Goal: Task Accomplishment & Management: Use online tool/utility

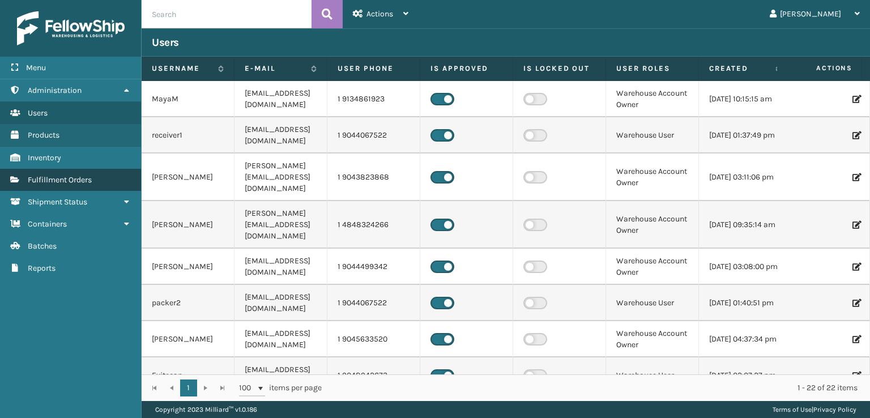
click at [46, 176] on span "Fulfillment Orders" at bounding box center [60, 180] width 64 height 10
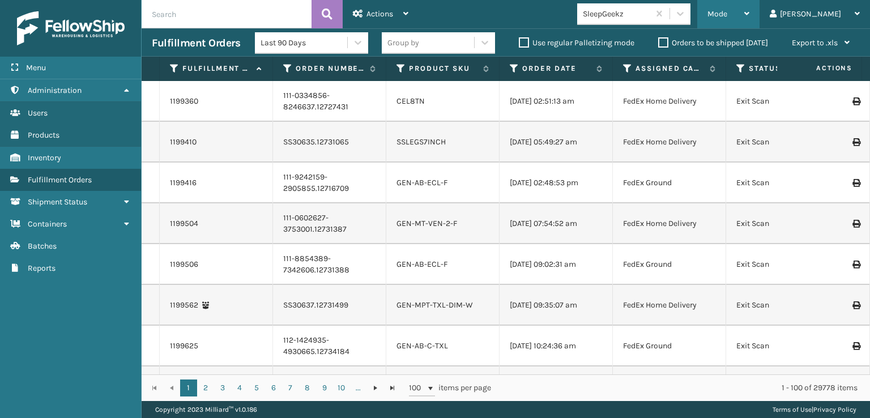
click at [727, 18] on span "Mode" at bounding box center [717, 14] width 20 height 10
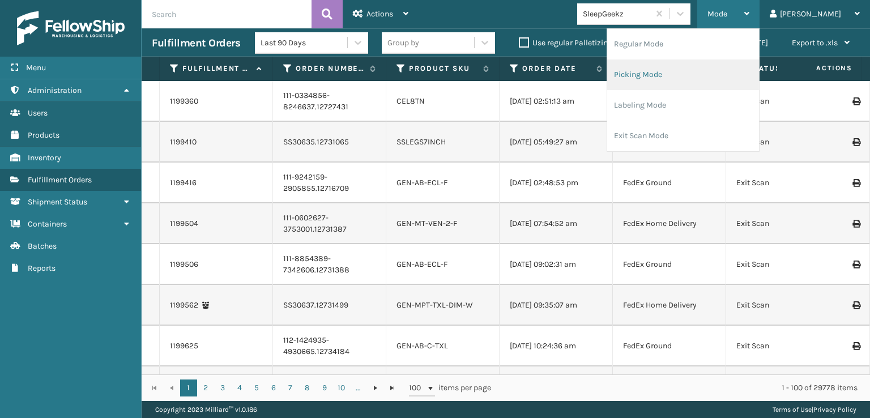
click at [686, 72] on li "Picking Mode" at bounding box center [683, 74] width 152 height 31
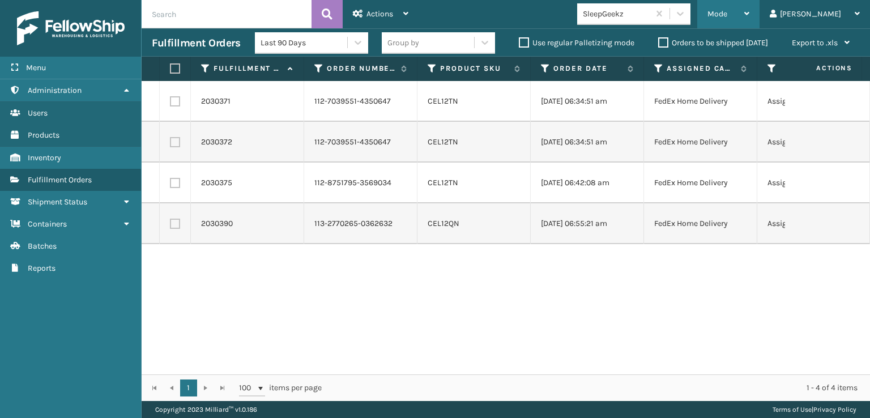
click at [749, 9] on div "Mode" at bounding box center [728, 14] width 42 height 28
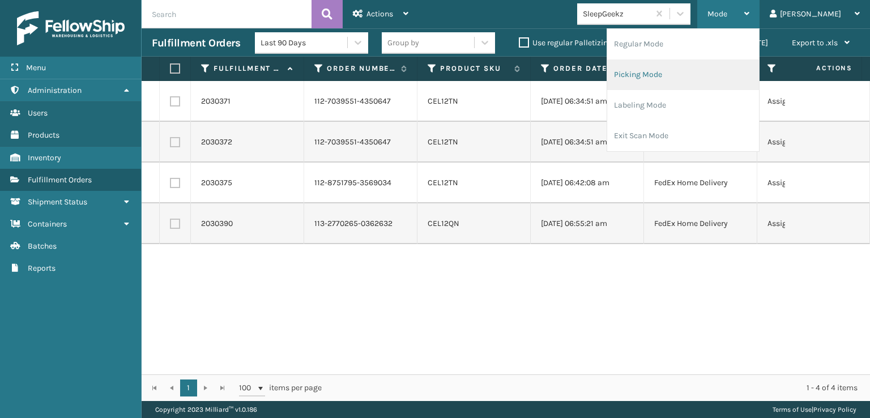
click at [669, 76] on li "Picking Mode" at bounding box center [683, 74] width 152 height 31
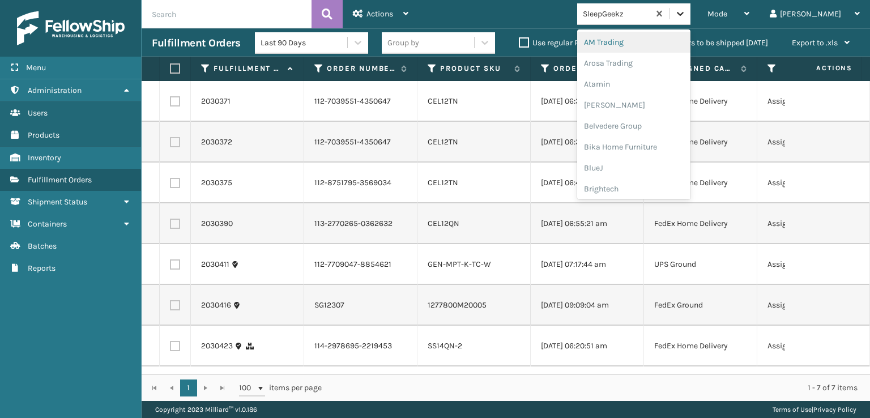
click at [686, 16] on icon at bounding box center [679, 13] width 11 height 11
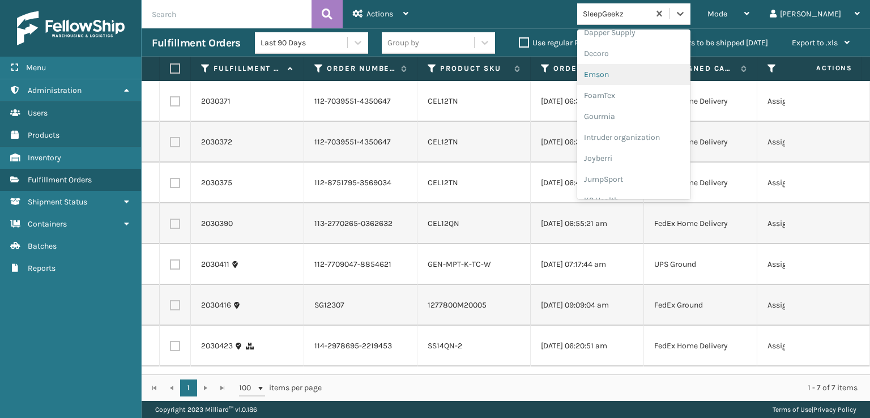
scroll to position [226, 0]
click at [636, 85] on div "FoamTex" at bounding box center [633, 88] width 113 height 21
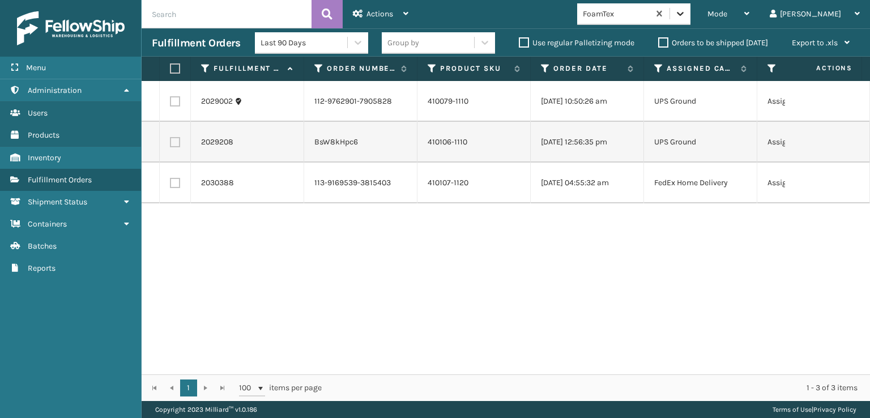
click at [686, 15] on icon at bounding box center [679, 13] width 11 height 11
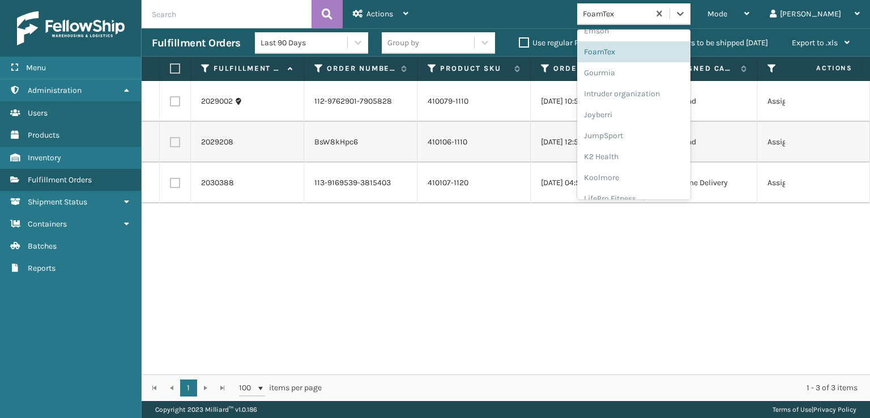
scroll to position [358, 0]
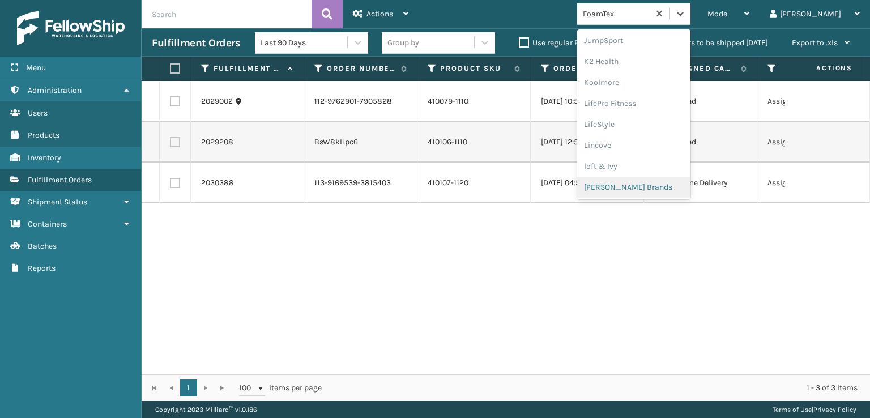
click at [656, 183] on div "[PERSON_NAME] Brands" at bounding box center [633, 187] width 113 height 21
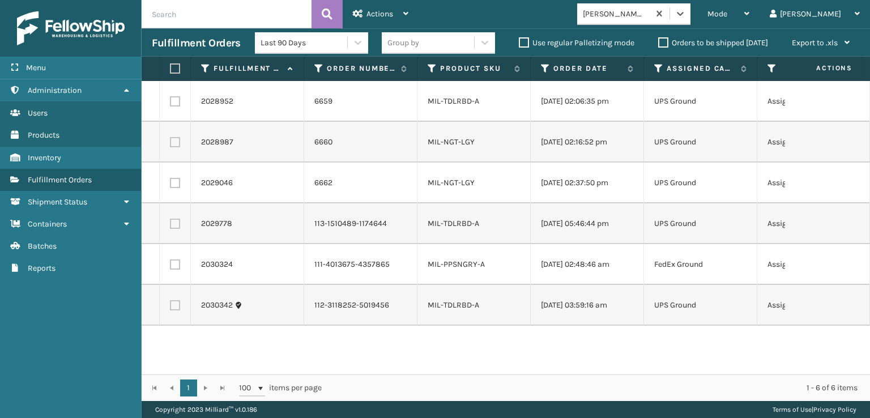
click at [176, 67] on label at bounding box center [173, 68] width 7 height 10
click at [170, 67] on input "checkbox" at bounding box center [170, 68] width 1 height 7
checkbox input "true"
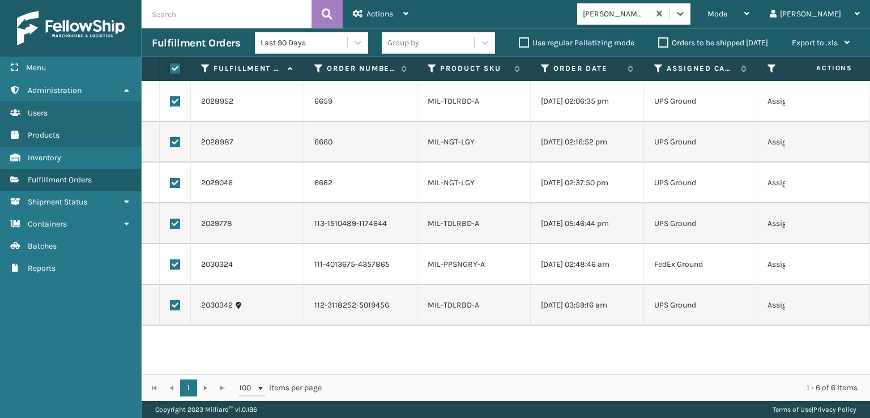
checkbox input "true"
click at [374, 12] on span "Actions" at bounding box center [379, 14] width 27 height 10
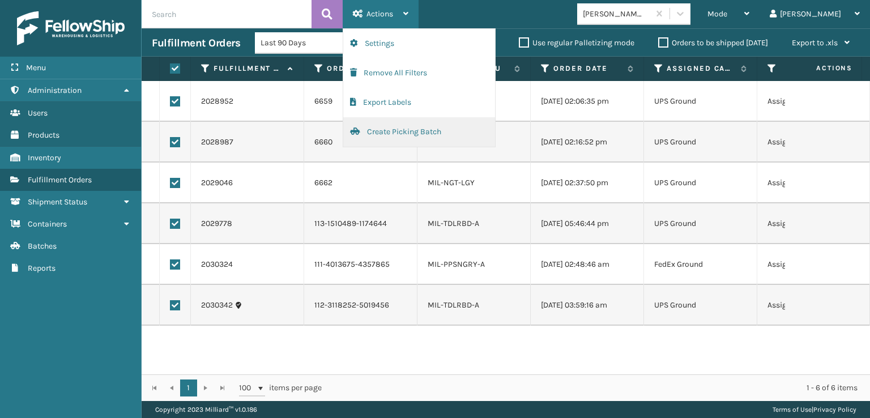
click at [376, 131] on button "Create Picking Batch" at bounding box center [419, 131] width 152 height 29
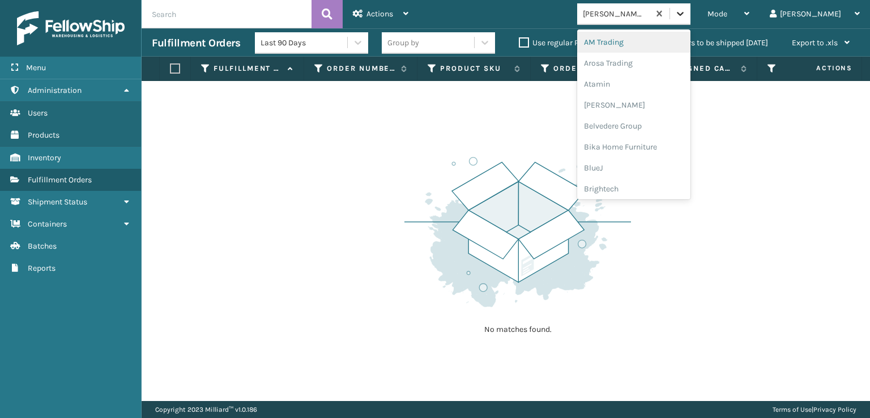
click at [683, 13] on icon at bounding box center [680, 14] width 7 height 4
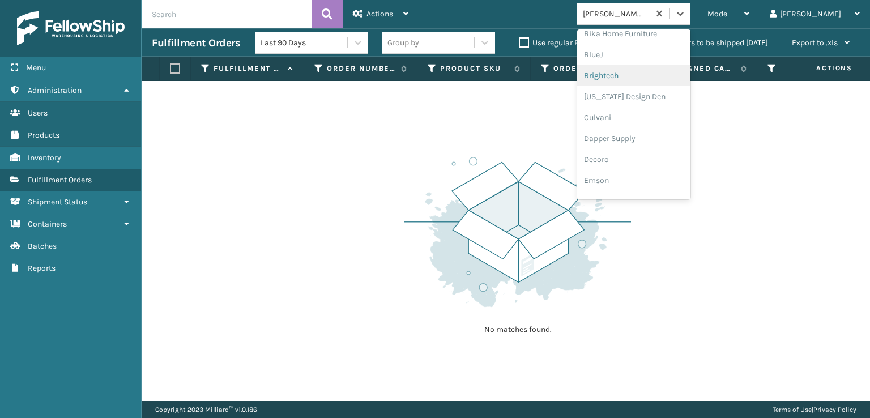
scroll to position [170, 0]
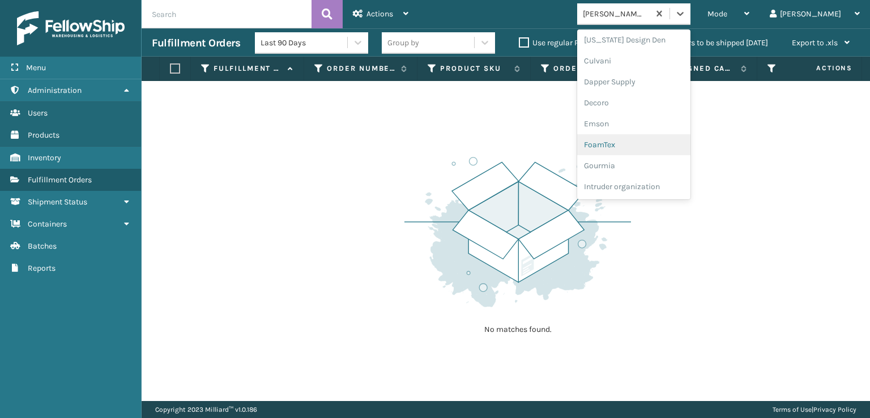
click at [649, 143] on div "FoamTex" at bounding box center [633, 144] width 113 height 21
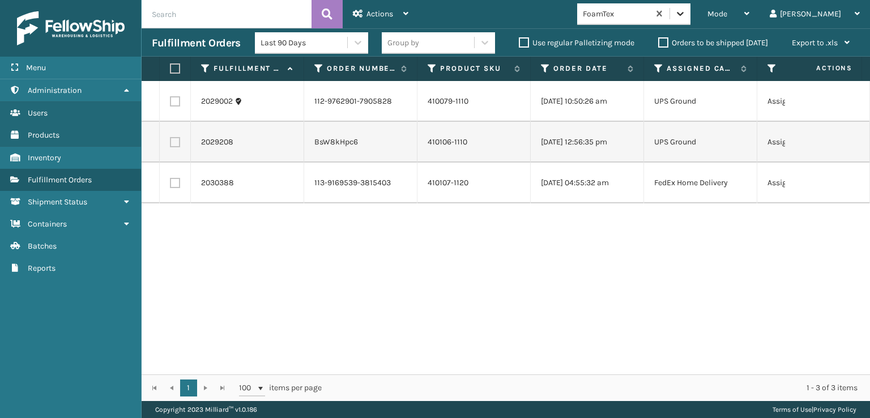
click at [686, 16] on icon at bounding box center [679, 13] width 11 height 11
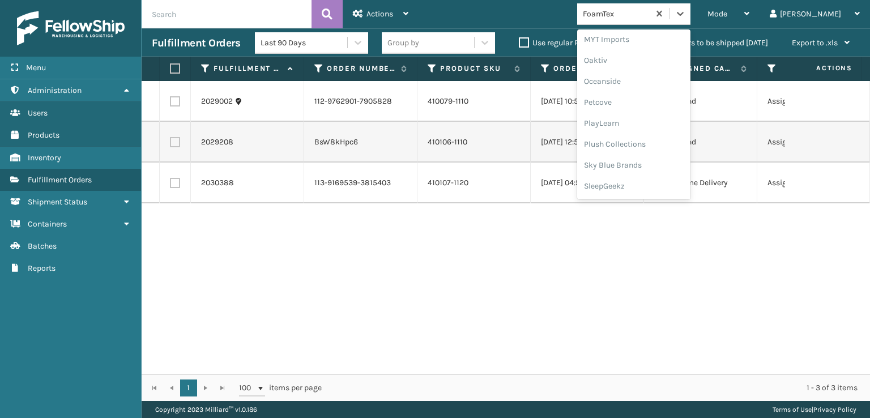
scroll to position [528, 0]
click at [654, 141] on div "Plush Collections" at bounding box center [633, 142] width 113 height 21
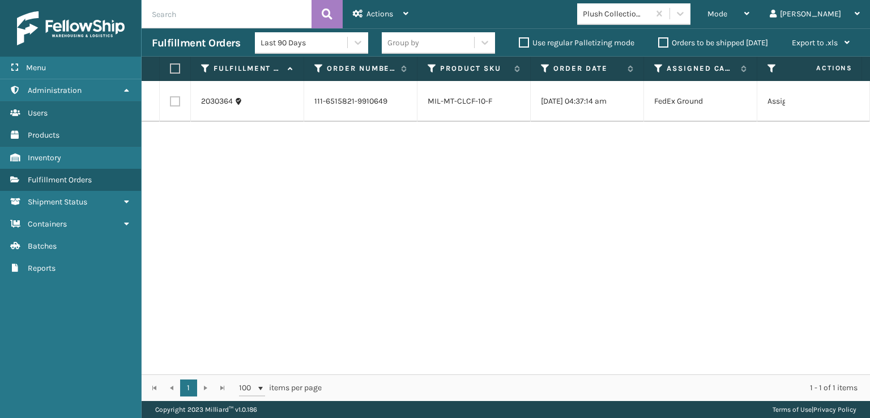
click at [175, 102] on label at bounding box center [175, 101] width 10 height 10
click at [170, 102] on input "checkbox" at bounding box center [170, 99] width 1 height 7
checkbox input "true"
click at [362, 19] on div "Actions" at bounding box center [380, 14] width 55 height 28
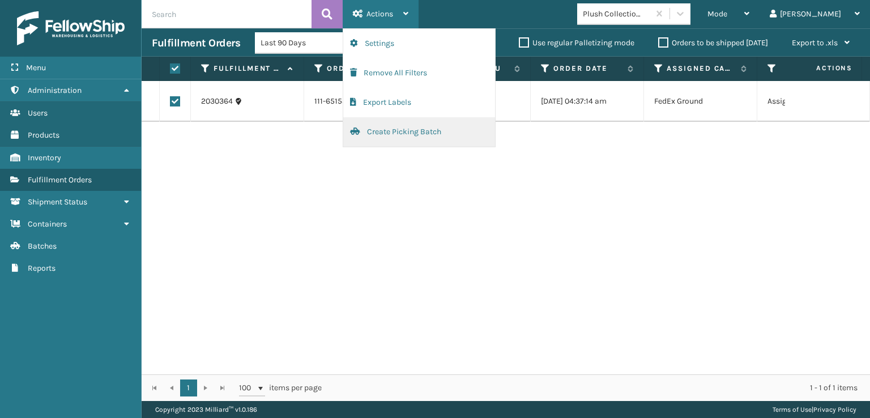
click at [388, 133] on button "Create Picking Batch" at bounding box center [419, 131] width 152 height 29
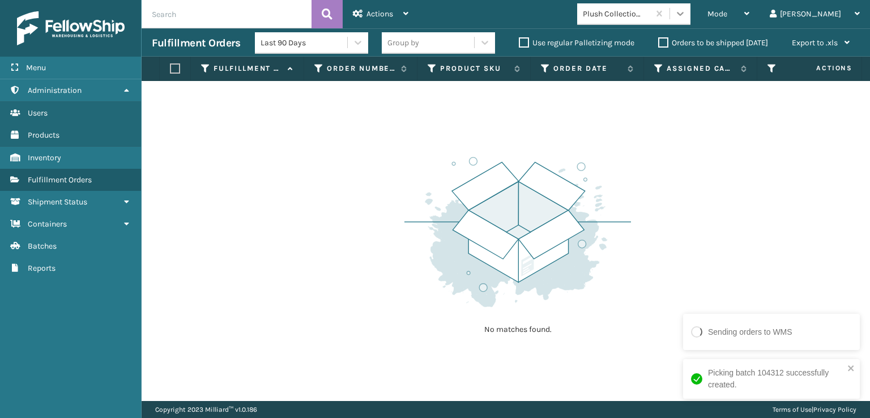
click at [686, 12] on icon at bounding box center [679, 13] width 11 height 11
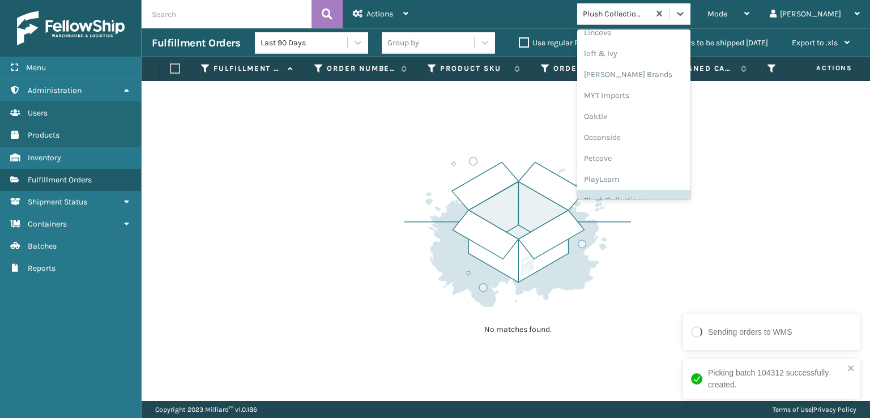
scroll to position [547, 0]
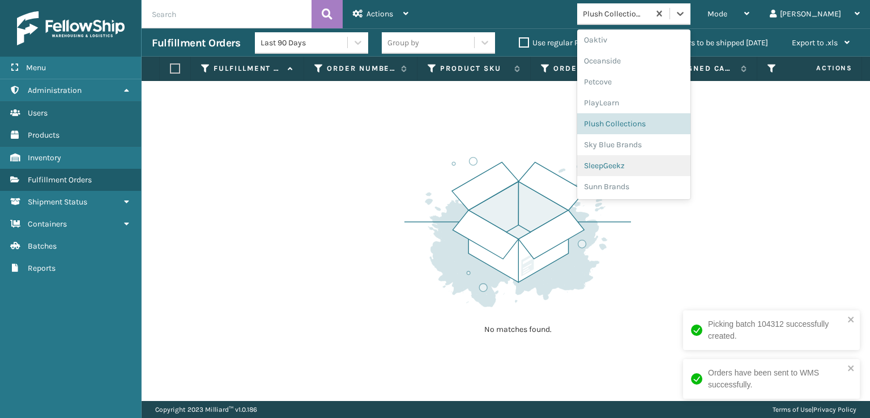
click at [643, 160] on div "SleepGeekz" at bounding box center [633, 165] width 113 height 21
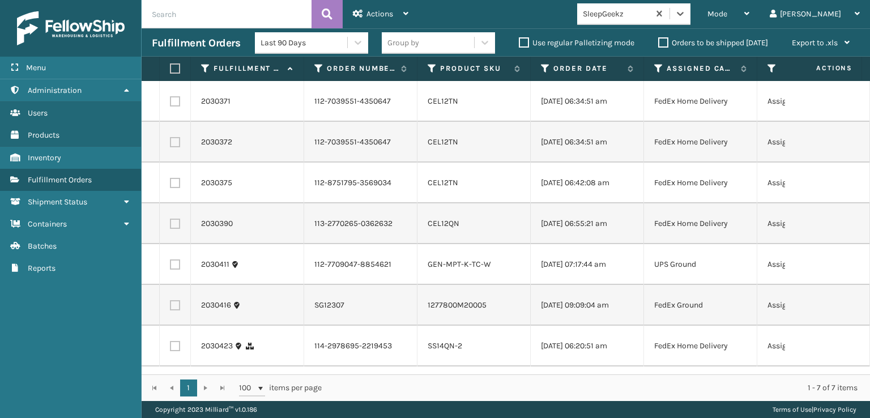
scroll to position [0, 0]
click at [749, 20] on div "Mode" at bounding box center [728, 14] width 42 height 28
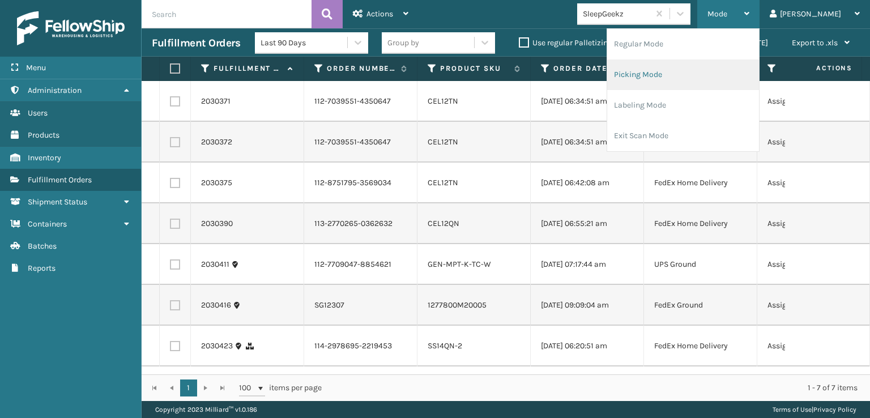
click at [682, 72] on li "Picking Mode" at bounding box center [683, 74] width 152 height 31
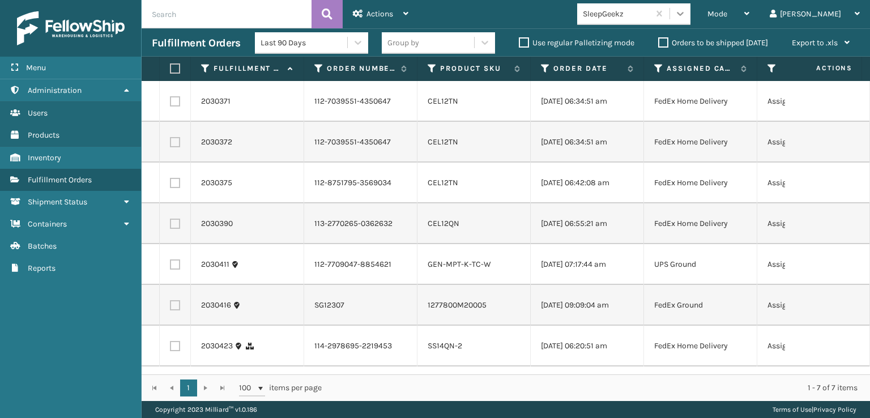
click at [686, 13] on icon at bounding box center [679, 13] width 11 height 11
click at [727, 15] on span "Mode" at bounding box center [717, 14] width 20 height 10
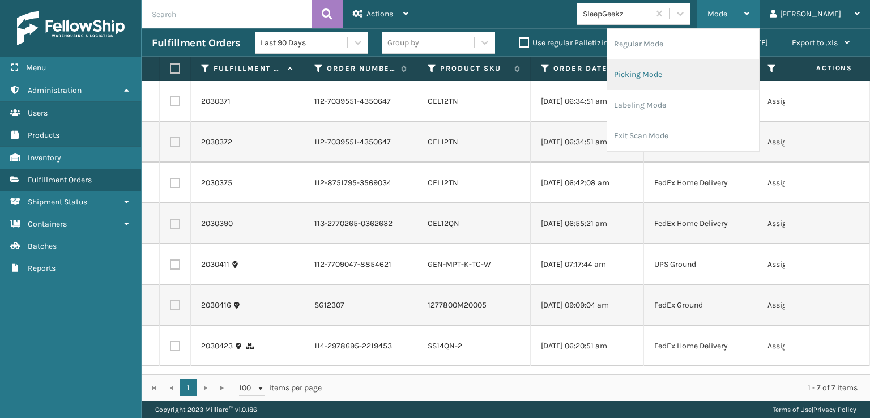
click at [681, 75] on li "Picking Mode" at bounding box center [683, 74] width 152 height 31
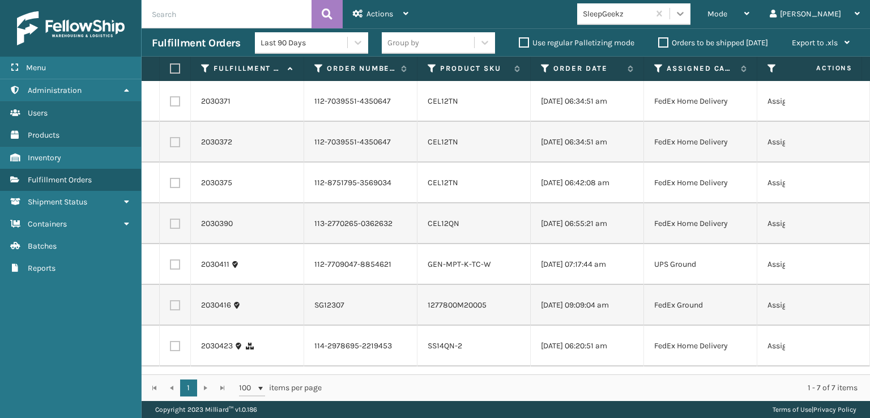
click at [690, 12] on div at bounding box center [680, 13] width 20 height 20
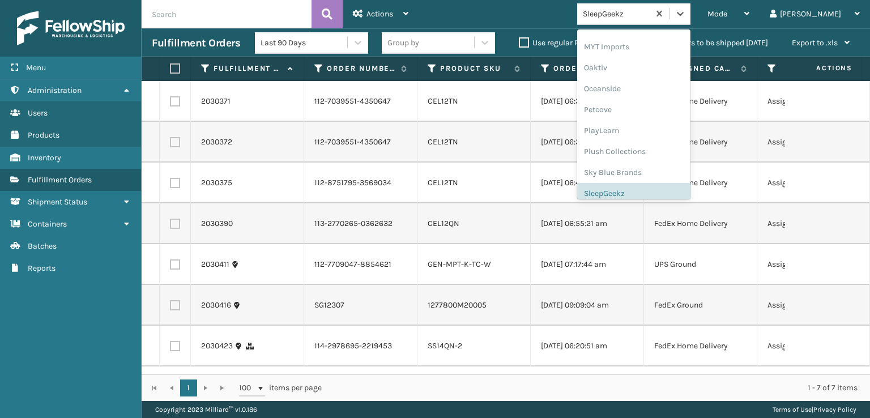
scroll to position [547, 0]
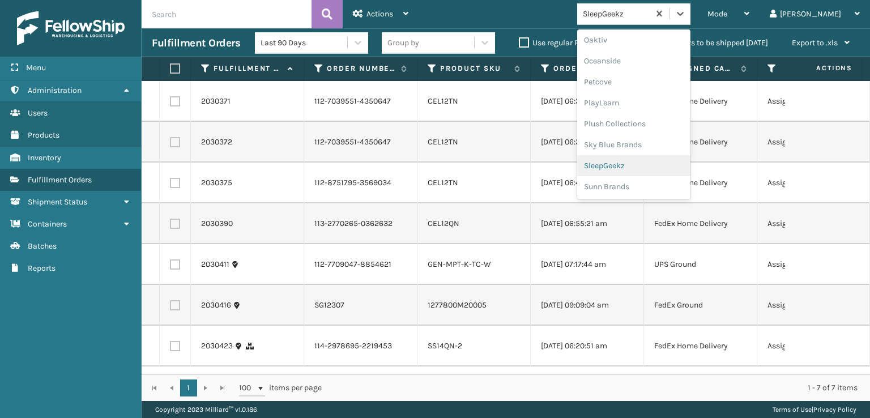
click at [650, 166] on div "SleepGeekz" at bounding box center [633, 165] width 113 height 21
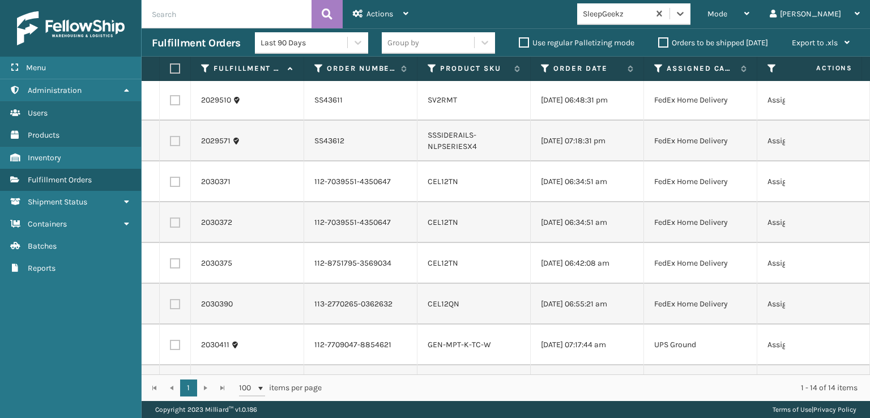
scroll to position [0, 0]
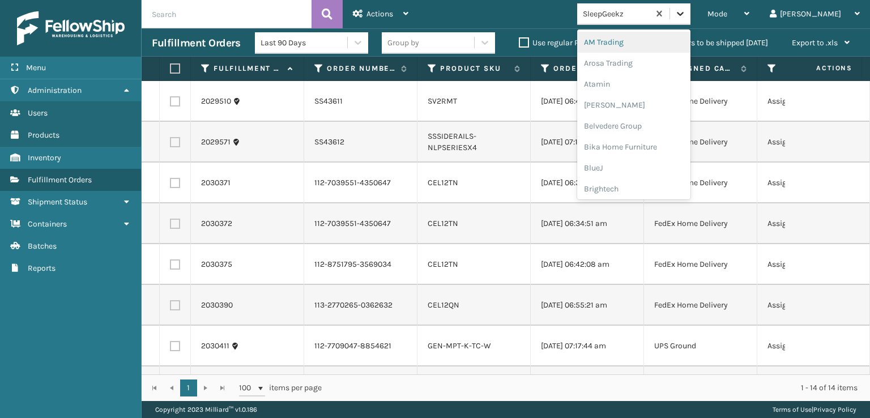
click at [690, 13] on div at bounding box center [680, 13] width 20 height 20
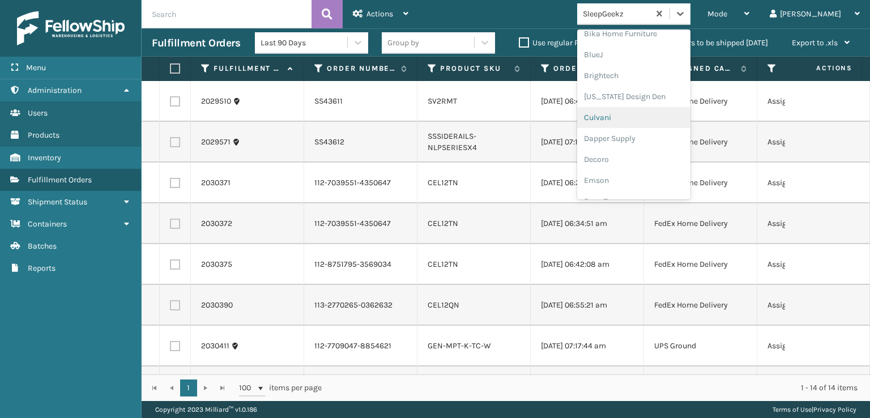
scroll to position [170, 0]
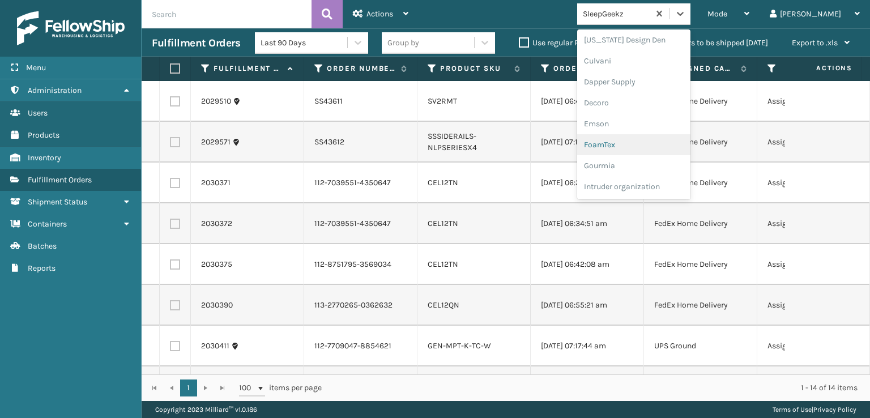
click at [645, 141] on div "FoamTex" at bounding box center [633, 144] width 113 height 21
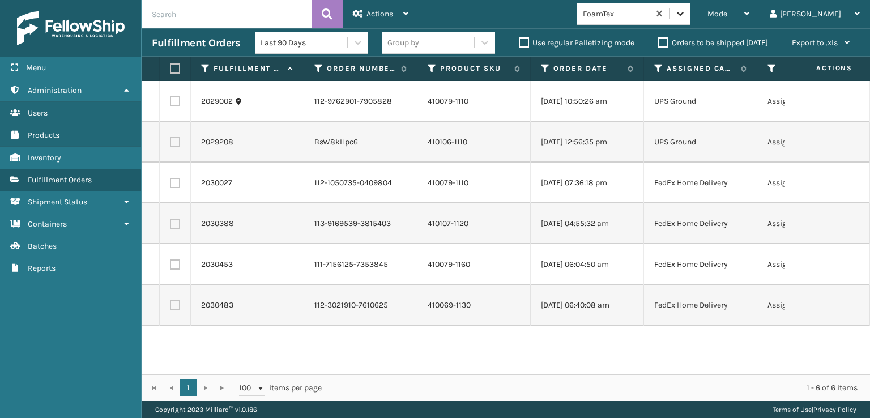
click at [686, 16] on icon at bounding box center [679, 13] width 11 height 11
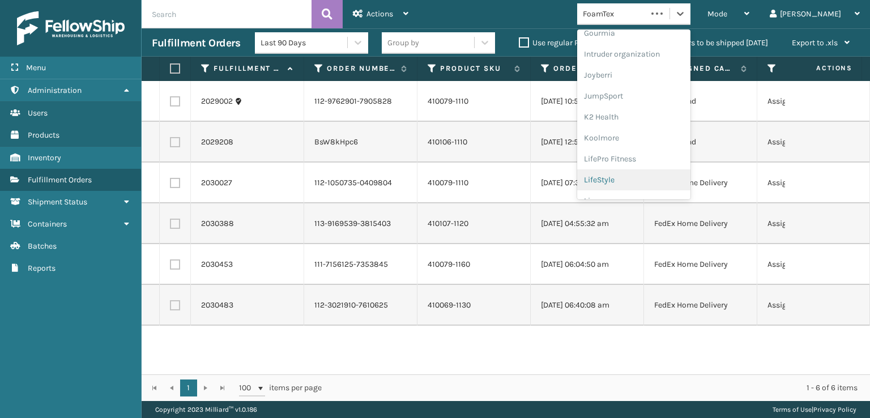
scroll to position [358, 0]
click at [664, 187] on div "[PERSON_NAME] Brands" at bounding box center [633, 187] width 113 height 21
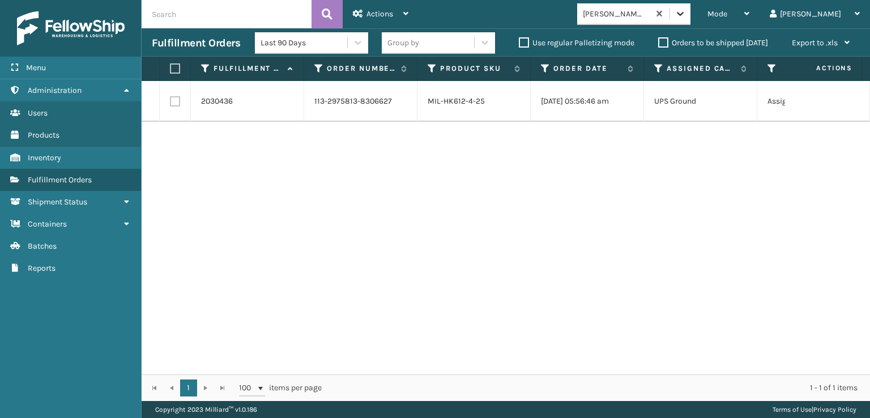
click at [690, 10] on div at bounding box center [680, 13] width 20 height 20
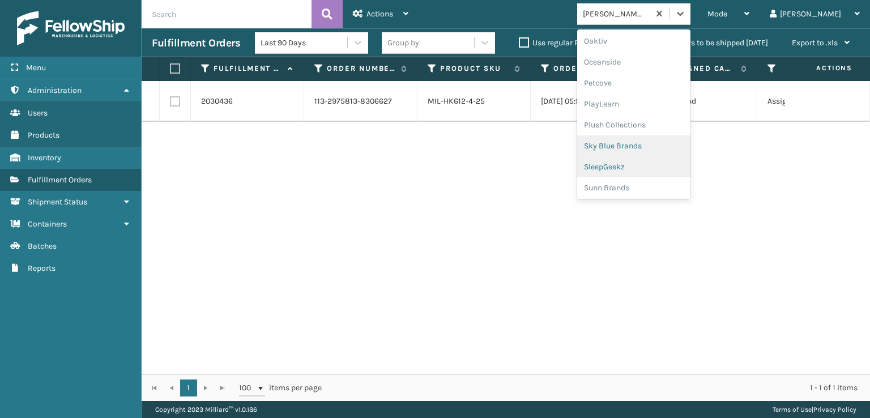
scroll to position [547, 0]
click at [644, 122] on div "Plush Collections" at bounding box center [633, 123] width 113 height 21
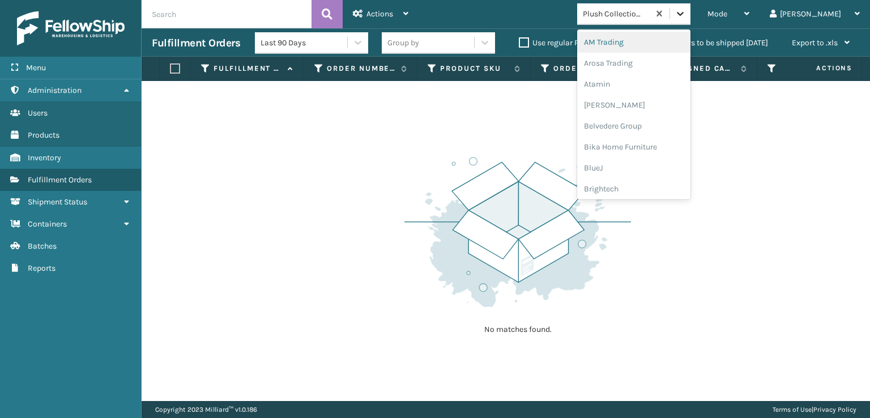
click at [690, 21] on div at bounding box center [680, 13] width 20 height 20
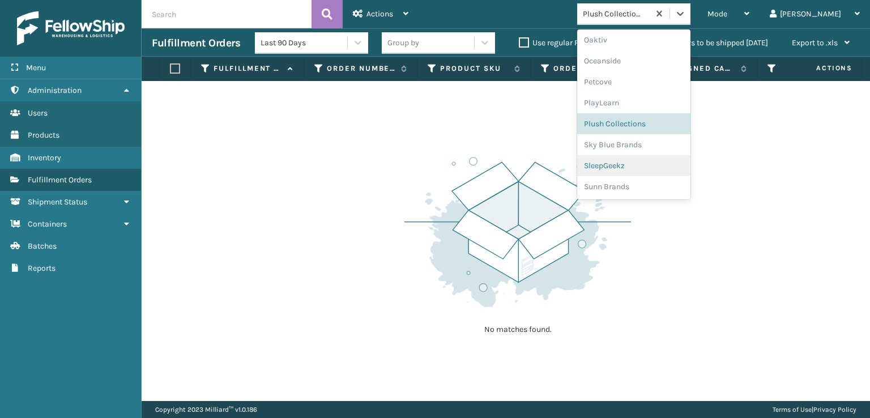
click at [645, 164] on div "SleepGeekz" at bounding box center [633, 165] width 113 height 21
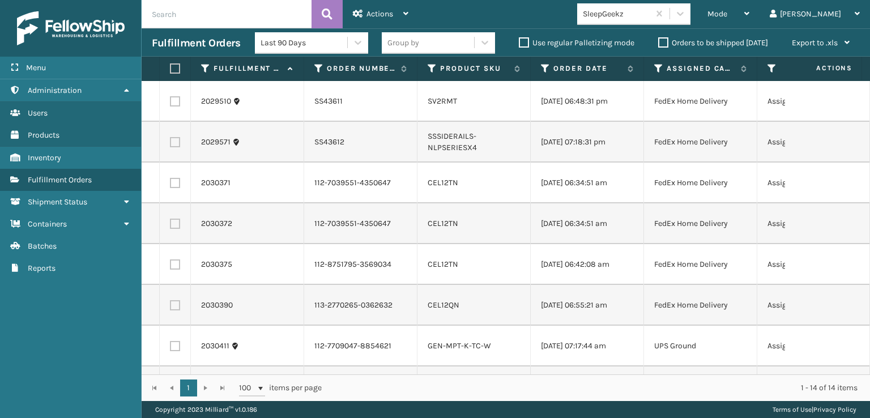
click at [172, 104] on label at bounding box center [175, 101] width 10 height 10
click at [170, 104] on input "checkbox" at bounding box center [170, 99] width 1 height 7
checkbox input "true"
click at [173, 147] on label at bounding box center [175, 142] width 10 height 10
click at [170, 144] on input "checkbox" at bounding box center [170, 140] width 1 height 7
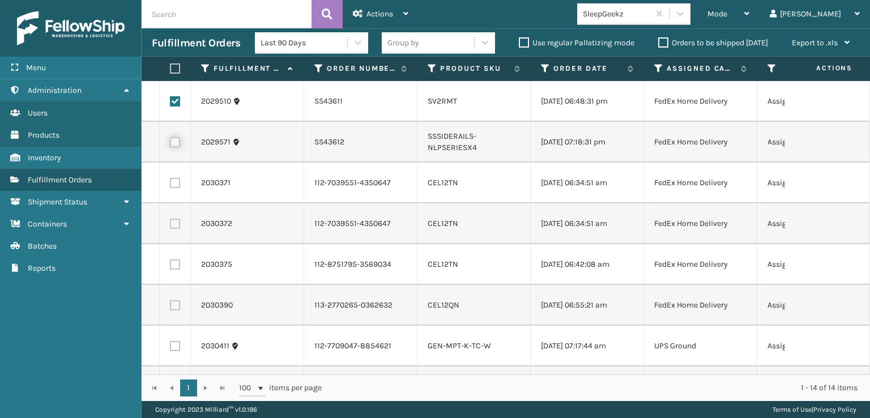
checkbox input "true"
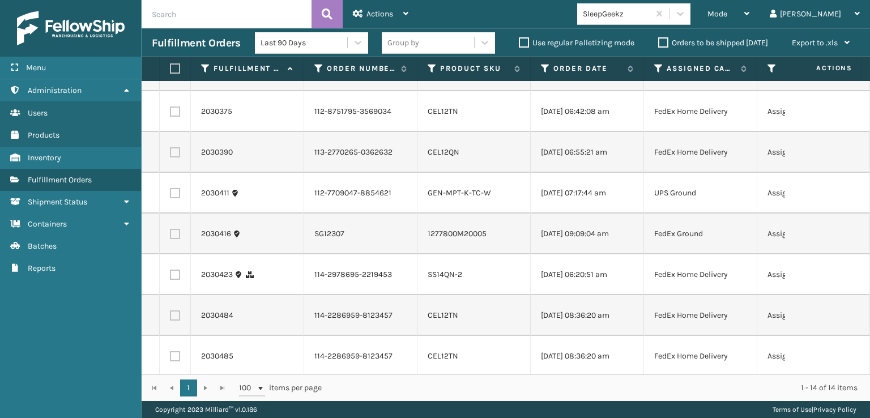
scroll to position [170, 0]
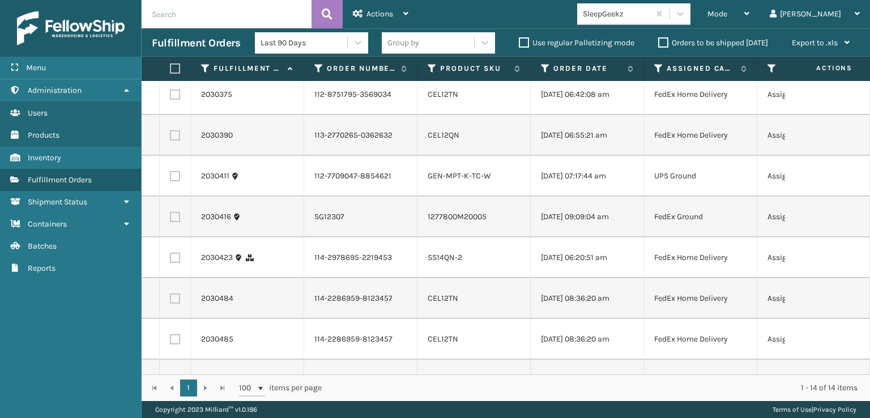
click at [175, 181] on label at bounding box center [175, 176] width 10 height 10
click at [170, 178] on input "checkbox" at bounding box center [170, 174] width 1 height 7
checkbox input "true"
click at [178, 222] on label at bounding box center [175, 217] width 10 height 10
click at [170, 219] on input "checkbox" at bounding box center [170, 215] width 1 height 7
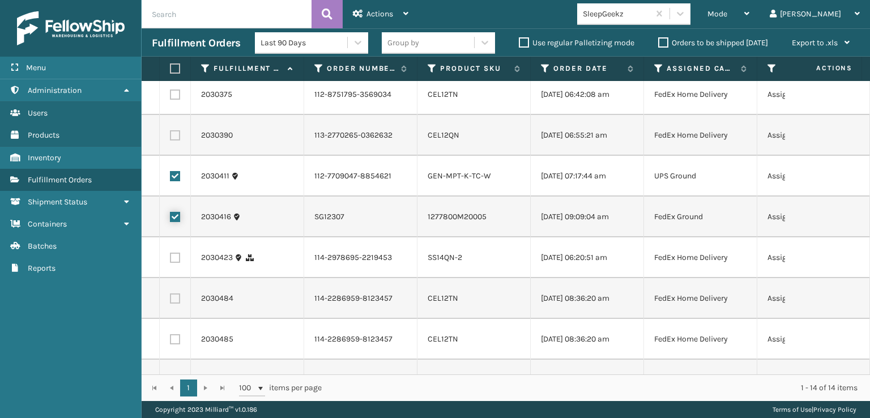
checkbox input "true"
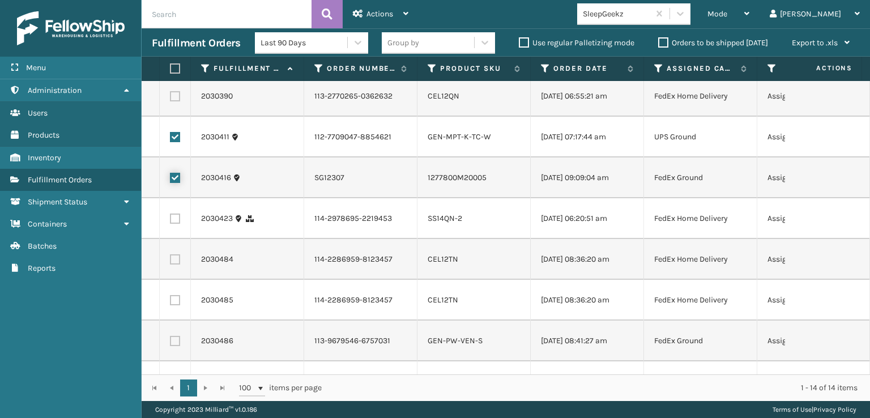
scroll to position [340, 0]
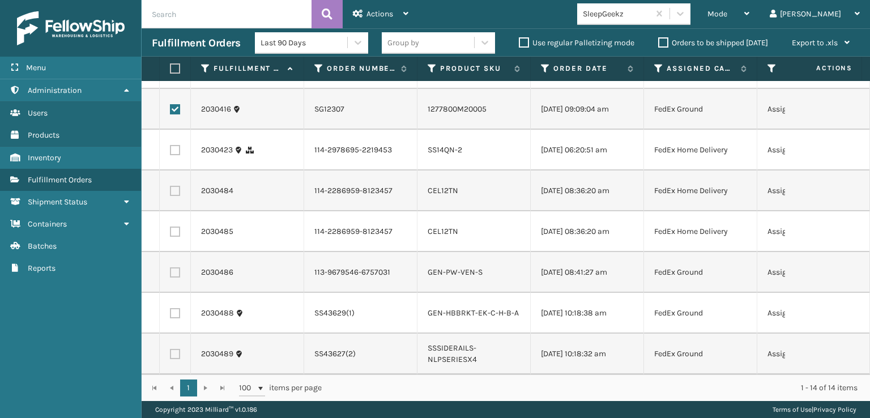
click at [174, 276] on label at bounding box center [175, 272] width 10 height 10
click at [170, 275] on input "checkbox" at bounding box center [170, 270] width 1 height 7
checkbox input "true"
click at [174, 318] on label at bounding box center [175, 313] width 10 height 10
click at [170, 315] on input "checkbox" at bounding box center [170, 311] width 1 height 7
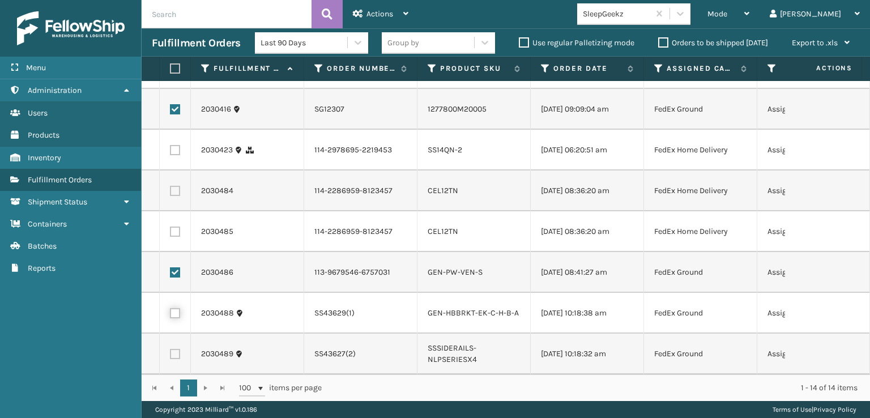
checkbox input "true"
click at [174, 349] on label at bounding box center [175, 354] width 10 height 10
click at [170, 349] on input "checkbox" at bounding box center [170, 352] width 1 height 7
checkbox input "true"
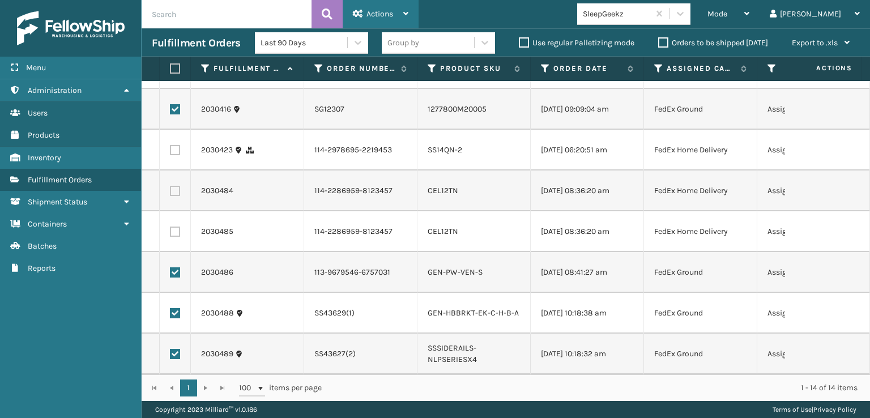
click at [369, 15] on span "Actions" at bounding box center [379, 14] width 27 height 10
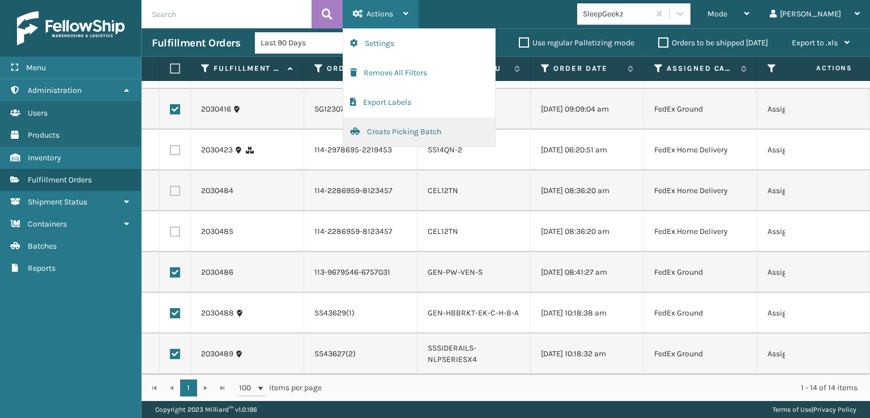
click at [380, 131] on button "Create Picking Batch" at bounding box center [419, 131] width 152 height 29
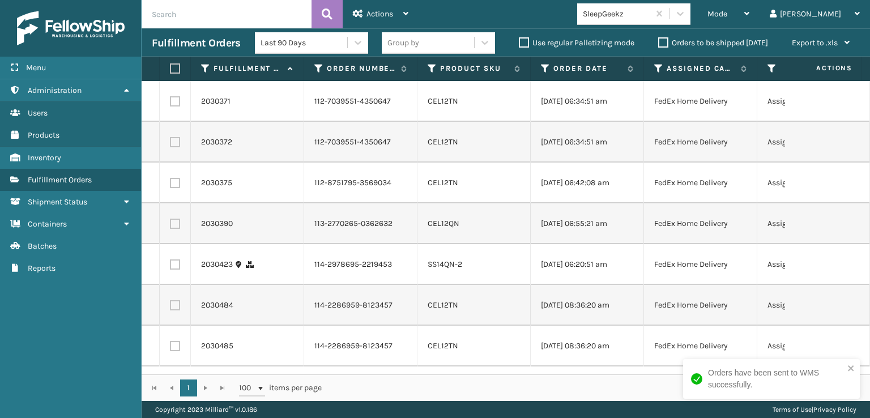
scroll to position [0, 0]
click at [177, 66] on label at bounding box center [173, 68] width 7 height 10
click at [170, 66] on input "checkbox" at bounding box center [170, 68] width 1 height 7
checkbox input "true"
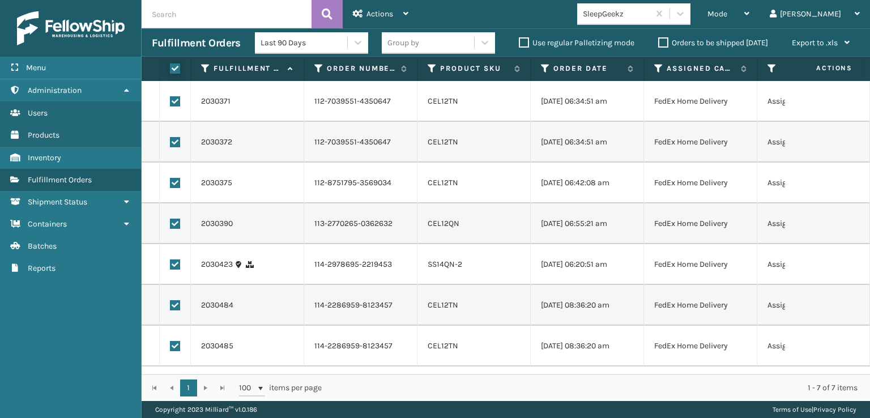
checkbox input "true"
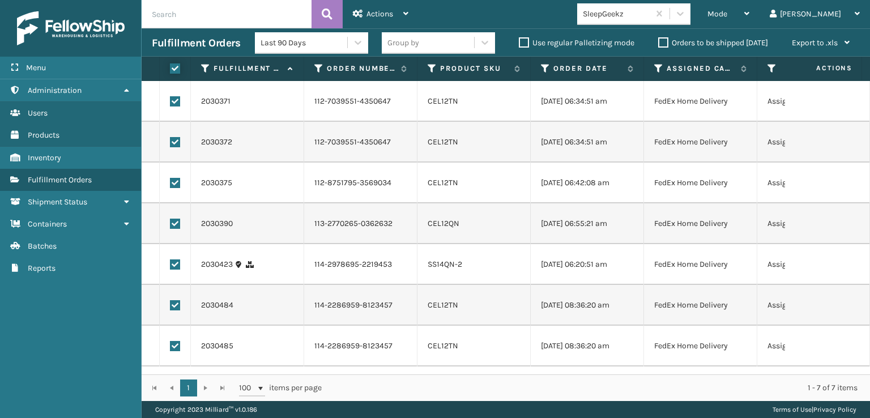
checkbox input "true"
drag, startPoint x: 382, startPoint y: 15, endPoint x: 388, endPoint y: 38, distance: 24.0
click at [383, 15] on span "Actions" at bounding box center [379, 14] width 27 height 10
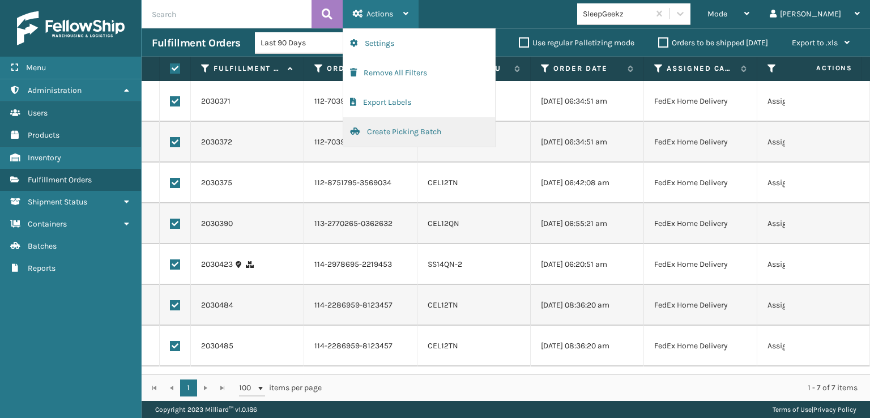
click at [399, 131] on button "Create Picking Batch" at bounding box center [419, 131] width 152 height 29
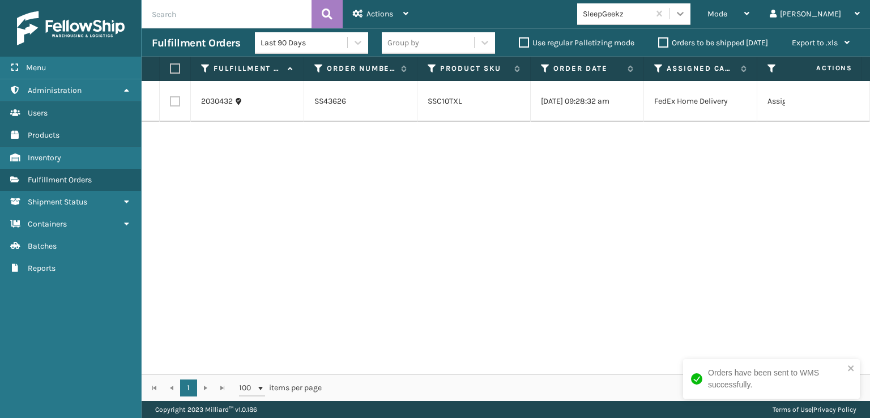
click at [686, 12] on icon at bounding box center [679, 13] width 11 height 11
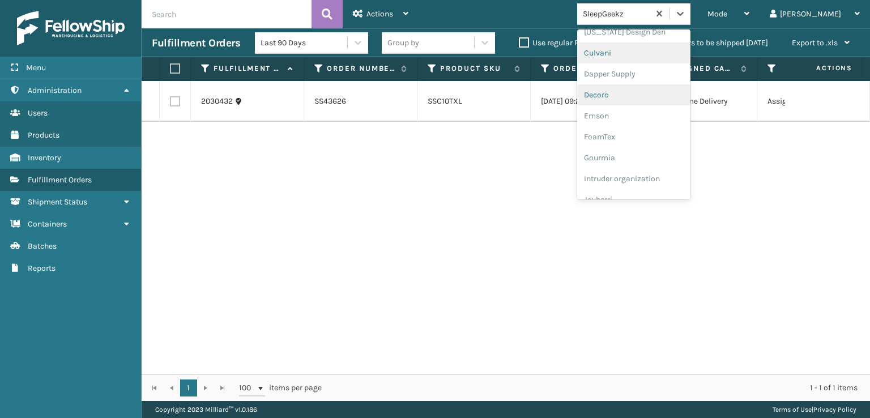
scroll to position [226, 0]
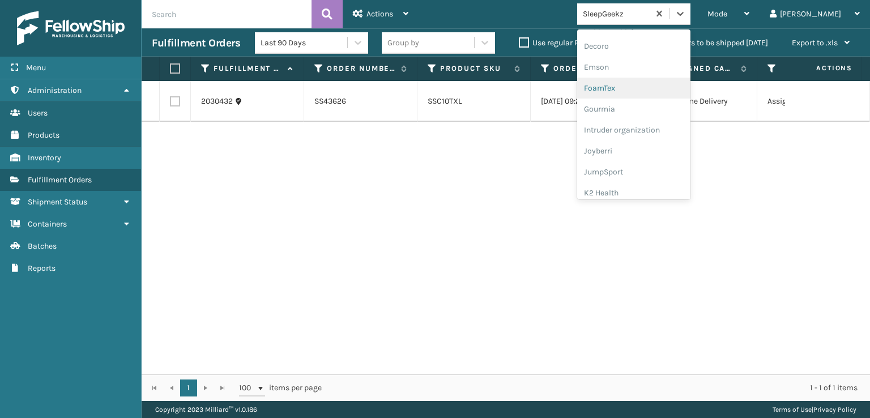
click at [640, 87] on div "FoamTex" at bounding box center [633, 88] width 113 height 21
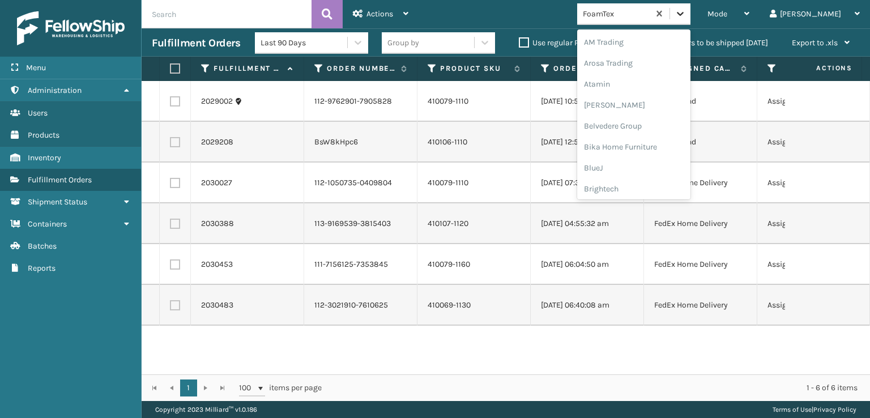
click at [686, 17] on icon at bounding box center [679, 13] width 11 height 11
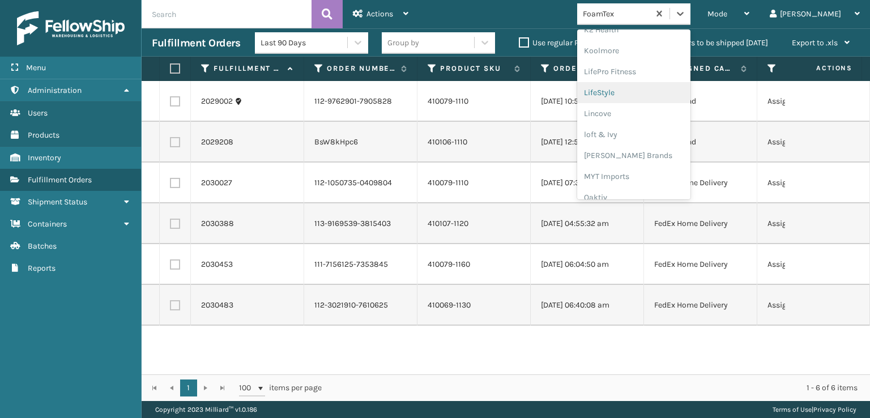
scroll to position [414, 0]
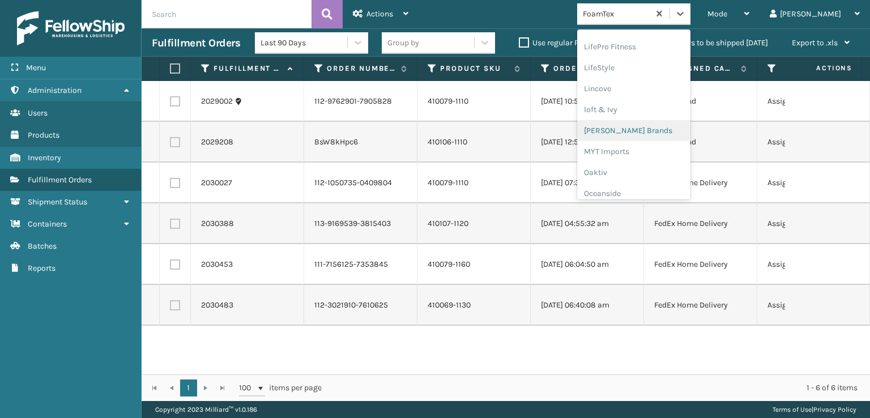
click at [653, 127] on div "[PERSON_NAME] Brands" at bounding box center [633, 130] width 113 height 21
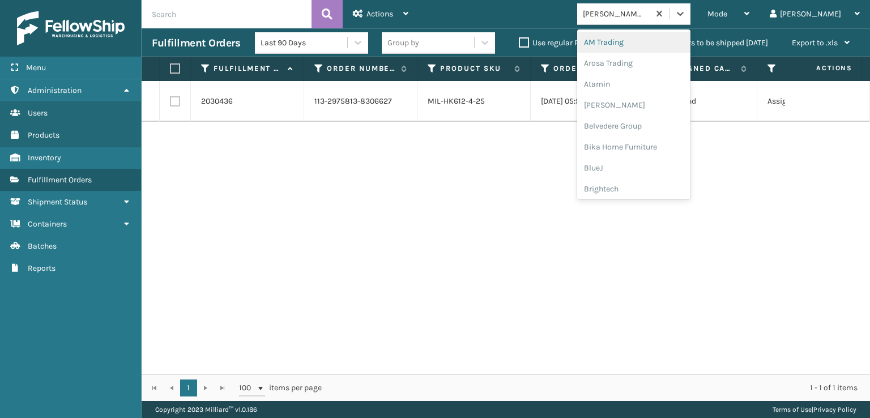
drag, startPoint x: 727, startPoint y: 14, endPoint x: 727, endPoint y: 32, distance: 18.1
click at [683, 14] on icon at bounding box center [680, 14] width 7 height 4
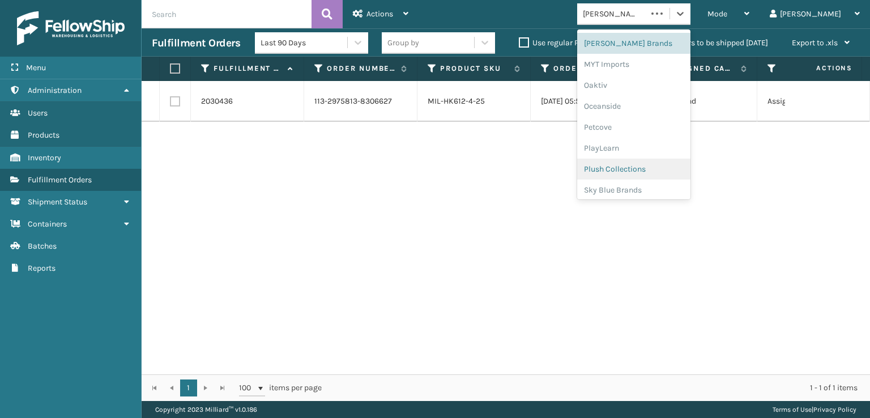
scroll to position [547, 0]
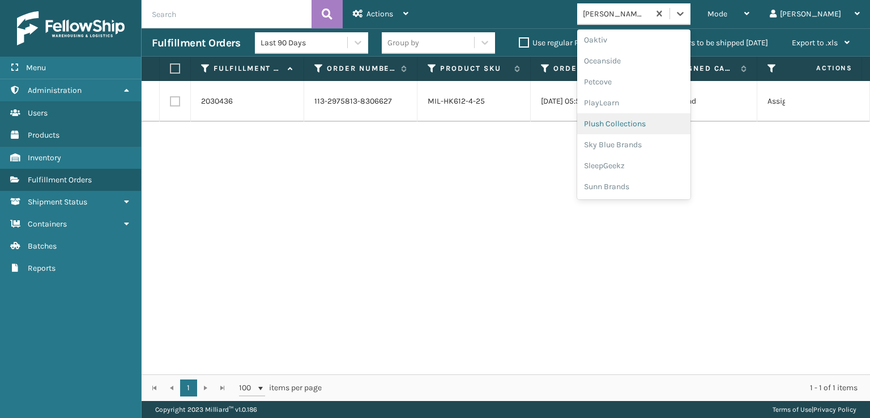
click at [649, 120] on div "Plush Collections" at bounding box center [633, 123] width 113 height 21
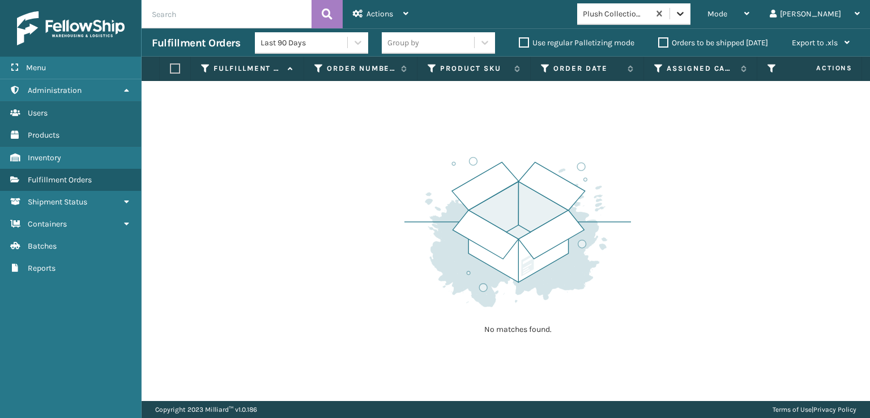
click at [686, 19] on icon at bounding box center [679, 13] width 11 height 11
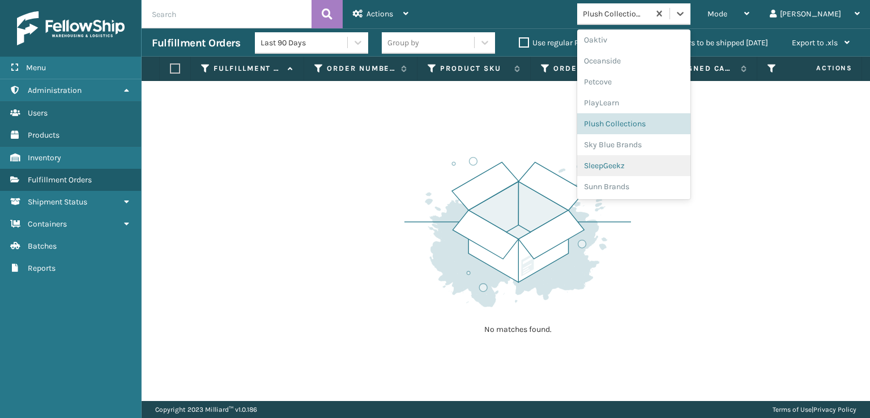
click at [644, 162] on div "SleepGeekz" at bounding box center [633, 165] width 113 height 21
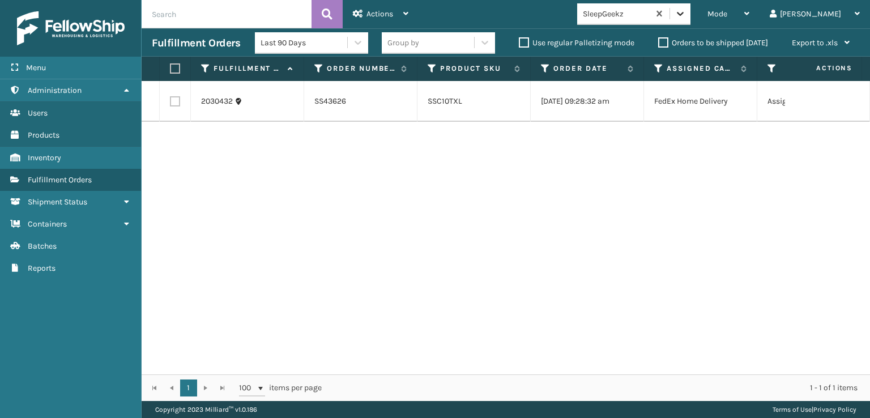
click at [690, 19] on div at bounding box center [680, 13] width 20 height 20
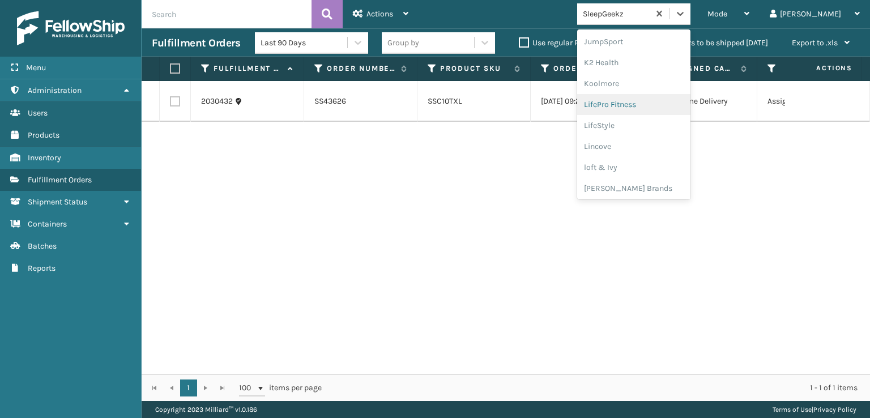
scroll to position [358, 0]
click at [666, 182] on div "[PERSON_NAME] Brands" at bounding box center [633, 187] width 113 height 21
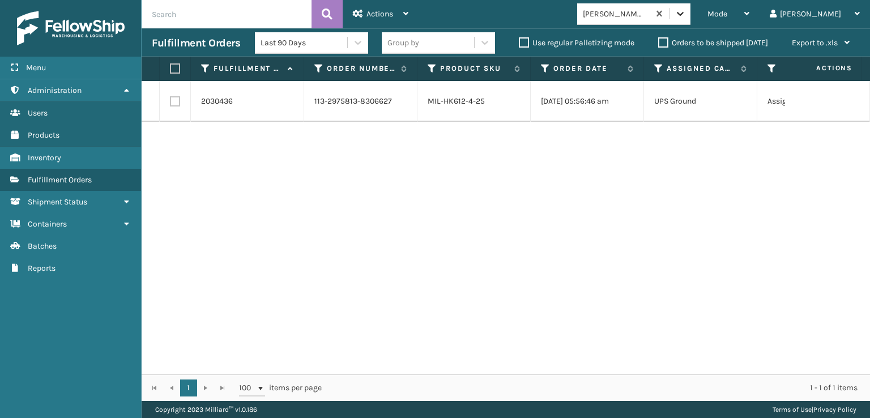
click at [686, 18] on icon at bounding box center [679, 13] width 11 height 11
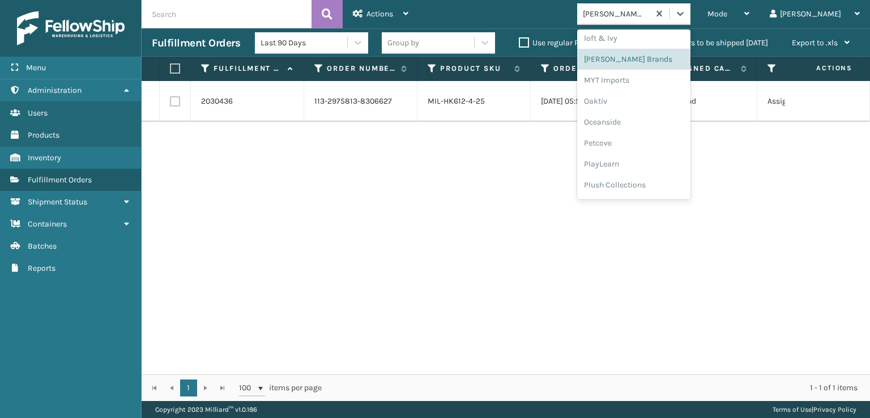
scroll to position [547, 0]
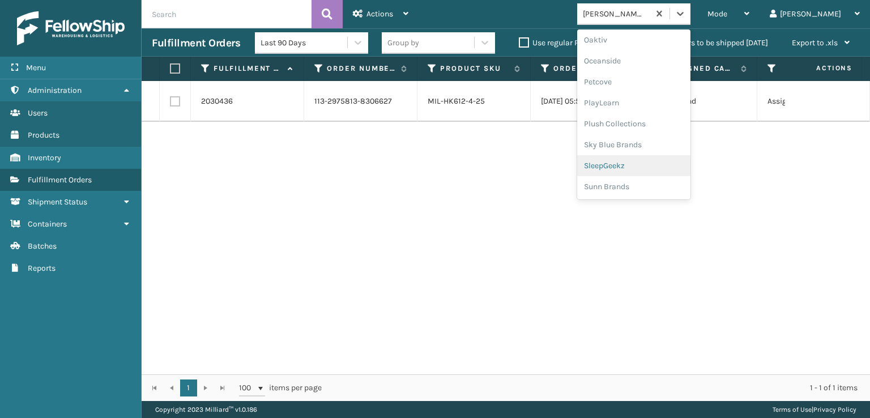
click at [643, 164] on div "SleepGeekz" at bounding box center [633, 165] width 113 height 21
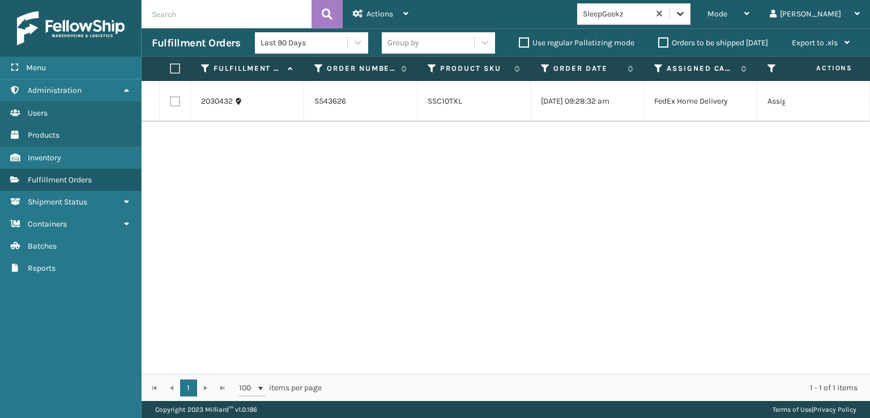
click at [686, 14] on icon at bounding box center [679, 13] width 11 height 11
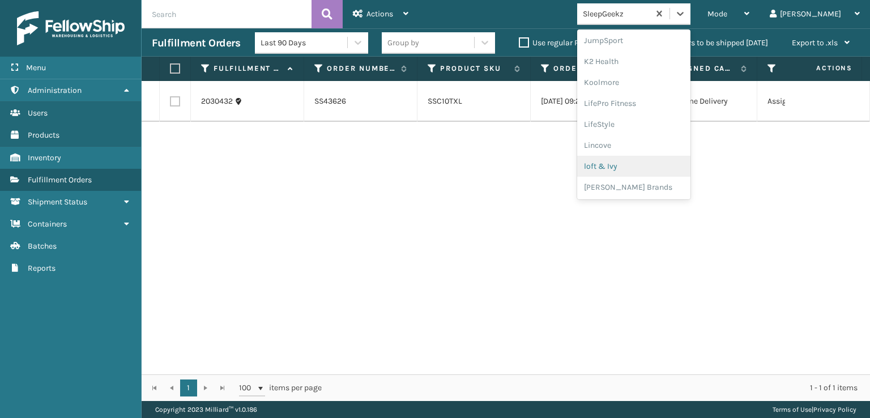
scroll to position [404, 0]
click at [643, 139] on div "[PERSON_NAME] Brands" at bounding box center [633, 141] width 113 height 21
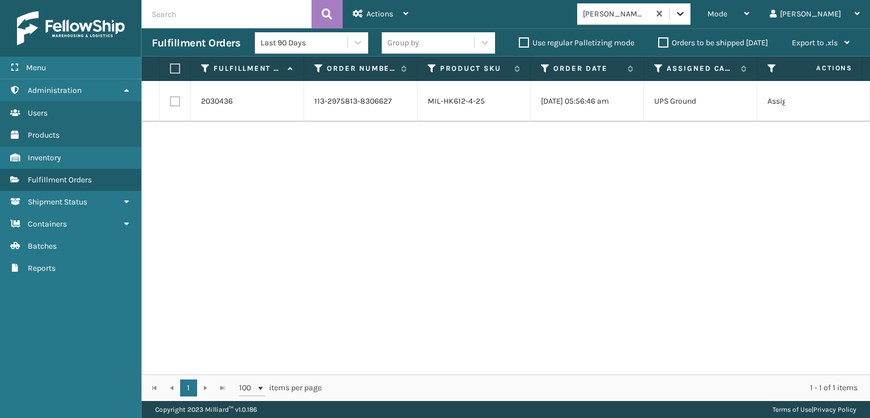
click at [690, 11] on div at bounding box center [680, 13] width 20 height 20
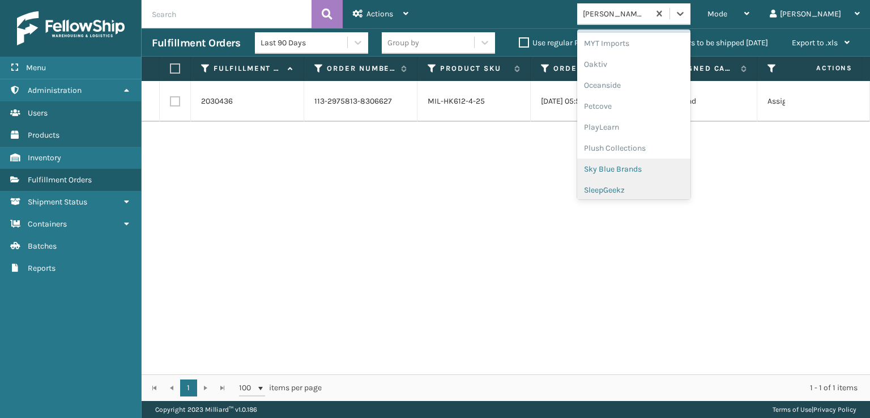
scroll to position [547, 0]
click at [653, 167] on div "SleepGeekz" at bounding box center [633, 165] width 113 height 21
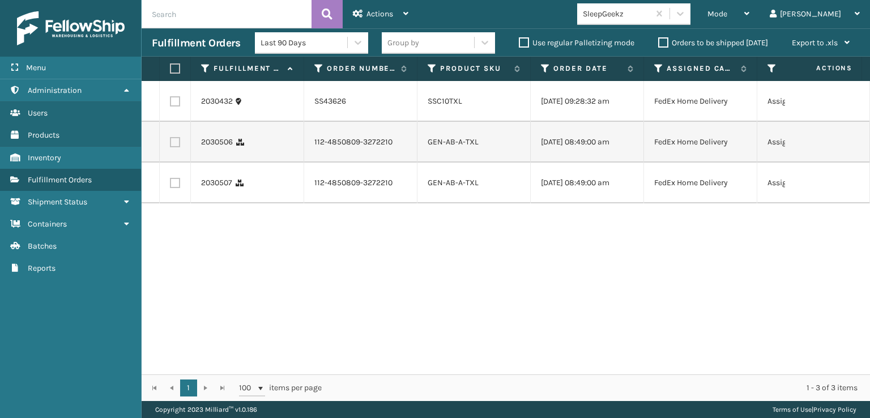
click at [177, 10] on input "text" at bounding box center [227, 14] width 170 height 28
paste input "2029146"
type input "2029146"
click at [727, 12] on span "Mode" at bounding box center [717, 14] width 20 height 10
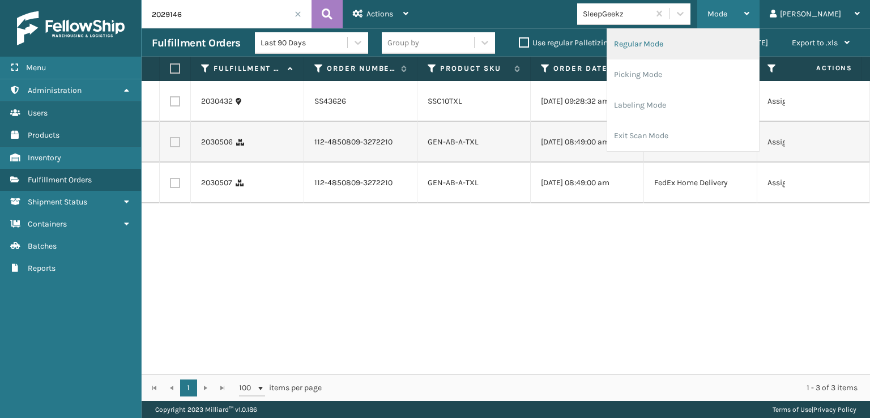
click at [675, 42] on li "Regular Mode" at bounding box center [683, 44] width 152 height 31
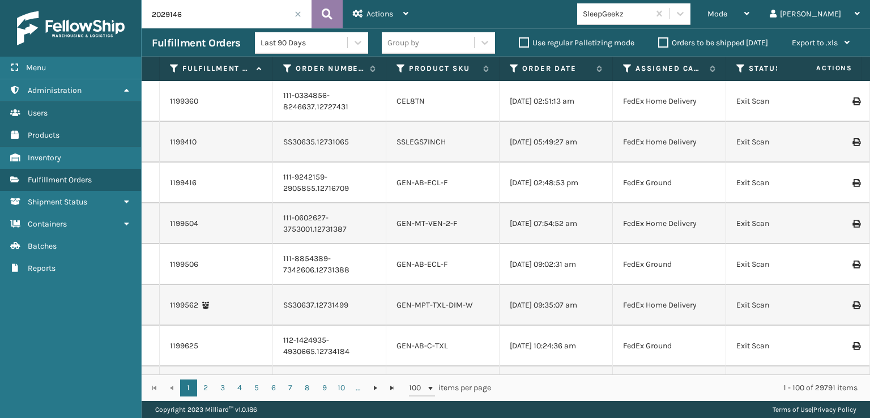
click at [323, 12] on icon at bounding box center [327, 14] width 11 height 17
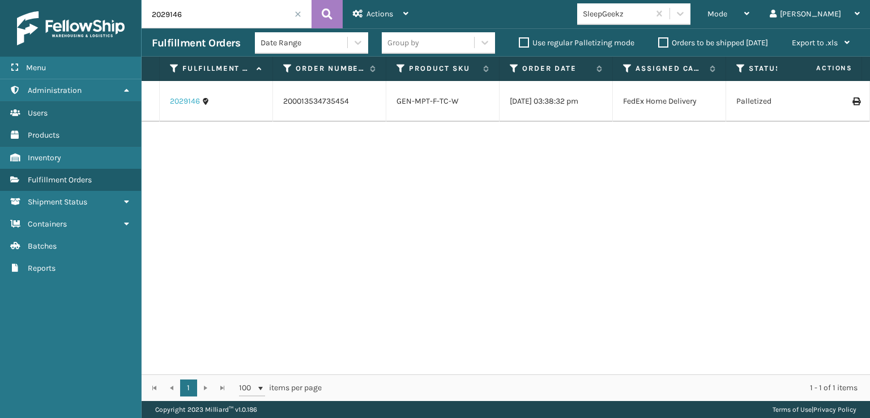
click at [186, 106] on link "2029146" at bounding box center [185, 101] width 30 height 11
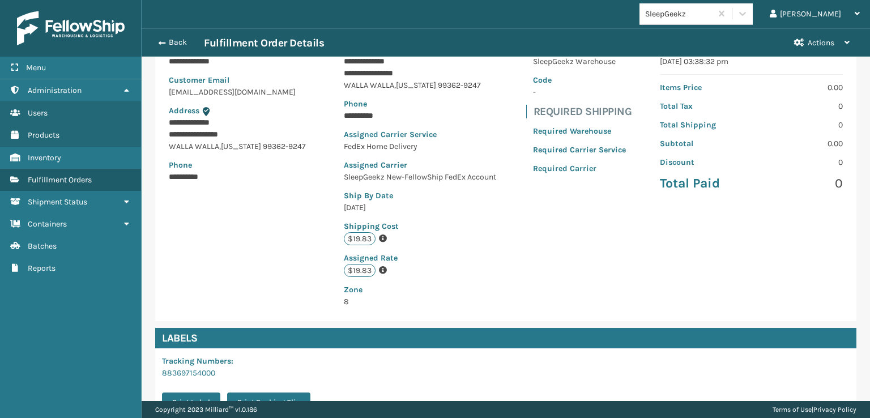
scroll to position [263, 0]
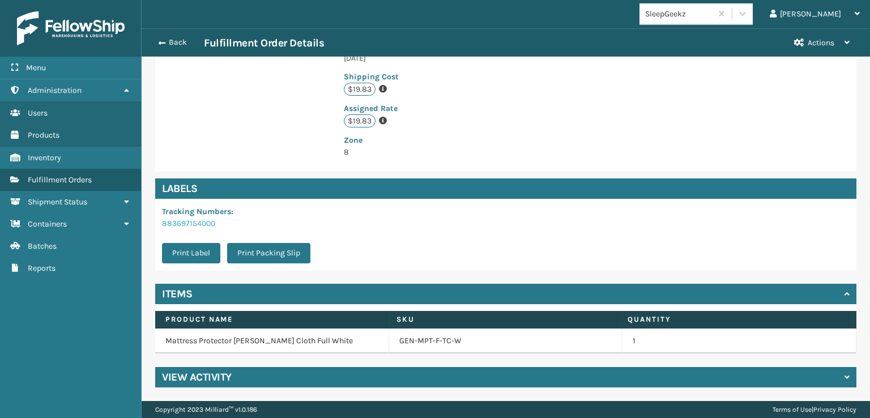
click at [190, 221] on link "883697154000" at bounding box center [188, 224] width 53 height 10
click at [190, 379] on h4 "View Activity" at bounding box center [197, 377] width 70 height 14
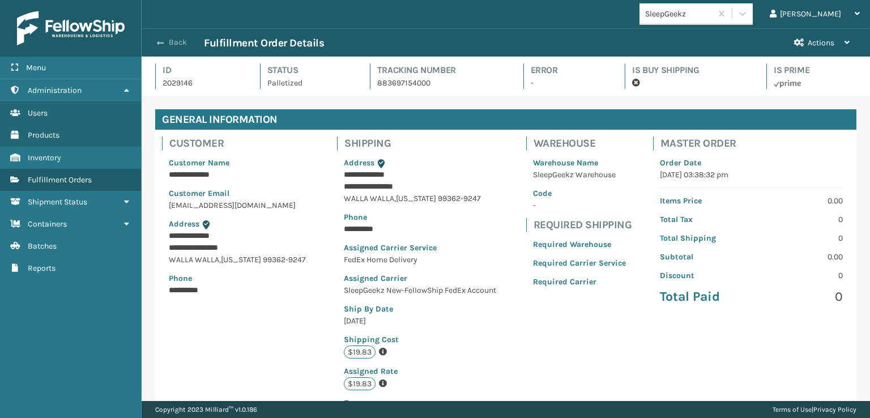
click at [172, 39] on button "Back" at bounding box center [178, 42] width 52 height 10
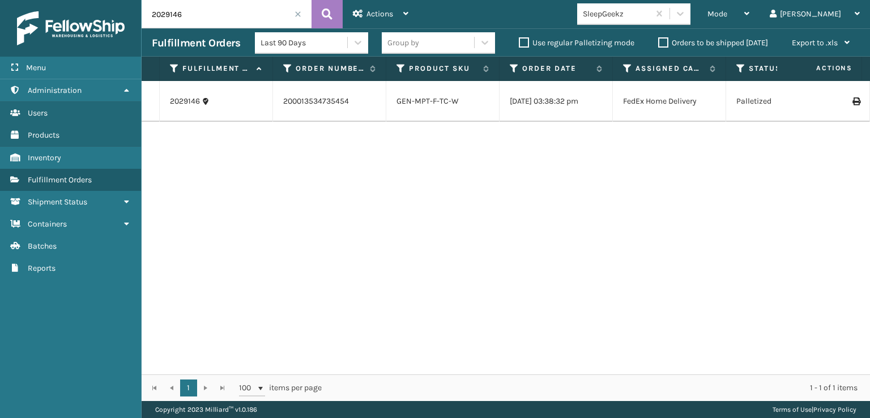
click at [298, 12] on span at bounding box center [297, 14] width 7 height 7
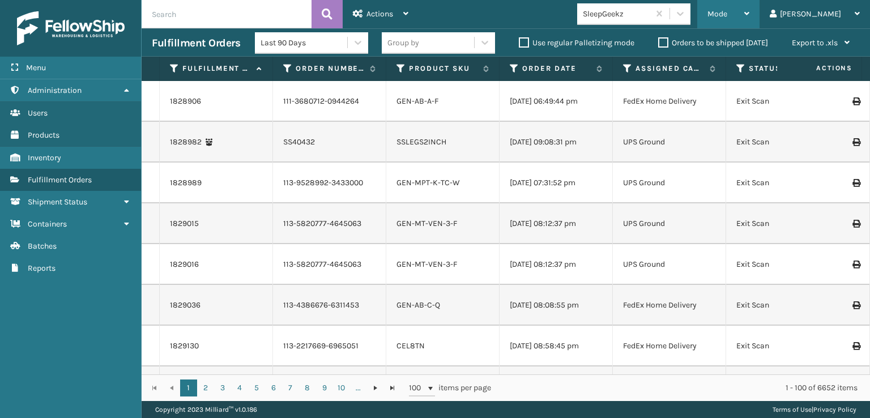
click at [727, 14] on span "Mode" at bounding box center [717, 14] width 20 height 10
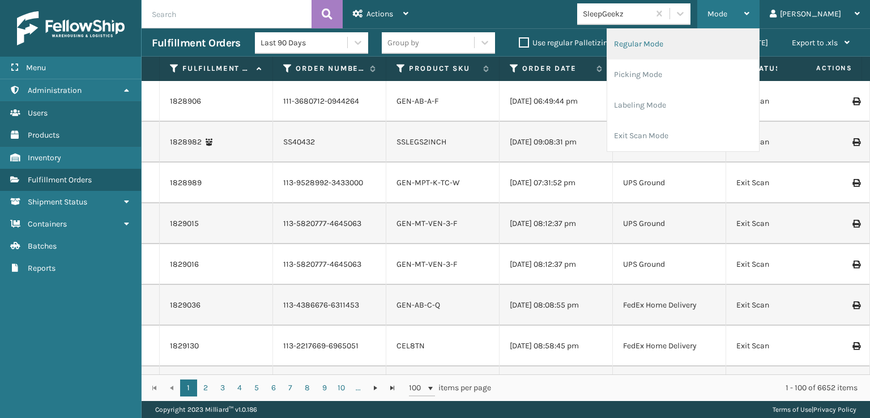
click at [678, 44] on li "Regular Mode" at bounding box center [683, 44] width 152 height 31
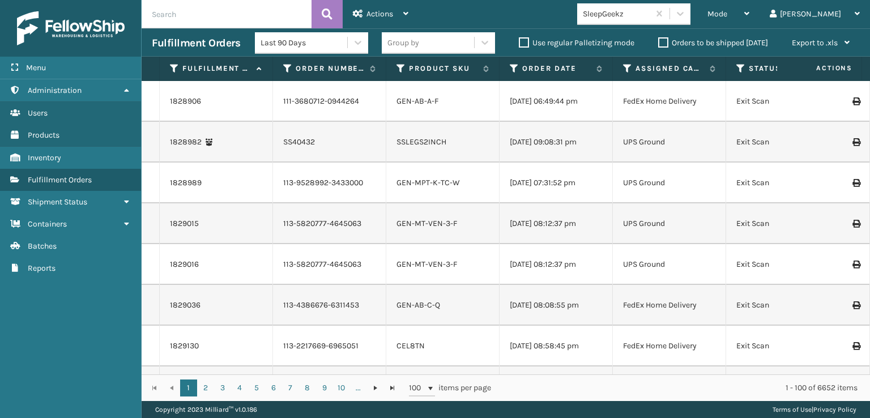
click at [739, 68] on icon at bounding box center [740, 68] width 9 height 10
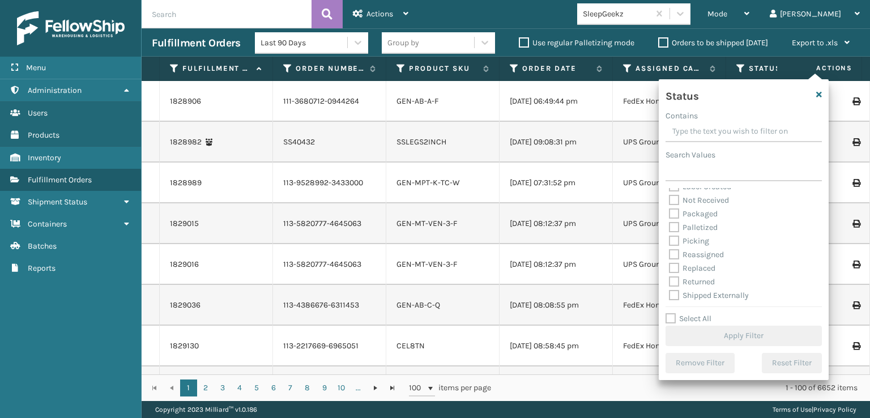
scroll to position [63, 0]
click at [678, 241] on label "Picking" at bounding box center [689, 240] width 40 height 10
click at [669, 241] on input "Picking" at bounding box center [669, 236] width 1 height 7
checkbox input "true"
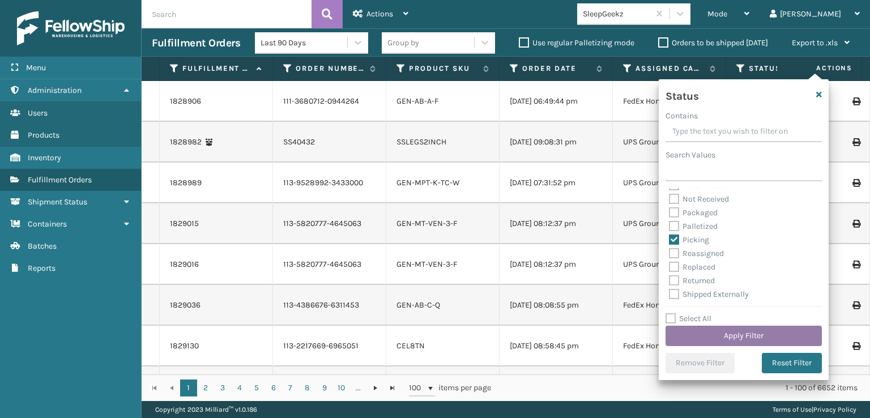
click at [733, 337] on button "Apply Filter" at bounding box center [743, 336] width 156 height 20
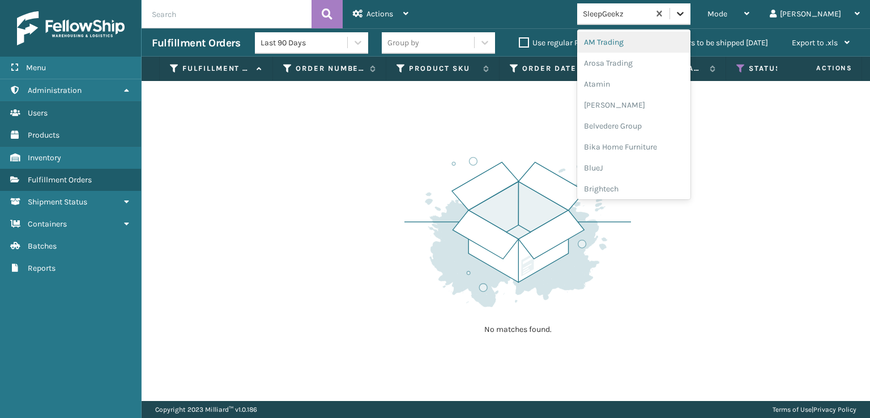
click at [683, 14] on icon at bounding box center [680, 14] width 7 height 4
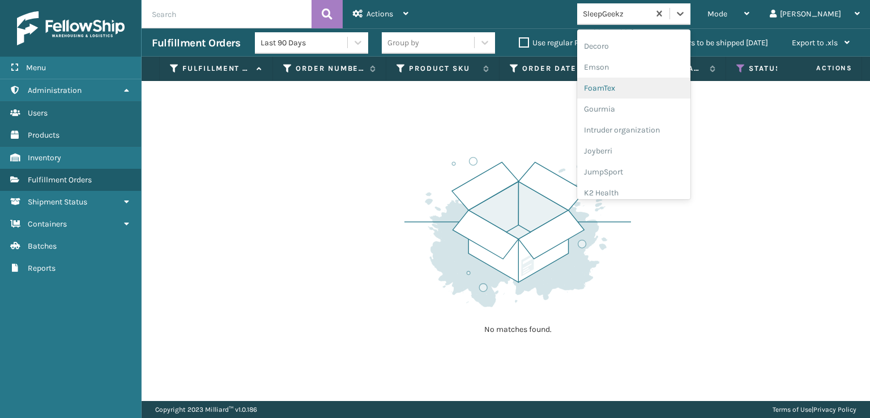
click at [645, 84] on div "FoamTex" at bounding box center [633, 88] width 113 height 21
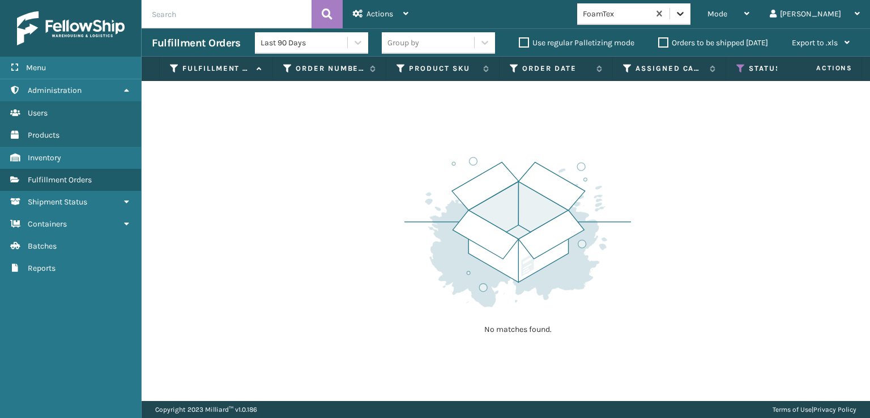
click at [686, 12] on icon at bounding box center [679, 13] width 11 height 11
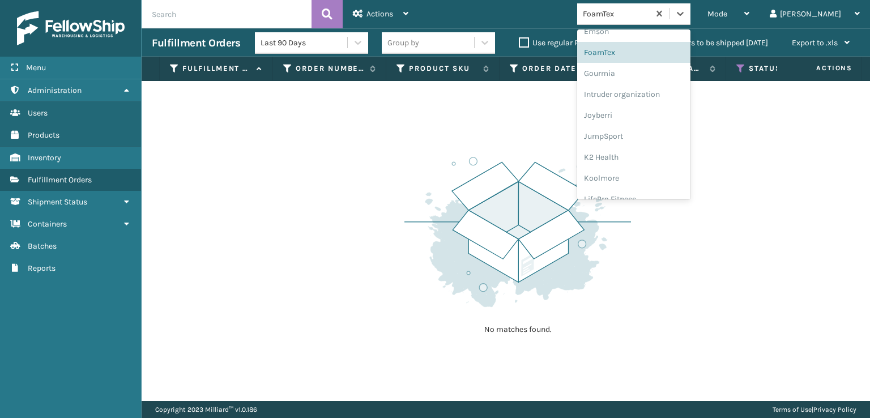
scroll to position [358, 0]
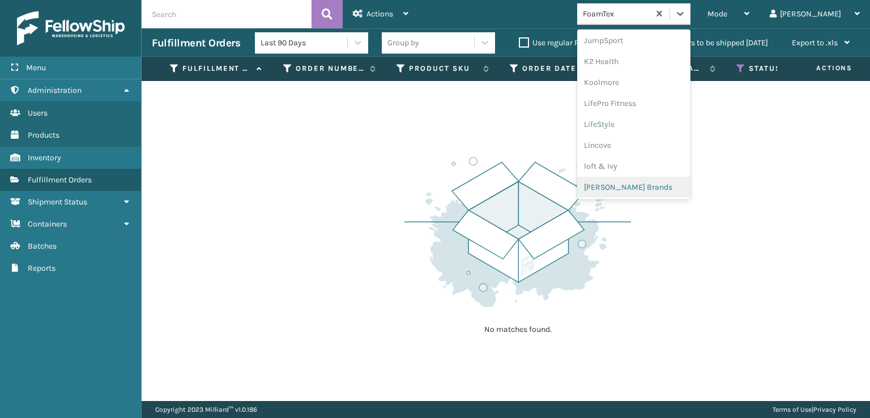
click at [655, 183] on div "[PERSON_NAME] Brands" at bounding box center [633, 187] width 113 height 21
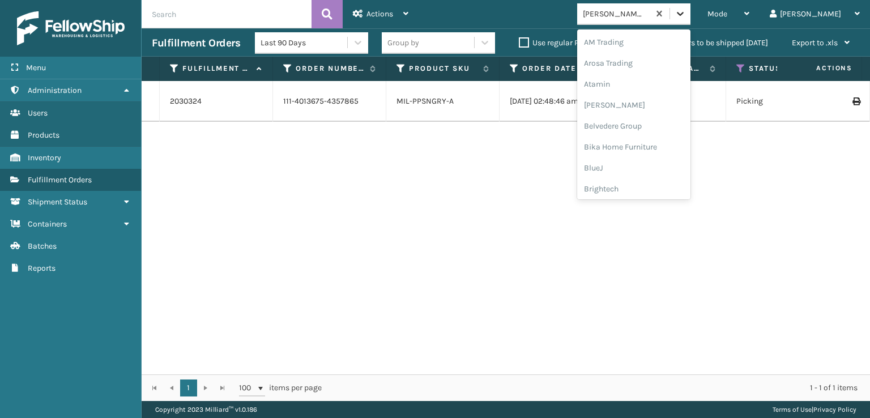
click at [686, 16] on icon at bounding box center [679, 13] width 11 height 11
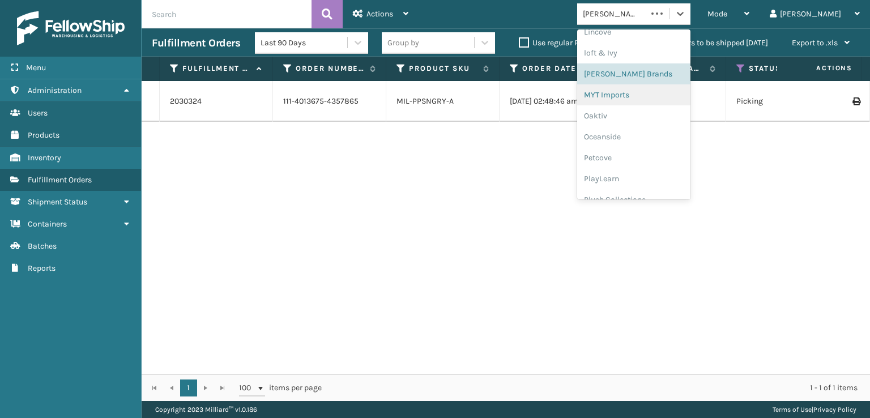
scroll to position [547, 0]
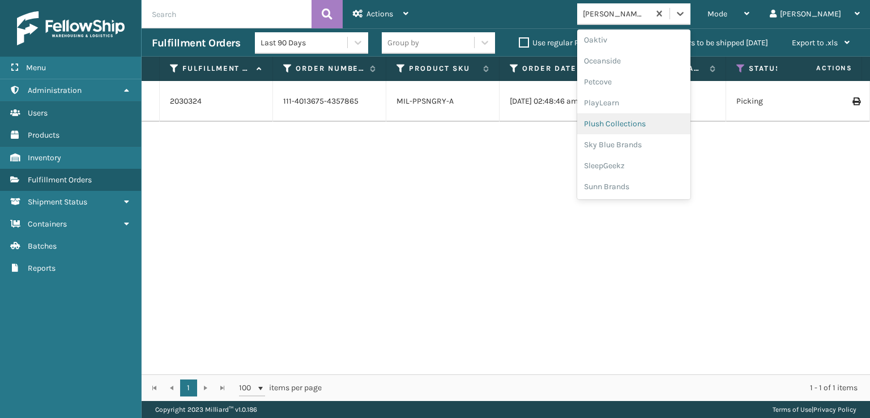
click at [642, 123] on div "Plush Collections" at bounding box center [633, 123] width 113 height 21
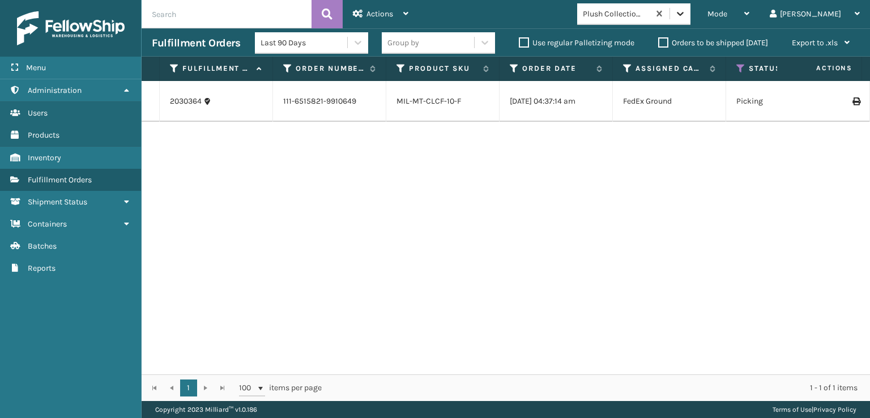
click at [686, 18] on icon at bounding box center [679, 13] width 11 height 11
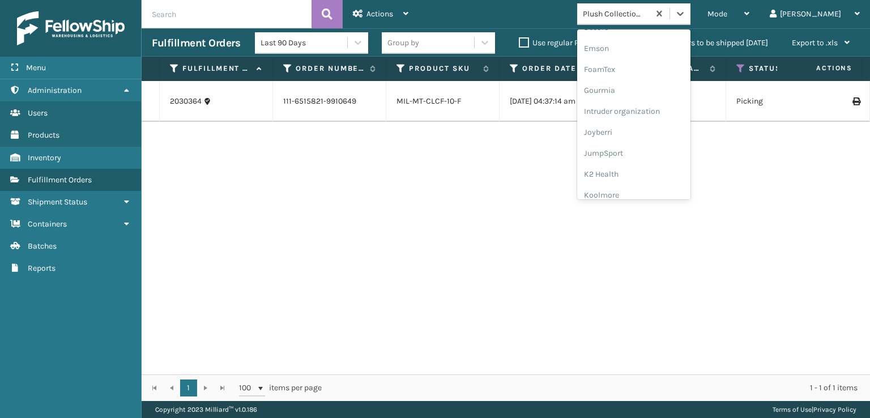
scroll to position [245, 0]
click at [449, 237] on div "2030364 111-6515821-9910649 MIL-MT-CLCF-10-F [DATE] 04:37:14 am FedEx Ground Pi…" at bounding box center [506, 227] width 728 height 293
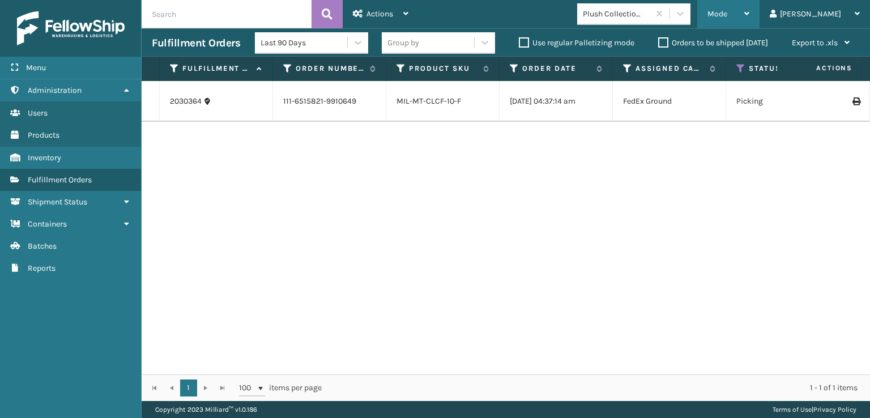
click at [727, 13] on span "Mode" at bounding box center [717, 14] width 20 height 10
click at [546, 206] on div "2030364 111-6515821-9910649 MIL-MT-CLCF-10-F [DATE] 04:37:14 am FedEx Ground Pi…" at bounding box center [506, 227] width 728 height 293
click at [740, 71] on icon at bounding box center [740, 68] width 9 height 10
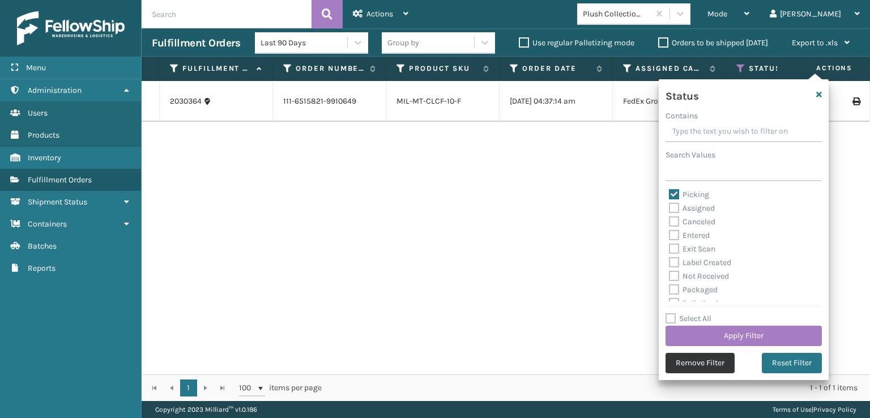
click at [688, 362] on button "Remove Filter" at bounding box center [699, 363] width 69 height 20
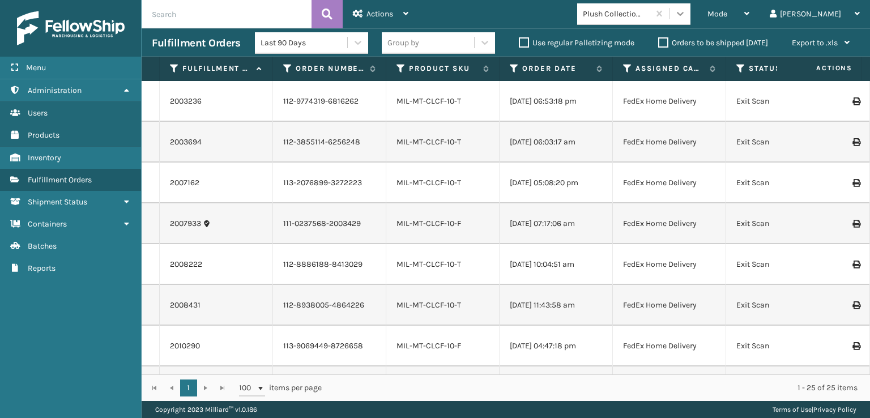
click at [690, 19] on div at bounding box center [680, 13] width 20 height 20
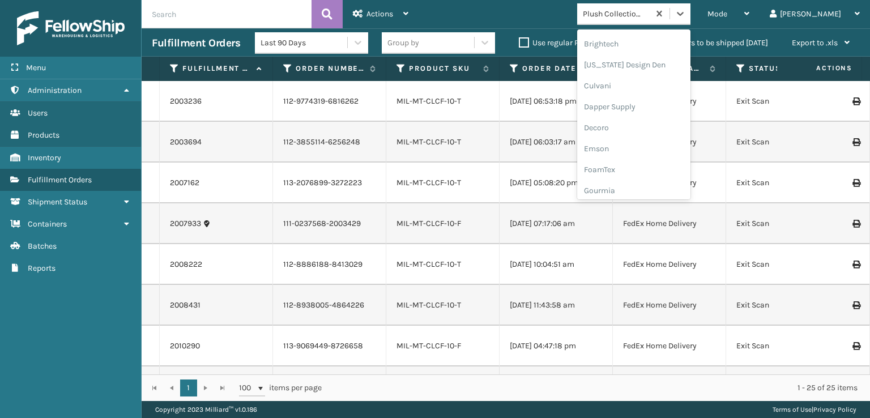
scroll to position [226, 0]
click at [650, 90] on div "FoamTex" at bounding box center [633, 88] width 113 height 21
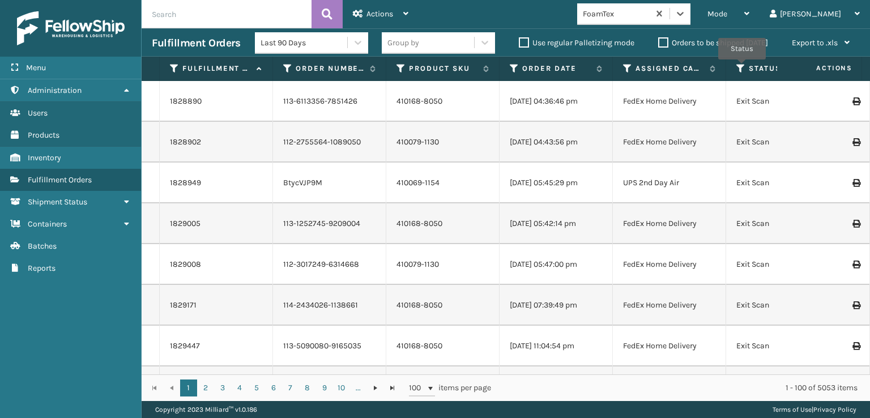
click at [742, 67] on icon at bounding box center [740, 68] width 9 height 10
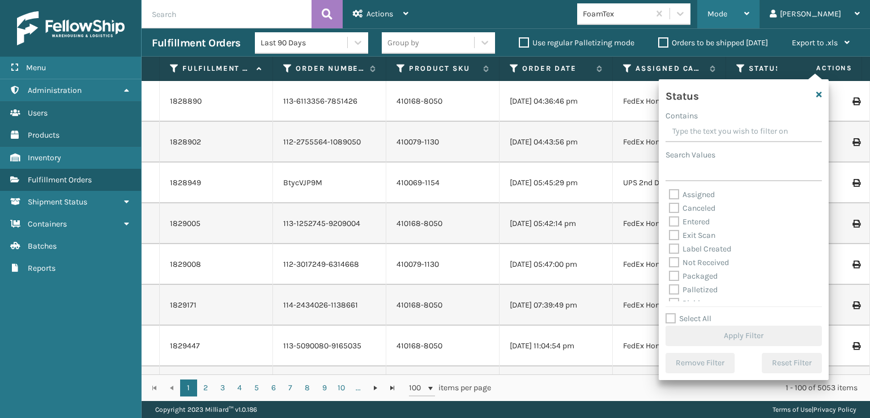
click at [749, 8] on div "Mode" at bounding box center [728, 14] width 42 height 28
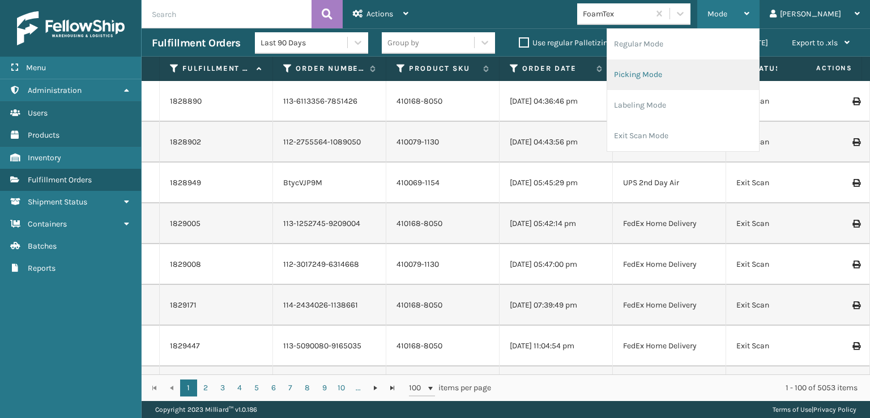
click at [685, 79] on li "Picking Mode" at bounding box center [683, 74] width 152 height 31
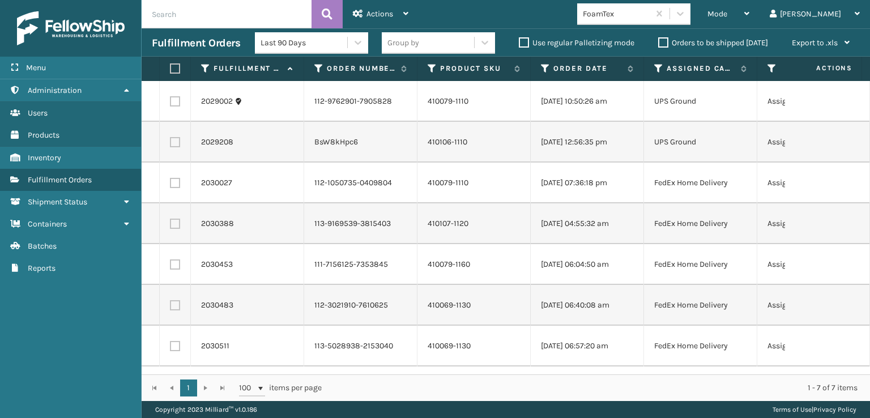
click at [174, 69] on label at bounding box center [173, 68] width 7 height 10
click at [170, 69] on input "checkbox" at bounding box center [170, 68] width 1 height 7
checkbox input "true"
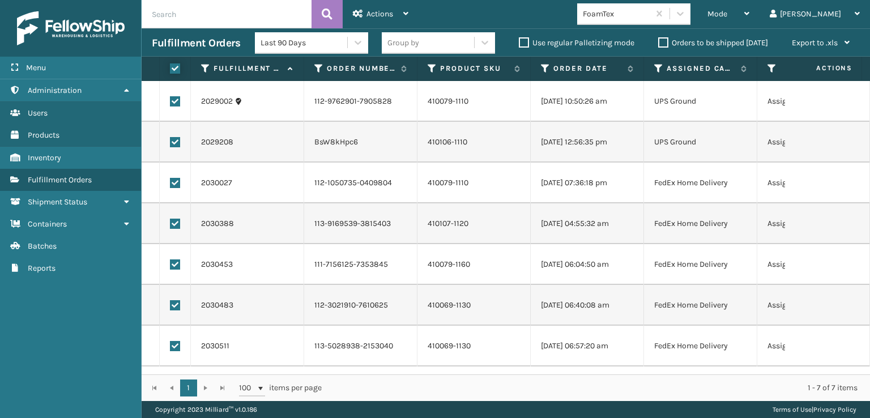
checkbox input "true"
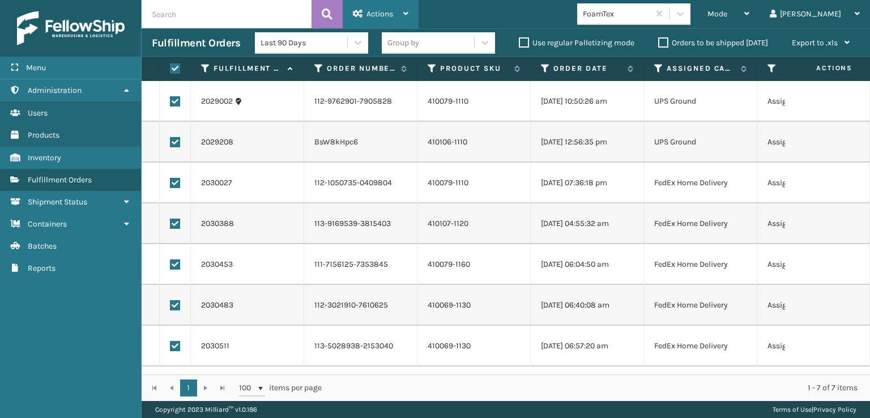
click at [376, 15] on span "Actions" at bounding box center [379, 14] width 27 height 10
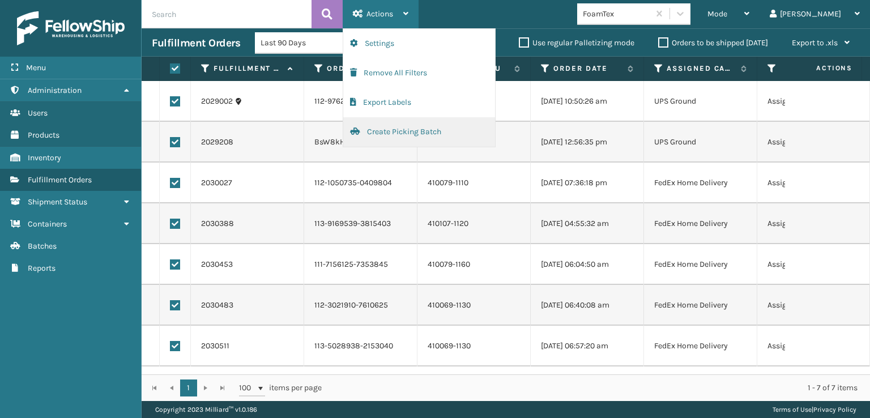
click at [393, 135] on button "Create Picking Batch" at bounding box center [419, 131] width 152 height 29
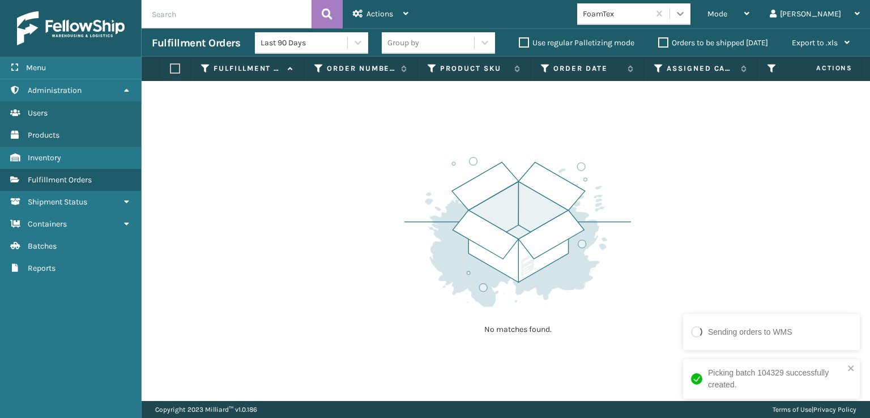
click at [686, 16] on icon at bounding box center [679, 13] width 11 height 11
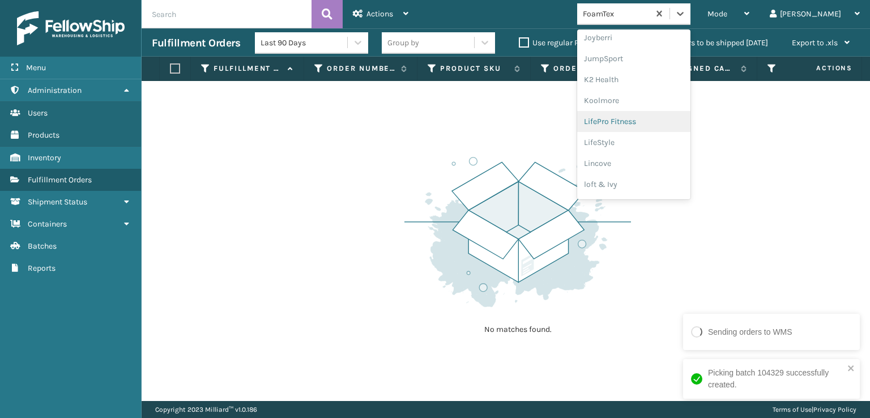
scroll to position [358, 0]
click at [653, 186] on div "[PERSON_NAME] Brands" at bounding box center [633, 187] width 113 height 21
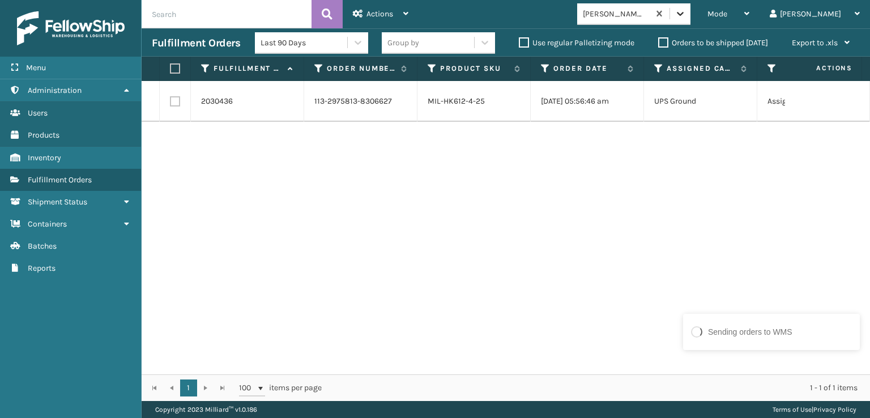
click at [686, 12] on icon at bounding box center [679, 13] width 11 height 11
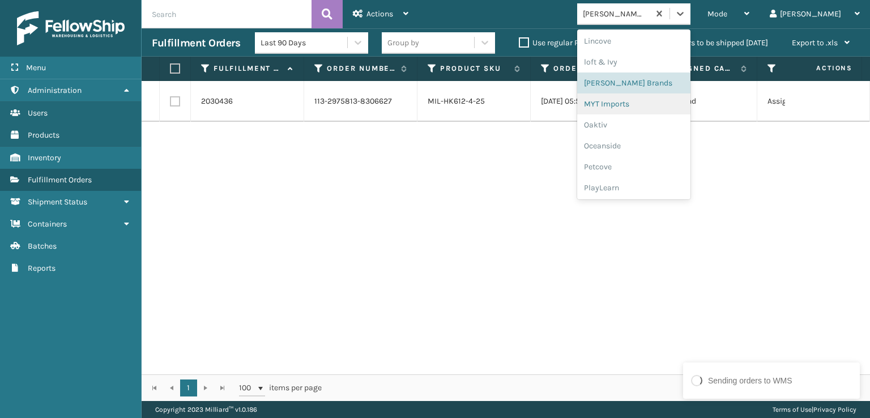
scroll to position [547, 0]
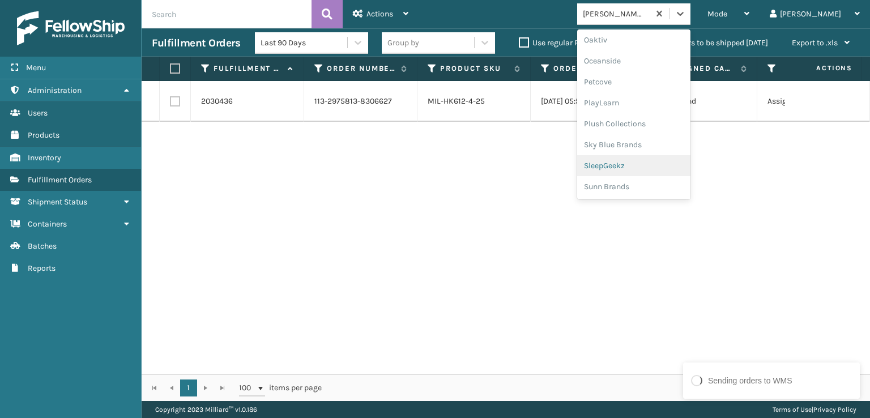
click at [663, 167] on div "SleepGeekz" at bounding box center [633, 165] width 113 height 21
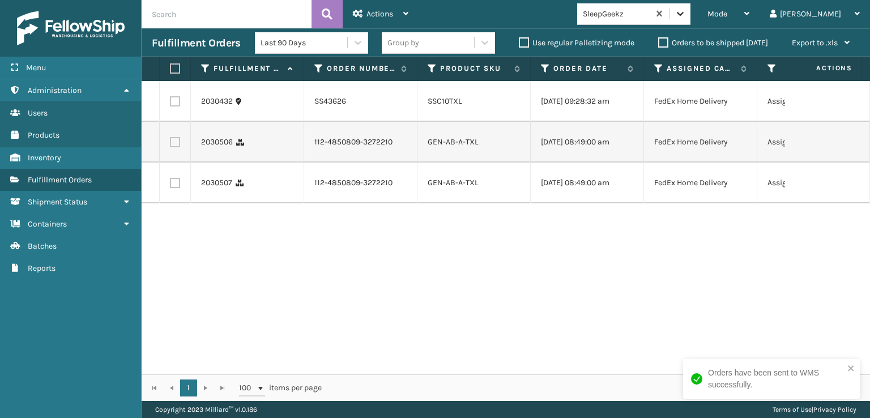
click at [686, 14] on icon at bounding box center [679, 13] width 11 height 11
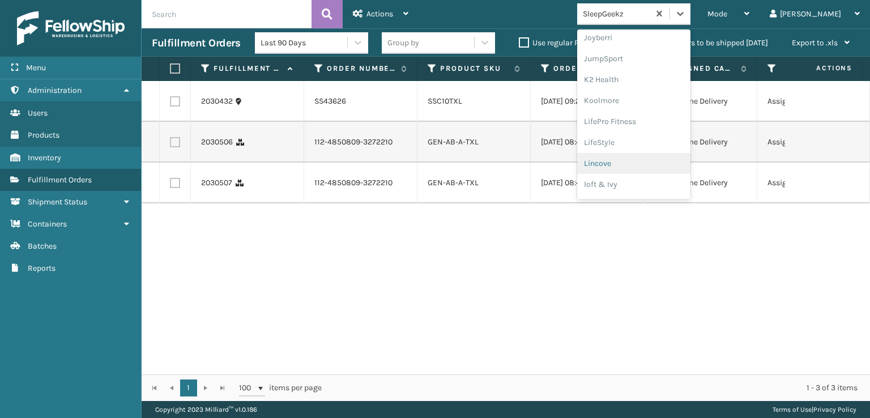
scroll to position [358, 0]
click at [646, 184] on div "[PERSON_NAME] Brands" at bounding box center [633, 187] width 113 height 21
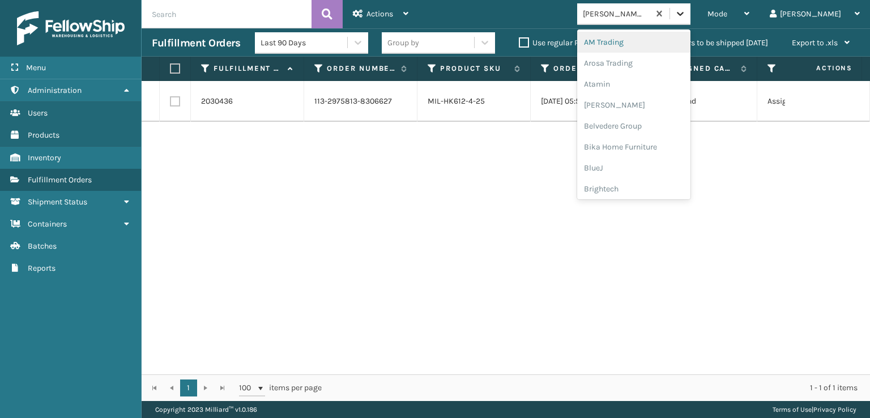
click at [686, 15] on icon at bounding box center [679, 13] width 11 height 11
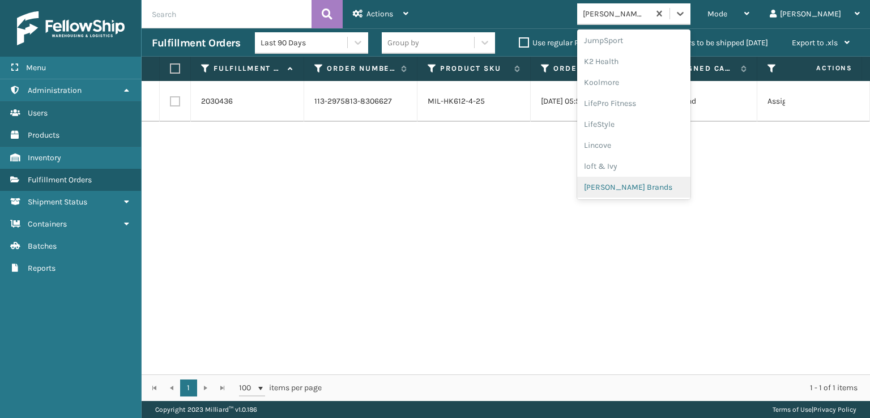
click at [658, 185] on div "[PERSON_NAME] Brands" at bounding box center [633, 187] width 113 height 21
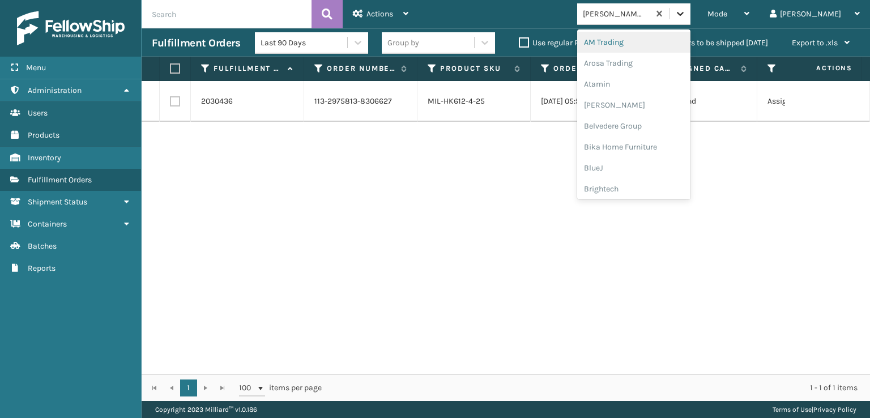
click at [686, 17] on icon at bounding box center [679, 13] width 11 height 11
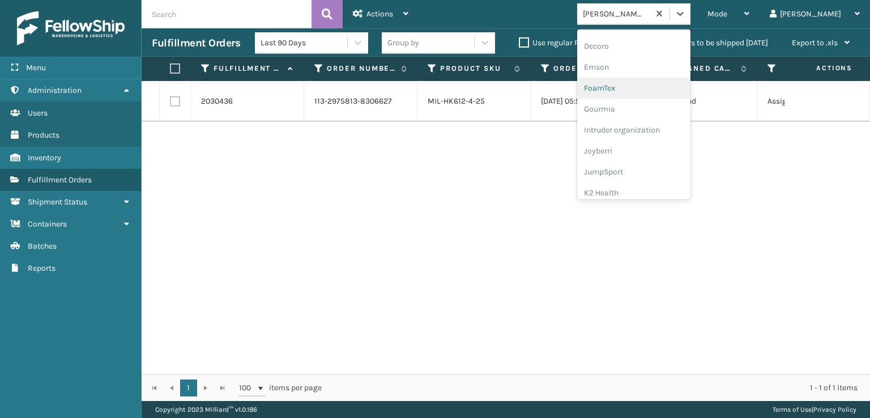
click at [631, 84] on div "FoamTex" at bounding box center [633, 88] width 113 height 21
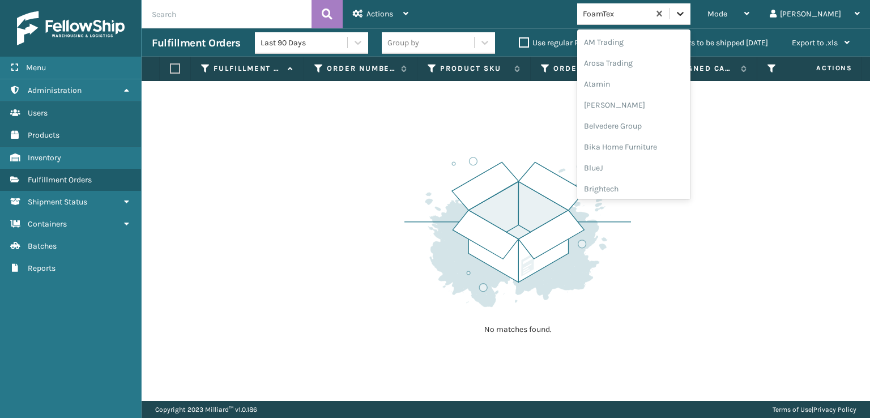
click at [686, 12] on icon at bounding box center [679, 13] width 11 height 11
click at [659, 166] on div "SleepGeekz" at bounding box center [633, 165] width 113 height 21
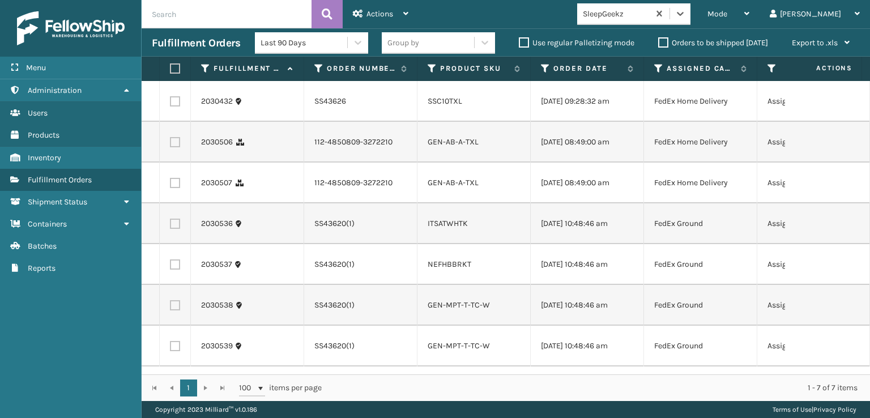
scroll to position [0, 0]
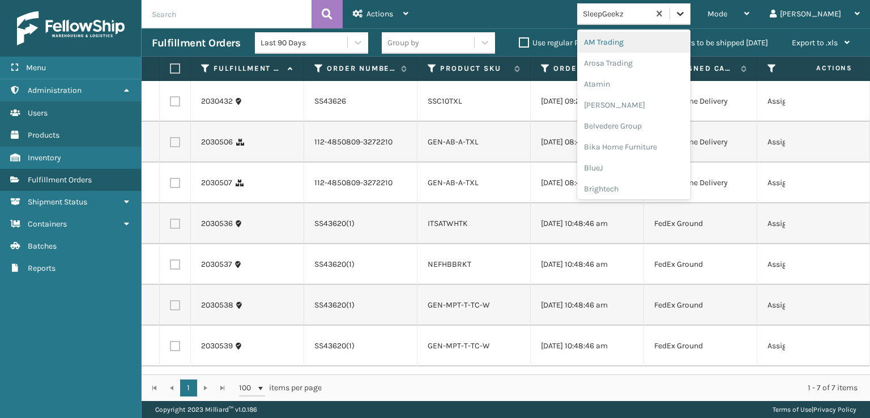
click at [686, 16] on icon at bounding box center [679, 13] width 11 height 11
click at [652, 166] on div "SleepGeekz" at bounding box center [633, 165] width 113 height 21
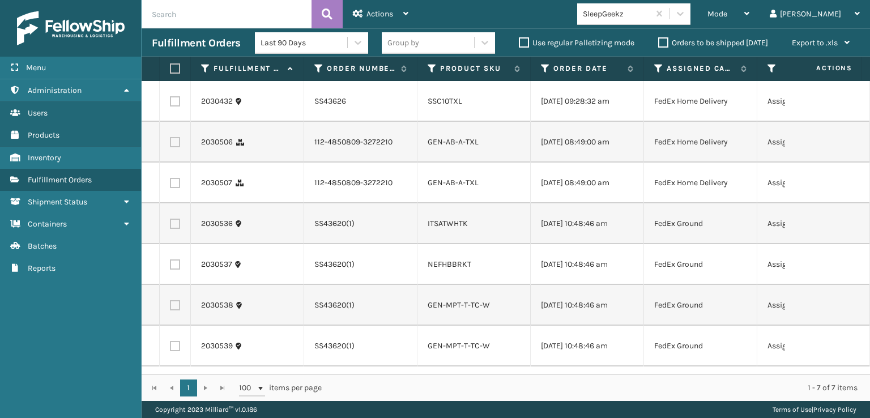
click at [177, 101] on label at bounding box center [175, 101] width 10 height 10
click at [170, 101] on input "checkbox" at bounding box center [170, 99] width 1 height 7
checkbox input "true"
click at [174, 229] on label at bounding box center [175, 224] width 10 height 10
click at [170, 226] on input "checkbox" at bounding box center [170, 222] width 1 height 7
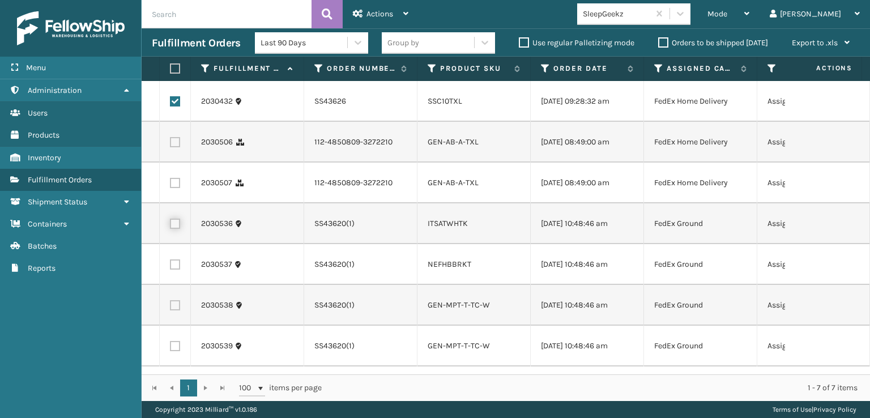
checkbox input "true"
click at [172, 264] on label at bounding box center [175, 264] width 10 height 10
click at [170, 264] on input "checkbox" at bounding box center [170, 262] width 1 height 7
checkbox input "true"
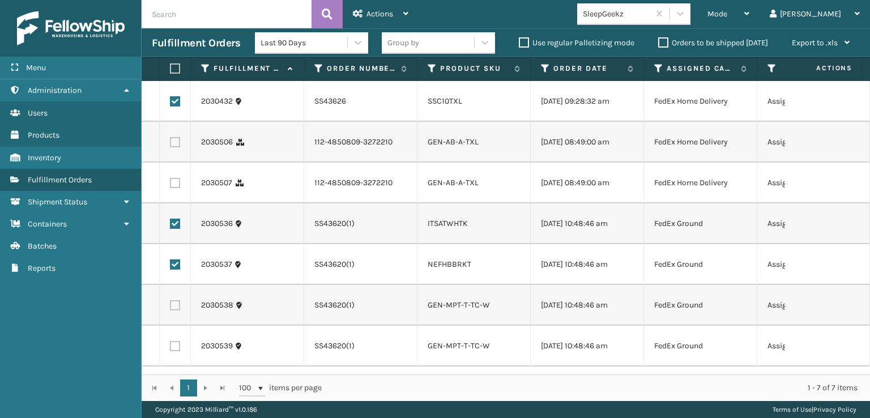
click at [176, 306] on label at bounding box center [175, 305] width 10 height 10
click at [170, 306] on input "checkbox" at bounding box center [170, 303] width 1 height 7
checkbox input "true"
click at [174, 341] on label at bounding box center [175, 346] width 10 height 10
click at [170, 341] on input "checkbox" at bounding box center [170, 344] width 1 height 7
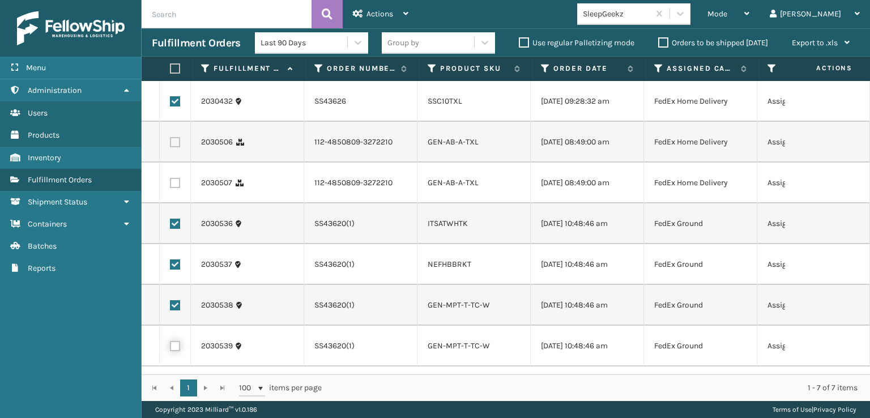
checkbox input "true"
click at [373, 7] on div "Actions" at bounding box center [380, 14] width 55 height 28
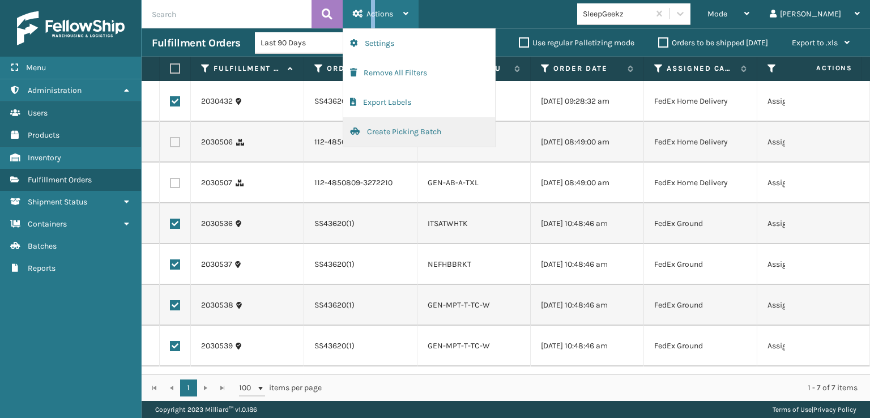
click at [380, 132] on button "Create Picking Batch" at bounding box center [419, 131] width 152 height 29
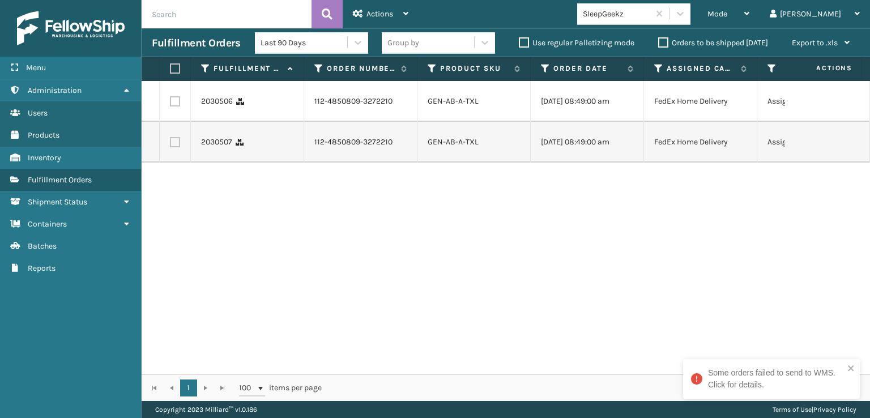
click at [690, 281] on div "2030506 112-4850809-3272210 GEN-AB-A-TXL [DATE] 08:49:00 am FedEx Home Delivery…" at bounding box center [506, 227] width 728 height 293
click at [853, 369] on icon "close" at bounding box center [851, 367] width 8 height 9
click at [727, 15] on span "Mode" at bounding box center [717, 14] width 20 height 10
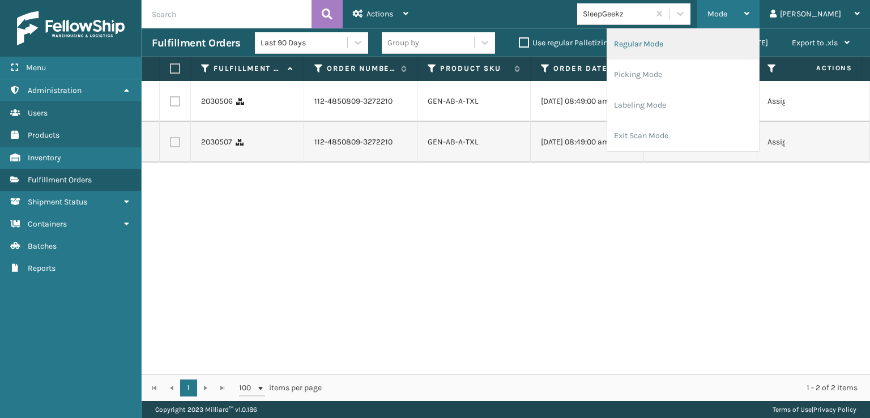
click at [675, 42] on li "Regular Mode" at bounding box center [683, 44] width 152 height 31
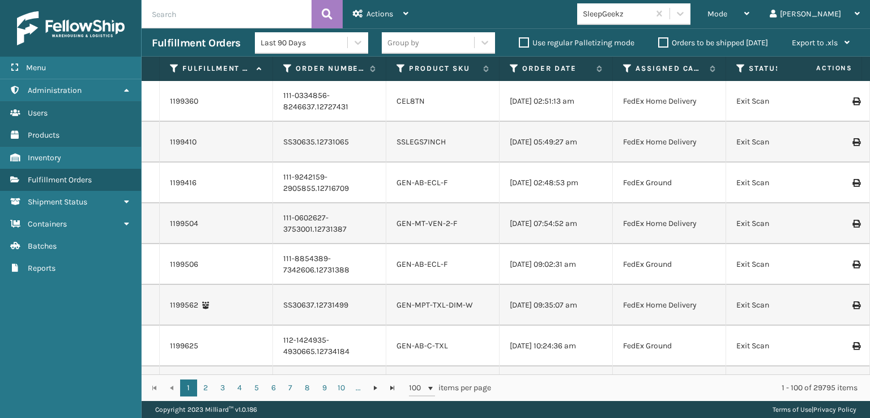
click at [737, 69] on icon at bounding box center [740, 68] width 9 height 10
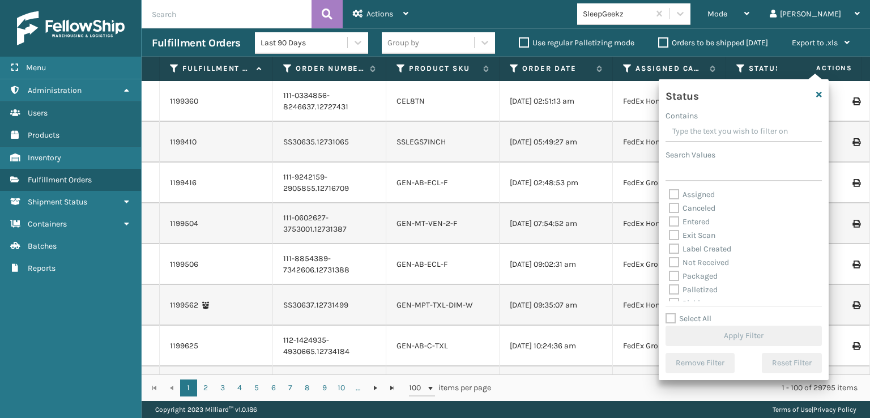
scroll to position [57, 0]
click at [673, 247] on label "Picking" at bounding box center [689, 247] width 40 height 10
click at [669, 247] on input "Picking" at bounding box center [669, 243] width 1 height 7
checkbox input "true"
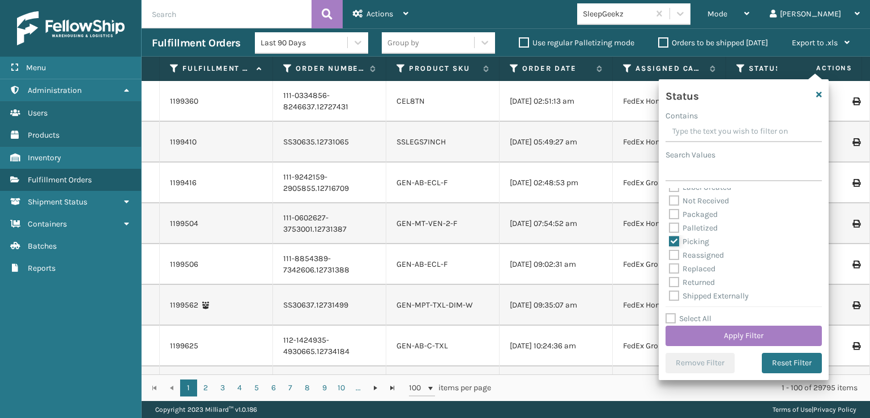
scroll to position [63, 0]
click at [716, 340] on button "Apply Filter" at bounding box center [743, 336] width 156 height 20
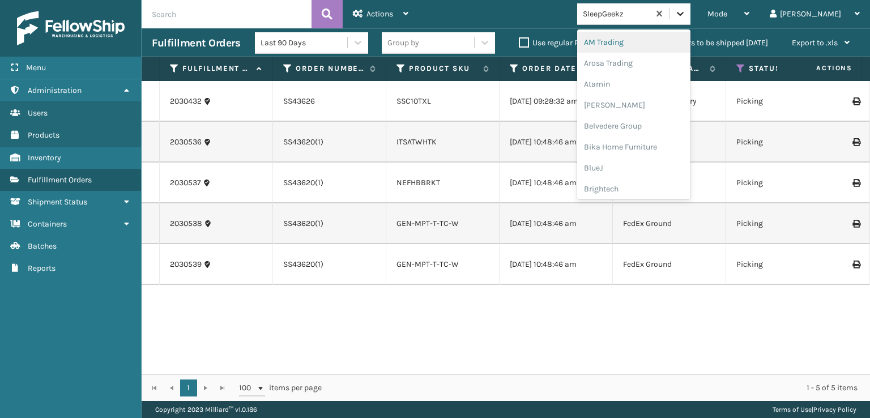
click at [686, 12] on icon at bounding box center [679, 13] width 11 height 11
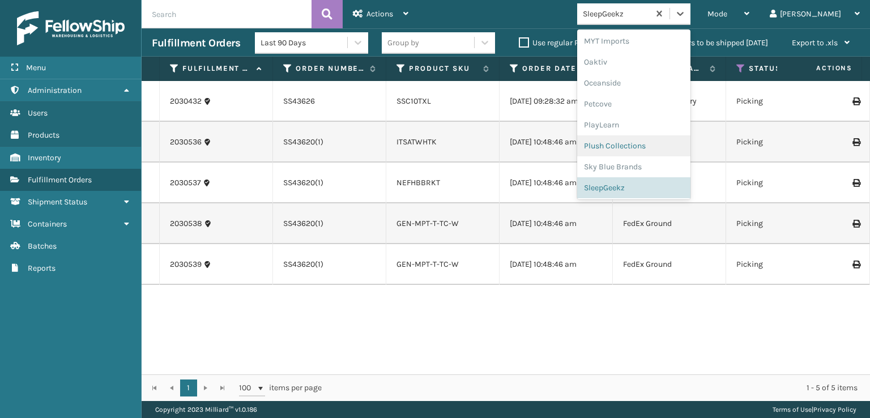
scroll to position [547, 0]
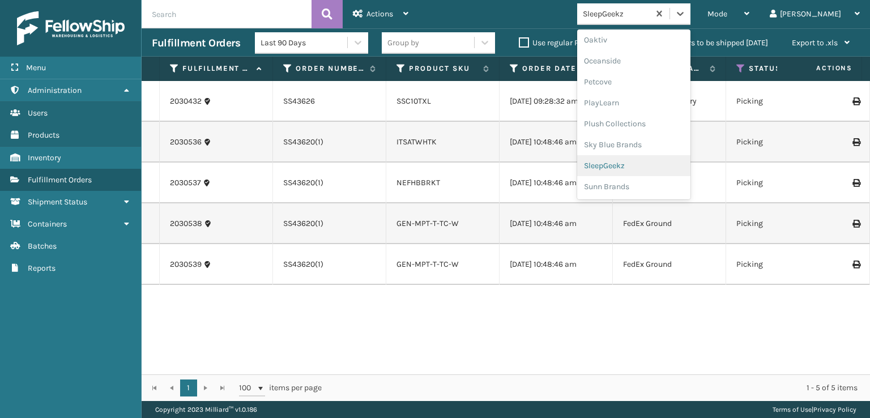
click at [663, 164] on div "SleepGeekz" at bounding box center [633, 165] width 113 height 21
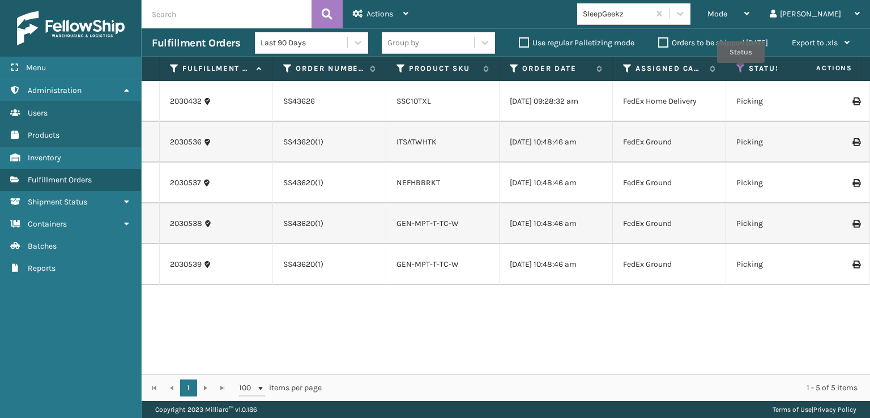
click at [740, 71] on icon at bounding box center [740, 68] width 9 height 10
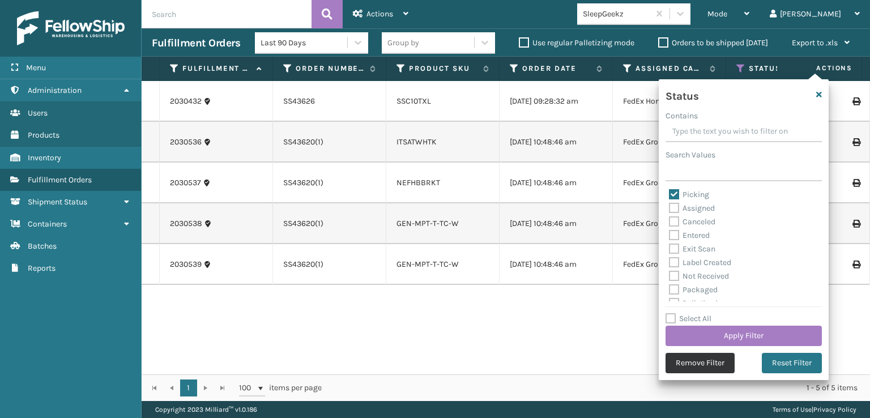
click at [707, 363] on button "Remove Filter" at bounding box center [699, 363] width 69 height 20
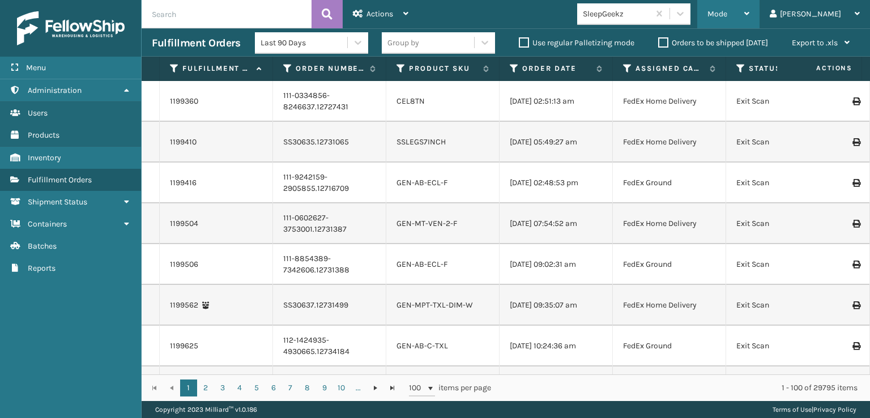
click at [749, 19] on div "Mode" at bounding box center [728, 14] width 42 height 28
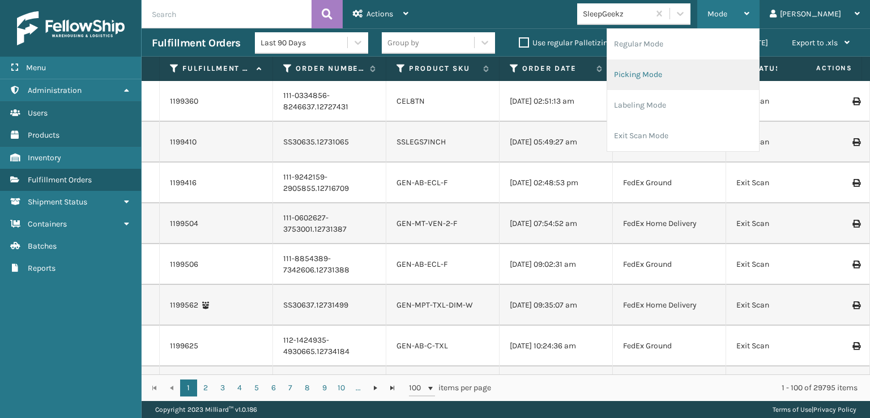
click at [697, 73] on li "Picking Mode" at bounding box center [683, 74] width 152 height 31
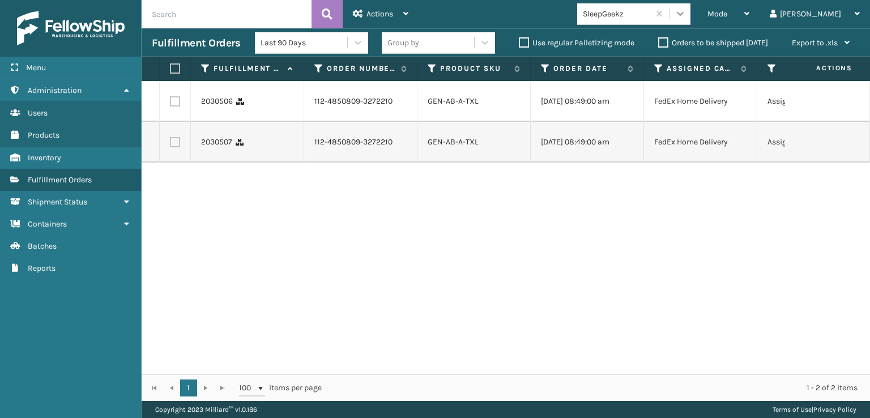
click at [686, 13] on icon at bounding box center [679, 13] width 11 height 11
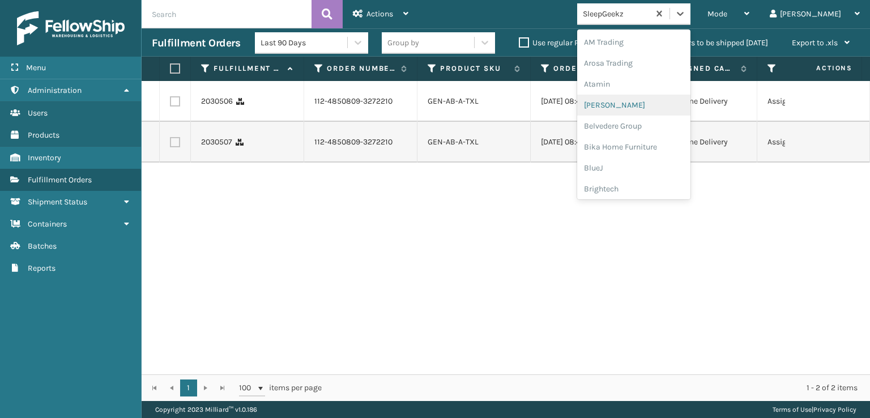
scroll to position [226, 0]
click at [643, 88] on div "FoamTex" at bounding box center [633, 88] width 113 height 21
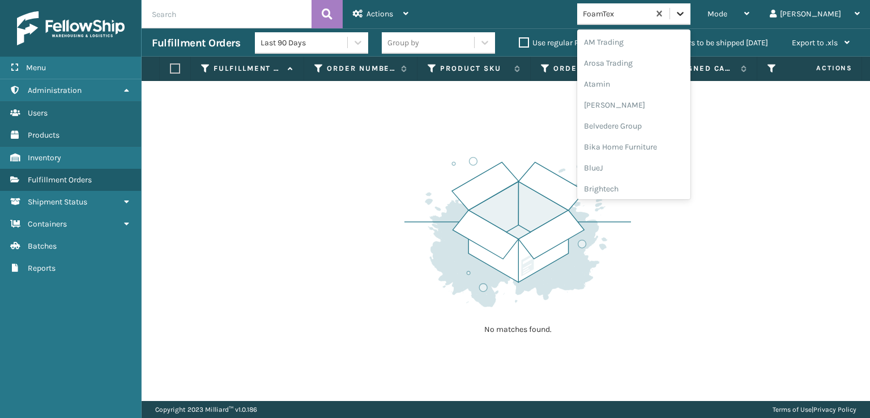
click at [686, 15] on icon at bounding box center [679, 13] width 11 height 11
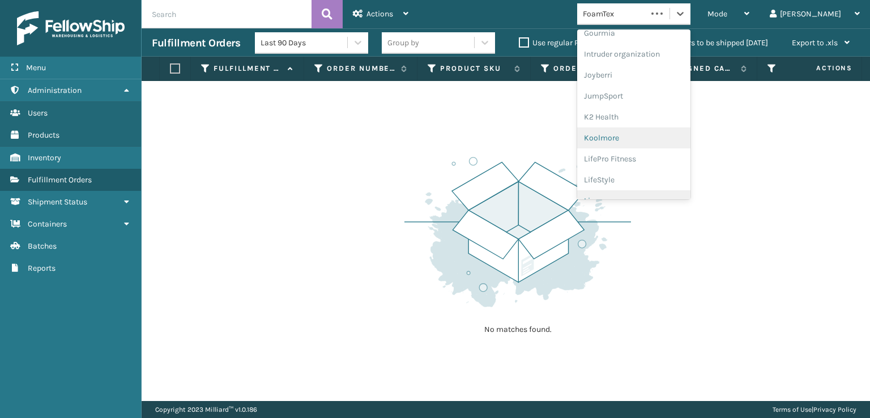
scroll to position [358, 0]
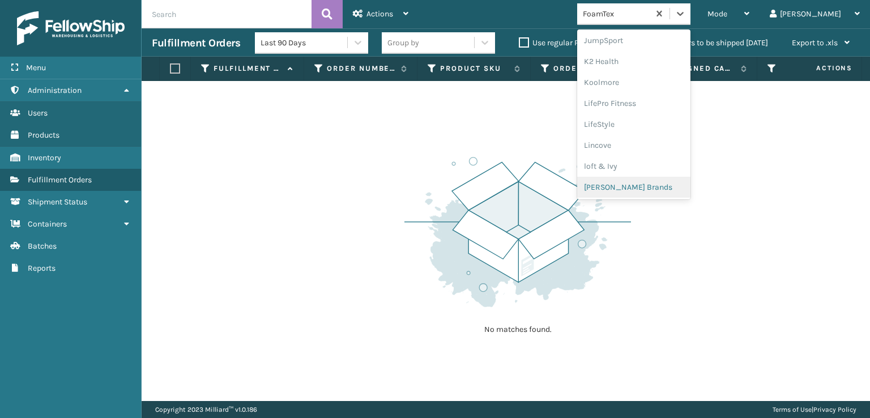
click at [657, 186] on div "[PERSON_NAME] Brands" at bounding box center [633, 187] width 113 height 21
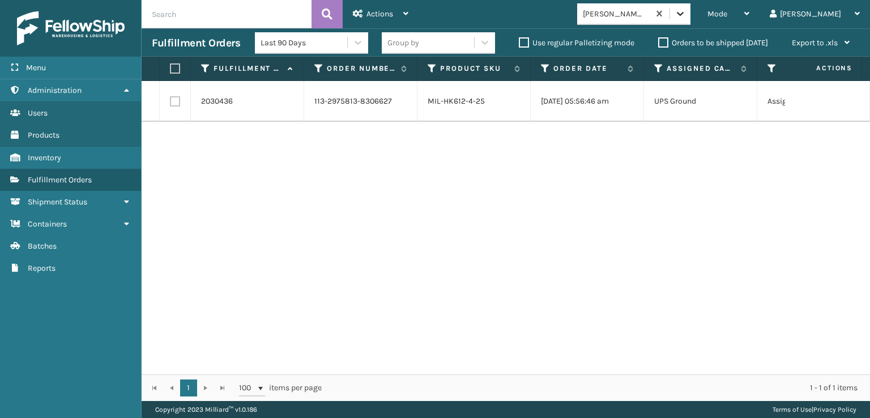
click at [690, 20] on div at bounding box center [680, 13] width 20 height 20
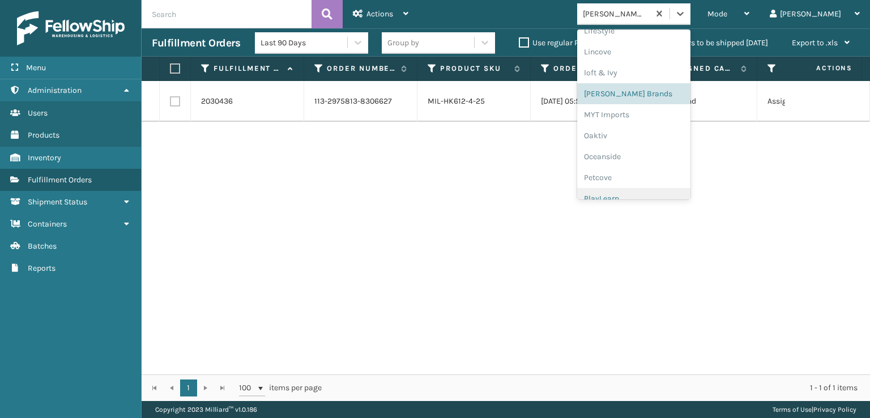
scroll to position [547, 0]
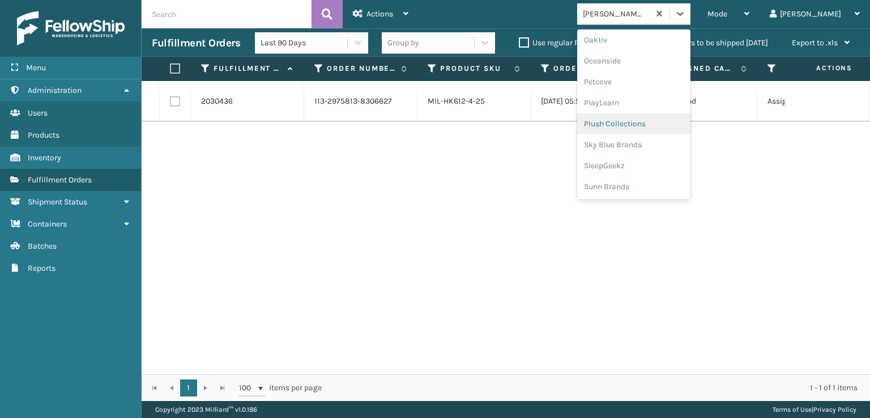
click at [647, 121] on div "Plush Collections" at bounding box center [633, 123] width 113 height 21
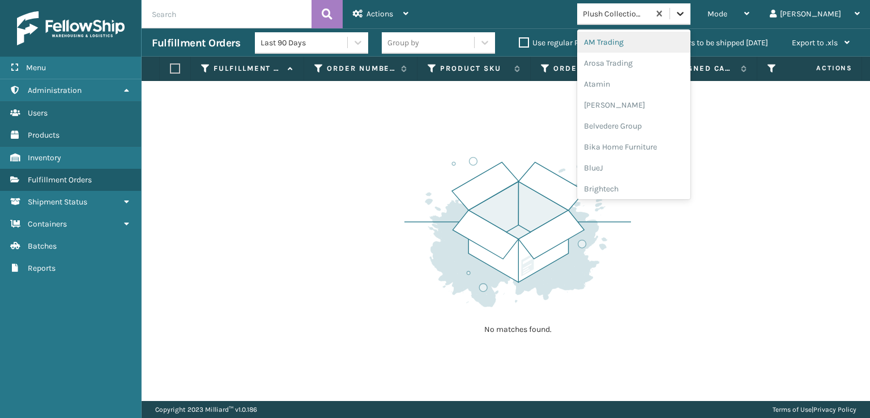
click at [686, 9] on icon at bounding box center [679, 13] width 11 height 11
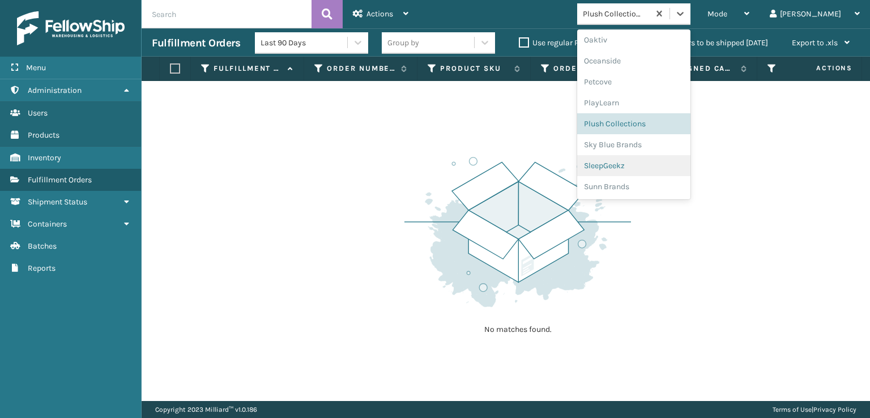
click at [655, 168] on div "SleepGeekz" at bounding box center [633, 165] width 113 height 21
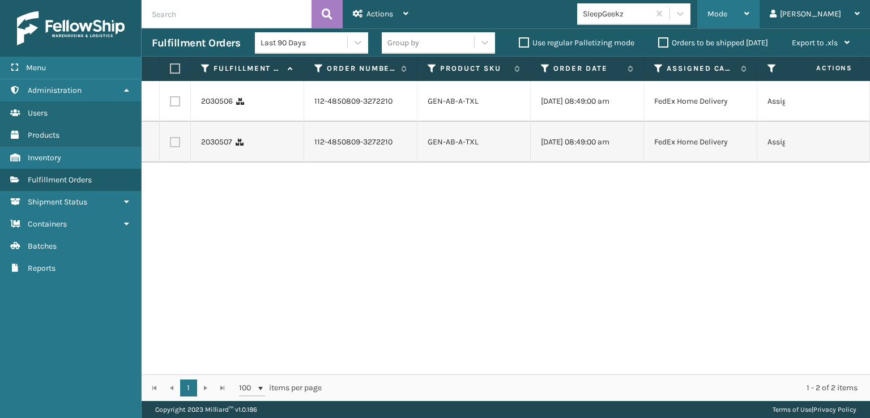
click at [727, 10] on span "Mode" at bounding box center [717, 14] width 20 height 10
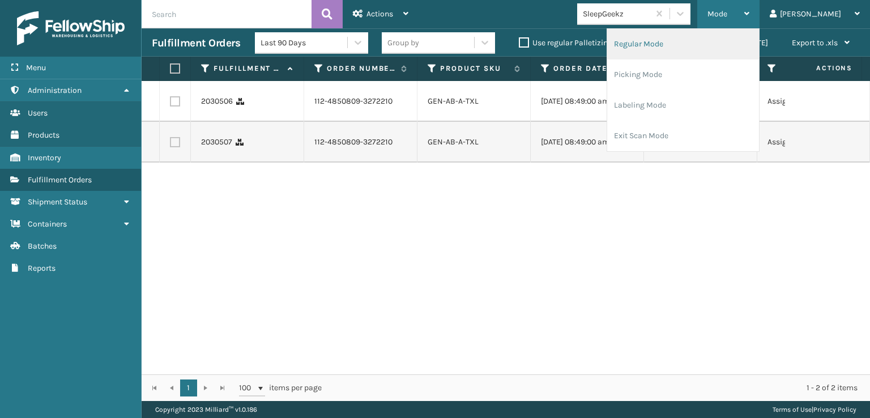
click at [675, 44] on li "Regular Mode" at bounding box center [683, 44] width 152 height 31
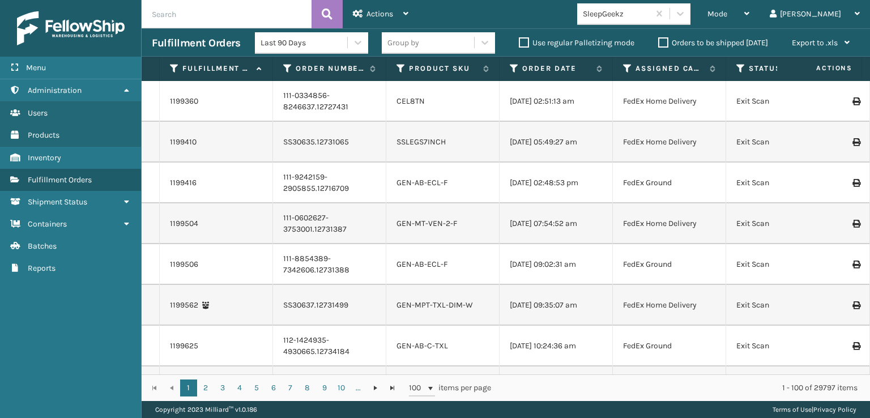
click at [740, 65] on icon at bounding box center [740, 68] width 9 height 10
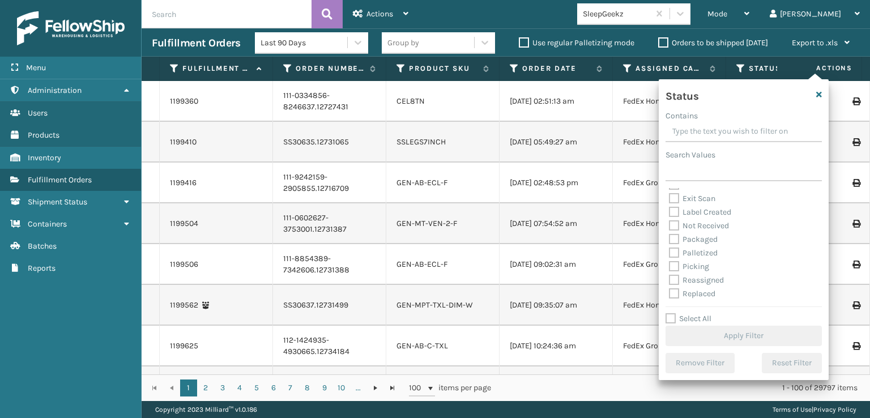
scroll to position [57, 0]
click at [675, 247] on label "Picking" at bounding box center [689, 247] width 40 height 10
click at [669, 247] on input "Picking" at bounding box center [669, 243] width 1 height 7
checkbox input "true"
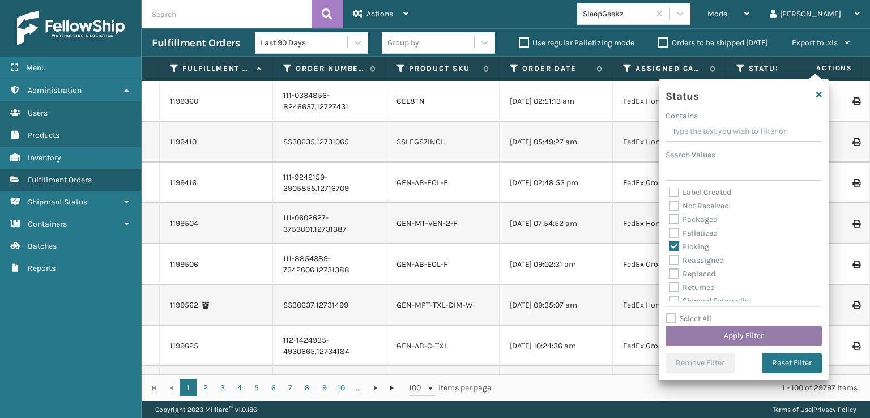
click at [713, 331] on button "Apply Filter" at bounding box center [743, 336] width 156 height 20
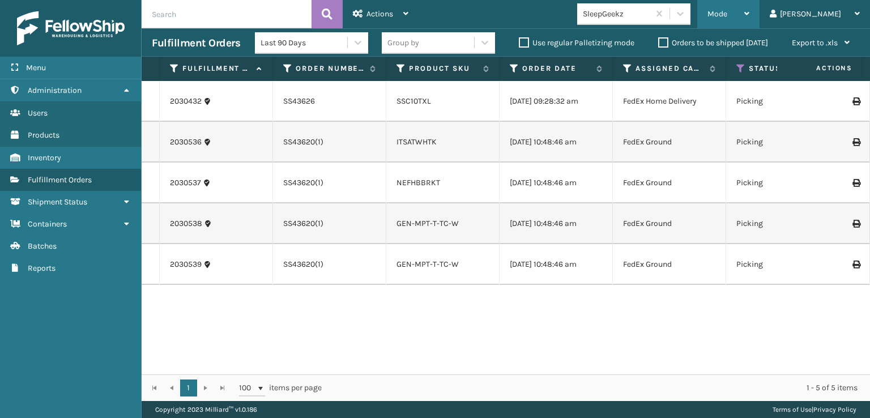
click at [727, 10] on span "Mode" at bounding box center [717, 14] width 20 height 10
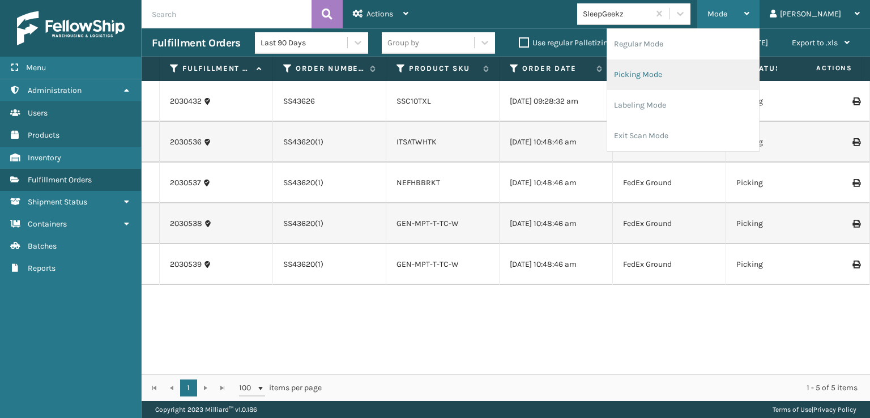
click at [675, 69] on li "Picking Mode" at bounding box center [683, 74] width 152 height 31
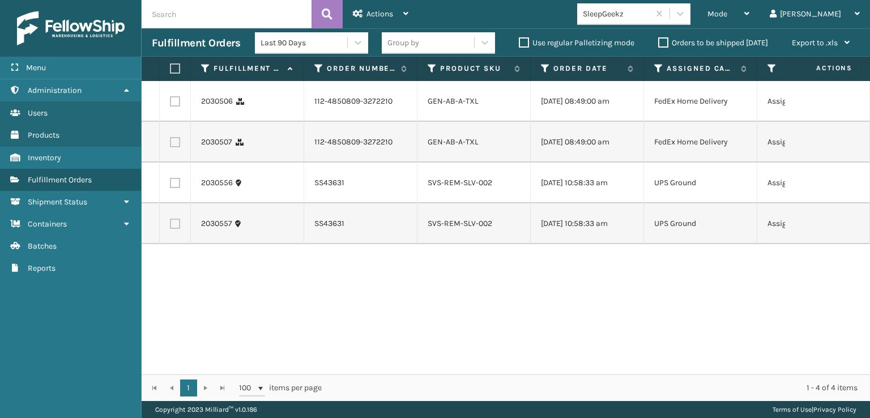
click at [173, 229] on td at bounding box center [175, 223] width 31 height 41
click at [177, 229] on label at bounding box center [175, 224] width 10 height 10
click at [170, 226] on input "checkbox" at bounding box center [170, 222] width 1 height 7
checkbox input "true"
click at [177, 188] on label at bounding box center [175, 183] width 10 height 10
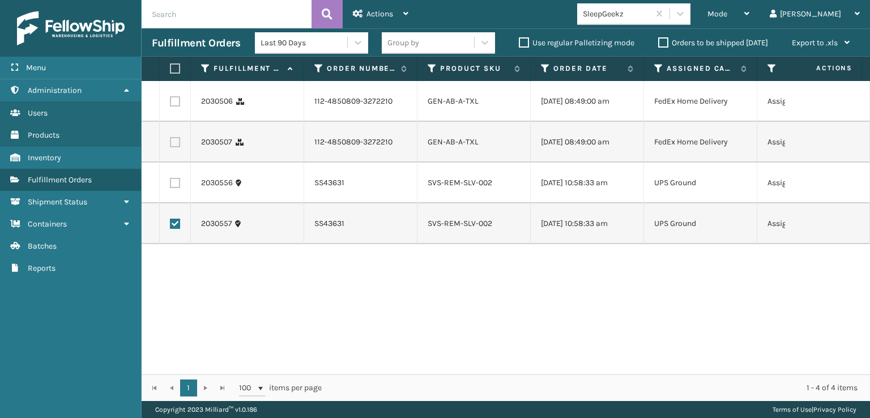
click at [170, 185] on input "checkbox" at bounding box center [170, 181] width 1 height 7
checkbox input "true"
click at [366, 4] on div "Actions" at bounding box center [380, 14] width 55 height 28
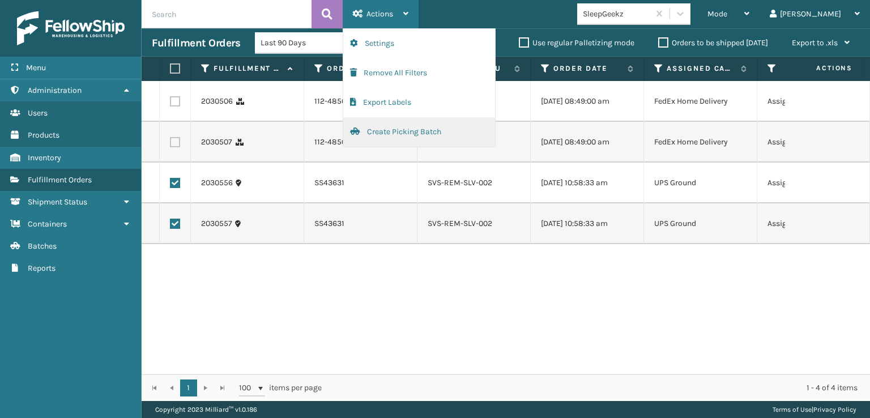
click at [384, 132] on button "Create Picking Batch" at bounding box center [419, 131] width 152 height 29
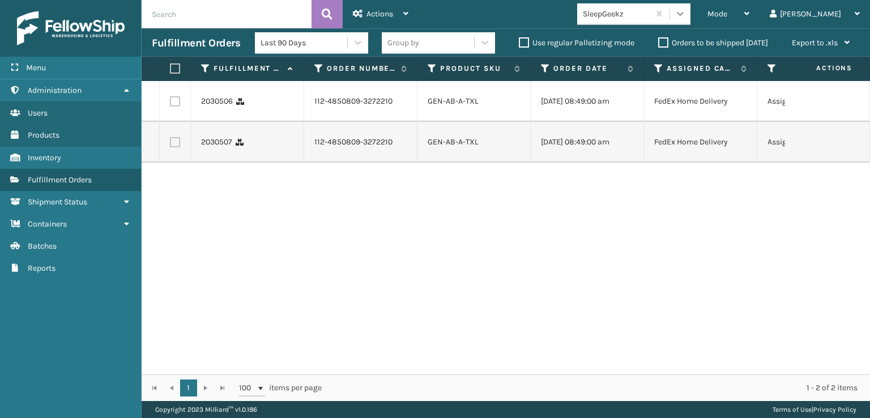
click at [686, 15] on icon at bounding box center [679, 13] width 11 height 11
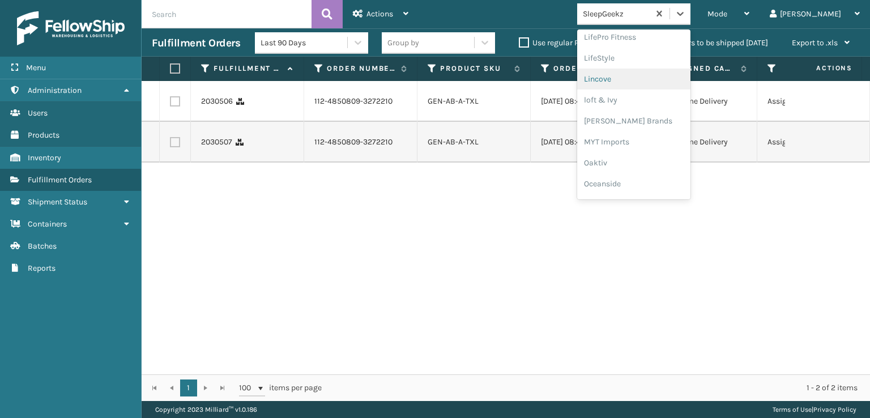
scroll to position [471, 0]
click at [650, 72] on div "[PERSON_NAME] Brands" at bounding box center [633, 73] width 113 height 21
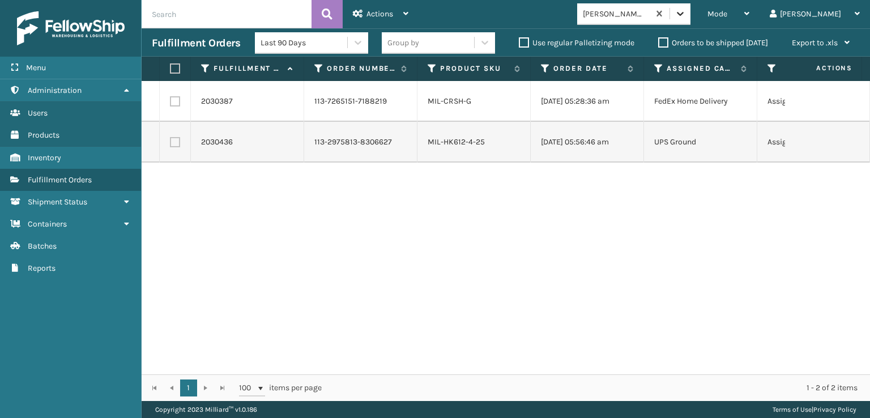
click at [683, 14] on icon at bounding box center [680, 14] width 7 height 4
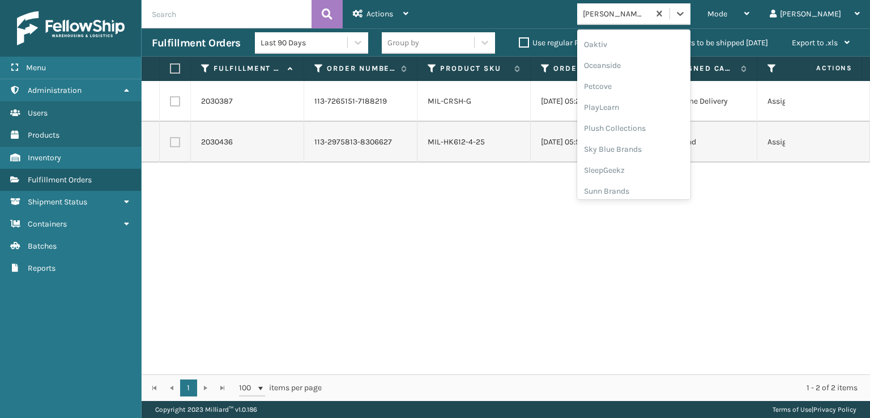
scroll to position [547, 0]
click at [641, 123] on div "Plush Collections" at bounding box center [633, 123] width 113 height 21
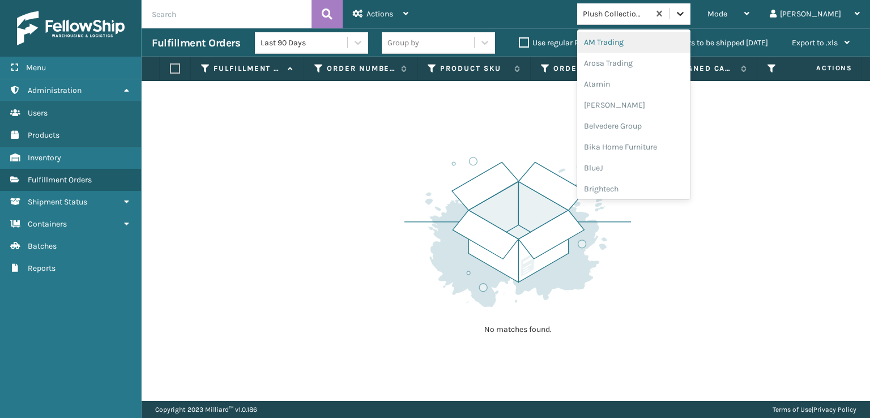
click at [686, 12] on icon at bounding box center [679, 13] width 11 height 11
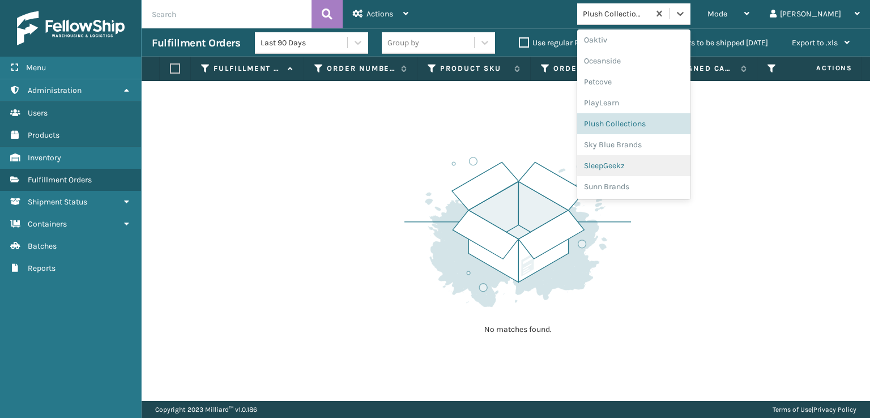
click at [659, 164] on div "SleepGeekz" at bounding box center [633, 165] width 113 height 21
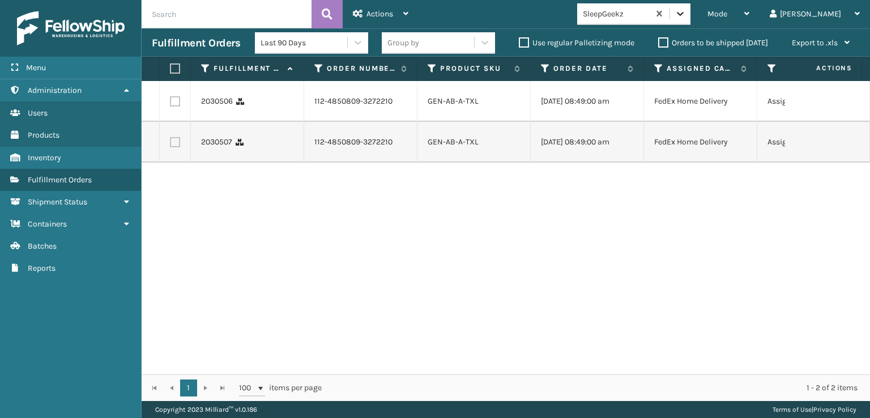
click at [690, 13] on div at bounding box center [680, 13] width 20 height 20
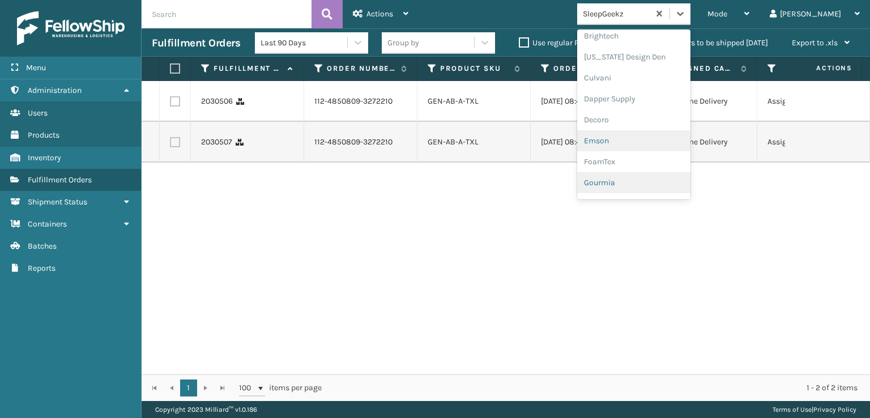
scroll to position [170, 0]
click at [641, 148] on div "FoamTex" at bounding box center [633, 144] width 113 height 21
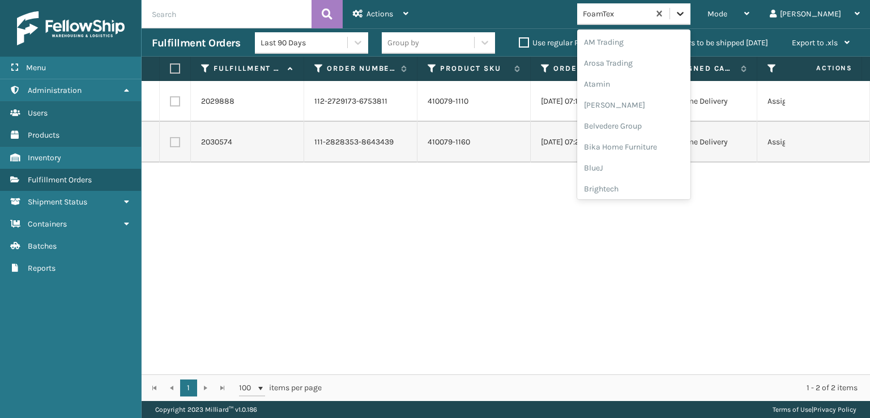
click at [686, 17] on icon at bounding box center [679, 13] width 11 height 11
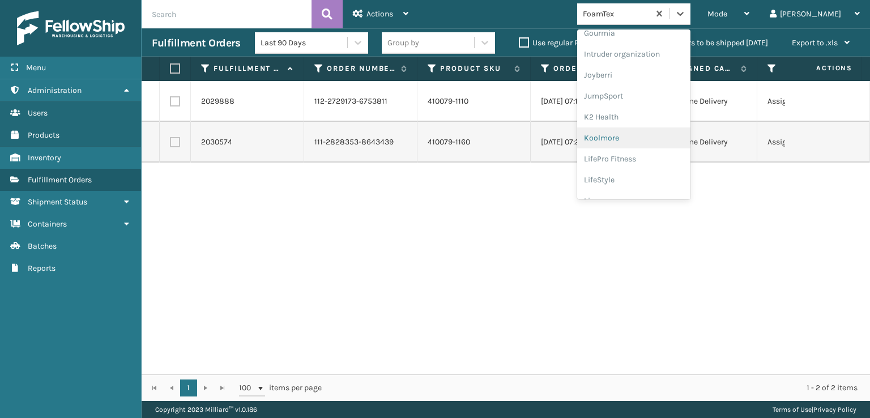
click at [468, 262] on div "2029888 112-2729173-6753811 410079-1110 [DATE] 07:14:13 pm FedEx Home Delivery …" at bounding box center [506, 227] width 728 height 293
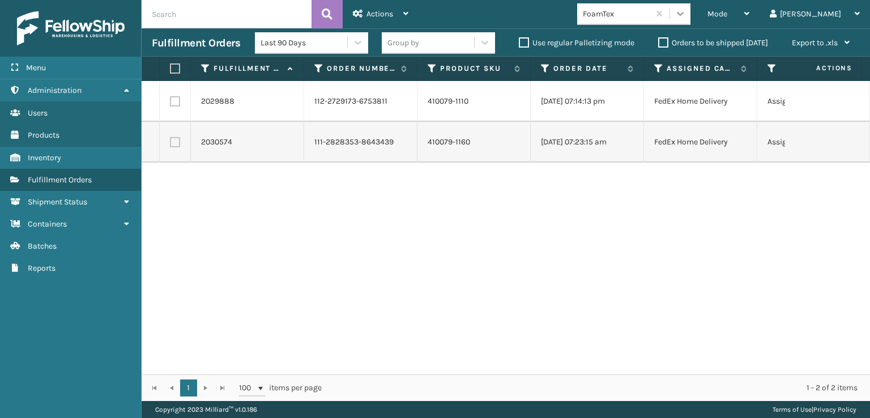
click at [686, 16] on icon at bounding box center [679, 13] width 11 height 11
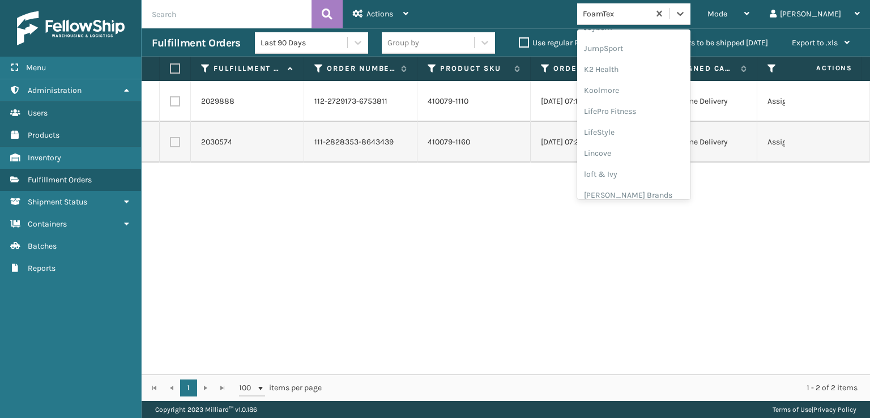
scroll to position [358, 0]
click at [657, 186] on div "[PERSON_NAME] Brands" at bounding box center [633, 187] width 113 height 21
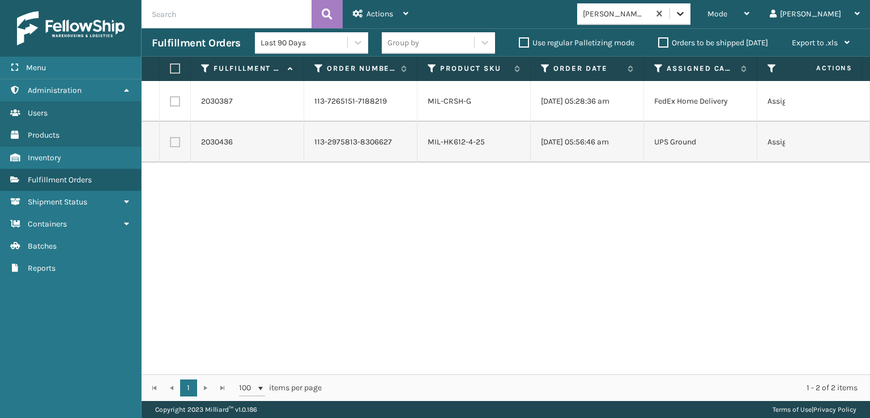
click at [683, 14] on icon at bounding box center [680, 14] width 7 height 4
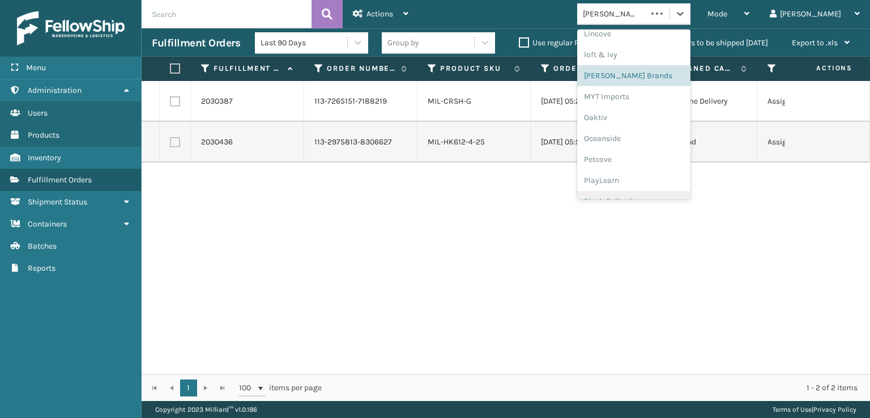
scroll to position [547, 0]
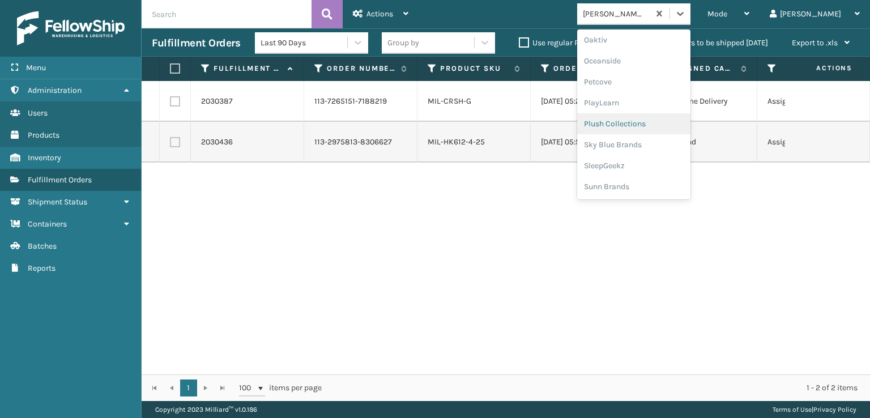
click at [657, 122] on div "Plush Collections" at bounding box center [633, 123] width 113 height 21
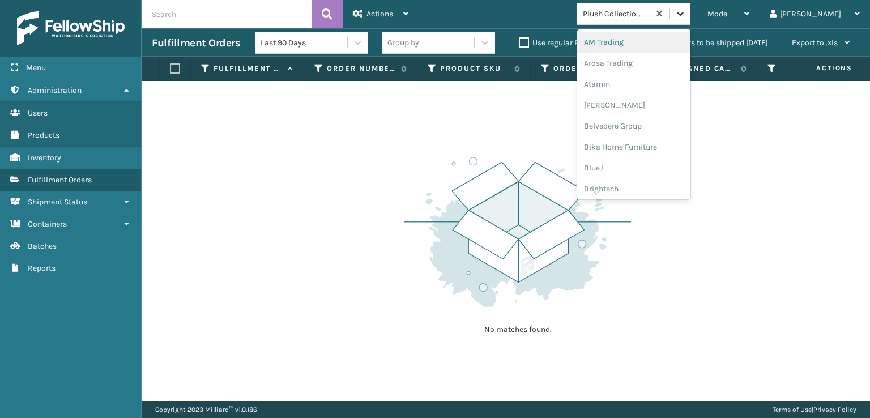
click at [686, 18] on icon at bounding box center [679, 13] width 11 height 11
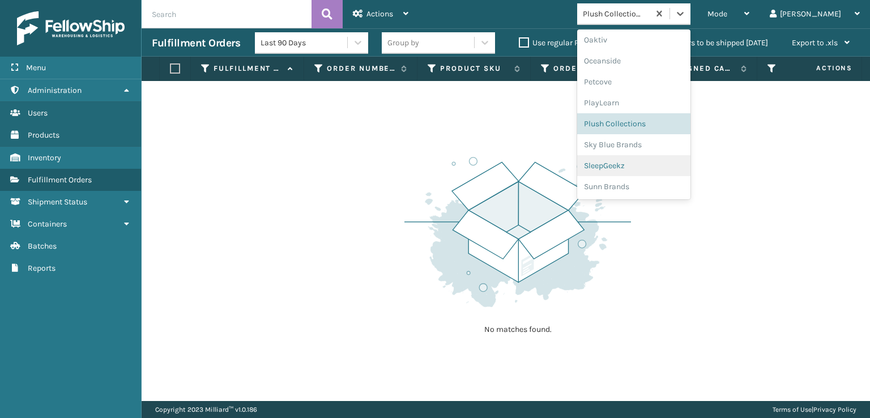
click at [650, 165] on div "SleepGeekz" at bounding box center [633, 165] width 113 height 21
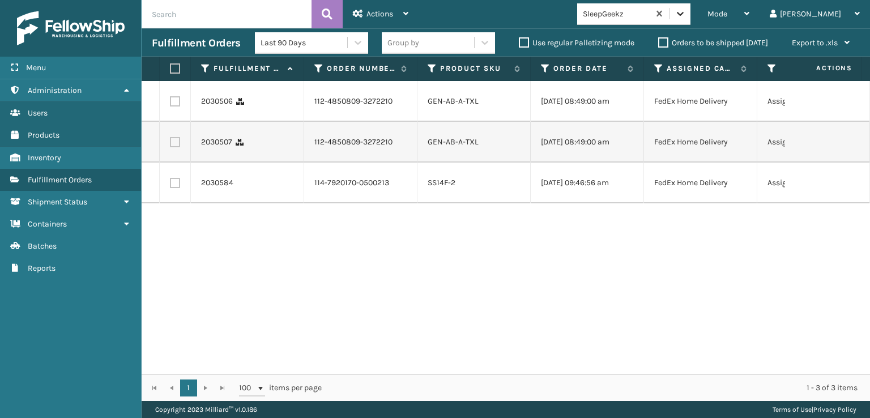
click at [686, 16] on icon at bounding box center [679, 13] width 11 height 11
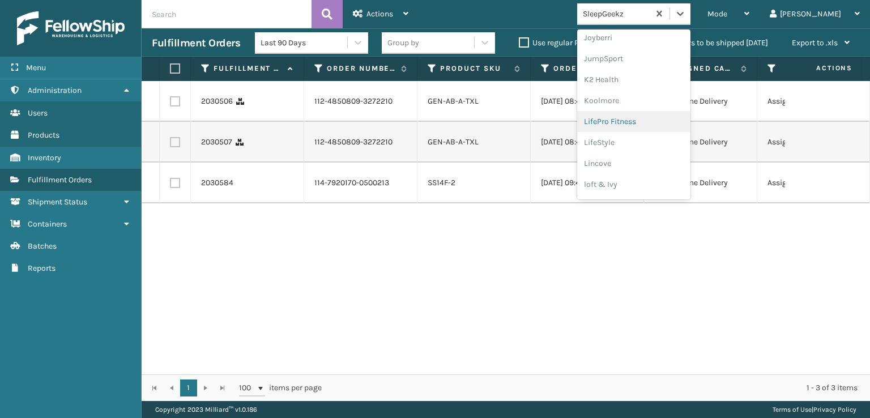
scroll to position [358, 0]
click at [643, 188] on div "[PERSON_NAME] Brands" at bounding box center [633, 187] width 113 height 21
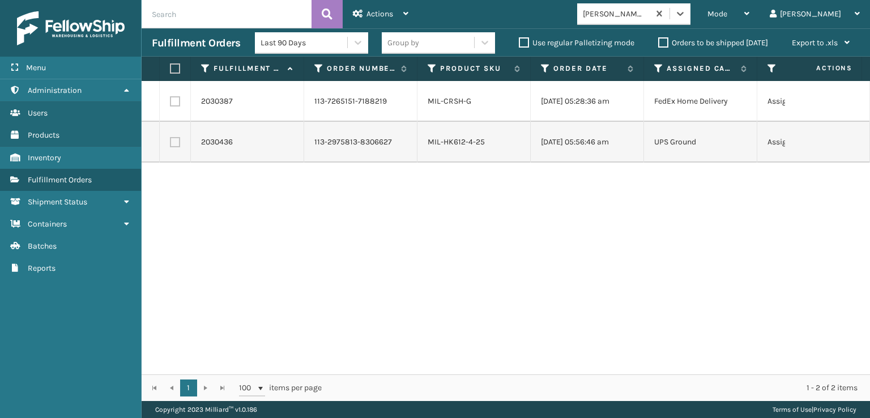
click at [177, 70] on label at bounding box center [173, 68] width 7 height 10
click at [170, 70] on input "checkbox" at bounding box center [170, 68] width 1 height 7
checkbox input "true"
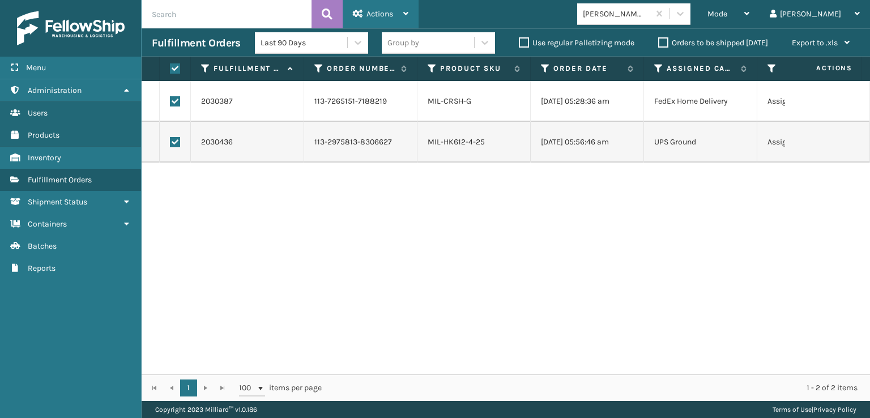
click at [375, 13] on span "Actions" at bounding box center [379, 14] width 27 height 10
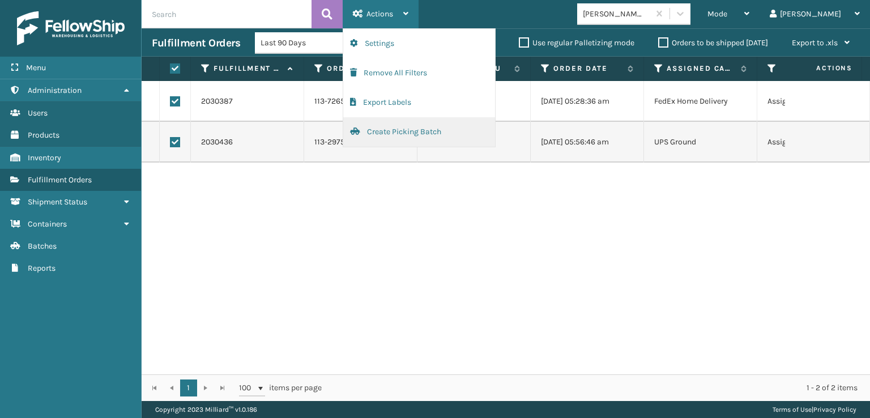
click at [390, 133] on button "Create Picking Batch" at bounding box center [419, 131] width 152 height 29
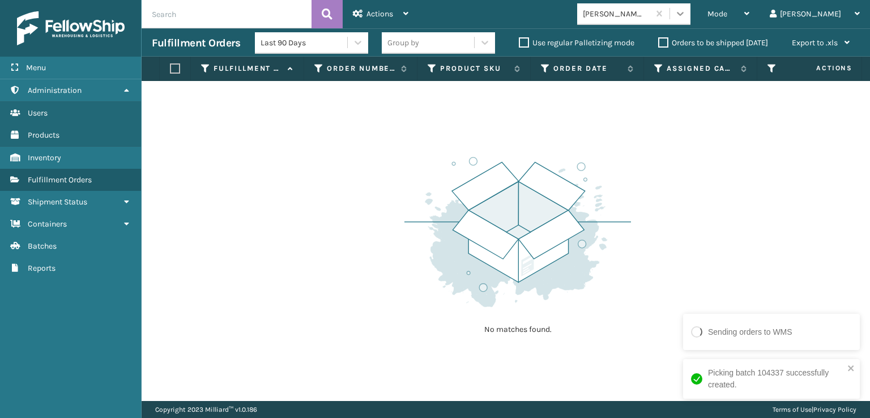
click at [686, 15] on icon at bounding box center [679, 13] width 11 height 11
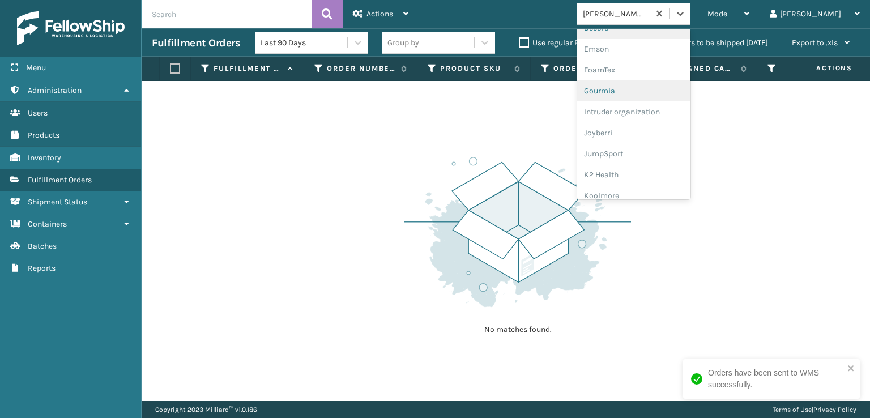
scroll to position [226, 0]
click at [648, 87] on div "FoamTex" at bounding box center [633, 88] width 113 height 21
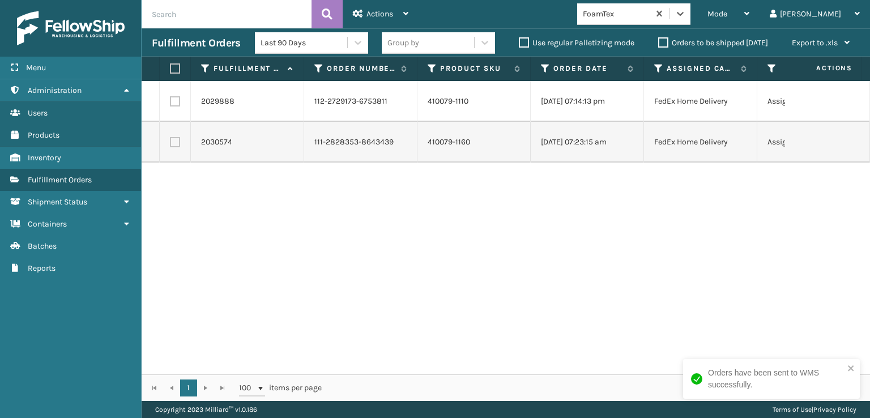
click at [174, 70] on label at bounding box center [173, 68] width 7 height 10
click at [170, 70] on input "checkbox" at bounding box center [170, 68] width 1 height 7
checkbox input "true"
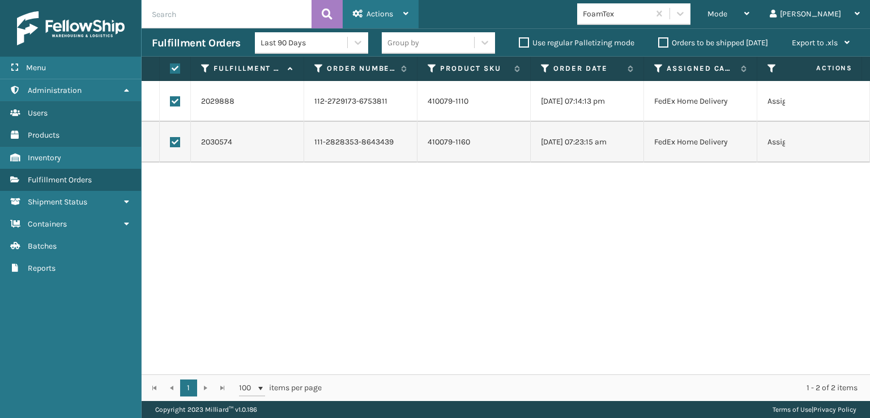
click at [387, 16] on span "Actions" at bounding box center [379, 14] width 27 height 10
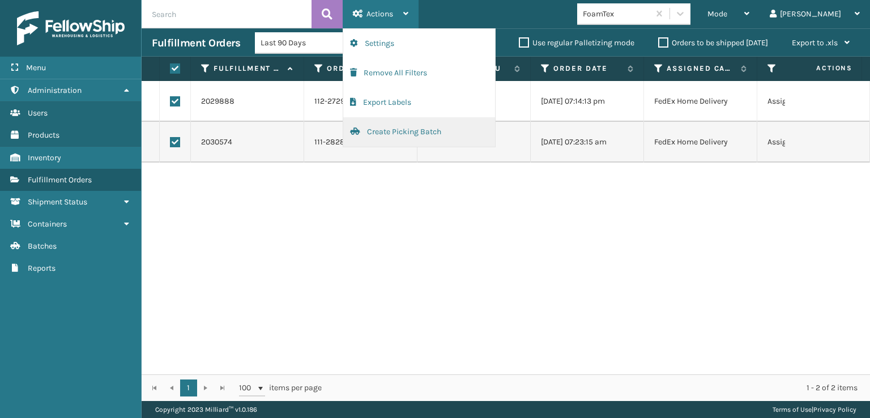
click at [391, 133] on button "Create Picking Batch" at bounding box center [419, 131] width 152 height 29
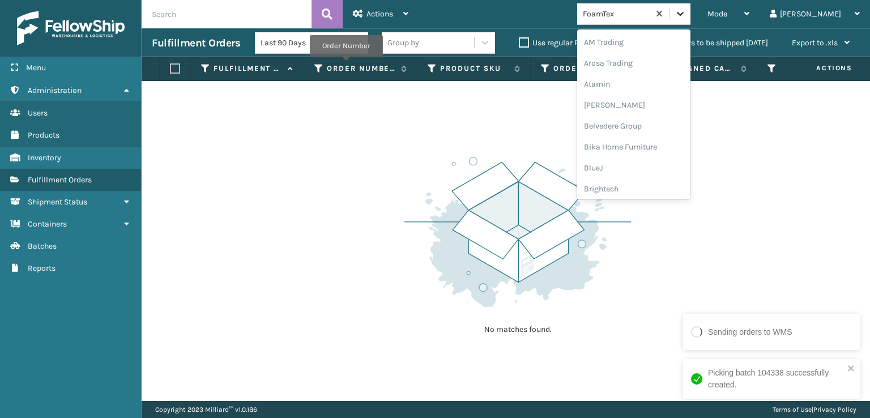
click at [690, 14] on div at bounding box center [680, 13] width 20 height 20
click at [648, 165] on div "SleepGeekz" at bounding box center [633, 165] width 113 height 21
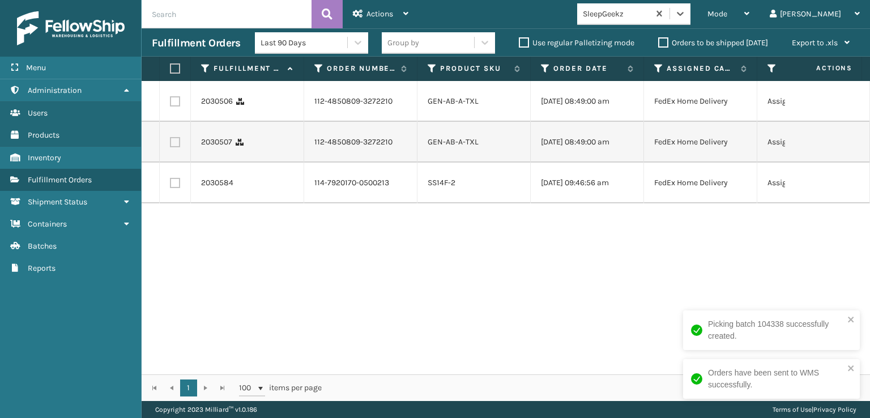
click at [174, 65] on label at bounding box center [173, 68] width 7 height 10
click at [170, 65] on input "checkbox" at bounding box center [170, 68] width 1 height 7
checkbox input "true"
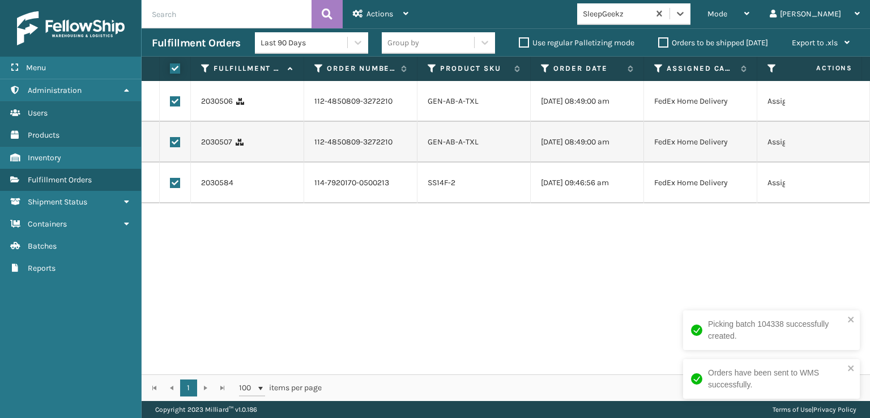
checkbox input "true"
click at [371, 12] on span "Actions" at bounding box center [379, 14] width 27 height 10
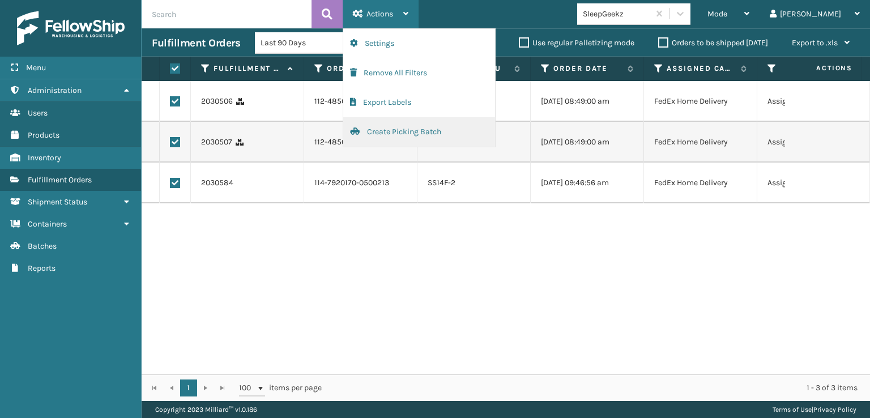
click at [393, 132] on button "Create Picking Batch" at bounding box center [419, 131] width 152 height 29
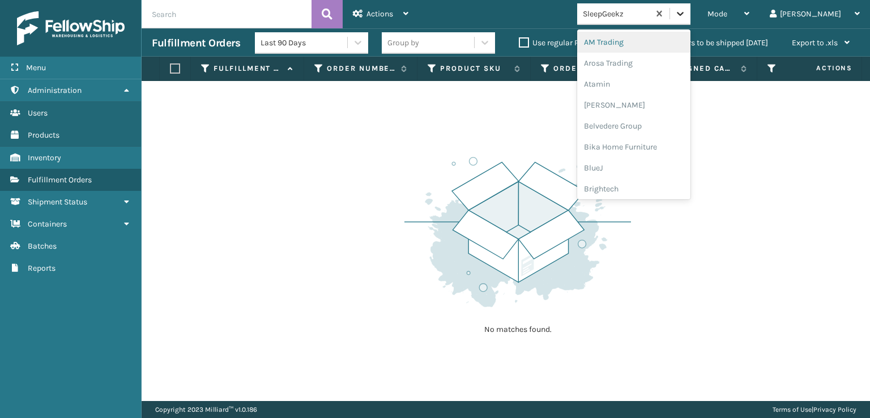
click at [690, 6] on div at bounding box center [680, 13] width 20 height 20
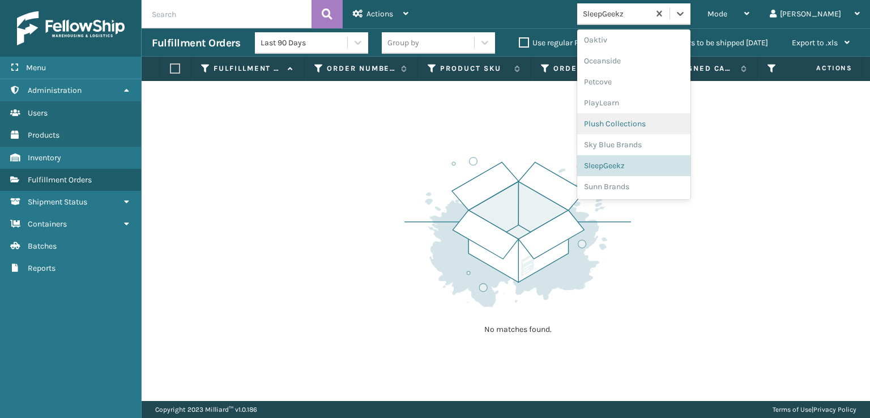
click at [638, 123] on div "Plush Collections" at bounding box center [633, 123] width 113 height 21
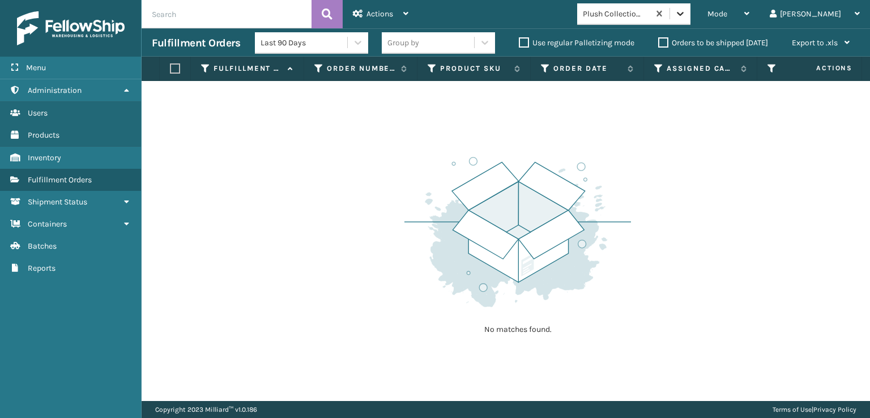
click at [686, 11] on icon at bounding box center [679, 13] width 11 height 11
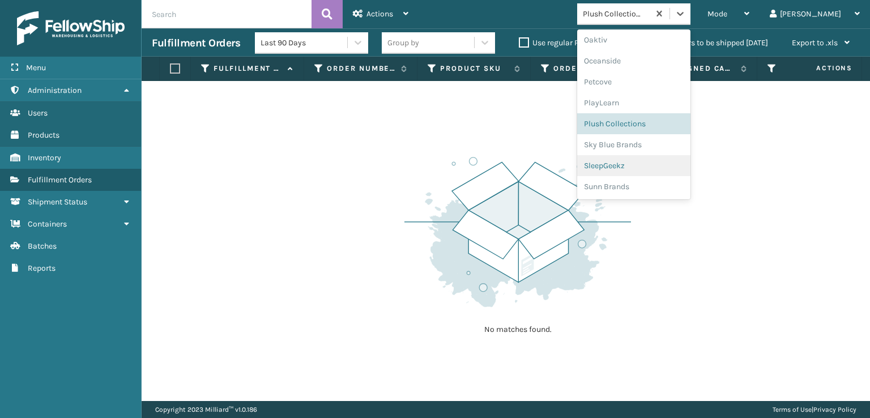
click at [643, 161] on div "SleepGeekz" at bounding box center [633, 165] width 113 height 21
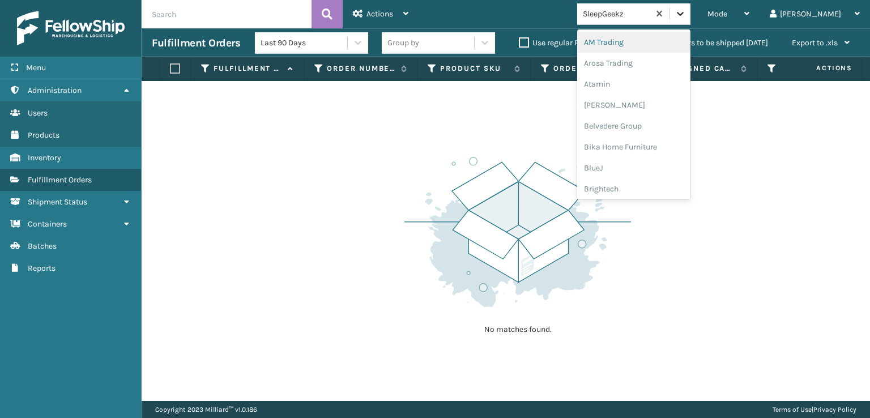
click at [690, 10] on div at bounding box center [680, 13] width 20 height 20
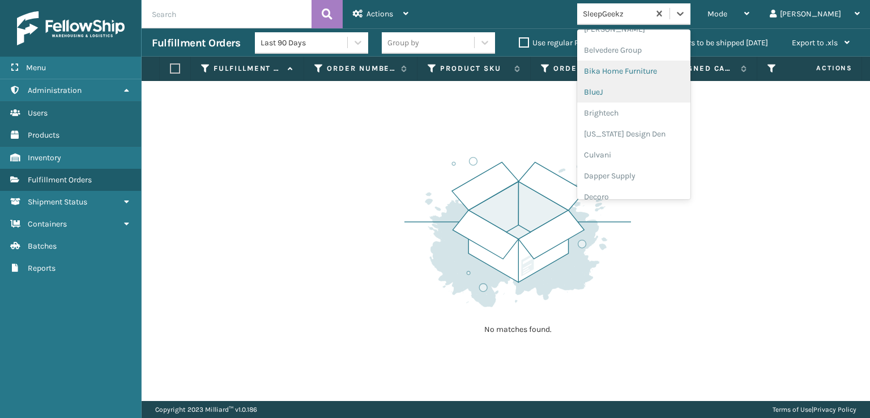
scroll to position [358, 0]
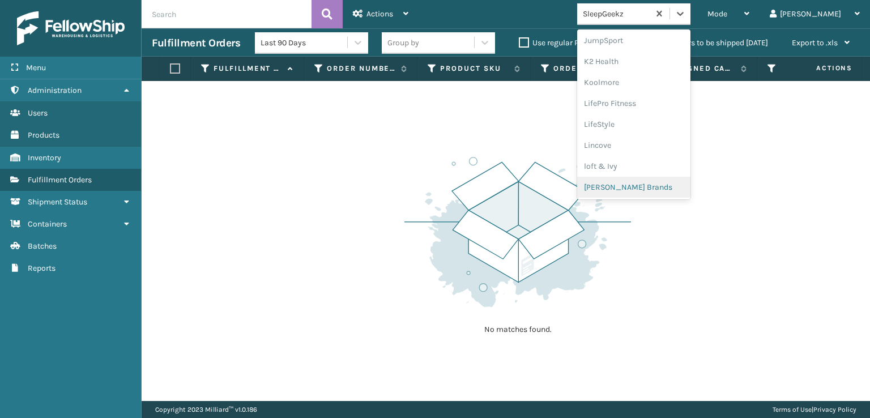
click at [656, 183] on div "[PERSON_NAME] Brands" at bounding box center [633, 187] width 113 height 21
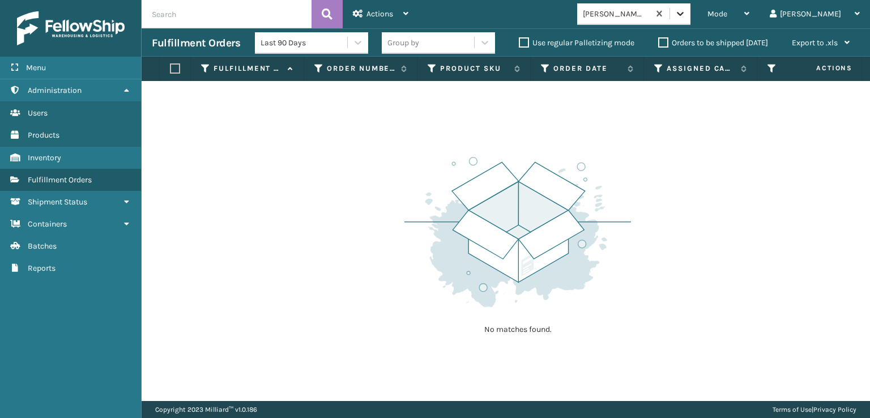
click at [683, 15] on icon at bounding box center [680, 14] width 7 height 4
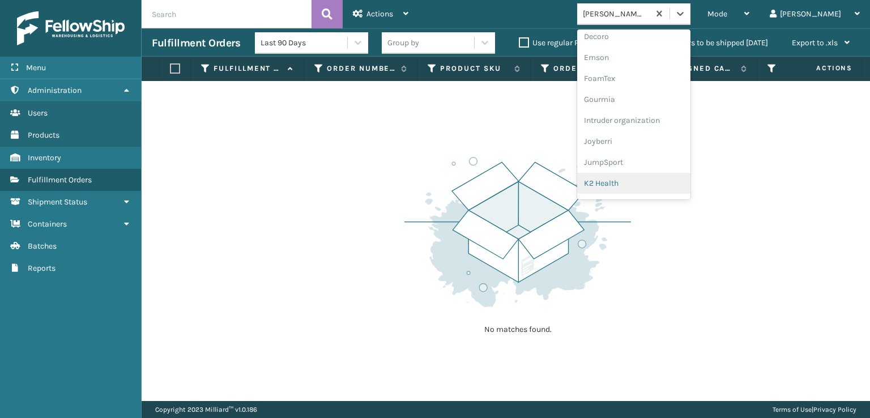
scroll to position [234, 0]
click at [639, 75] on div "FoamTex" at bounding box center [633, 80] width 113 height 21
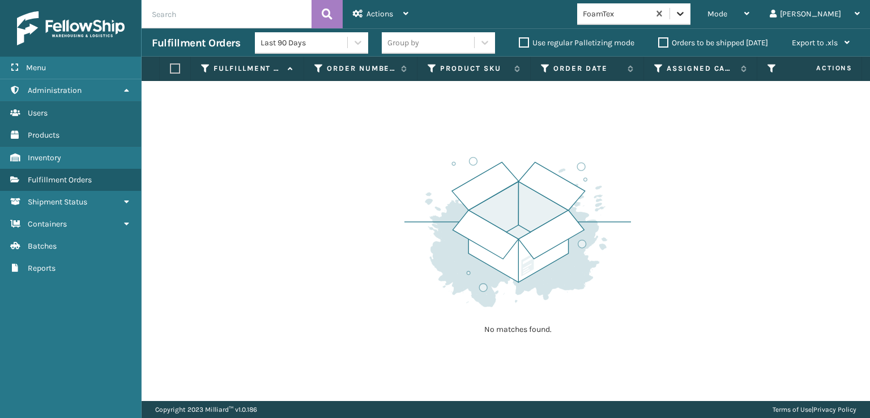
click at [686, 10] on icon at bounding box center [679, 13] width 11 height 11
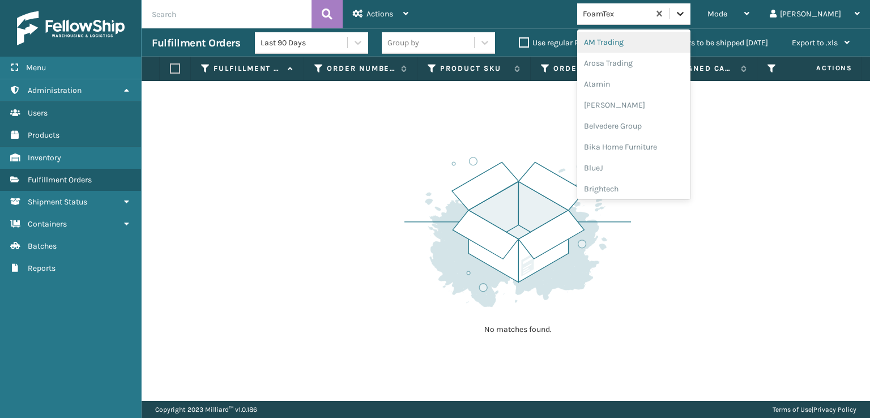
click at [686, 15] on icon at bounding box center [679, 13] width 11 height 11
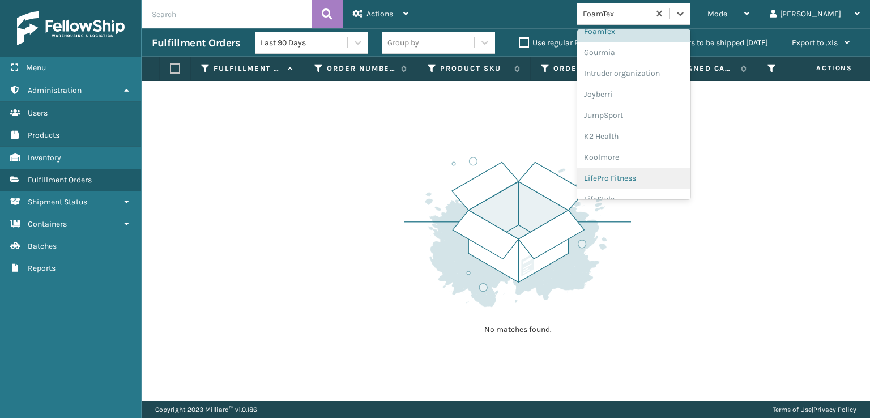
scroll to position [358, 0]
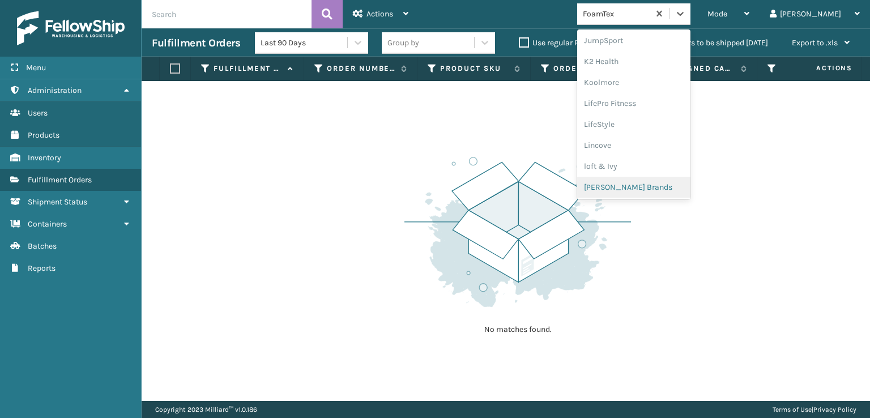
click at [649, 189] on div "[PERSON_NAME] Brands" at bounding box center [633, 187] width 113 height 21
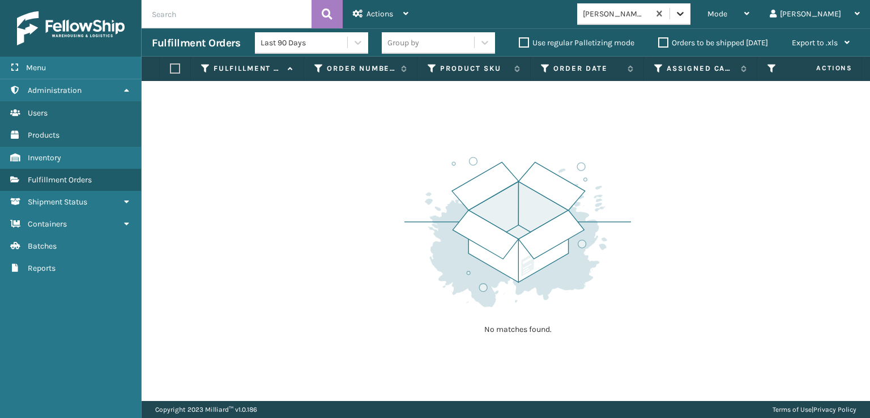
click at [686, 19] on icon at bounding box center [679, 13] width 11 height 11
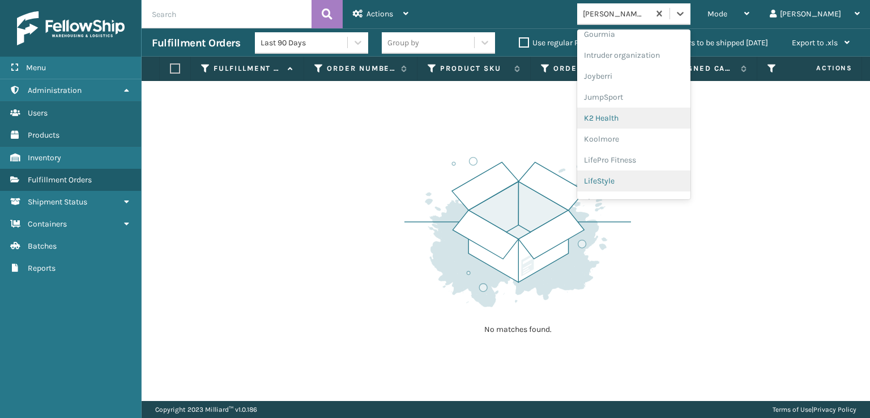
scroll to position [245, 0]
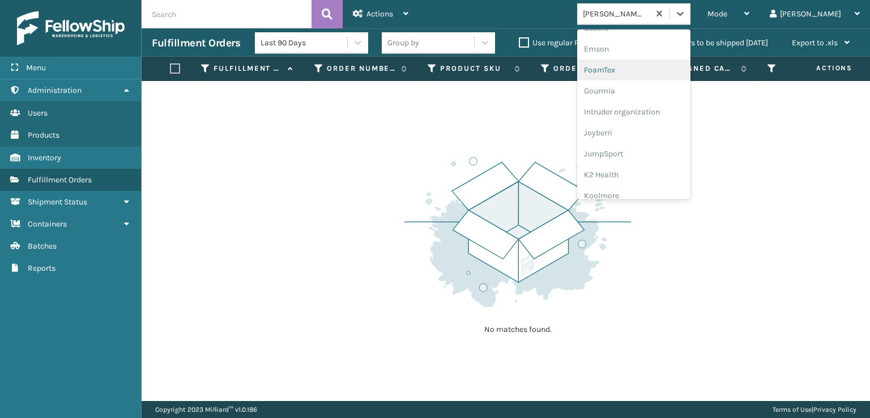
click at [648, 63] on div "FoamTex" at bounding box center [633, 69] width 113 height 21
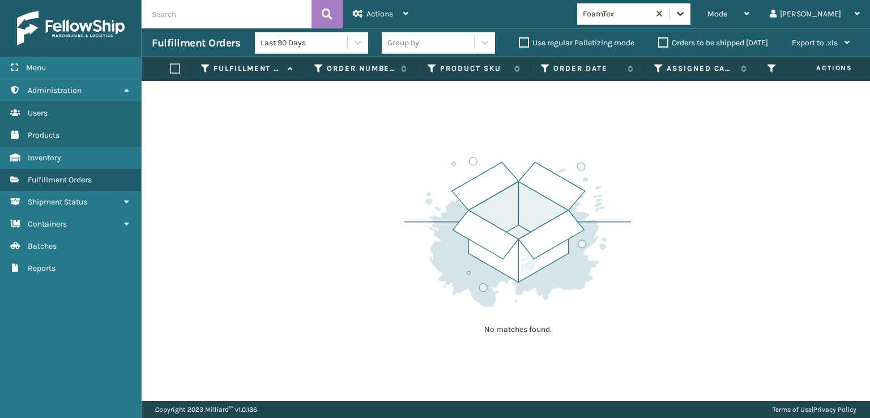
click at [686, 19] on icon at bounding box center [679, 13] width 11 height 11
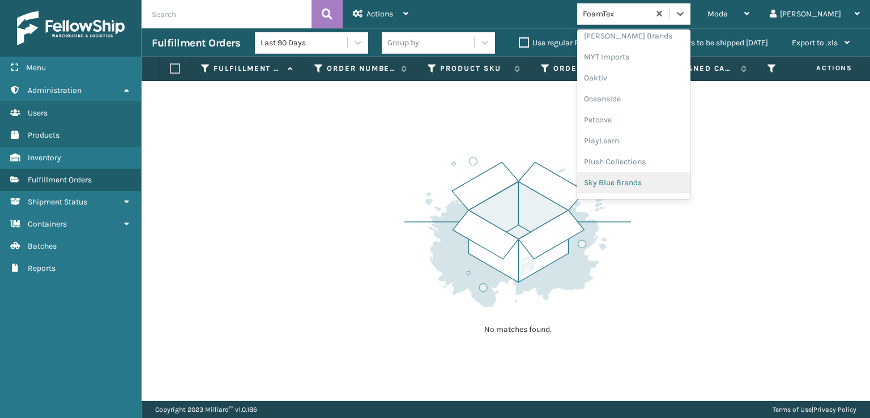
scroll to position [547, 0]
click at [654, 160] on div "SleepGeekz" at bounding box center [633, 165] width 113 height 21
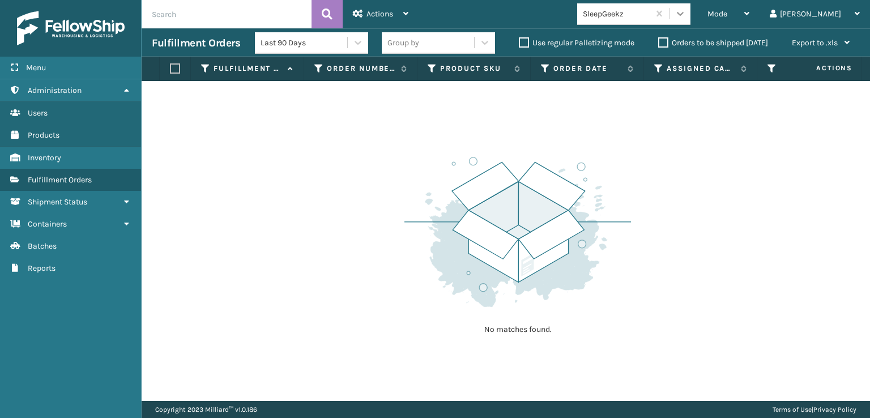
click at [683, 15] on icon at bounding box center [680, 14] width 7 height 4
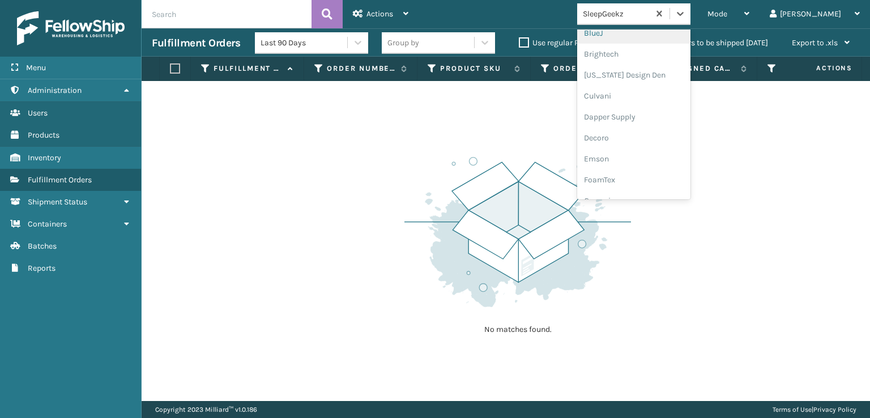
scroll to position [170, 0]
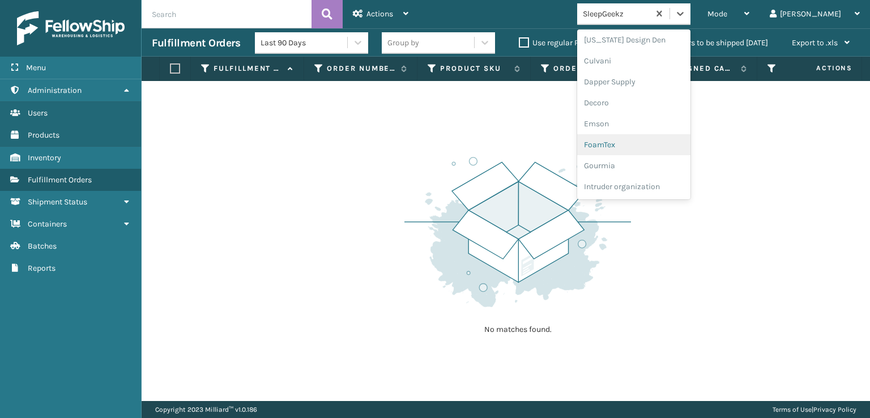
click at [651, 138] on div "FoamTex" at bounding box center [633, 144] width 113 height 21
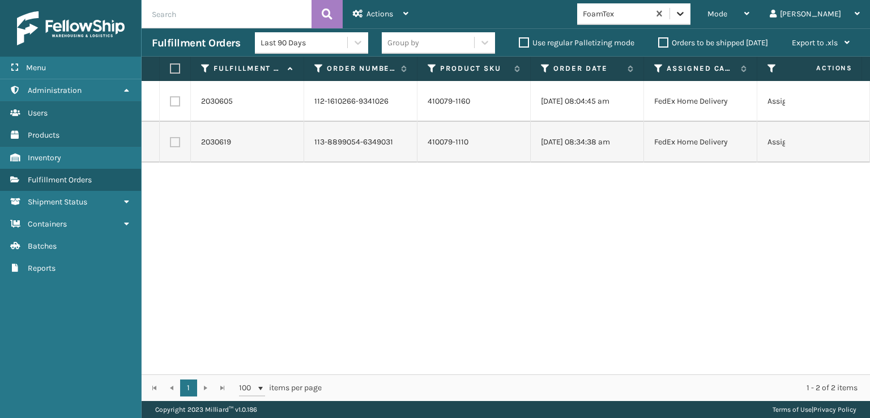
click at [690, 12] on div at bounding box center [680, 13] width 20 height 20
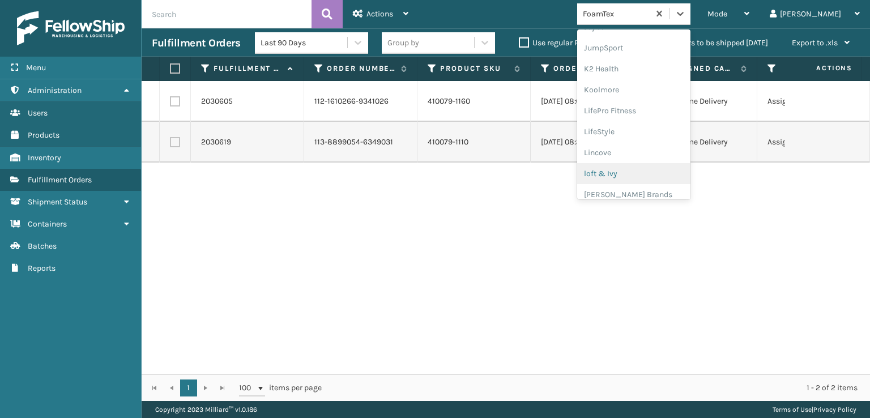
scroll to position [358, 0]
click at [649, 186] on div "[PERSON_NAME] Brands" at bounding box center [633, 187] width 113 height 21
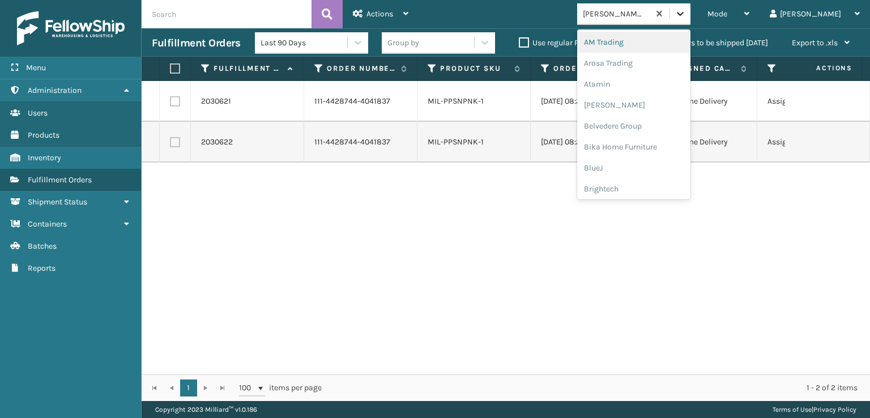
click at [686, 12] on icon at bounding box center [679, 13] width 11 height 11
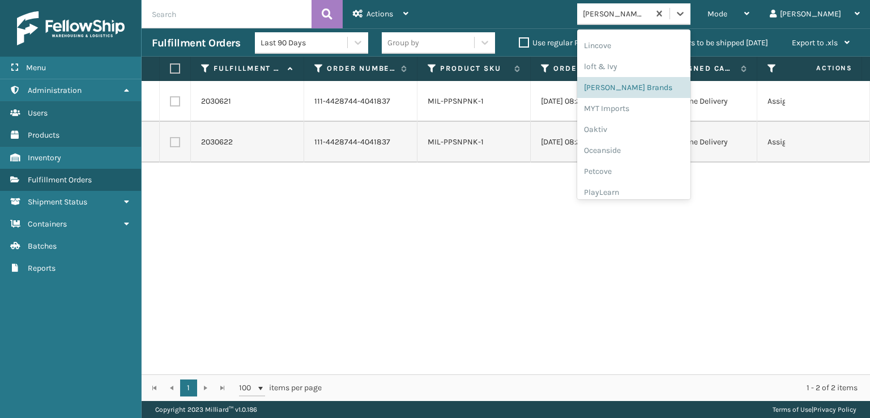
scroll to position [547, 0]
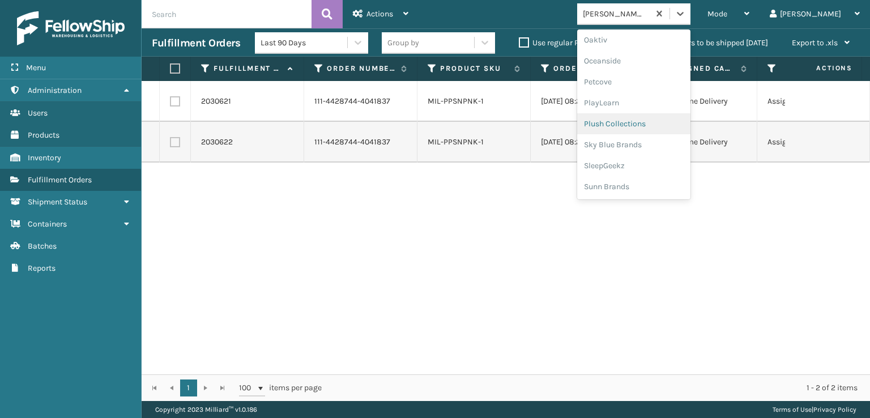
click at [644, 126] on div "Plush Collections" at bounding box center [633, 123] width 113 height 21
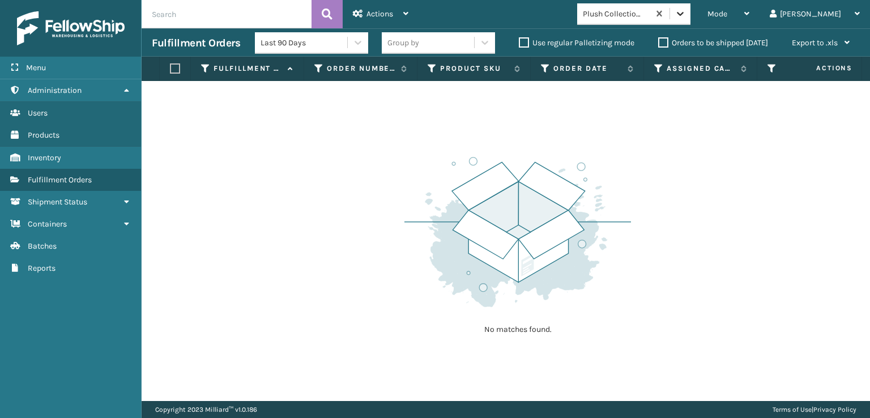
click at [690, 22] on div at bounding box center [680, 13] width 20 height 20
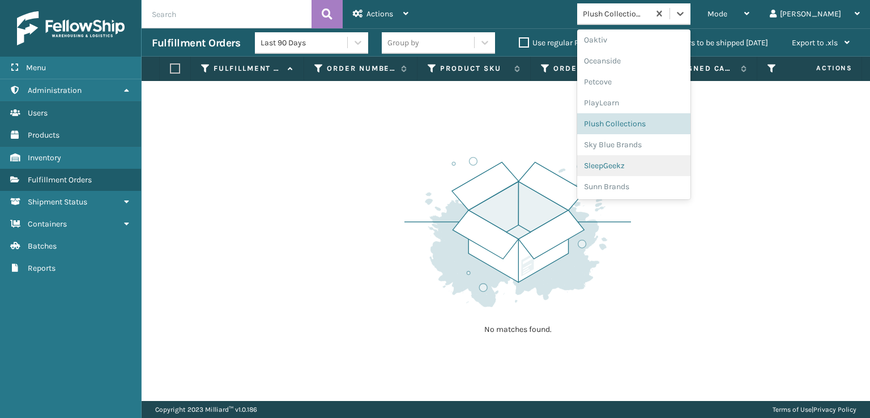
click at [656, 166] on div "SleepGeekz" at bounding box center [633, 165] width 113 height 21
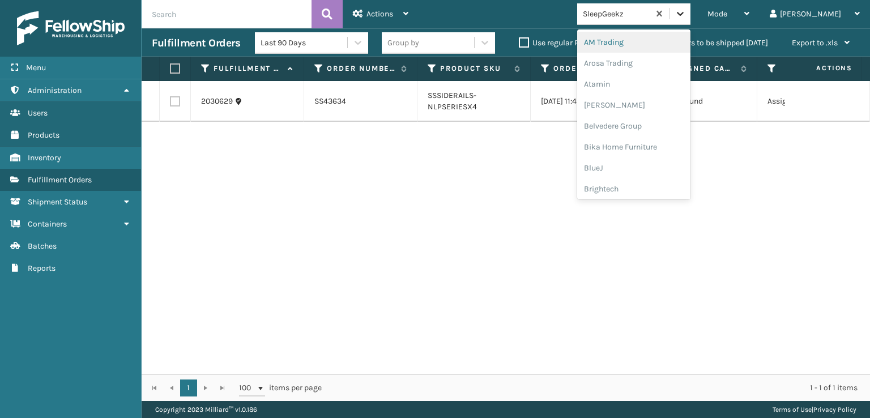
click at [686, 16] on icon at bounding box center [679, 13] width 11 height 11
click at [645, 31] on div "FoamTex" at bounding box center [633, 31] width 113 height 21
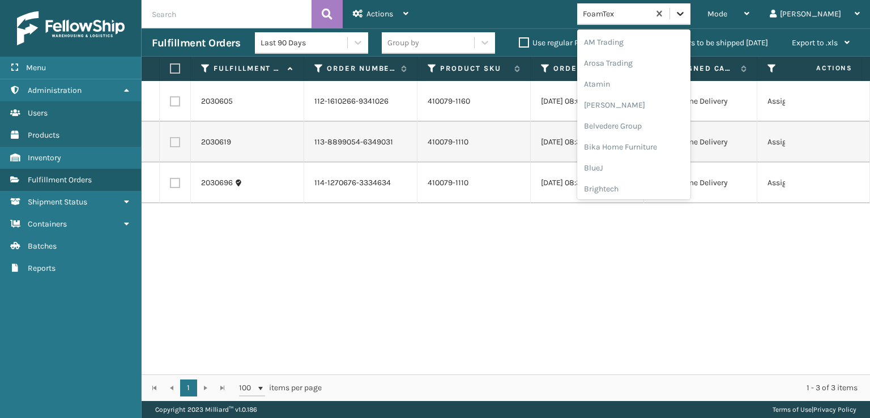
click at [686, 18] on icon at bounding box center [679, 13] width 11 height 11
click at [651, 184] on div "[PERSON_NAME] Brands" at bounding box center [633, 187] width 113 height 21
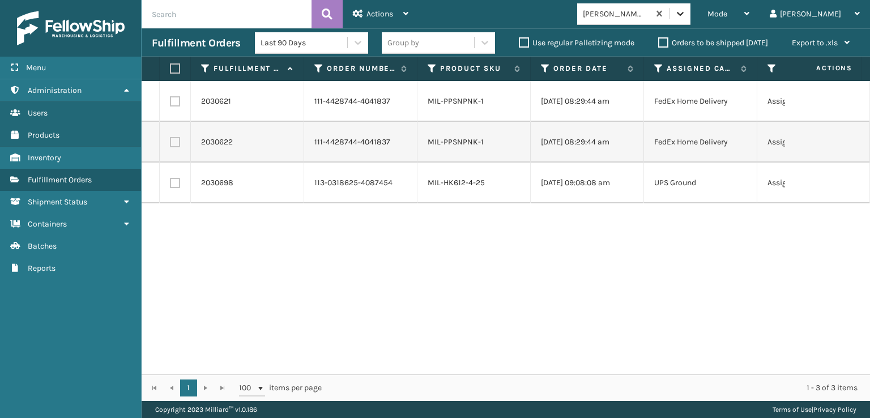
click at [686, 11] on icon at bounding box center [679, 13] width 11 height 11
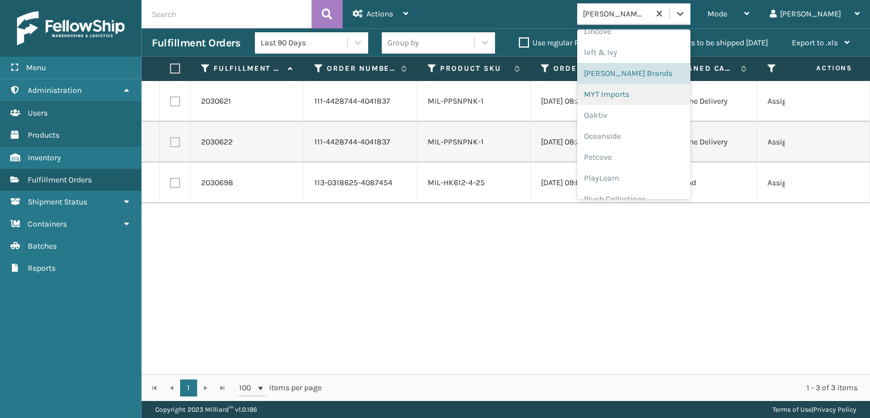
scroll to position [547, 0]
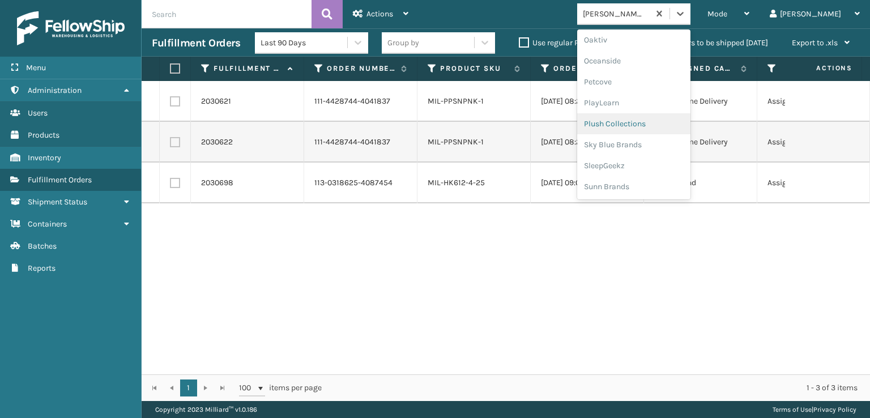
click at [652, 125] on div "Plush Collections" at bounding box center [633, 123] width 113 height 21
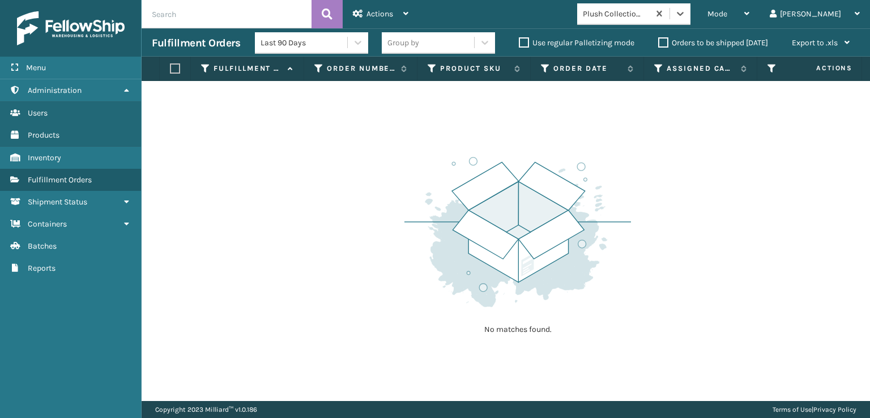
click at [697, 16] on div "option Plush Collections, selected. 0 results available. Select is focused ,typ…" at bounding box center [637, 14] width 120 height 22
click at [686, 16] on icon at bounding box center [679, 13] width 11 height 11
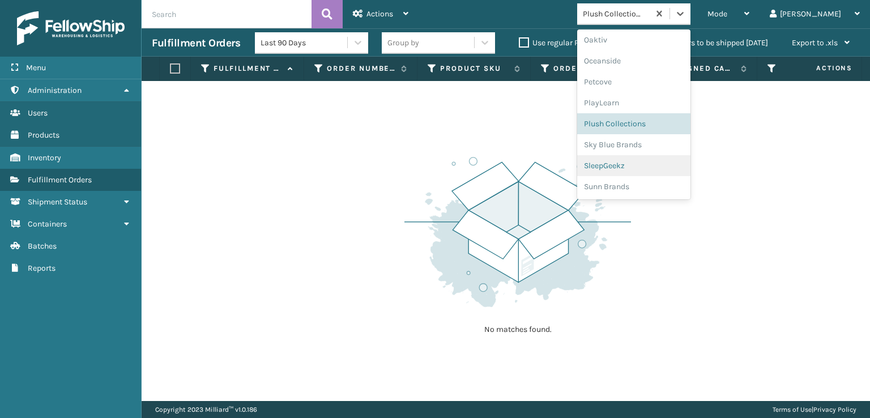
click at [653, 165] on div "SleepGeekz" at bounding box center [633, 165] width 113 height 21
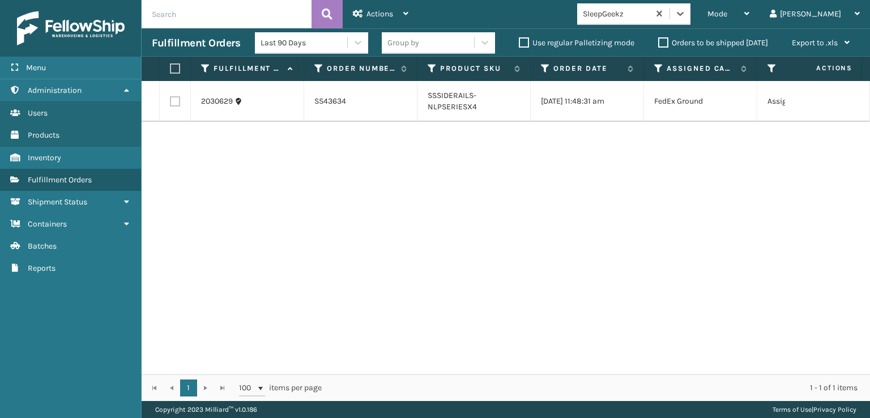
click at [301, 220] on div "2030629 SS43634 SSSIDERAILS-NLPSERIESX4 [DATE] 11:48:31 am FedEx Ground Assigne…" at bounding box center [506, 227] width 728 height 293
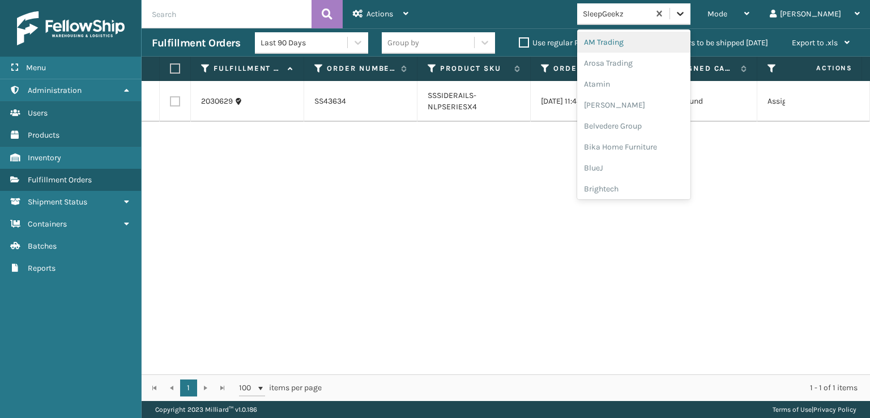
click at [683, 12] on icon at bounding box center [680, 14] width 7 height 4
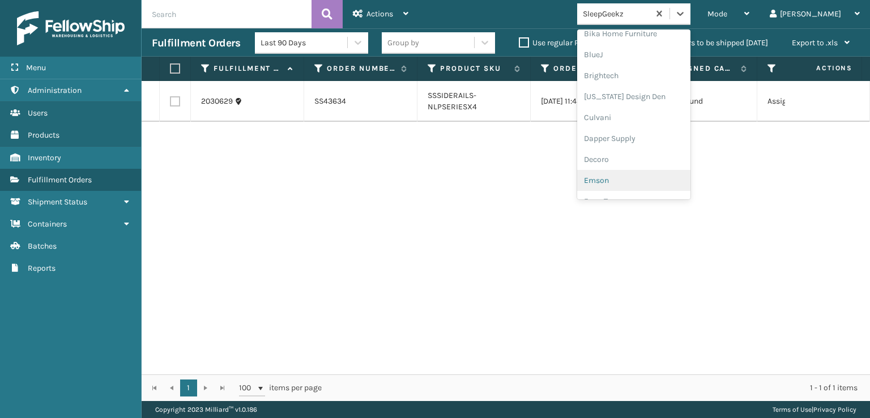
scroll to position [226, 0]
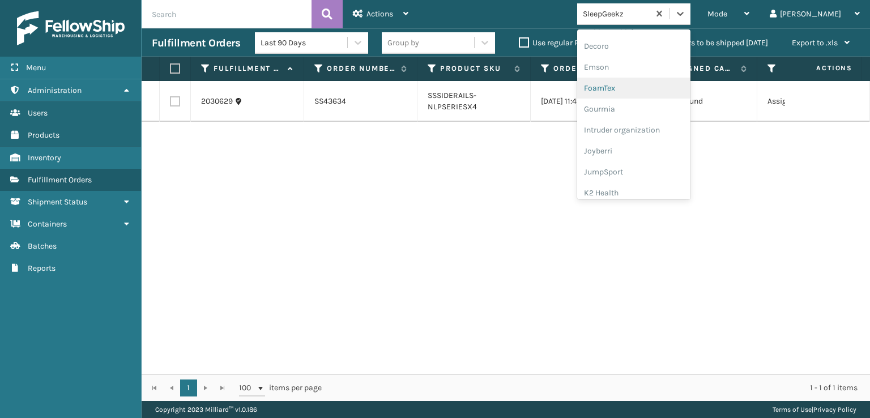
click at [637, 88] on div "FoamTex" at bounding box center [633, 88] width 113 height 21
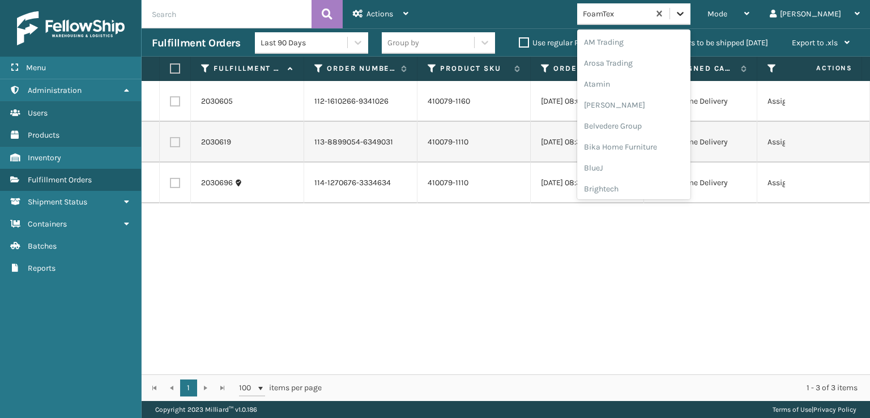
click at [683, 13] on icon at bounding box center [680, 14] width 7 height 4
click at [650, 186] on div "[PERSON_NAME] Brands" at bounding box center [633, 187] width 113 height 21
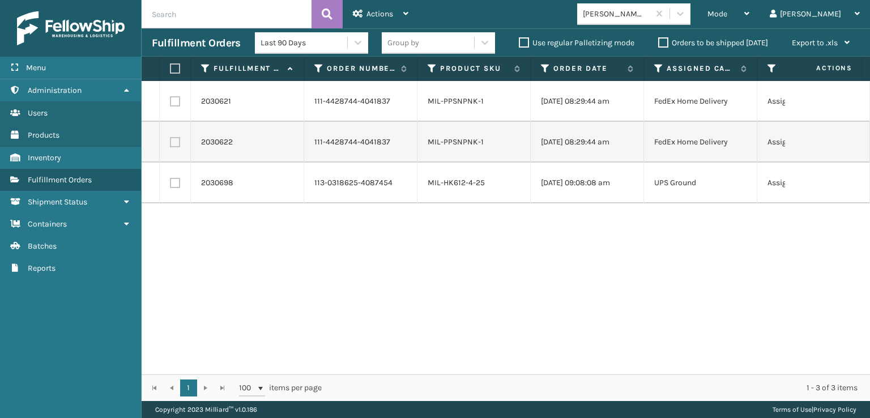
click at [177, 69] on label at bounding box center [173, 68] width 7 height 10
click at [170, 69] on input "checkbox" at bounding box center [170, 68] width 1 height 7
checkbox input "true"
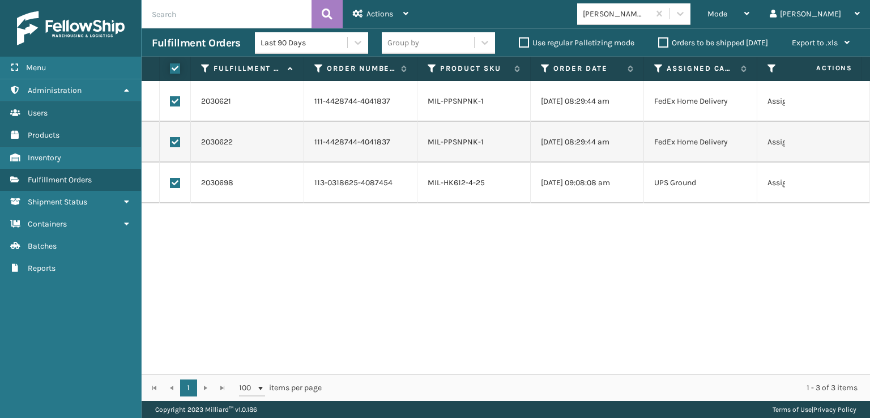
checkbox input "true"
click at [365, 19] on div "Actions" at bounding box center [380, 14] width 55 height 28
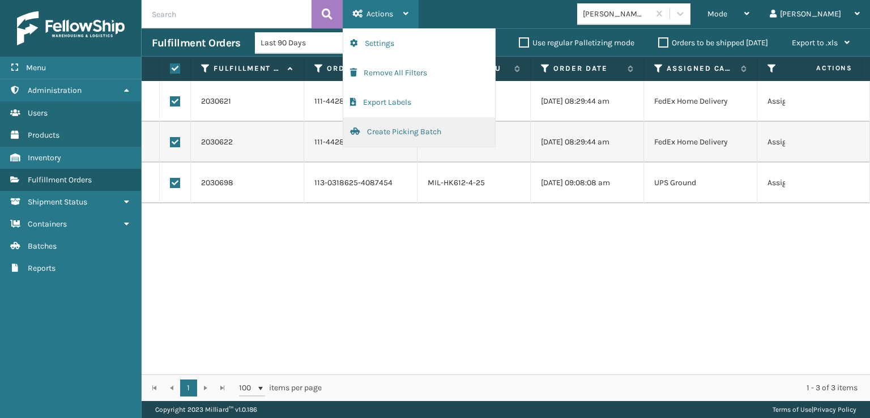
click at [389, 132] on button "Create Picking Batch" at bounding box center [419, 131] width 152 height 29
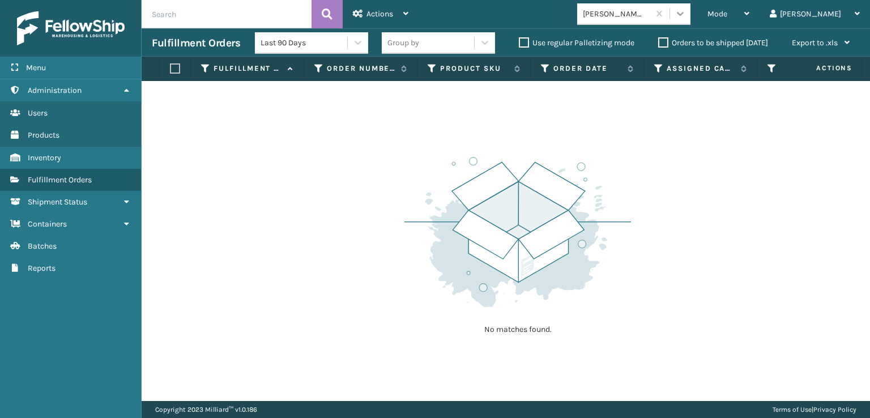
click at [686, 14] on icon at bounding box center [679, 13] width 11 height 11
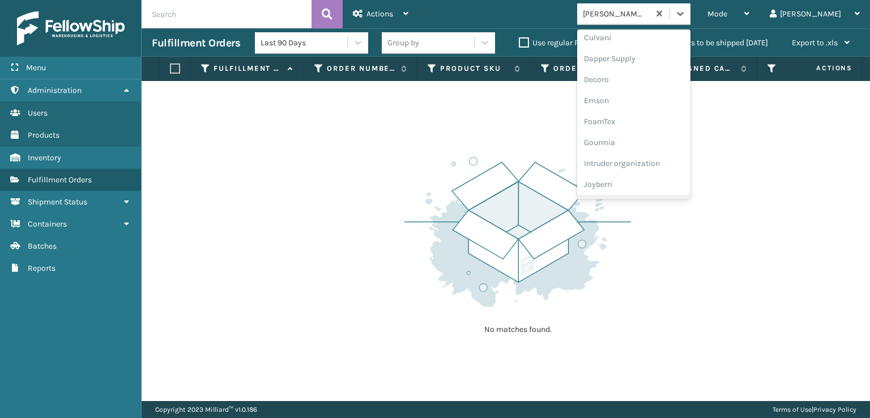
scroll to position [188, 0]
click at [638, 121] on div "FoamTex" at bounding box center [633, 126] width 113 height 21
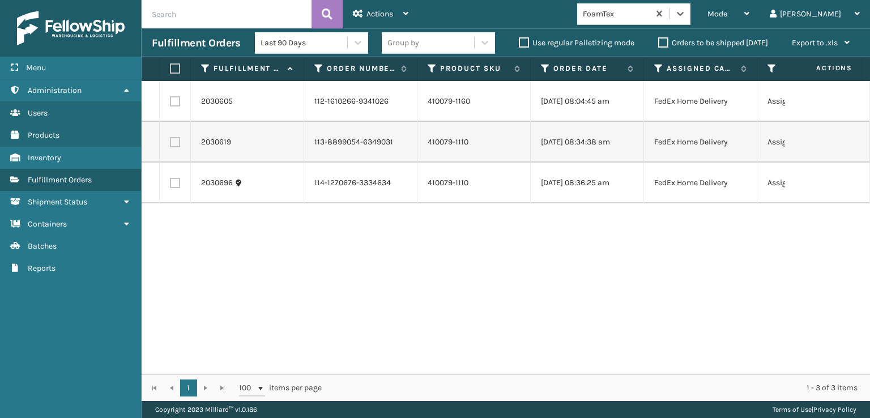
click at [174, 71] on label at bounding box center [173, 68] width 7 height 10
click at [170, 71] on input "checkbox" at bounding box center [170, 68] width 1 height 7
checkbox input "true"
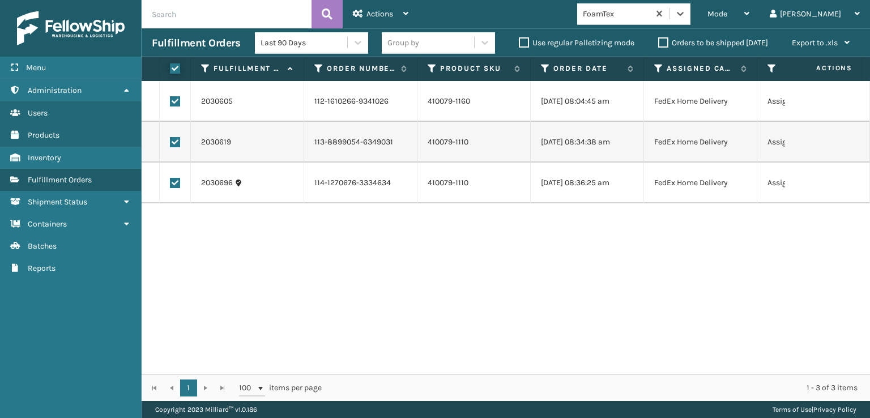
checkbox input "true"
click at [374, 15] on span "Actions" at bounding box center [379, 14] width 27 height 10
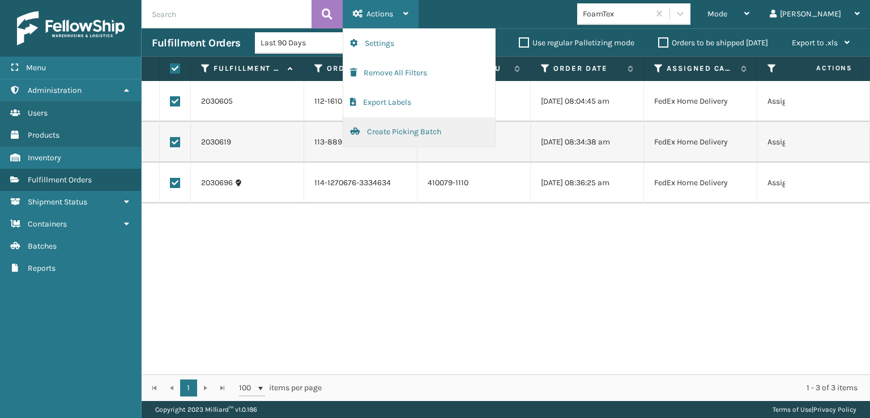
click at [383, 131] on button "Create Picking Batch" at bounding box center [419, 131] width 152 height 29
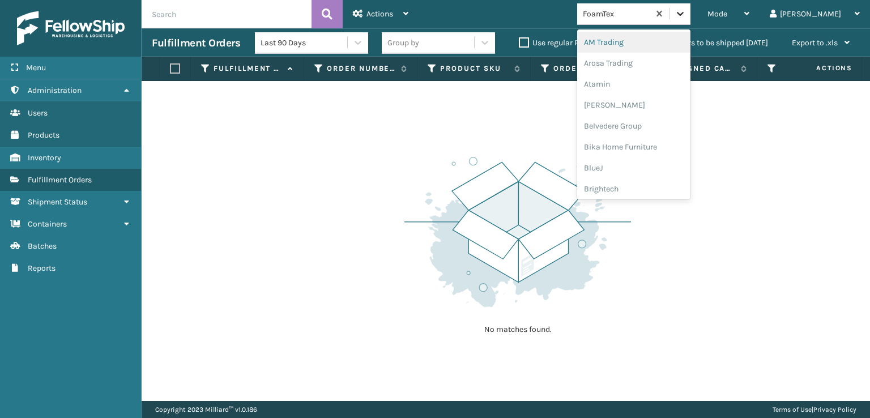
click at [683, 14] on icon at bounding box center [680, 14] width 7 height 4
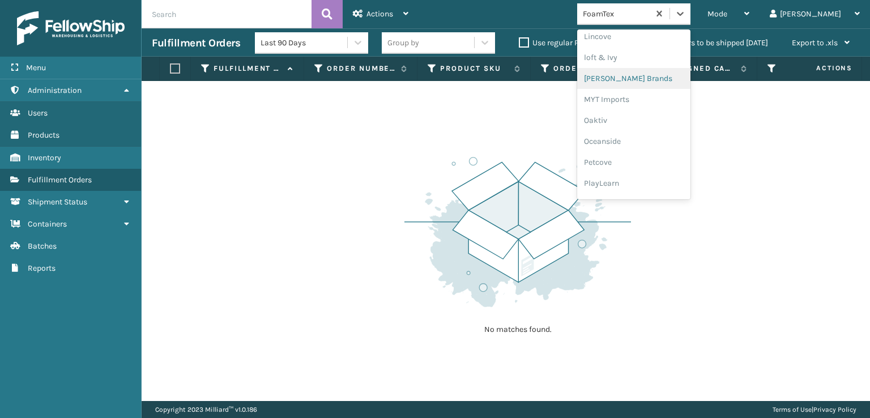
scroll to position [547, 0]
click at [643, 166] on div "SleepGeekz" at bounding box center [633, 165] width 113 height 21
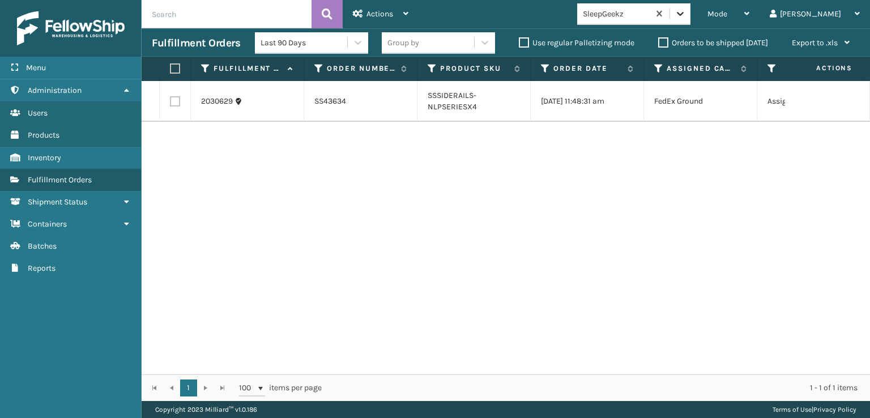
click at [690, 19] on div at bounding box center [680, 13] width 20 height 20
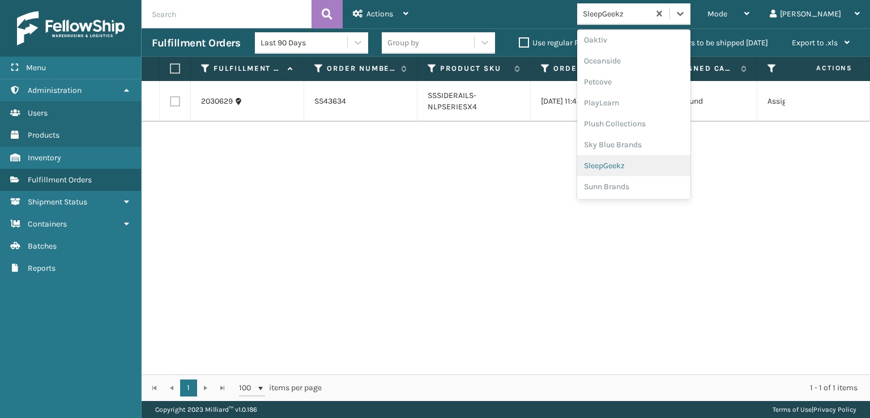
click at [645, 162] on div "SleepGeekz" at bounding box center [633, 165] width 113 height 21
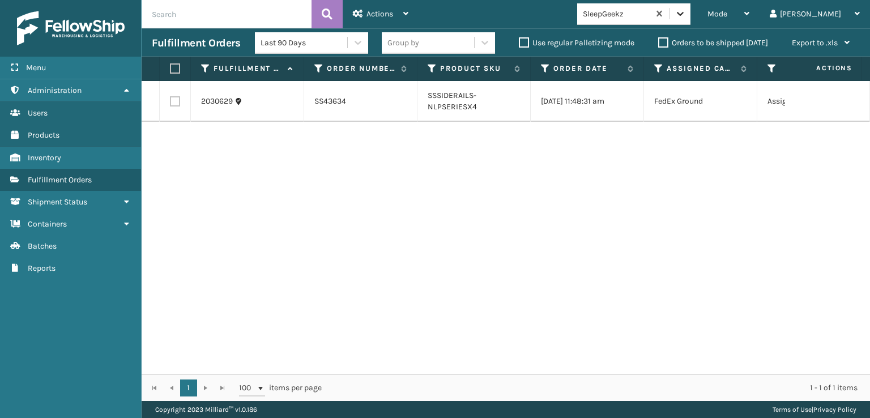
click at [686, 18] on icon at bounding box center [679, 13] width 11 height 11
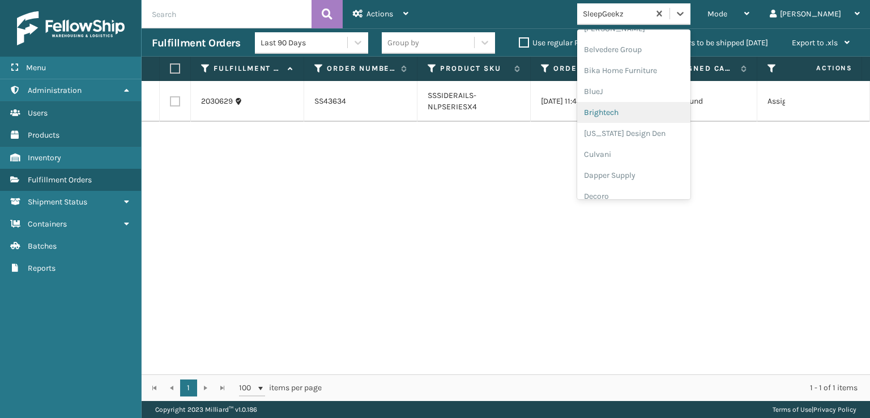
scroll to position [226, 0]
click at [644, 88] on div "FoamTex" at bounding box center [633, 88] width 113 height 21
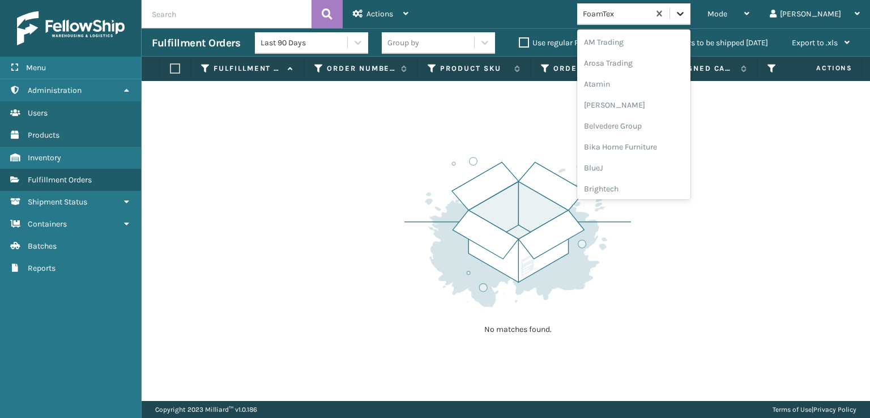
click at [686, 16] on icon at bounding box center [679, 13] width 11 height 11
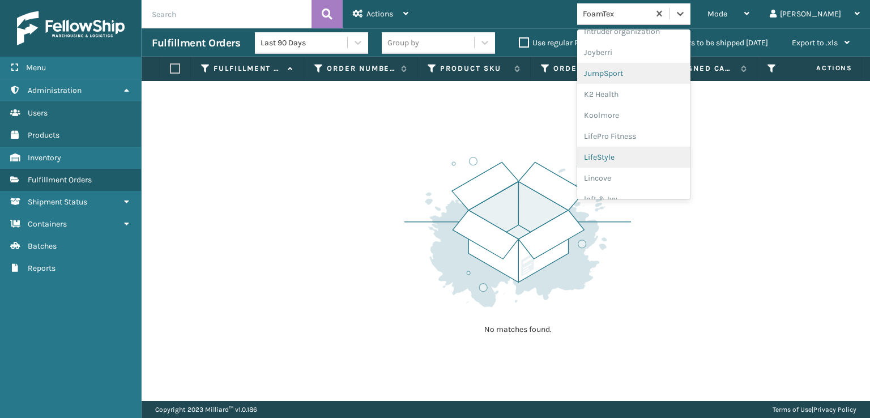
scroll to position [358, 0]
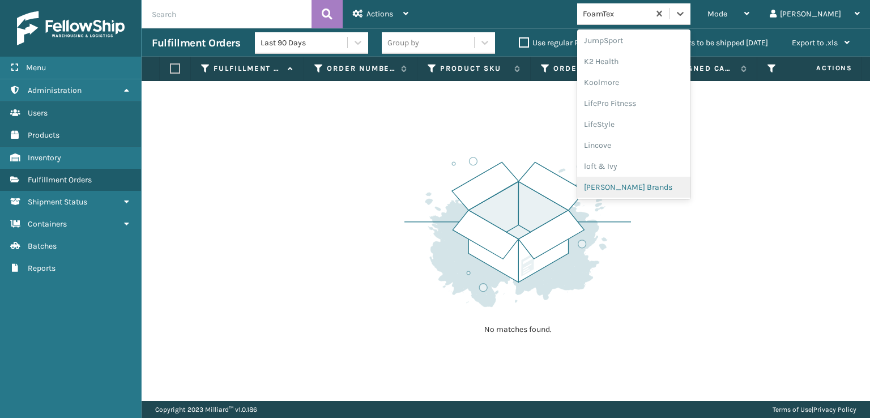
click at [652, 187] on div "[PERSON_NAME] Brands" at bounding box center [633, 187] width 113 height 21
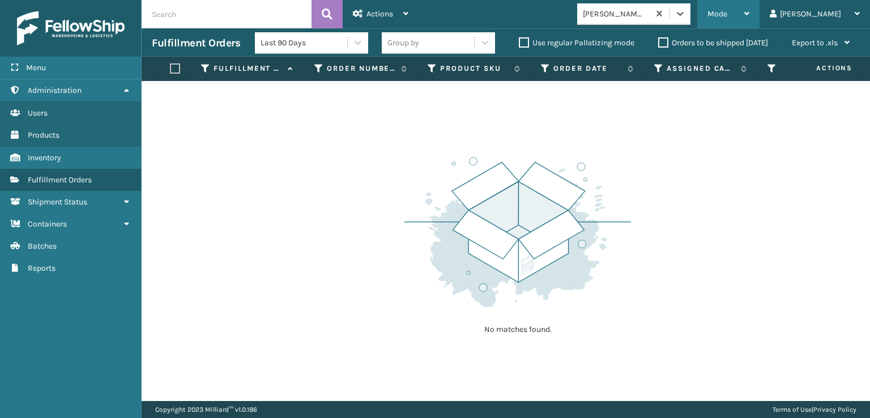
click at [727, 12] on span "Mode" at bounding box center [717, 14] width 20 height 10
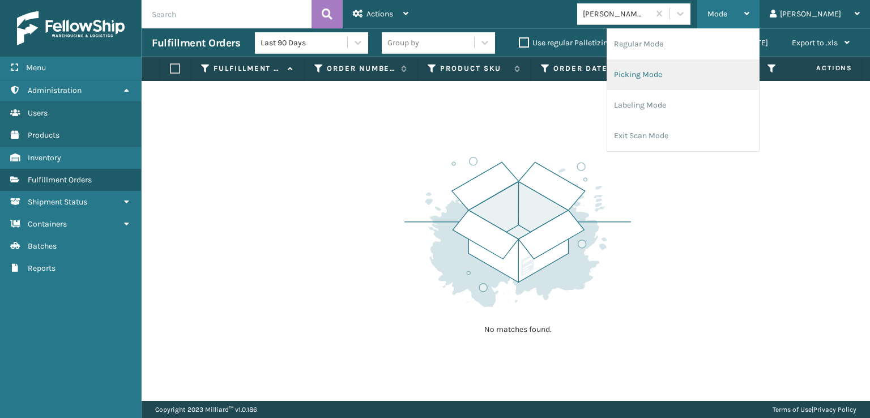
click at [694, 74] on li "Picking Mode" at bounding box center [683, 74] width 152 height 31
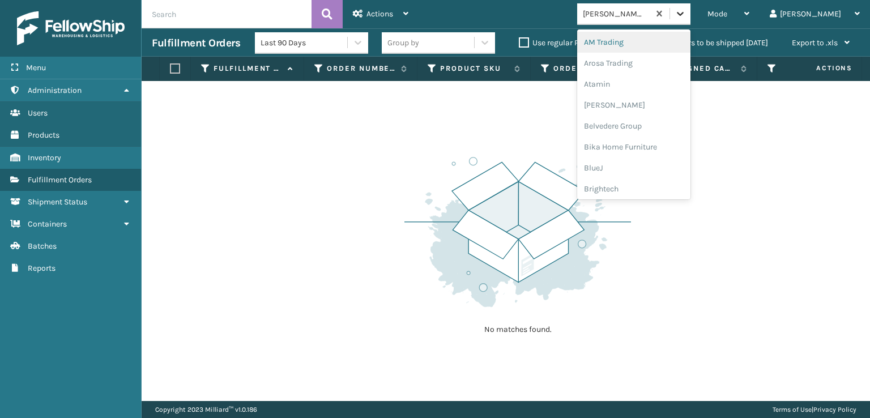
click at [683, 15] on icon at bounding box center [680, 14] width 7 height 4
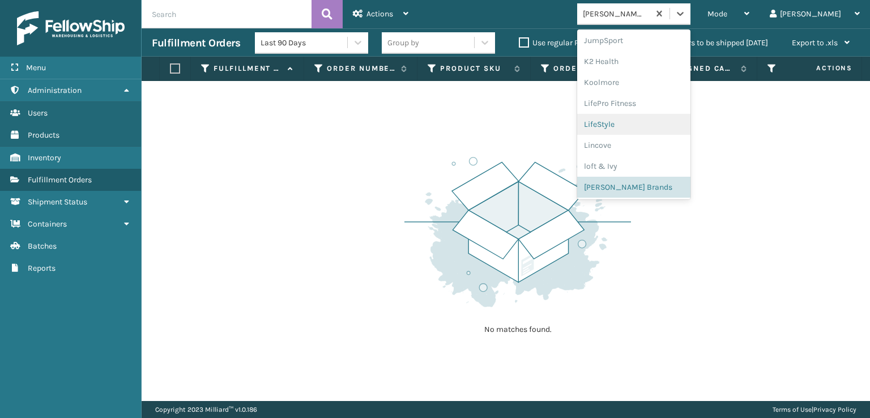
scroll to position [547, 0]
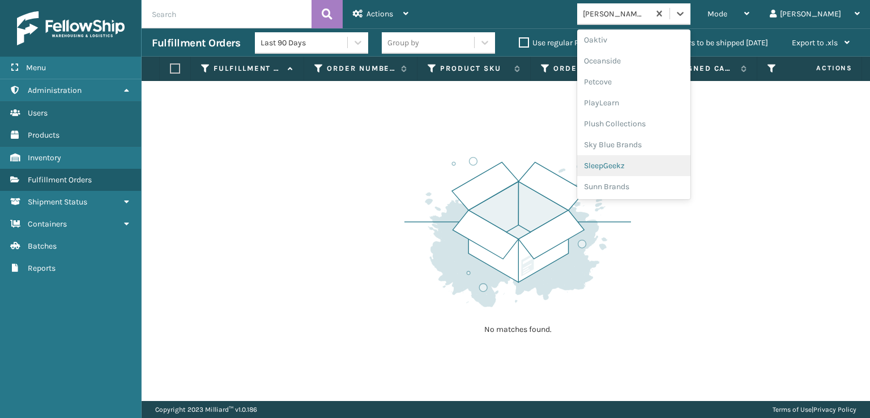
click at [652, 164] on div "SleepGeekz" at bounding box center [633, 165] width 113 height 21
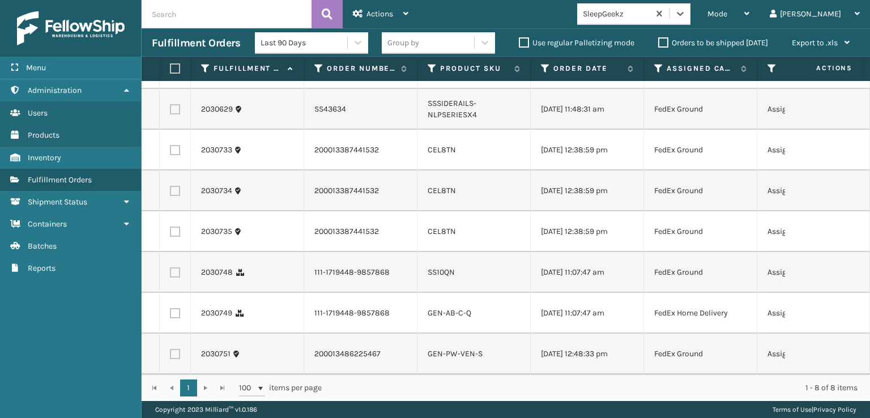
scroll to position [54, 0]
click at [727, 14] on span "Mode" at bounding box center [717, 14] width 20 height 10
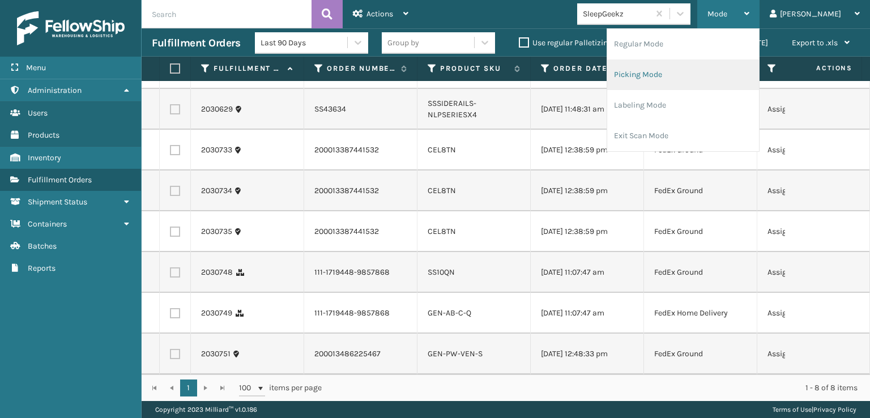
click at [678, 74] on li "Picking Mode" at bounding box center [683, 74] width 152 height 31
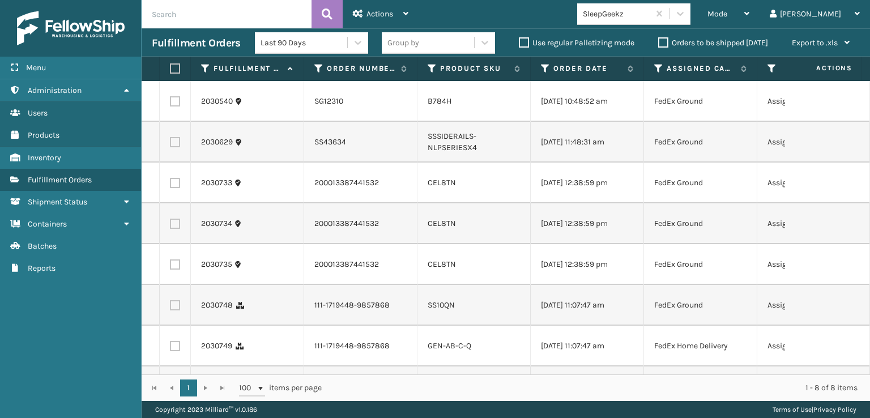
click at [177, 182] on label at bounding box center [175, 183] width 10 height 10
click at [170, 182] on input "checkbox" at bounding box center [170, 181] width 1 height 7
checkbox input "true"
click at [177, 224] on label at bounding box center [175, 224] width 10 height 10
click at [170, 224] on input "checkbox" at bounding box center [170, 222] width 1 height 7
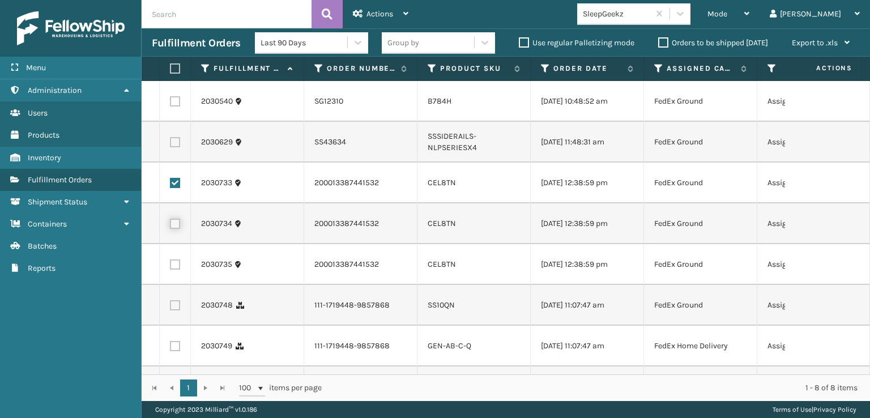
checkbox input "true"
click at [172, 268] on label at bounding box center [175, 264] width 10 height 10
click at [170, 267] on input "checkbox" at bounding box center [170, 262] width 1 height 7
checkbox input "true"
click at [177, 310] on label at bounding box center [175, 305] width 10 height 10
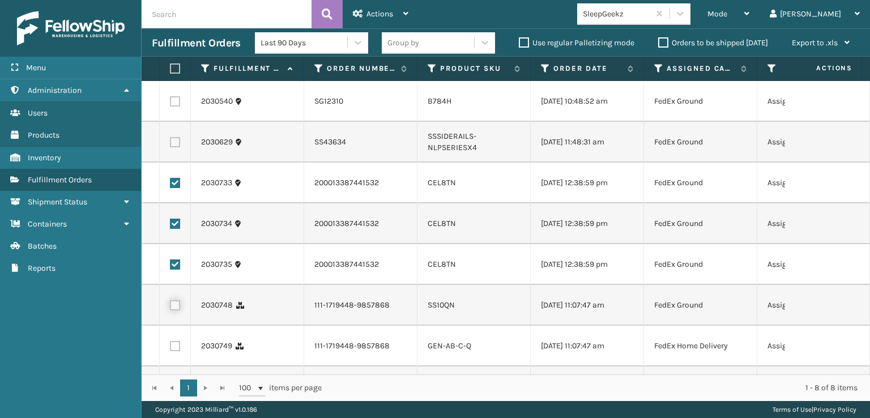
click at [170, 307] on input "checkbox" at bounding box center [170, 303] width 1 height 7
checkbox input "true"
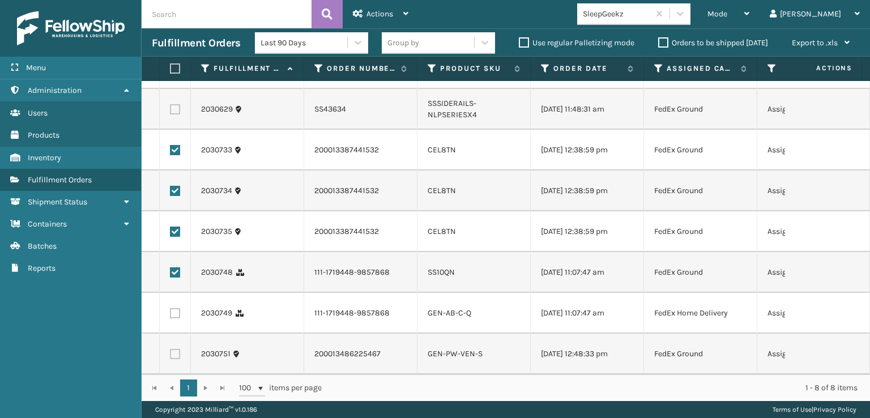
click at [177, 308] on label at bounding box center [175, 313] width 10 height 10
click at [170, 308] on input "checkbox" at bounding box center [170, 311] width 1 height 7
checkbox input "true"
click at [174, 349] on label at bounding box center [175, 354] width 10 height 10
click at [170, 349] on input "checkbox" at bounding box center [170, 352] width 1 height 7
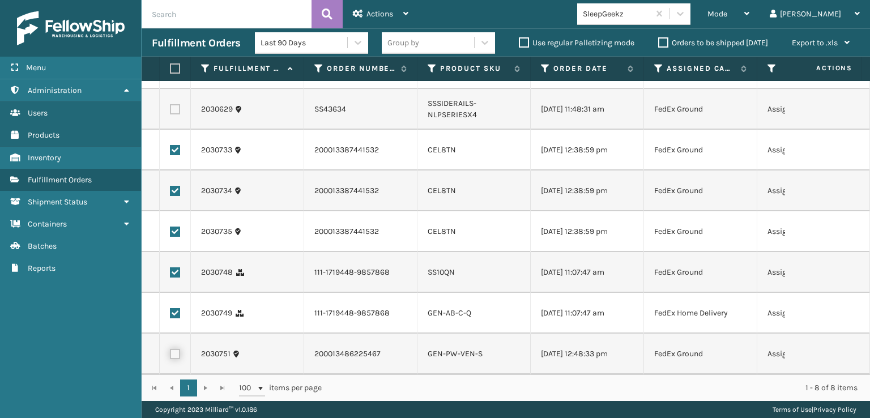
checkbox input "true"
click at [376, 7] on div "Actions" at bounding box center [380, 14] width 55 height 28
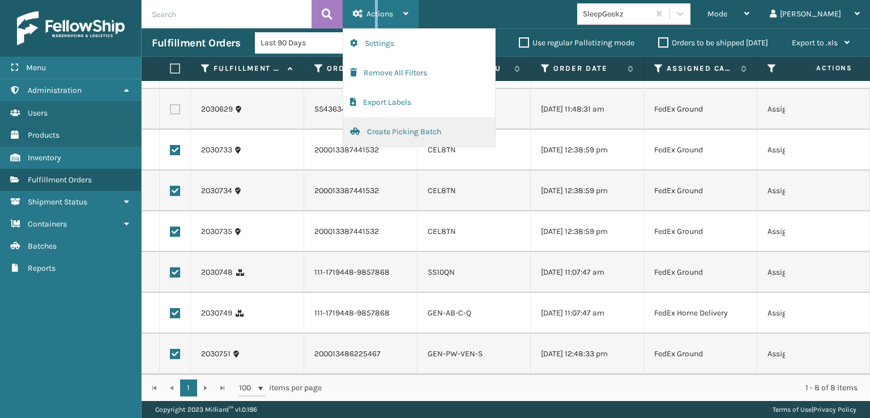
click at [392, 132] on button "Create Picking Batch" at bounding box center [419, 131] width 152 height 29
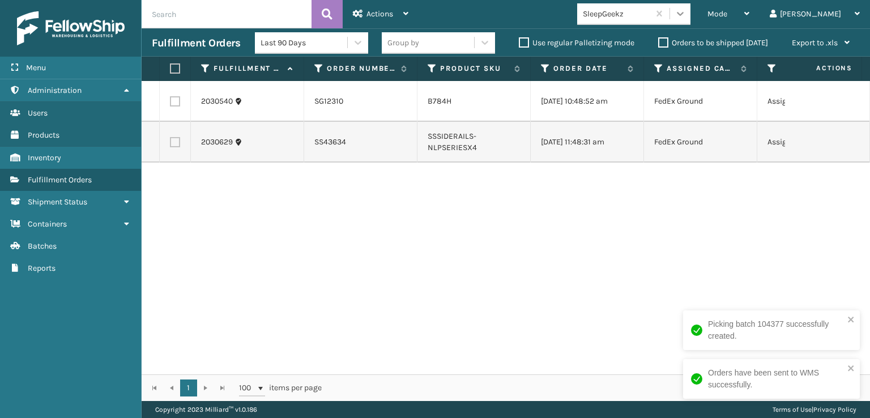
click at [686, 12] on icon at bounding box center [679, 13] width 11 height 11
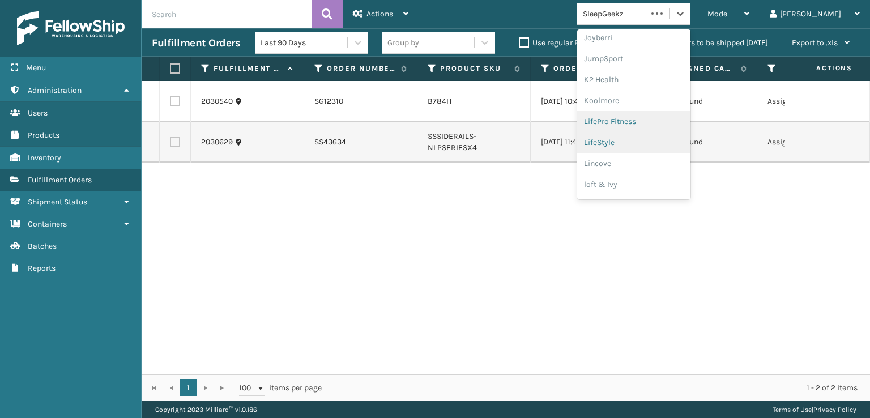
scroll to position [358, 0]
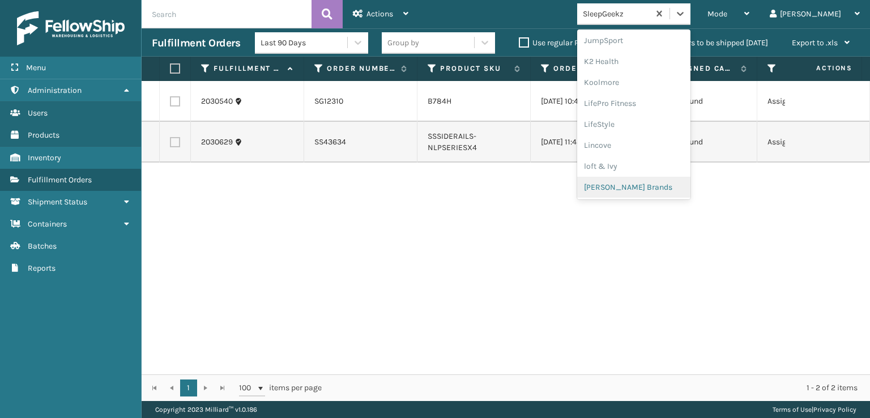
click at [653, 185] on div "[PERSON_NAME] Brands" at bounding box center [633, 187] width 113 height 21
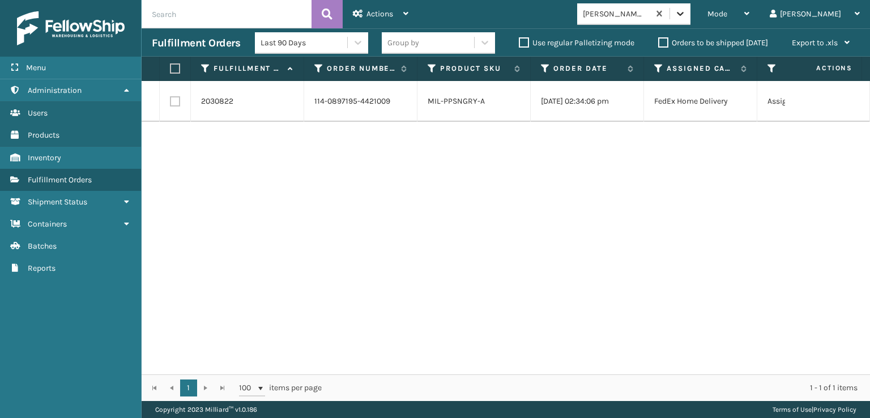
click at [686, 17] on icon at bounding box center [679, 13] width 11 height 11
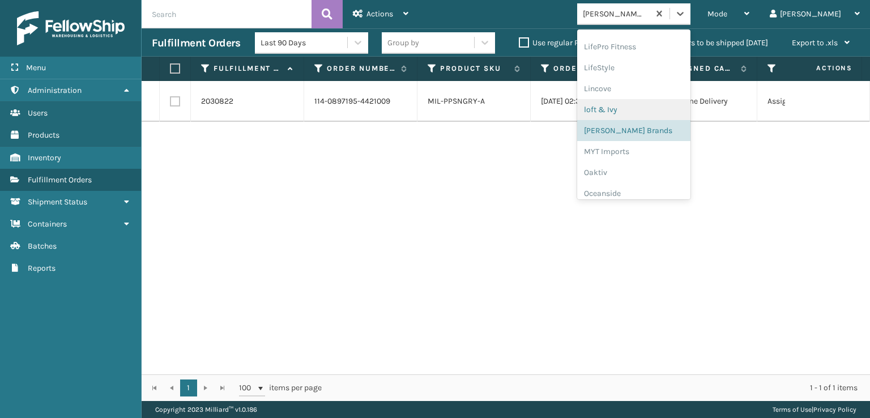
scroll to position [547, 0]
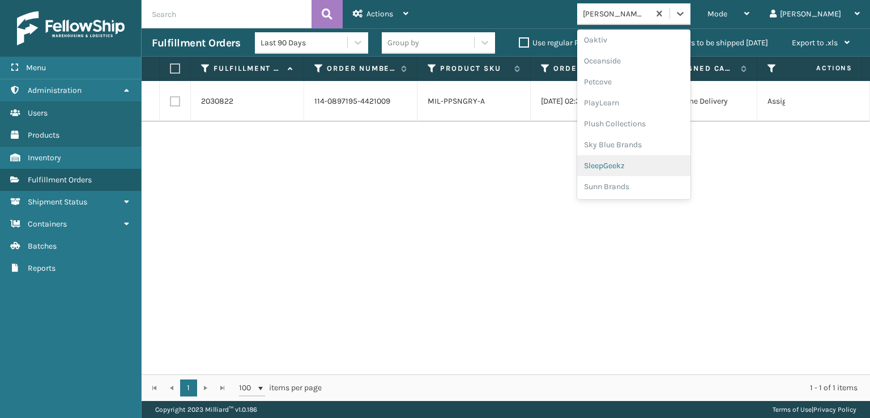
click at [656, 163] on div "SleepGeekz" at bounding box center [633, 165] width 113 height 21
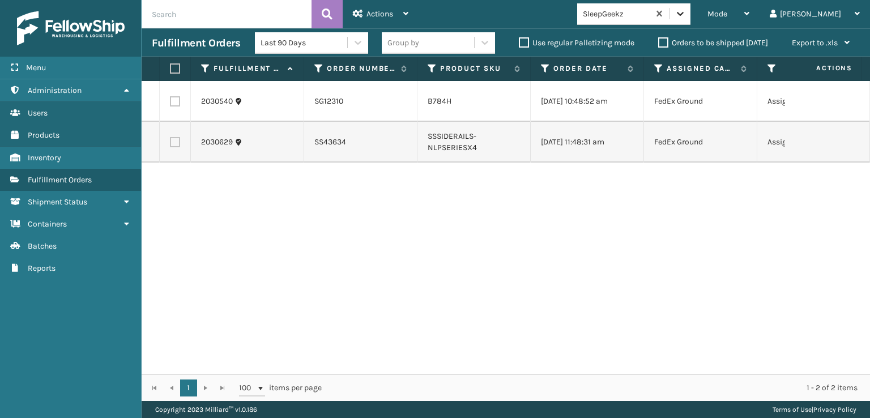
click at [686, 12] on icon at bounding box center [679, 13] width 11 height 11
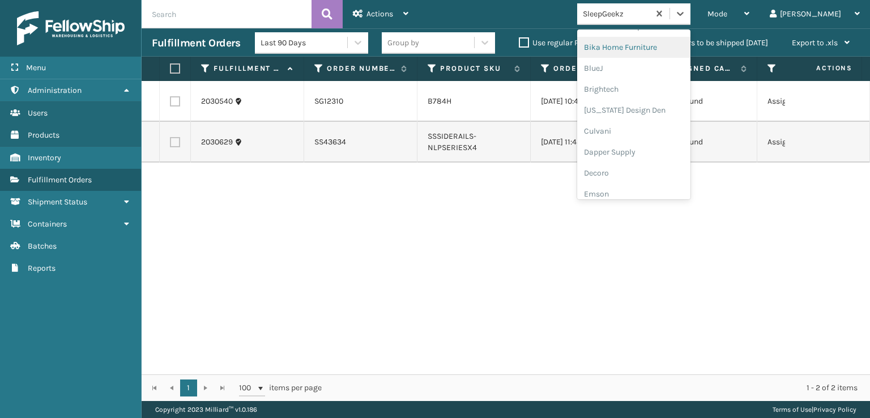
scroll to position [170, 0]
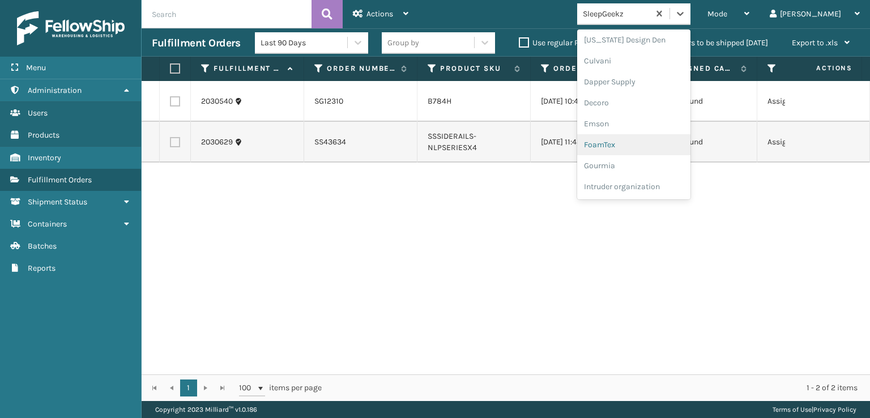
click at [650, 145] on div "FoamTex" at bounding box center [633, 144] width 113 height 21
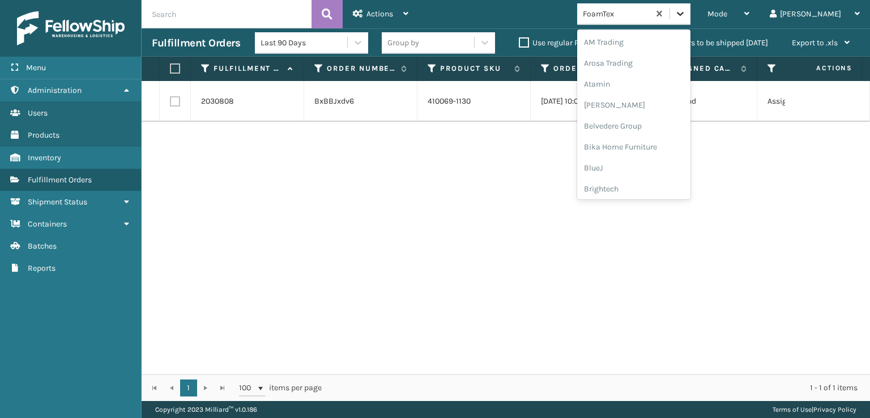
click at [686, 19] on icon at bounding box center [679, 13] width 11 height 11
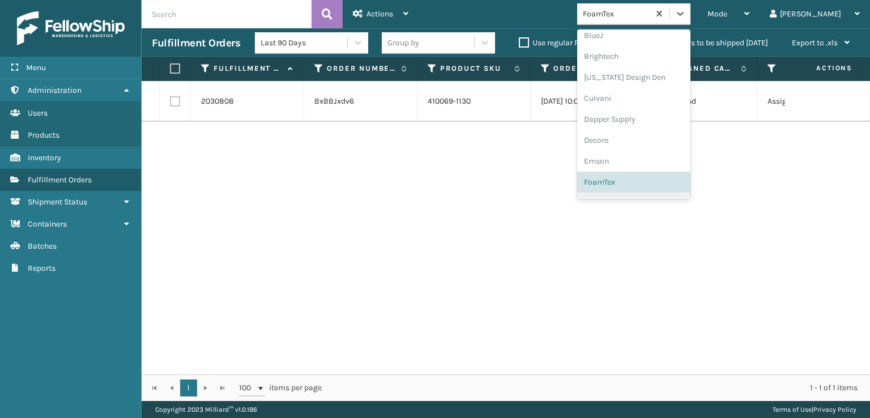
click at [176, 100] on label at bounding box center [175, 101] width 10 height 10
click at [170, 100] on input "checkbox" at bounding box center [170, 99] width 1 height 7
checkbox input "true"
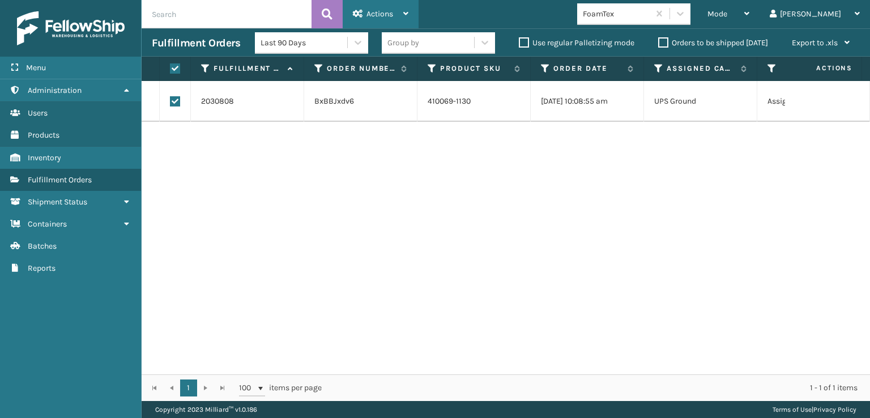
click at [392, 10] on span "Actions" at bounding box center [379, 14] width 27 height 10
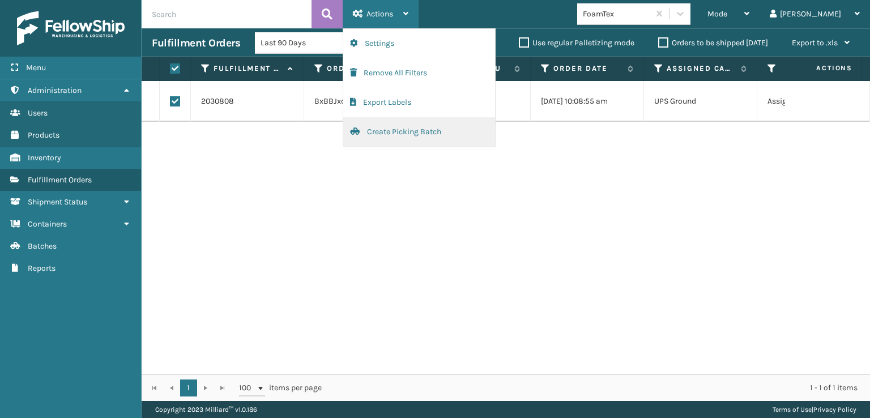
click at [395, 132] on button "Create Picking Batch" at bounding box center [419, 131] width 152 height 29
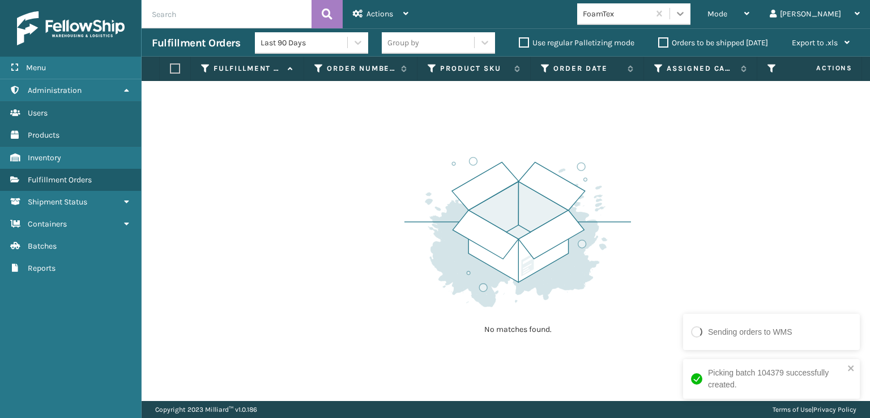
click at [686, 12] on icon at bounding box center [679, 13] width 11 height 11
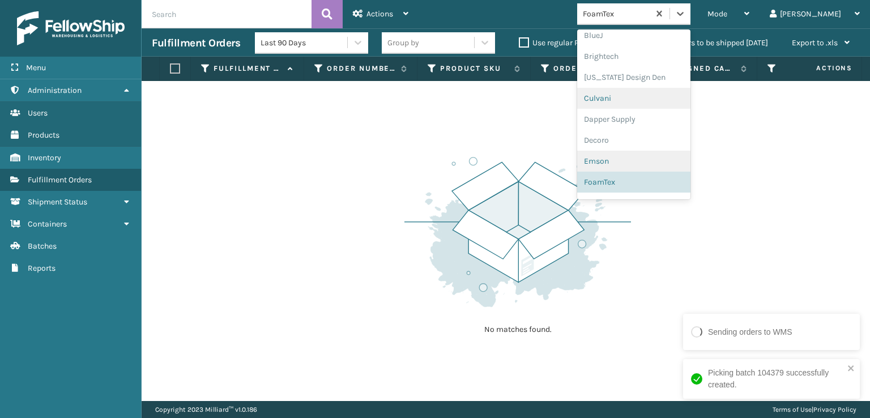
scroll to position [358, 0]
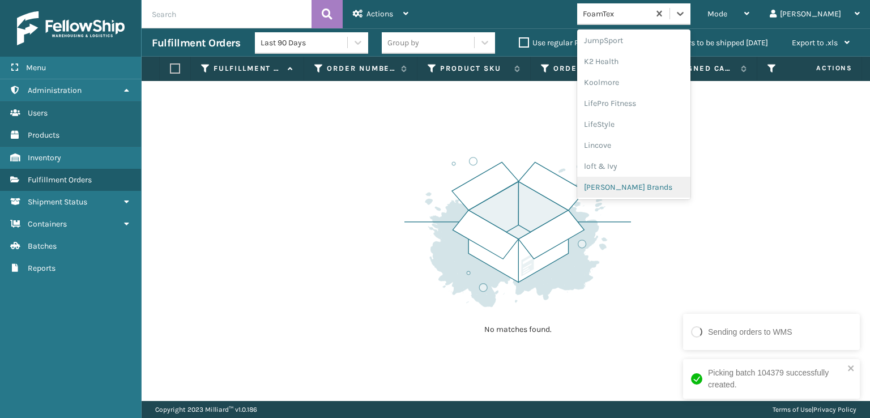
click at [652, 181] on div "[PERSON_NAME] Brands" at bounding box center [633, 187] width 113 height 21
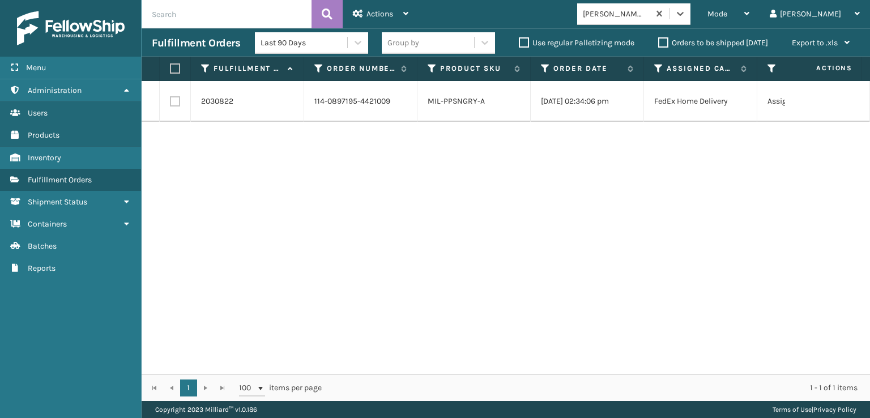
click at [177, 100] on label at bounding box center [175, 101] width 10 height 10
click at [170, 100] on input "checkbox" at bounding box center [170, 99] width 1 height 7
checkbox input "true"
click at [367, 14] on span "Actions" at bounding box center [379, 14] width 27 height 10
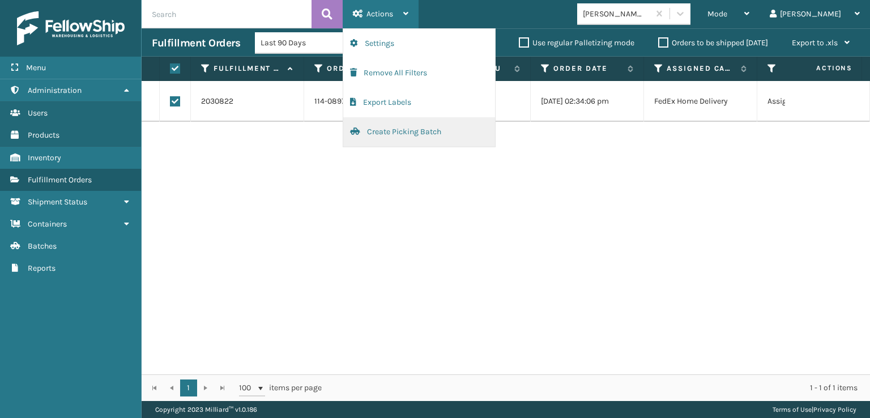
click at [380, 134] on button "Create Picking Batch" at bounding box center [419, 131] width 152 height 29
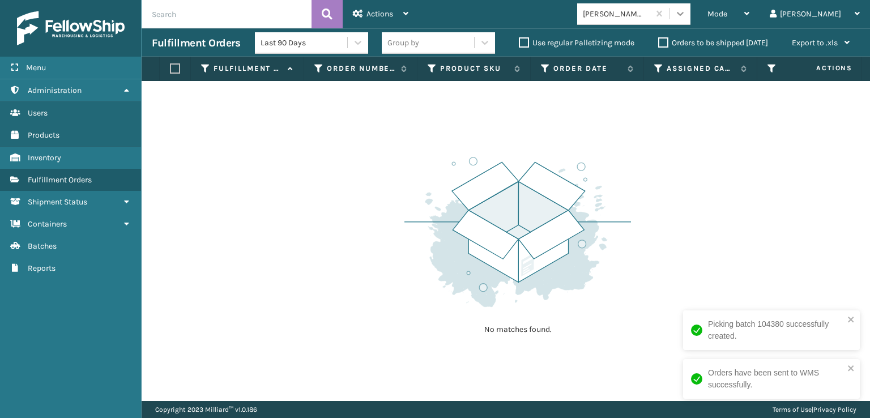
click at [686, 18] on icon at bounding box center [679, 13] width 11 height 11
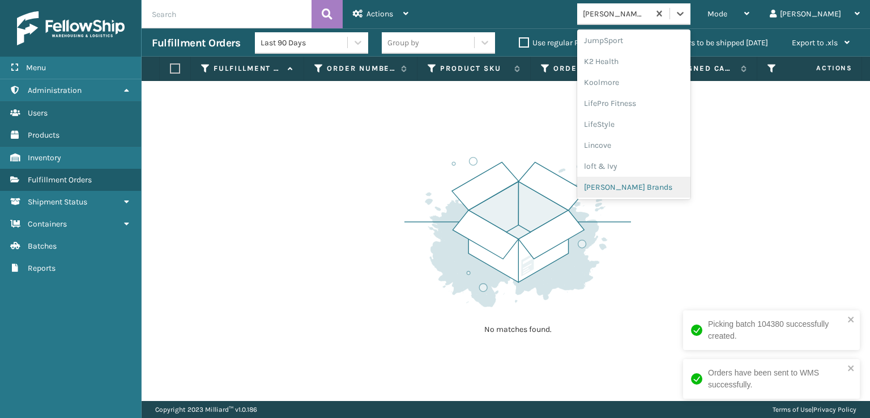
scroll to position [528, 0]
click at [648, 144] on div "Plush Collections" at bounding box center [633, 142] width 113 height 21
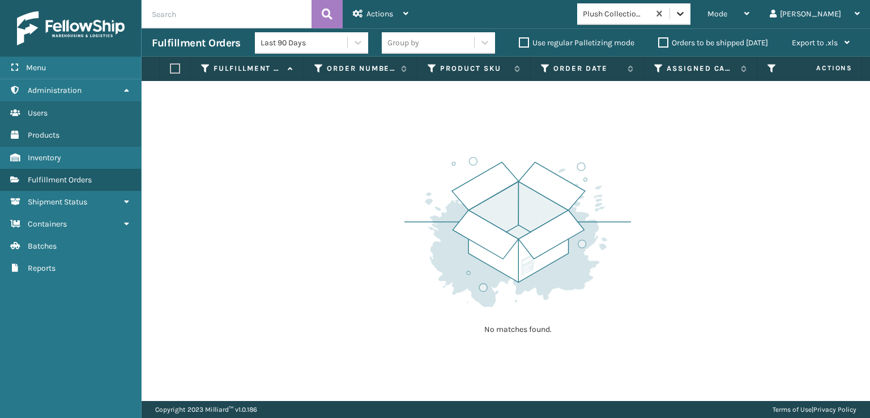
click at [686, 12] on icon at bounding box center [679, 13] width 11 height 11
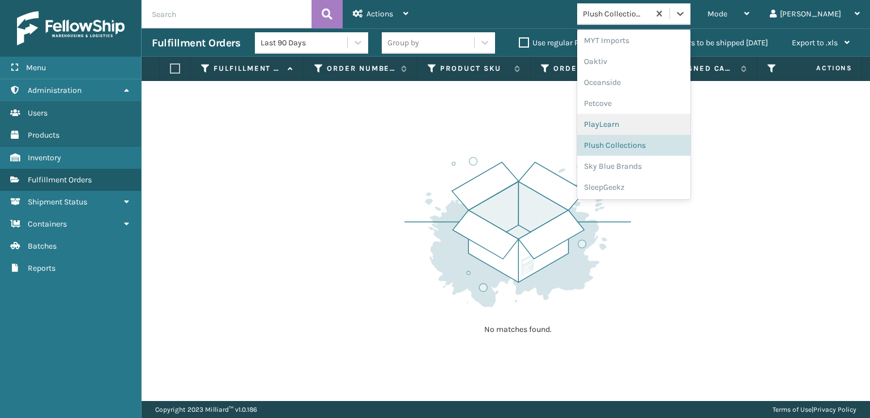
scroll to position [547, 0]
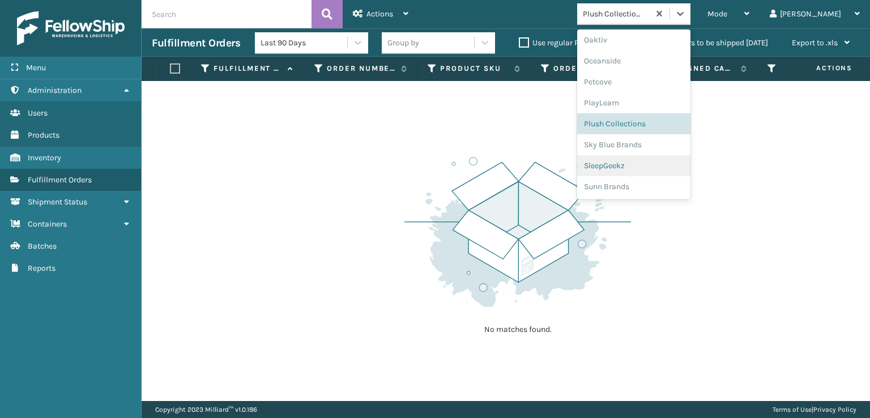
click at [644, 166] on div "SleepGeekz" at bounding box center [633, 165] width 113 height 21
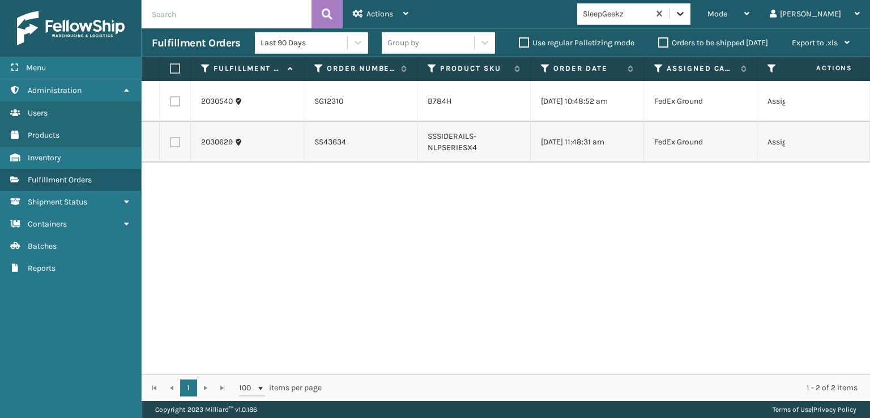
click at [690, 19] on div at bounding box center [680, 13] width 20 height 20
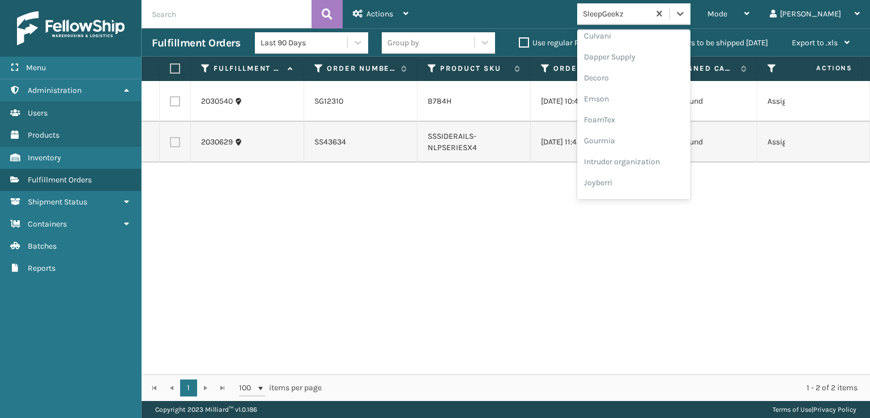
scroll to position [226, 0]
click at [641, 89] on div "FoamTex" at bounding box center [633, 88] width 113 height 21
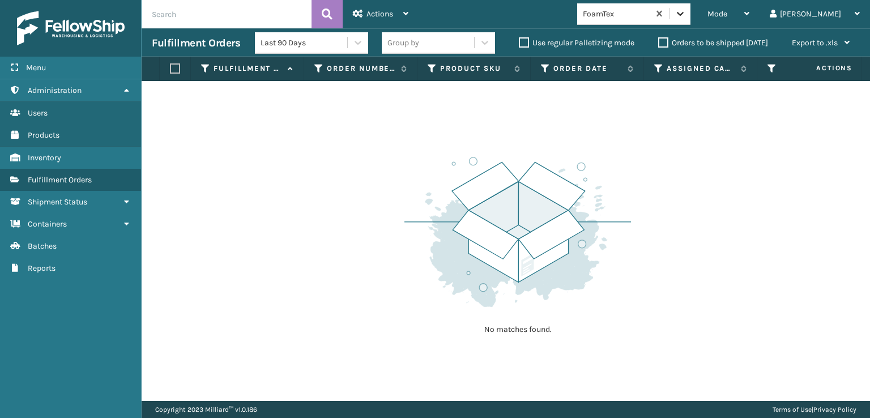
click at [686, 16] on icon at bounding box center [679, 13] width 11 height 11
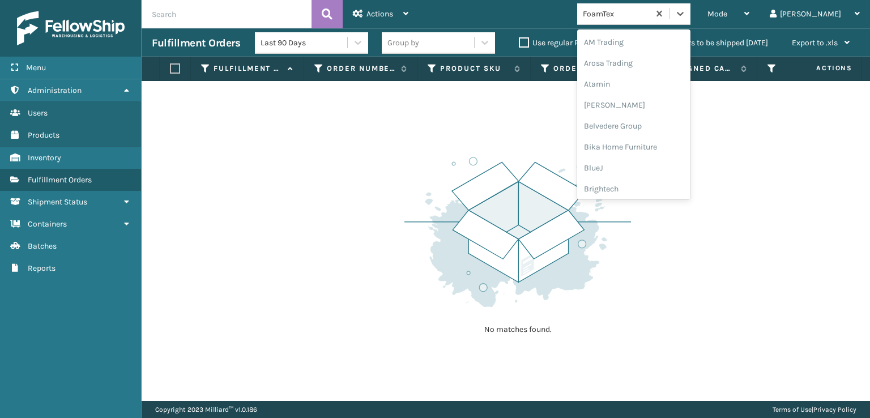
scroll to position [132, 0]
click at [657, 178] on div "FoamTex" at bounding box center [633, 182] width 113 height 21
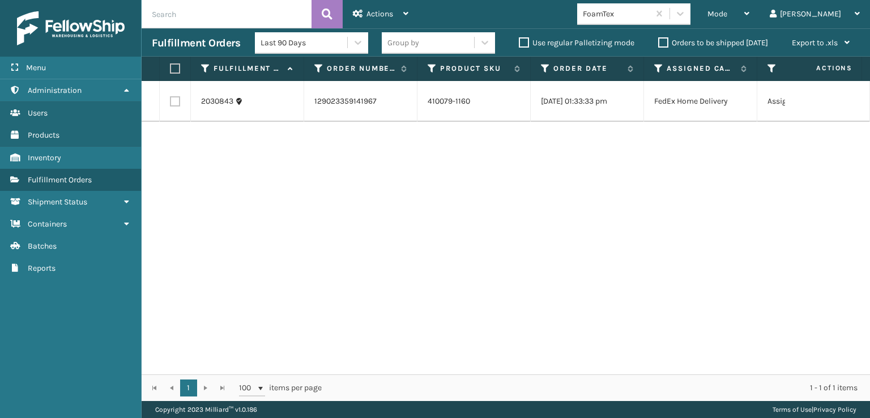
click at [176, 105] on label at bounding box center [175, 101] width 10 height 10
click at [170, 104] on input "checkbox" at bounding box center [170, 99] width 1 height 7
checkbox input "true"
click at [367, 19] on div "Actions" at bounding box center [380, 14] width 55 height 28
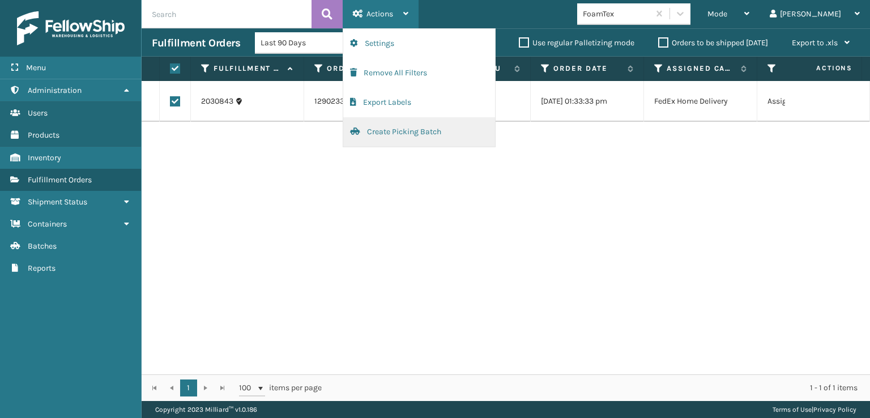
click at [391, 131] on button "Create Picking Batch" at bounding box center [419, 131] width 152 height 29
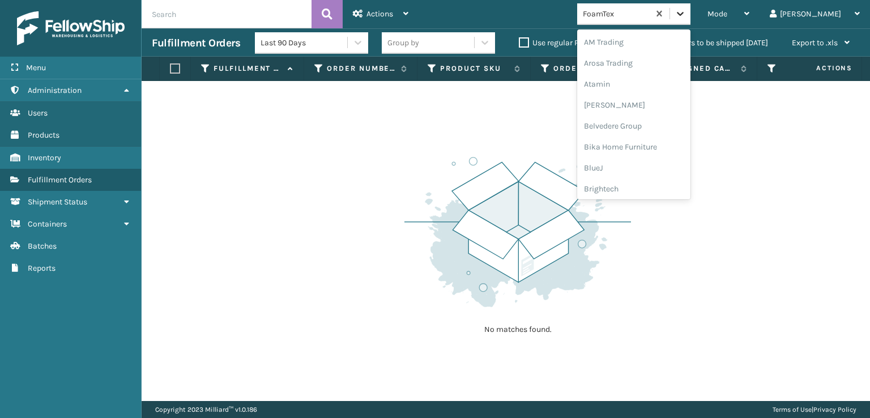
click at [686, 14] on icon at bounding box center [679, 13] width 11 height 11
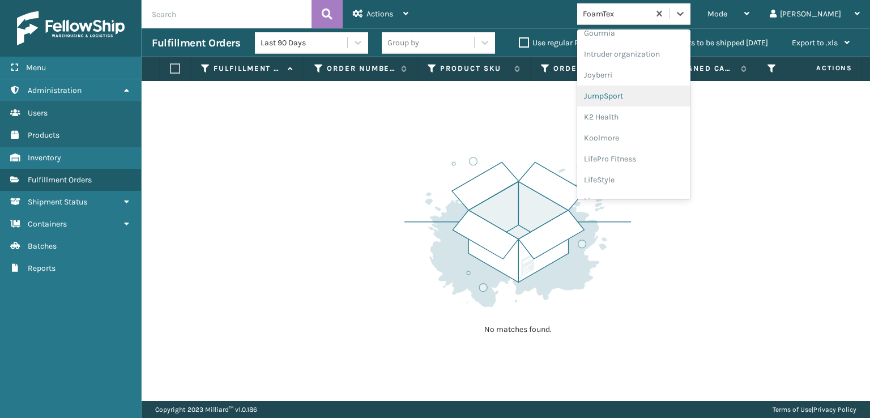
scroll to position [358, 0]
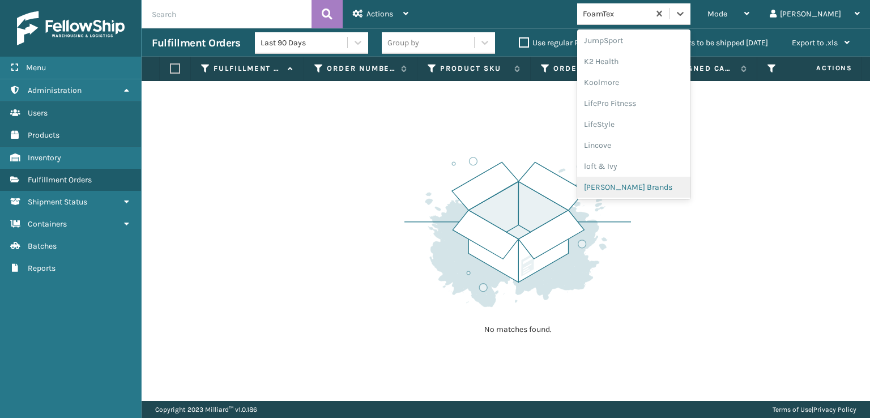
click at [650, 184] on div "[PERSON_NAME] Brands" at bounding box center [633, 187] width 113 height 21
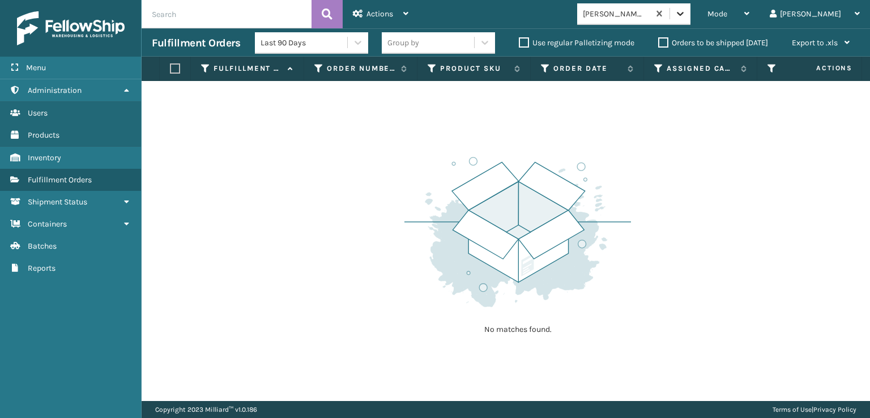
click at [686, 19] on icon at bounding box center [679, 13] width 11 height 11
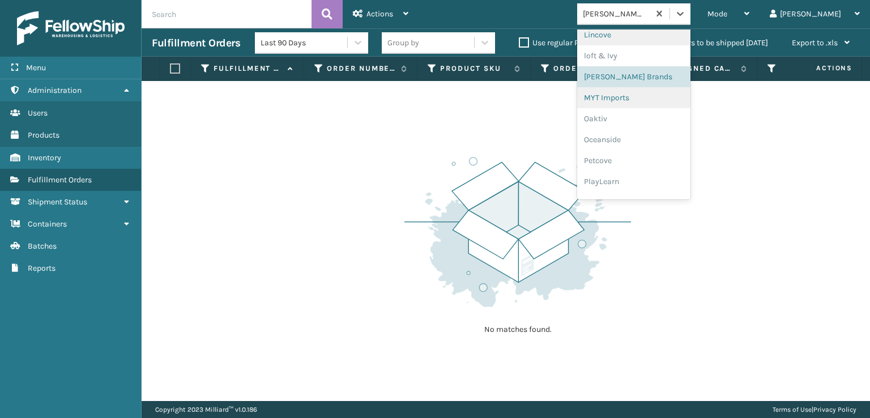
scroll to position [547, 0]
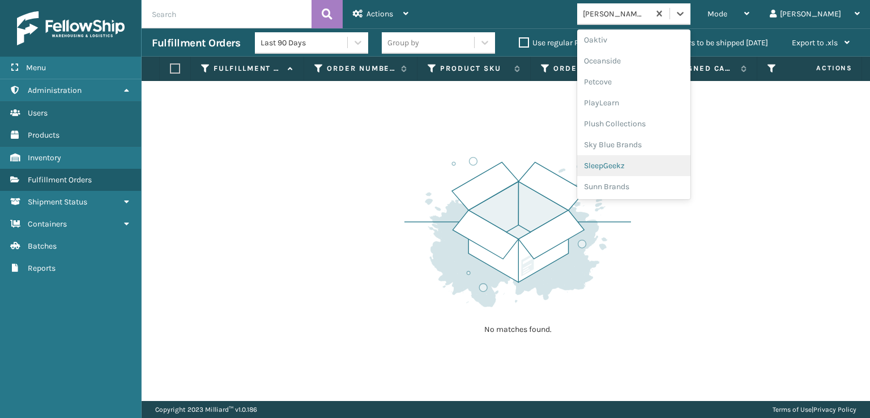
click at [643, 161] on div "SleepGeekz" at bounding box center [633, 165] width 113 height 21
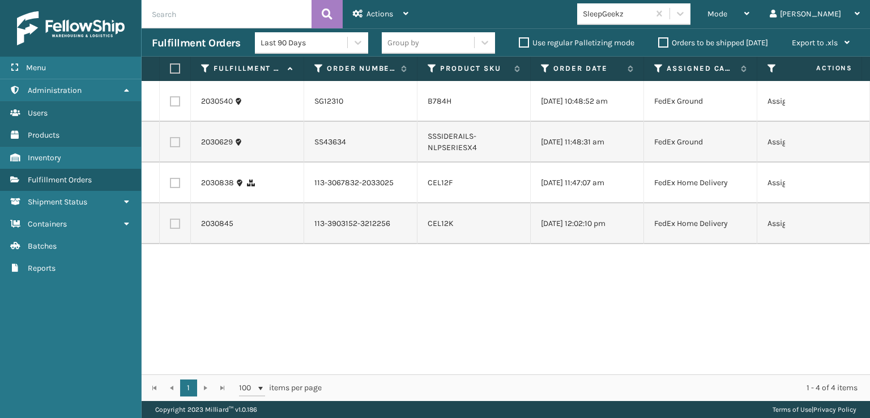
click at [173, 238] on td at bounding box center [175, 223] width 31 height 41
click at [176, 229] on label at bounding box center [175, 224] width 10 height 10
click at [170, 226] on input "checkbox" at bounding box center [170, 222] width 1 height 7
checkbox input "true"
click at [176, 182] on label at bounding box center [175, 183] width 10 height 10
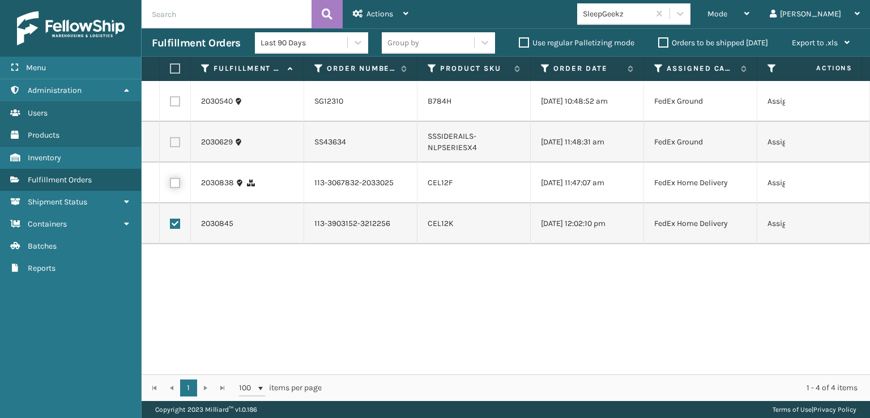
click at [170, 182] on input "checkbox" at bounding box center [170, 181] width 1 height 7
checkbox input "true"
click at [387, 7] on div "Actions" at bounding box center [380, 14] width 55 height 28
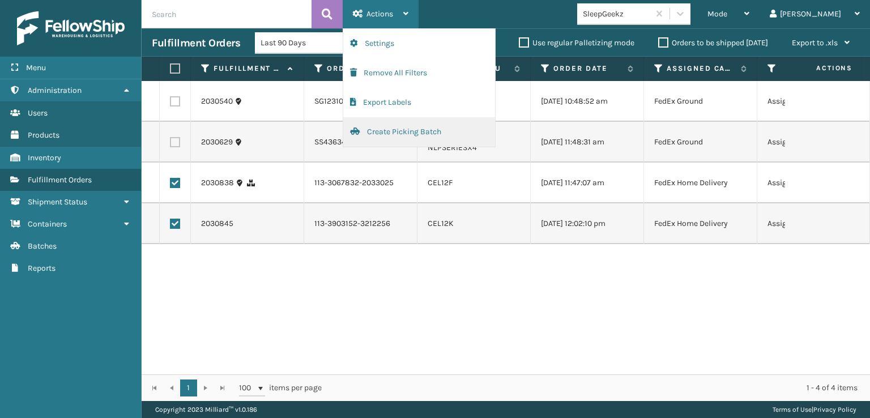
click at [379, 134] on button "Create Picking Batch" at bounding box center [419, 131] width 152 height 29
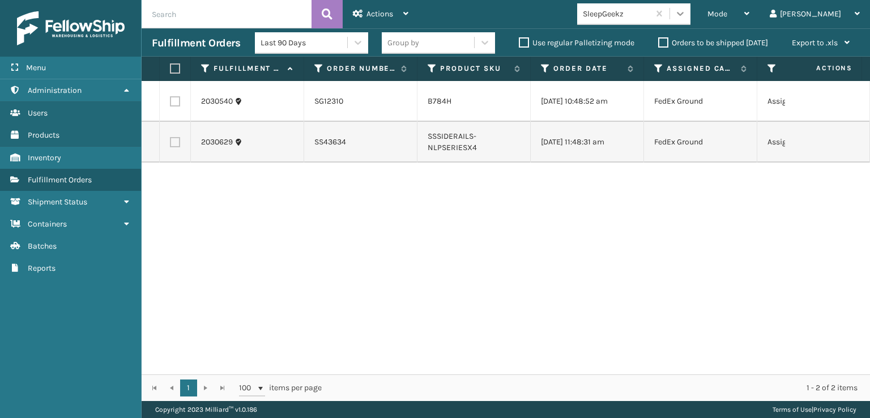
click at [686, 16] on icon at bounding box center [679, 13] width 11 height 11
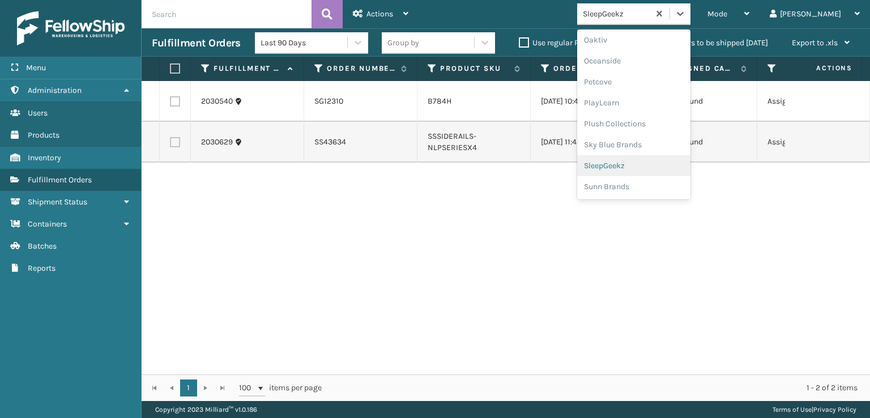
click at [658, 166] on div "SleepGeekz" at bounding box center [633, 165] width 113 height 21
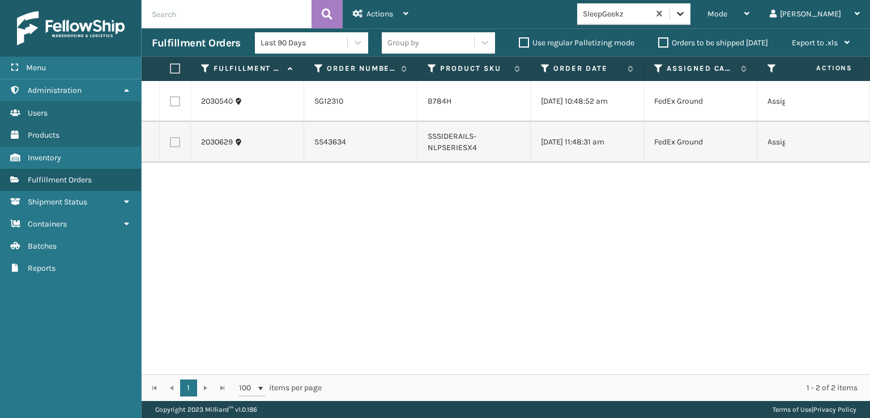
click at [686, 12] on icon at bounding box center [679, 13] width 11 height 11
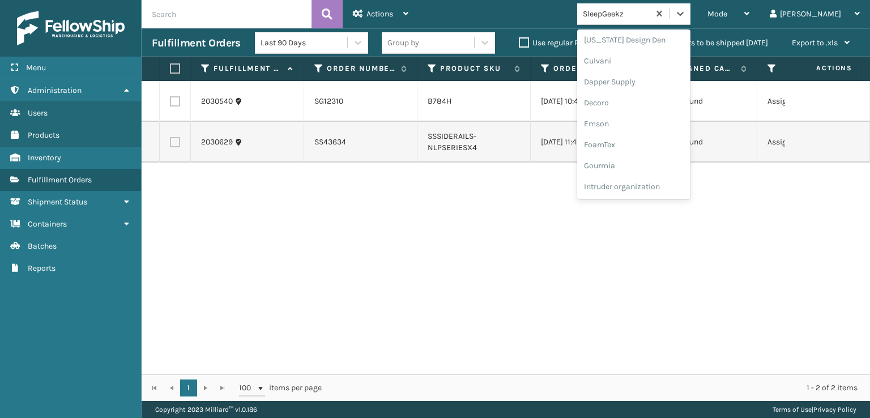
scroll to position [226, 0]
click at [648, 90] on div "FoamTex" at bounding box center [633, 88] width 113 height 21
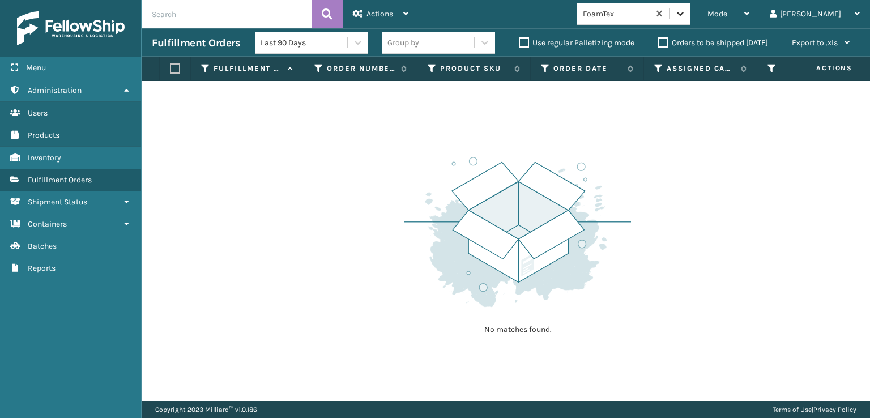
click at [686, 16] on icon at bounding box center [679, 13] width 11 height 11
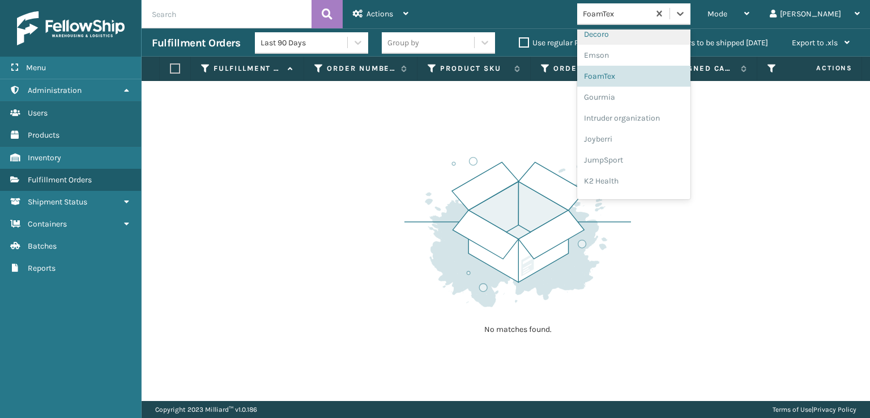
scroll to position [358, 0]
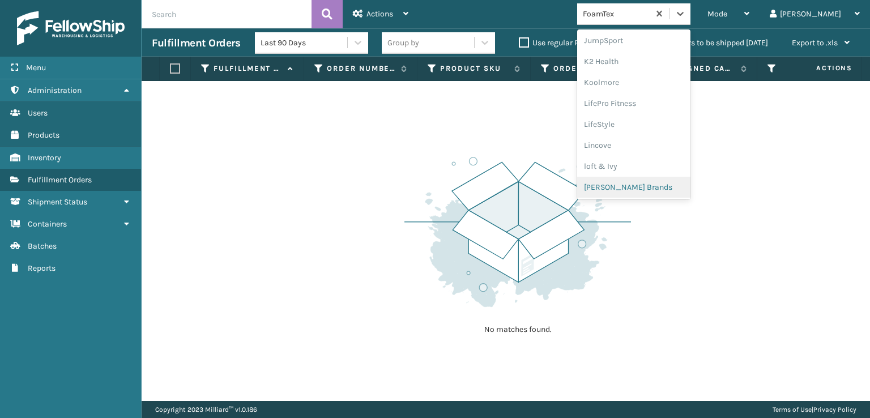
click at [651, 183] on div "[PERSON_NAME] Brands" at bounding box center [633, 187] width 113 height 21
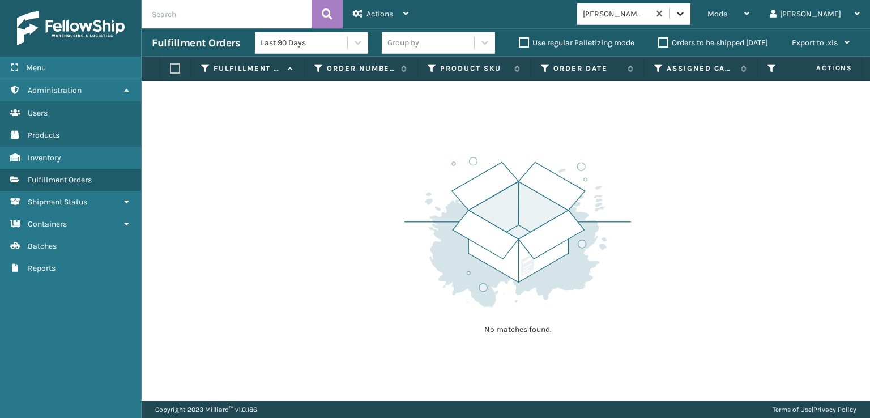
click at [683, 14] on icon at bounding box center [680, 14] width 7 height 4
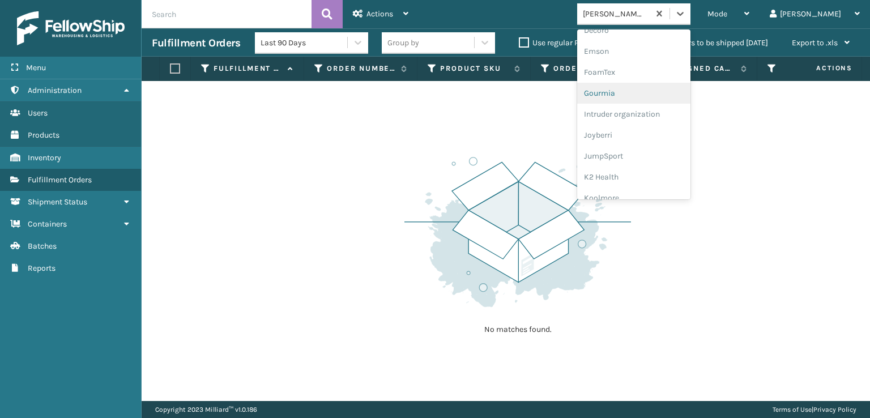
scroll to position [226, 0]
click at [637, 90] on div "FoamTex" at bounding box center [633, 88] width 113 height 21
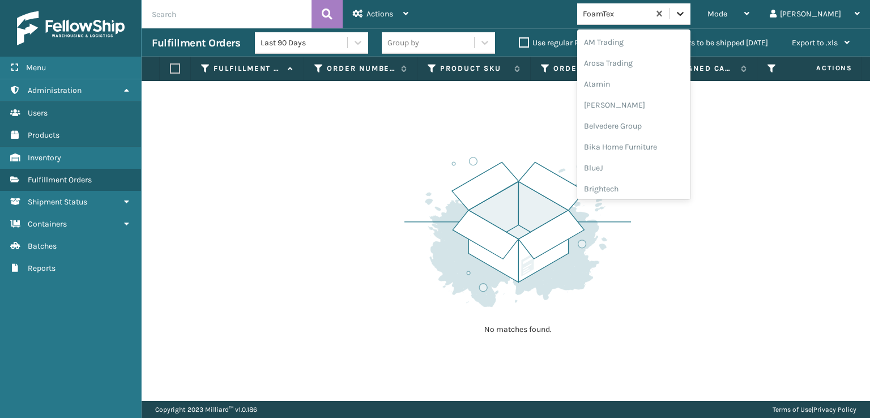
click at [686, 17] on icon at bounding box center [679, 13] width 11 height 11
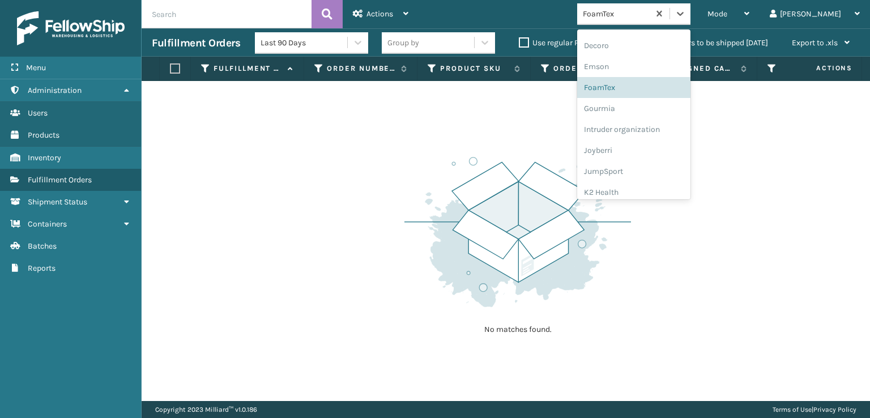
scroll to position [358, 0]
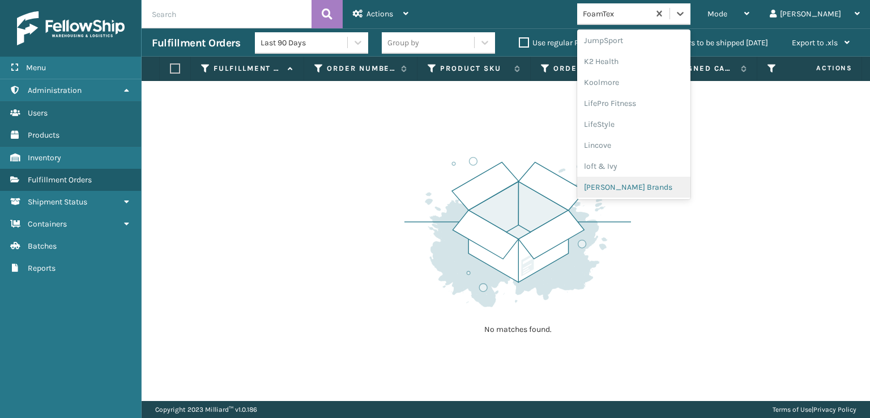
click at [641, 184] on div "[PERSON_NAME] Brands" at bounding box center [633, 187] width 113 height 21
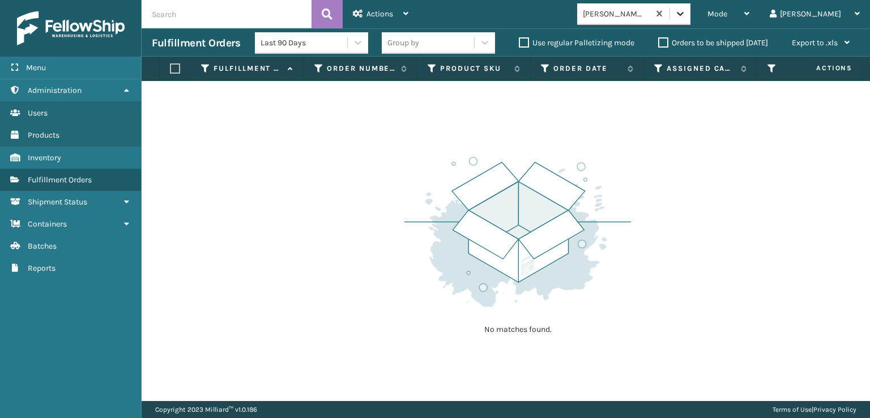
click at [686, 14] on icon at bounding box center [679, 13] width 11 height 11
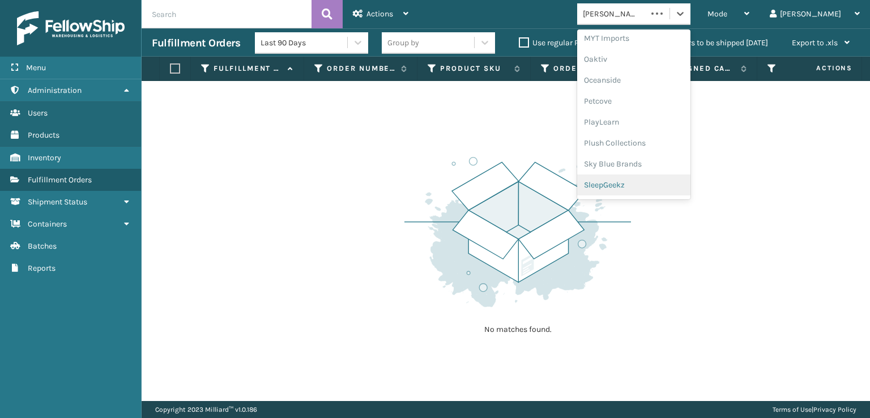
scroll to position [547, 0]
click at [641, 168] on div "SleepGeekz" at bounding box center [633, 165] width 113 height 21
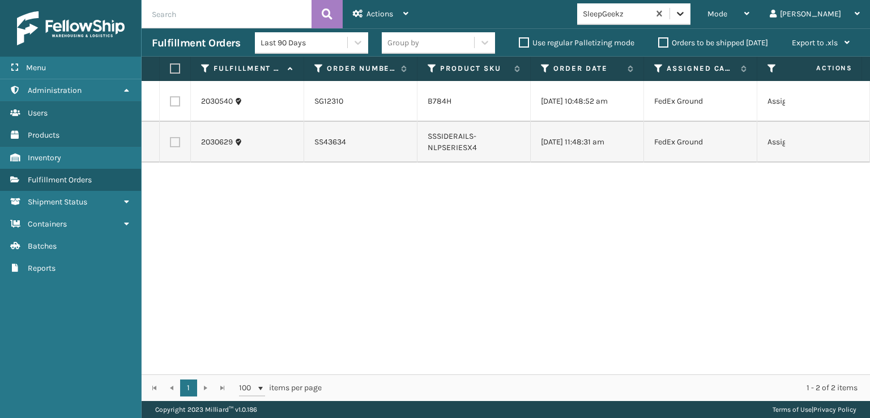
click at [686, 9] on icon at bounding box center [679, 13] width 11 height 11
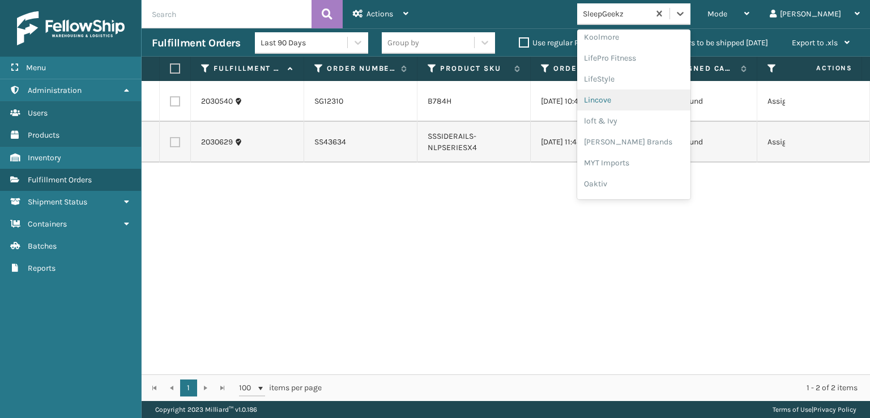
scroll to position [414, 0]
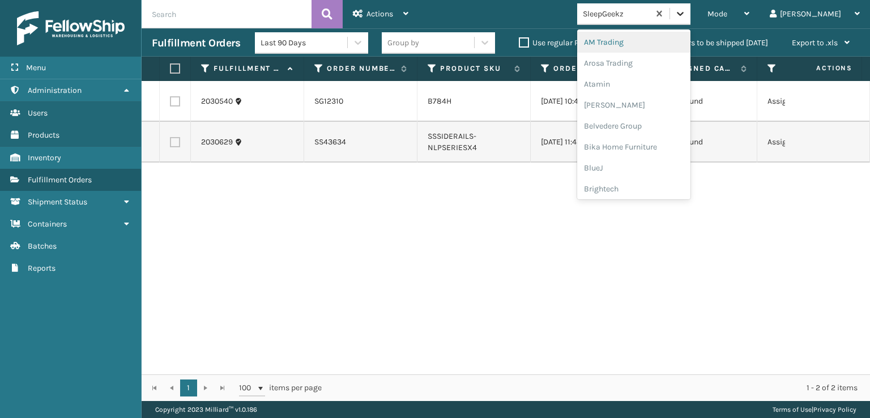
click at [686, 15] on icon at bounding box center [679, 13] width 11 height 11
click at [727, 16] on span "Mode" at bounding box center [717, 14] width 20 height 10
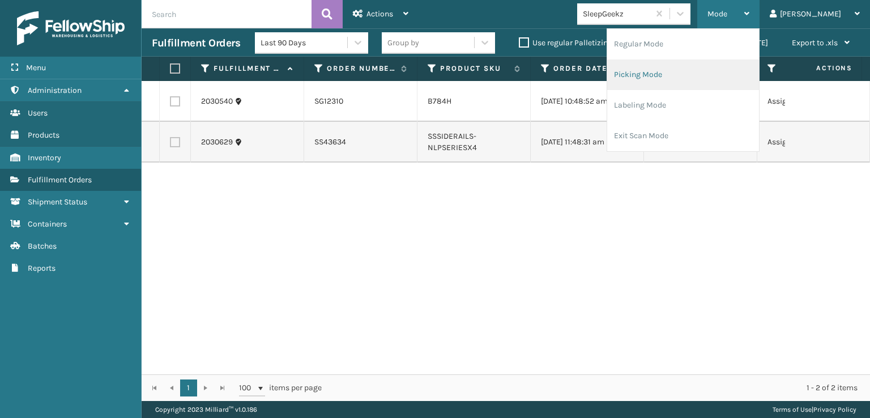
click at [694, 74] on li "Picking Mode" at bounding box center [683, 74] width 152 height 31
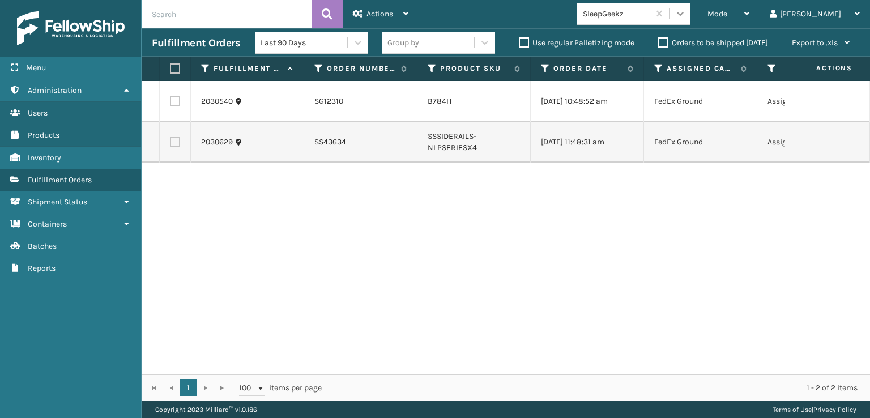
click at [686, 19] on icon at bounding box center [679, 13] width 11 height 11
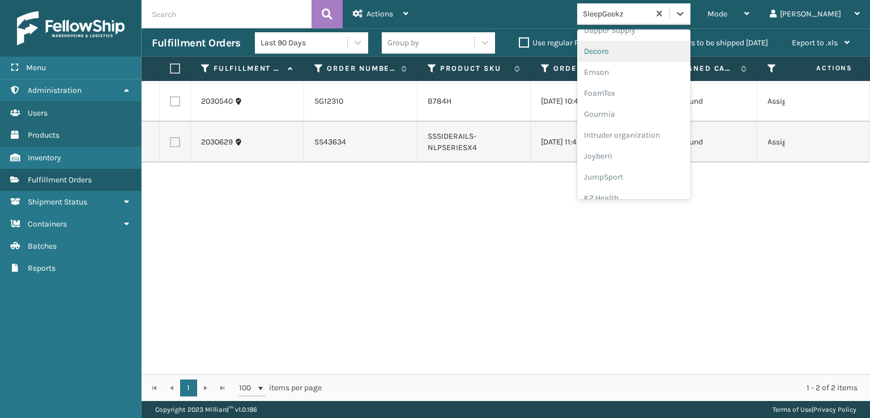
scroll to position [226, 0]
click at [645, 87] on div "FoamTex" at bounding box center [633, 88] width 113 height 21
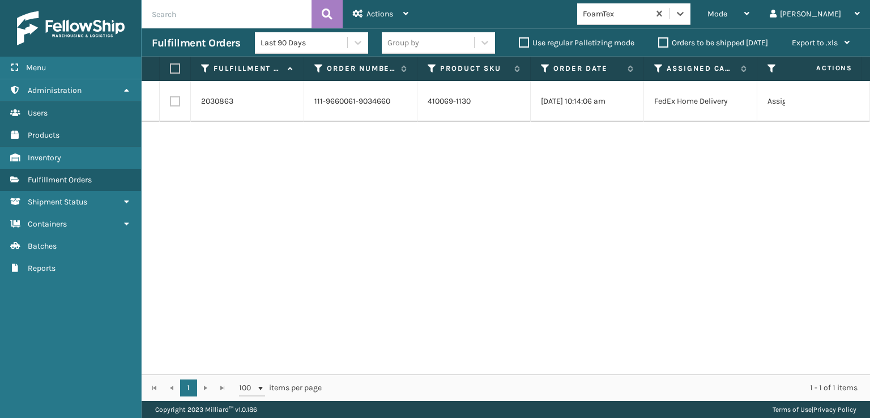
click at [173, 104] on label at bounding box center [175, 101] width 10 height 10
click at [170, 104] on input "checkbox" at bounding box center [170, 99] width 1 height 7
checkbox input "true"
click at [380, 15] on span "Actions" at bounding box center [379, 14] width 27 height 10
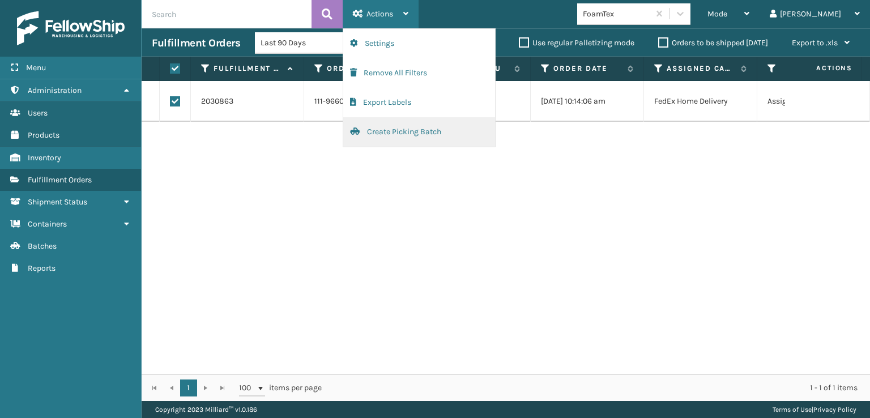
click at [400, 133] on button "Create Picking Batch" at bounding box center [419, 131] width 152 height 29
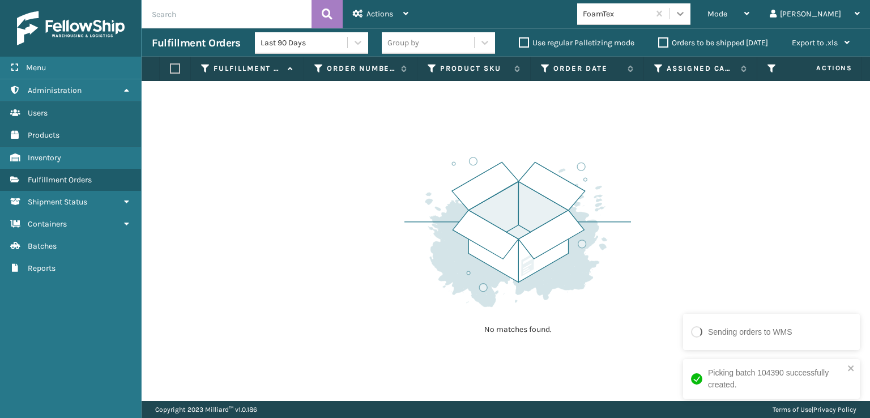
click at [686, 16] on icon at bounding box center [679, 13] width 11 height 11
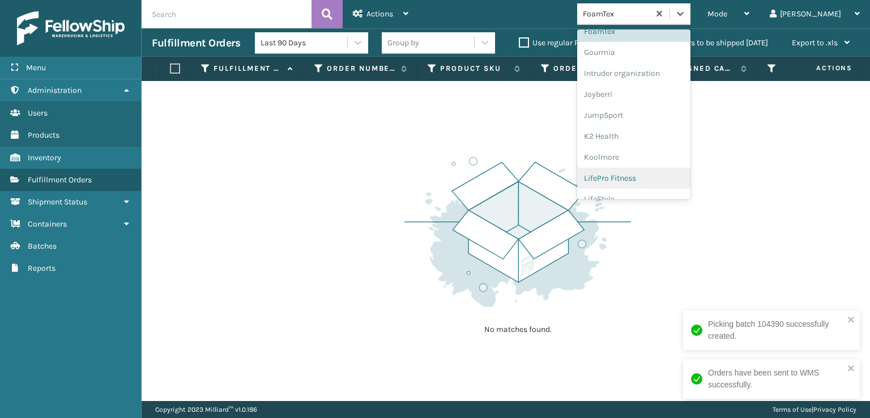
scroll to position [358, 0]
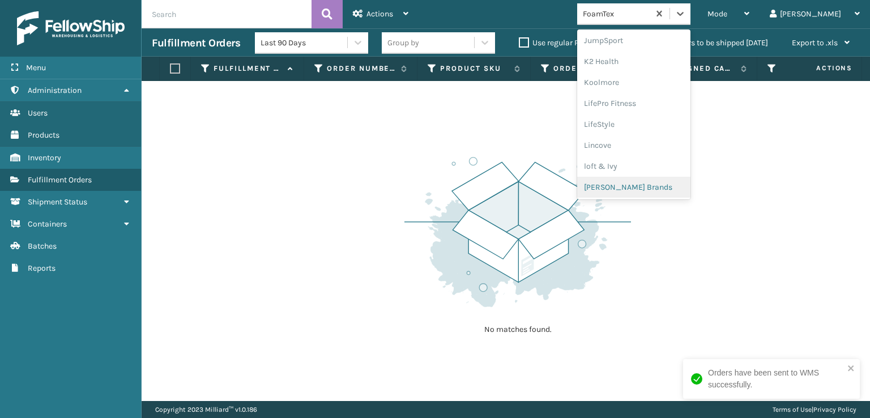
click at [645, 185] on div "[PERSON_NAME] Brands" at bounding box center [633, 187] width 113 height 21
click at [686, 18] on icon at bounding box center [679, 13] width 11 height 11
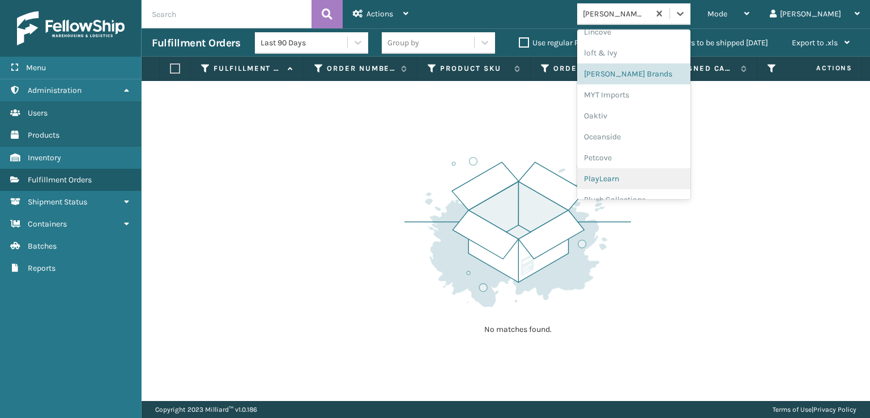
scroll to position [528, 0]
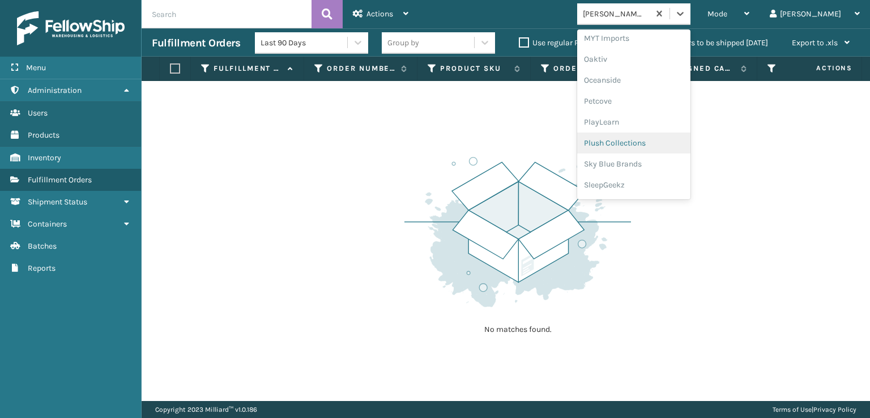
click at [646, 143] on div "Plush Collections" at bounding box center [633, 142] width 113 height 21
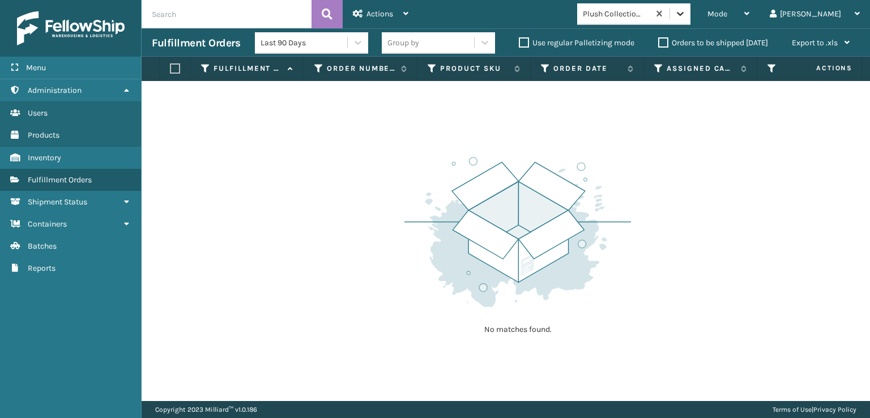
click at [686, 18] on icon at bounding box center [679, 13] width 11 height 11
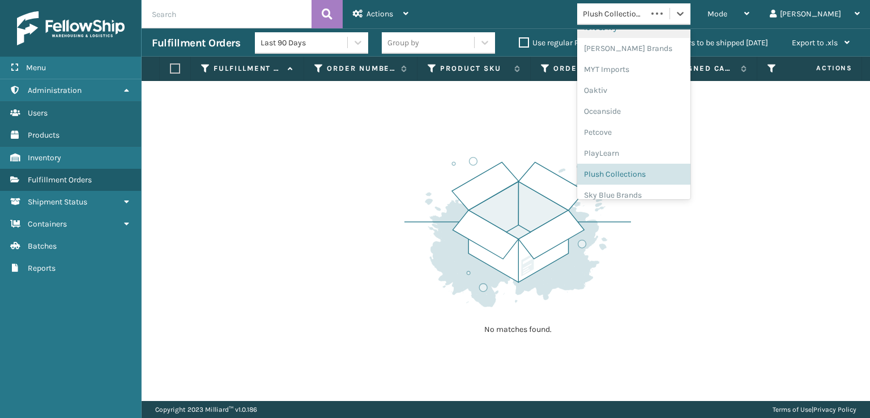
scroll to position [547, 0]
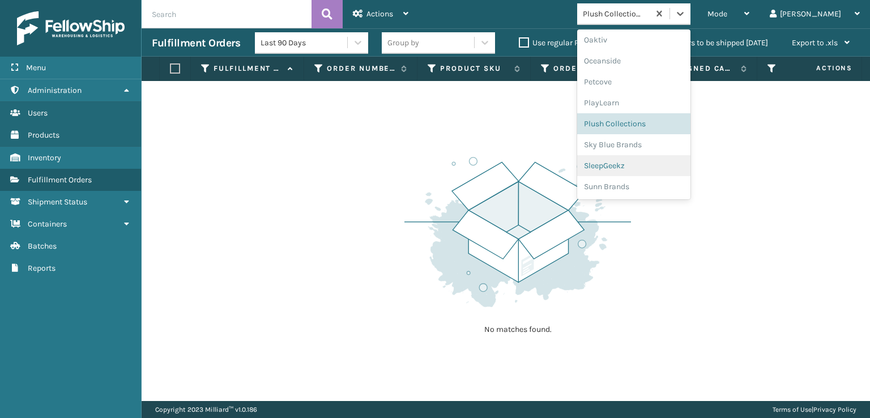
click at [652, 165] on div "SleepGeekz" at bounding box center [633, 165] width 113 height 21
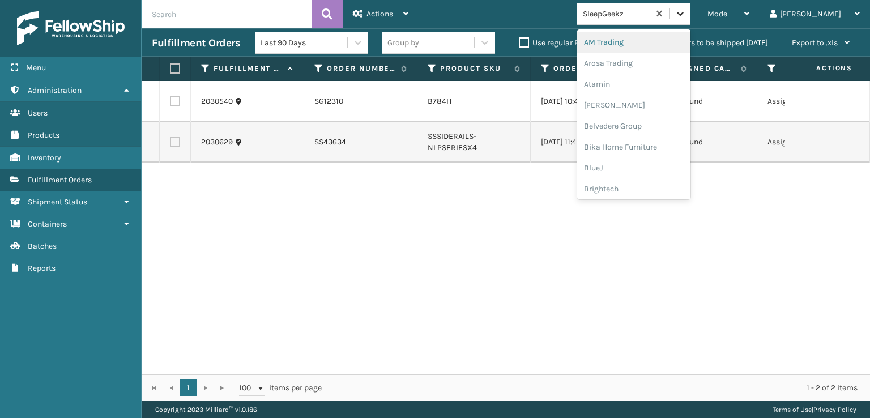
click at [686, 15] on icon at bounding box center [679, 13] width 11 height 11
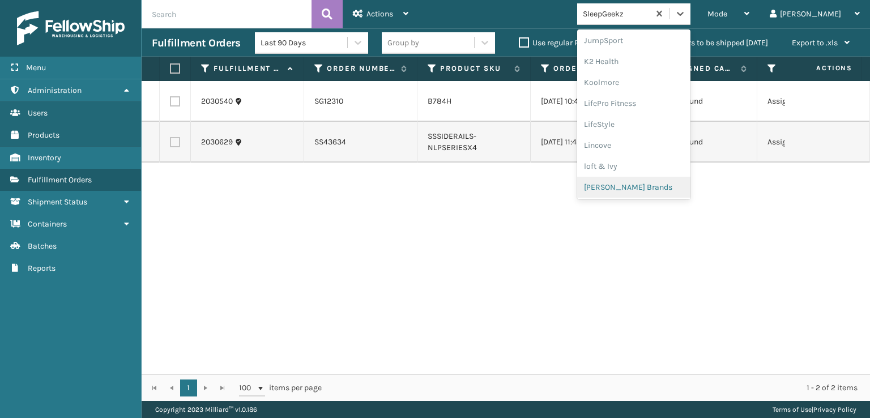
click at [665, 185] on div "[PERSON_NAME] Brands" at bounding box center [633, 187] width 113 height 21
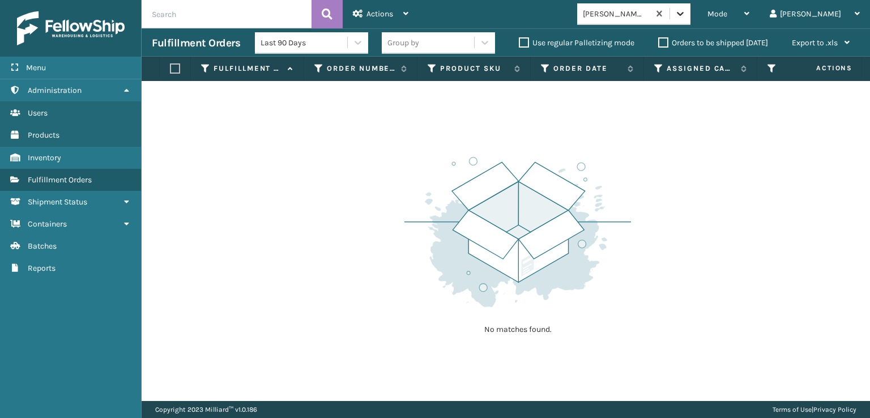
click at [690, 19] on div at bounding box center [680, 13] width 20 height 20
click at [686, 11] on icon at bounding box center [679, 13] width 11 height 11
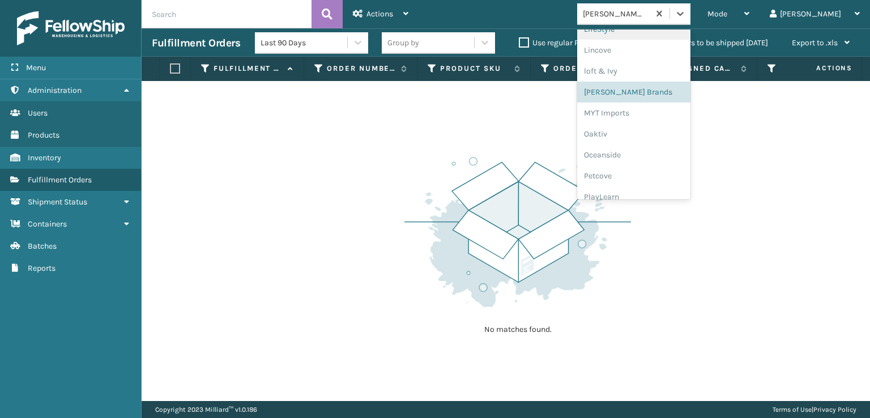
scroll to position [547, 0]
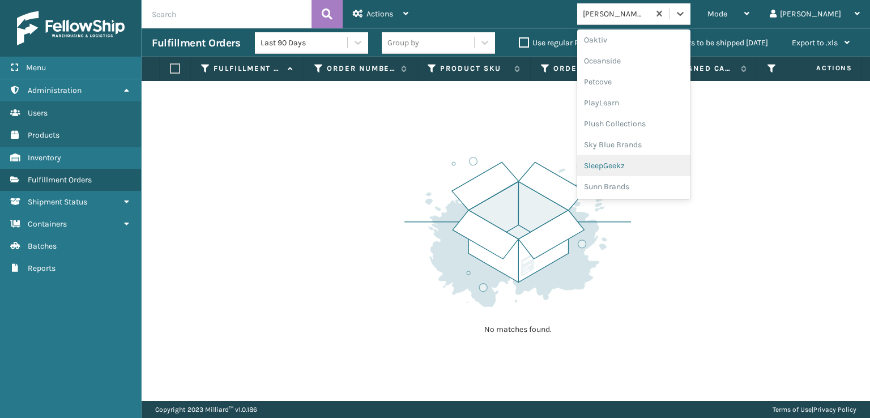
click at [648, 167] on div "SleepGeekz" at bounding box center [633, 165] width 113 height 21
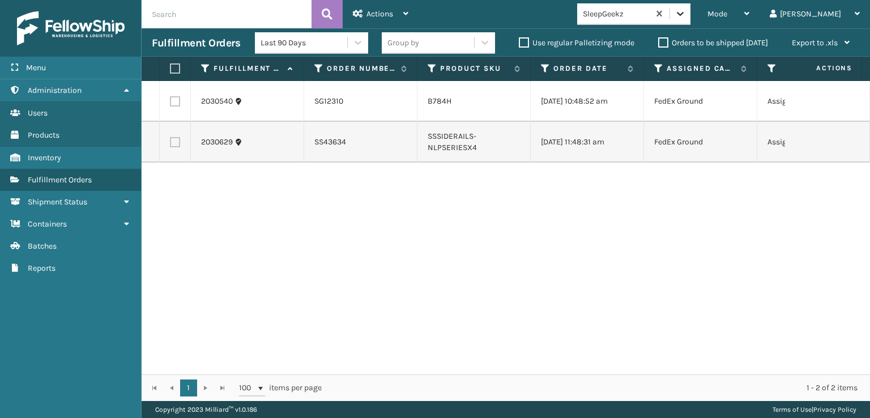
click at [686, 16] on icon at bounding box center [679, 13] width 11 height 11
click at [749, 9] on div "Mode" at bounding box center [728, 14] width 42 height 28
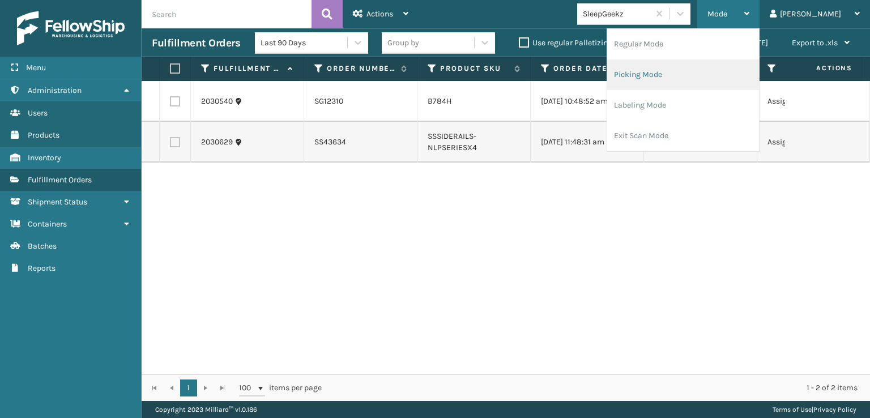
click at [678, 70] on li "Picking Mode" at bounding box center [683, 74] width 152 height 31
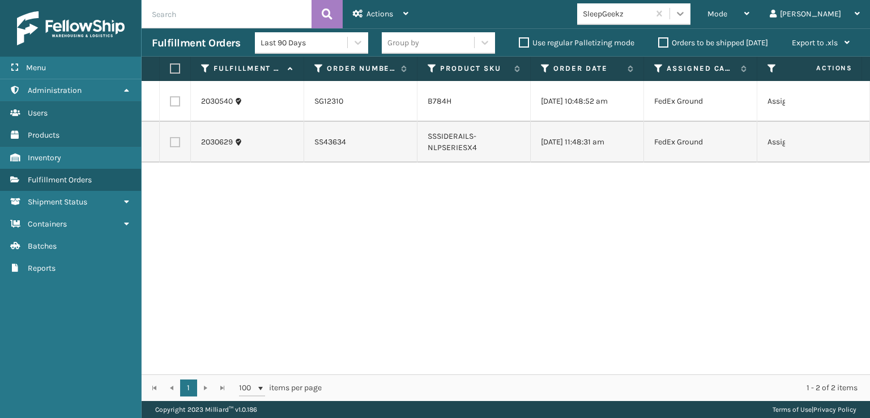
click at [686, 16] on icon at bounding box center [679, 13] width 11 height 11
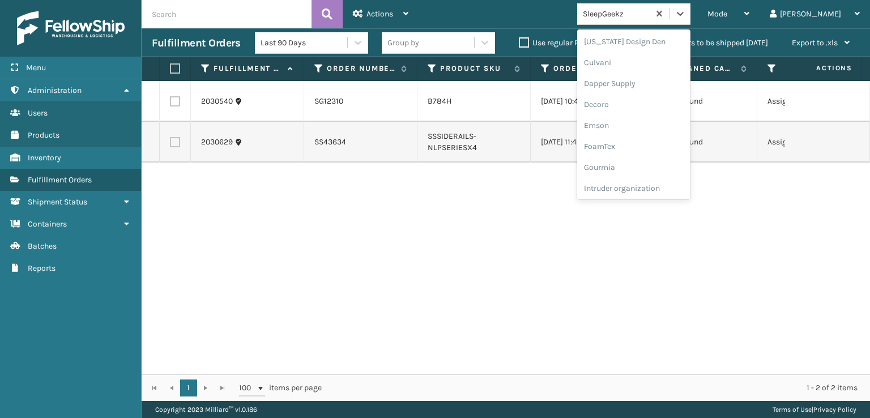
scroll to position [170, 0]
click at [660, 140] on div "FoamTex" at bounding box center [633, 144] width 113 height 21
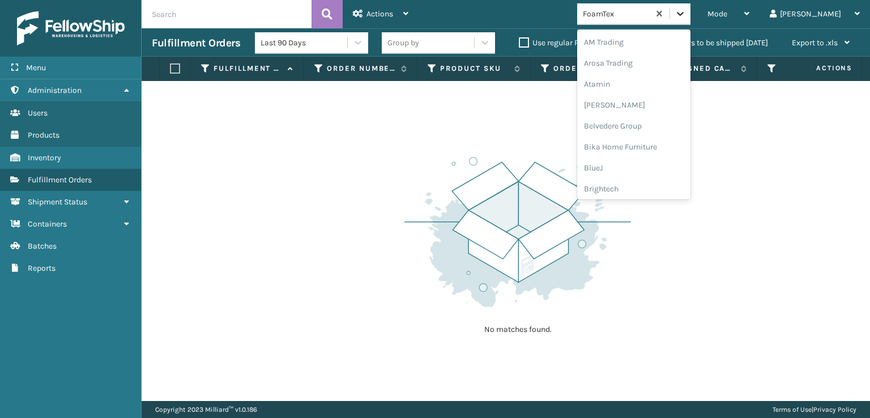
click at [686, 16] on icon at bounding box center [679, 13] width 11 height 11
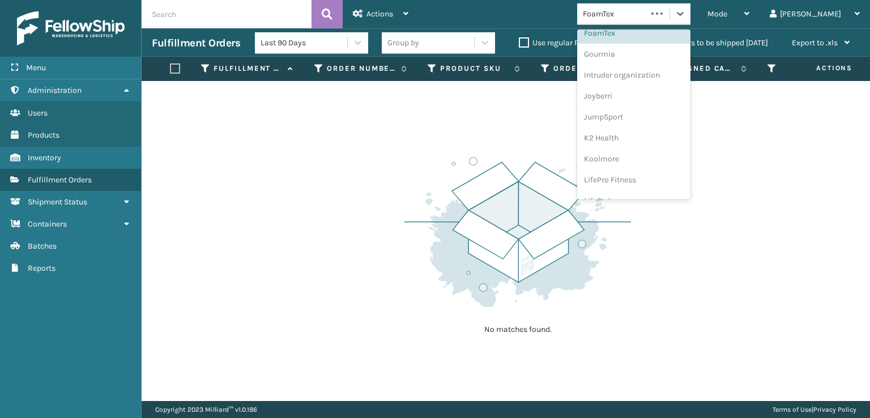
scroll to position [358, 0]
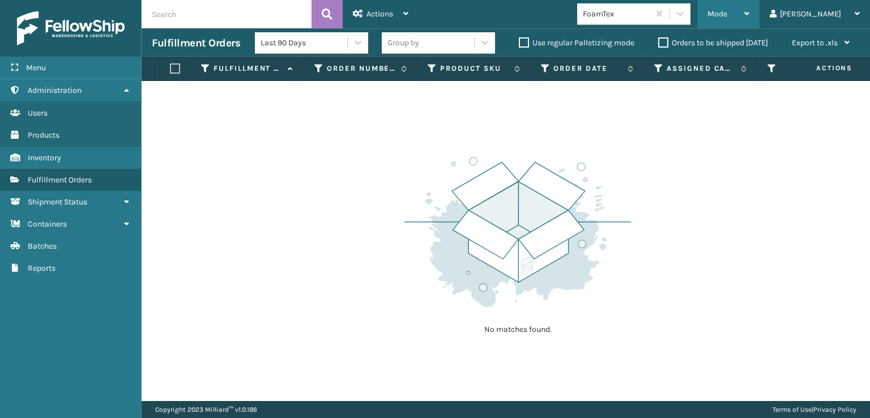
click at [727, 18] on span "Mode" at bounding box center [717, 14] width 20 height 10
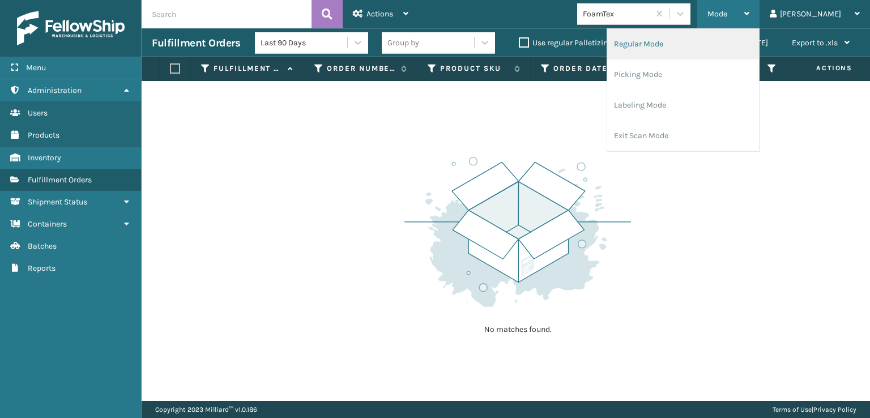
click at [675, 35] on li "Regular Mode" at bounding box center [683, 44] width 152 height 31
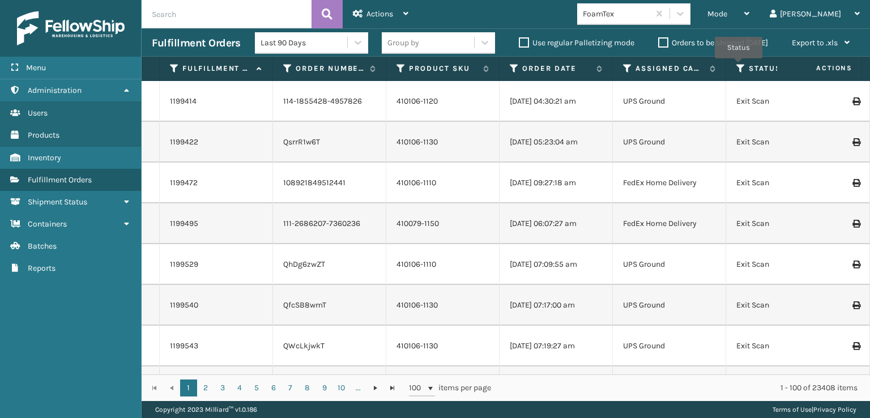
click at [738, 66] on icon at bounding box center [740, 68] width 9 height 10
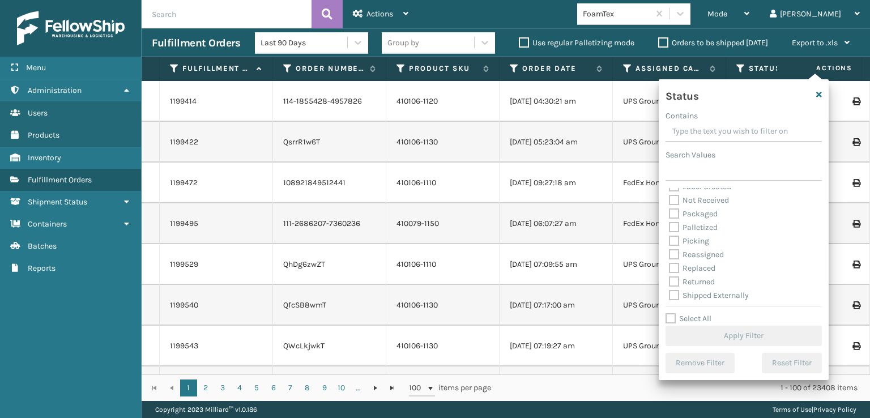
scroll to position [63, 0]
click at [672, 243] on label "Picking" at bounding box center [689, 240] width 40 height 10
click at [669, 241] on input "Picking" at bounding box center [669, 236] width 1 height 7
checkbox input "true"
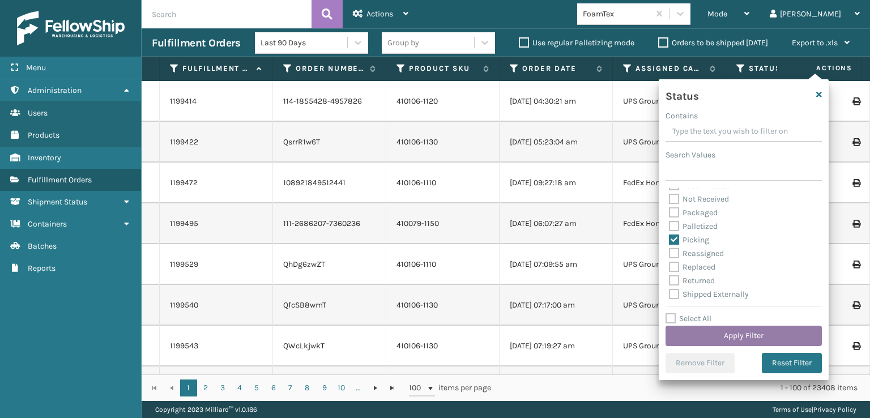
click at [723, 332] on button "Apply Filter" at bounding box center [743, 336] width 156 height 20
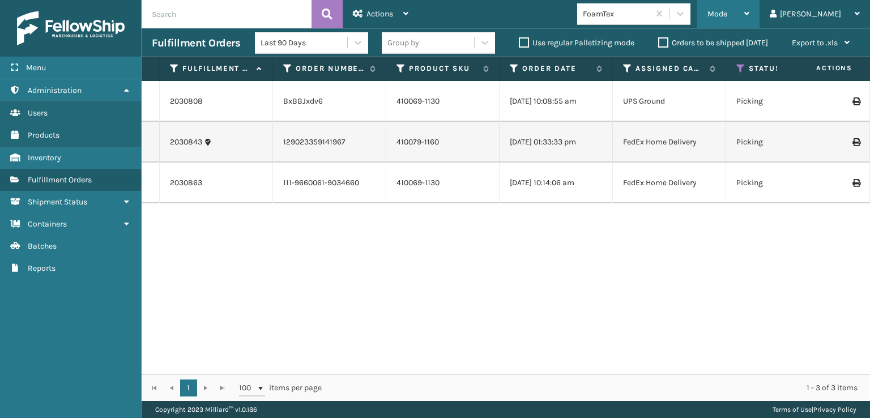
click at [727, 15] on span "Mode" at bounding box center [717, 14] width 20 height 10
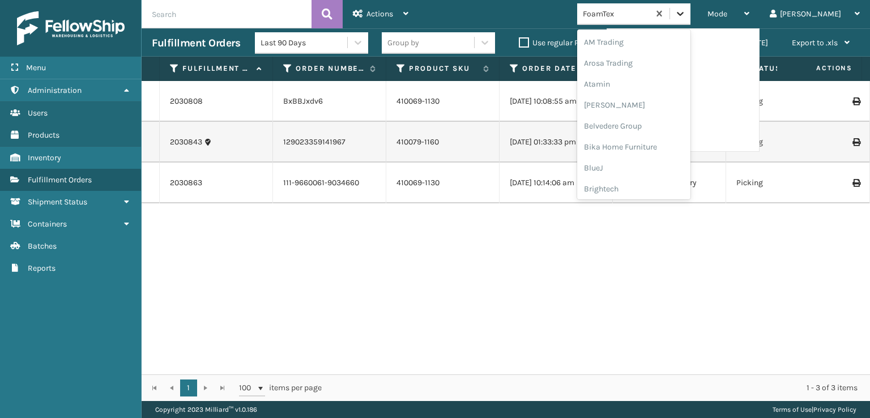
click at [686, 11] on icon at bounding box center [679, 13] width 11 height 11
click at [652, 182] on div "FoamTex" at bounding box center [633, 182] width 113 height 21
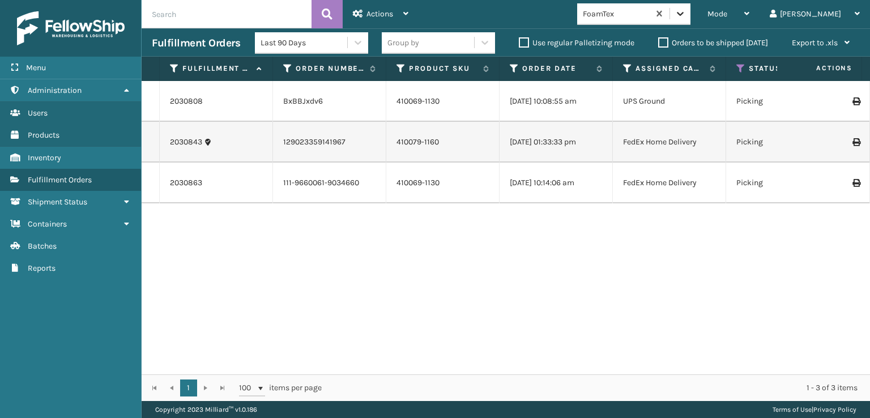
click at [686, 18] on icon at bounding box center [679, 13] width 11 height 11
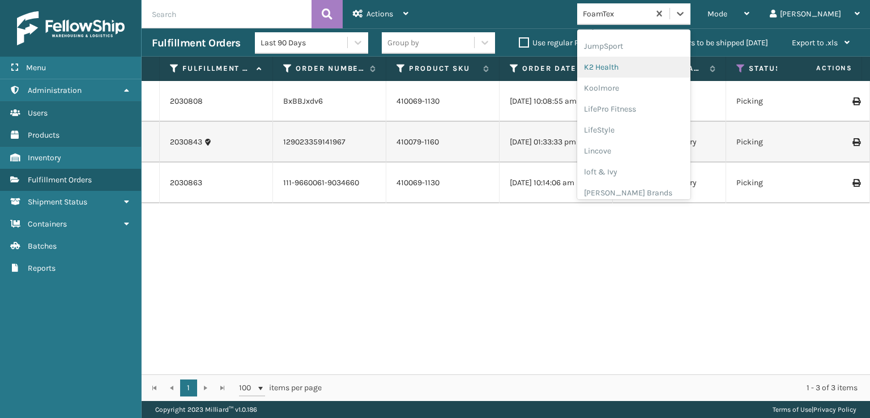
scroll to position [358, 0]
click at [654, 185] on div "[PERSON_NAME] Brands" at bounding box center [633, 187] width 113 height 21
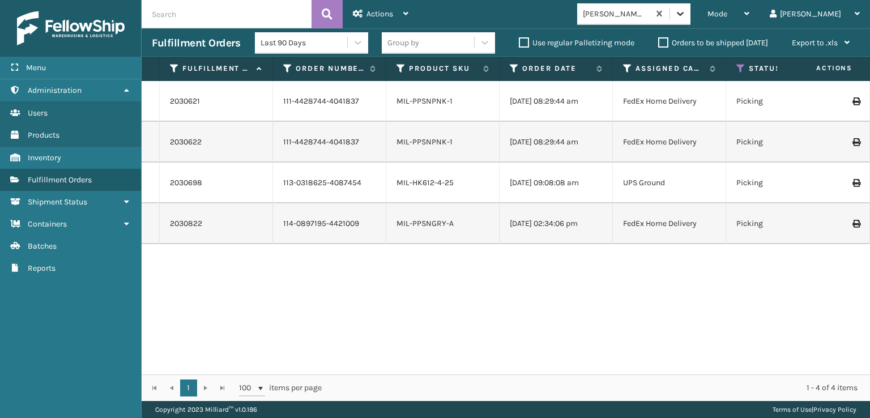
click at [686, 18] on icon at bounding box center [679, 13] width 11 height 11
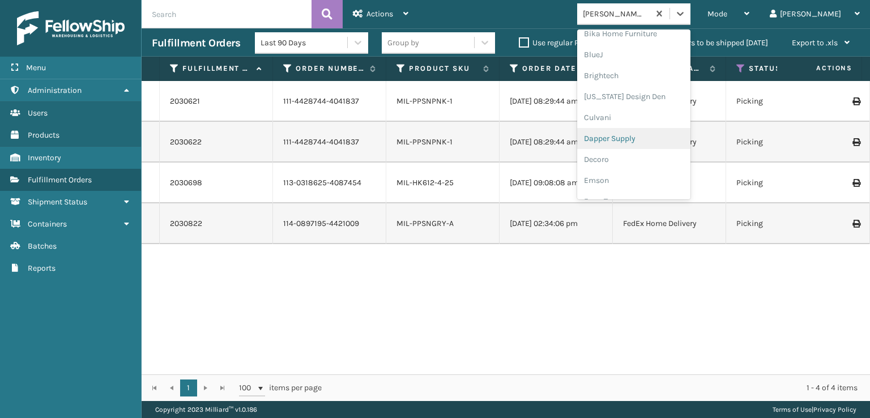
scroll to position [170, 0]
click at [648, 143] on div "FoamTex" at bounding box center [633, 144] width 113 height 21
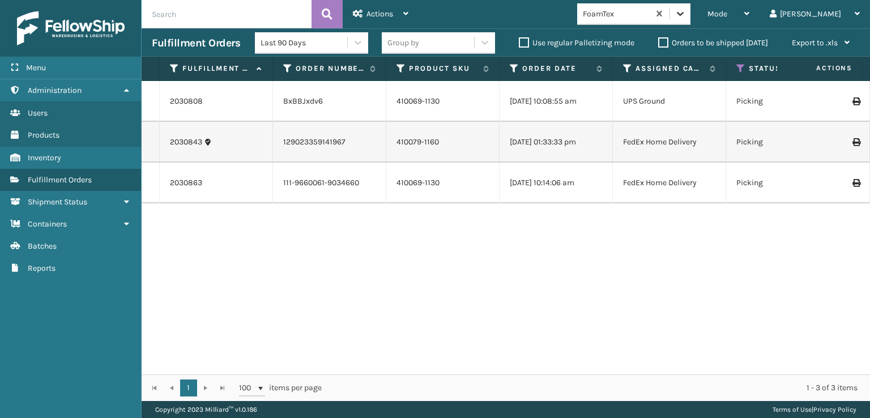
click at [686, 11] on icon at bounding box center [679, 13] width 11 height 11
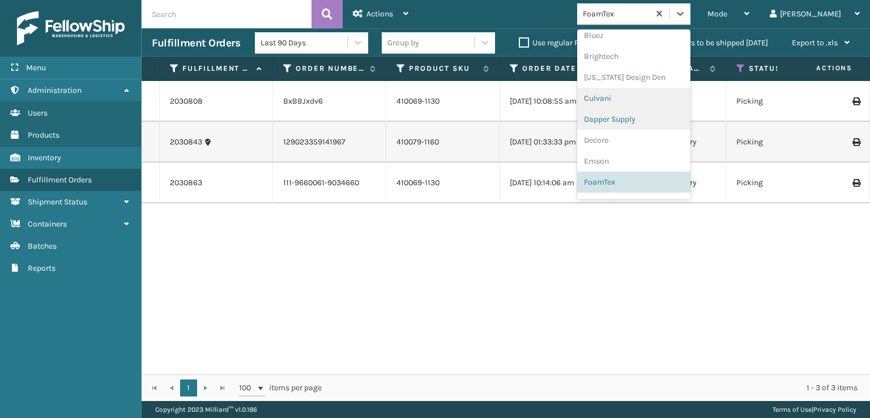
scroll to position [358, 0]
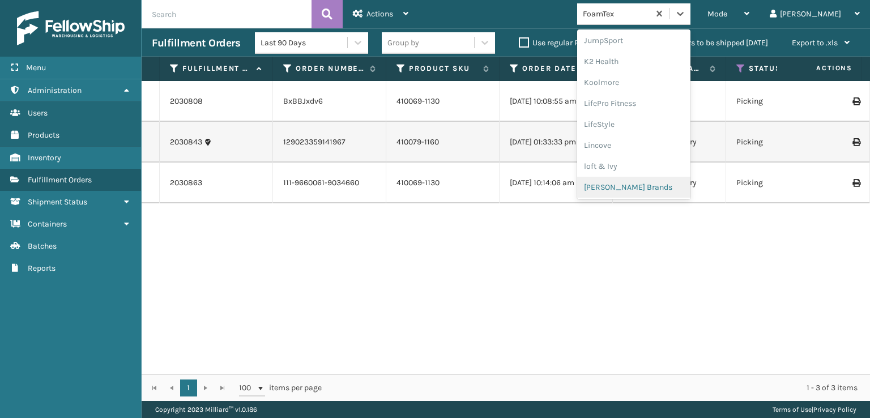
click at [650, 183] on div "[PERSON_NAME] Brands" at bounding box center [633, 187] width 113 height 21
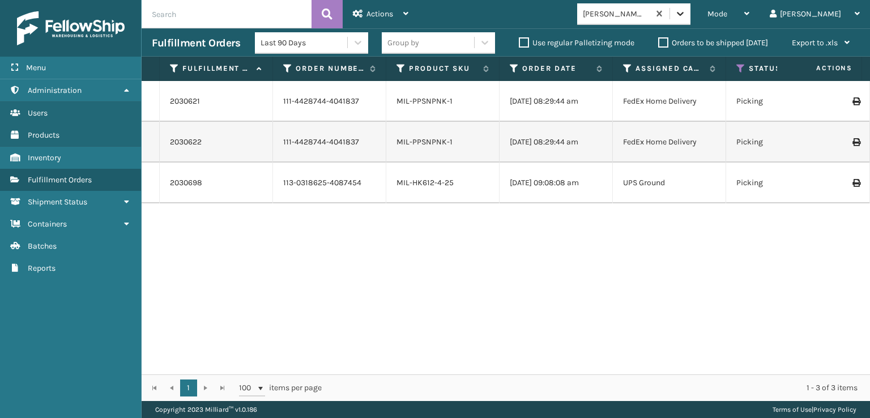
click at [686, 10] on icon at bounding box center [679, 13] width 11 height 11
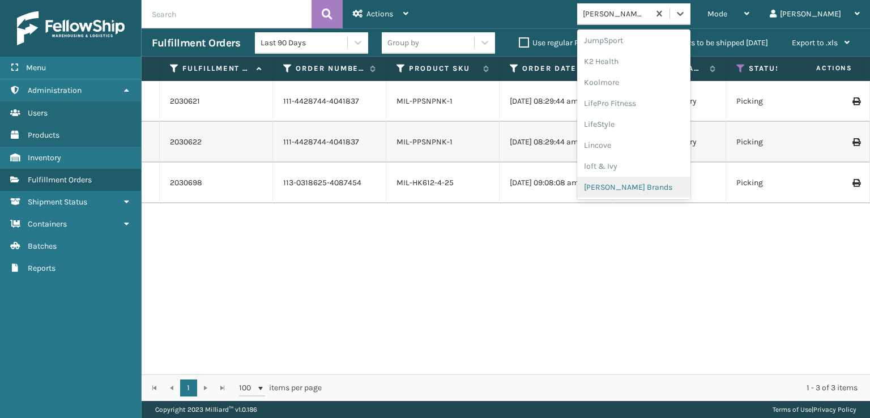
click at [658, 187] on div "[PERSON_NAME] Brands" at bounding box center [633, 187] width 113 height 21
click at [690, 22] on div at bounding box center [680, 13] width 20 height 20
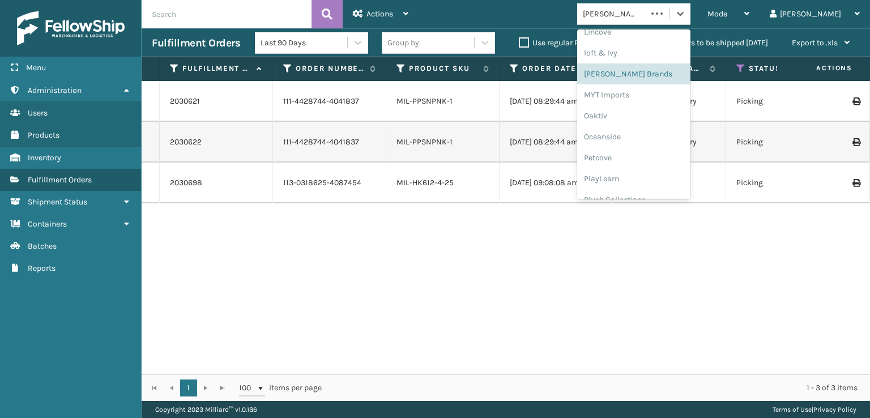
scroll to position [547, 0]
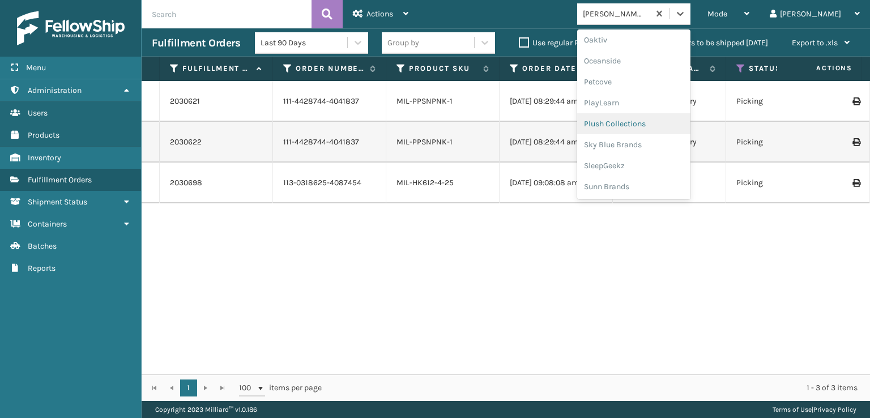
click at [665, 121] on div "Plush Collections" at bounding box center [633, 123] width 113 height 21
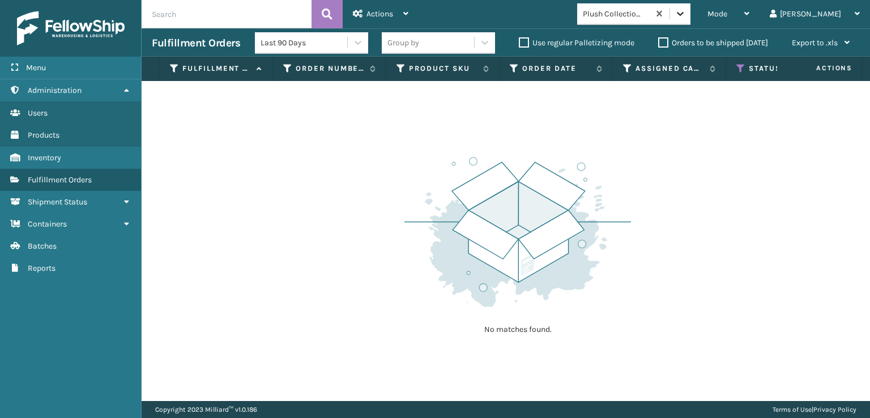
click at [686, 9] on icon at bounding box center [679, 13] width 11 height 11
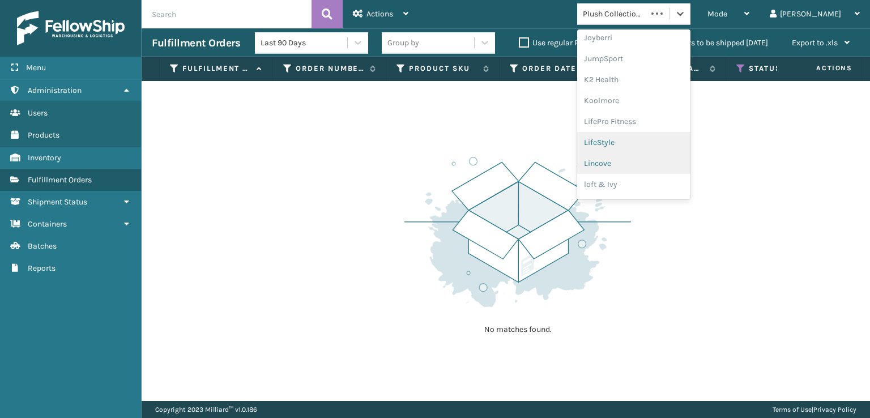
scroll to position [358, 0]
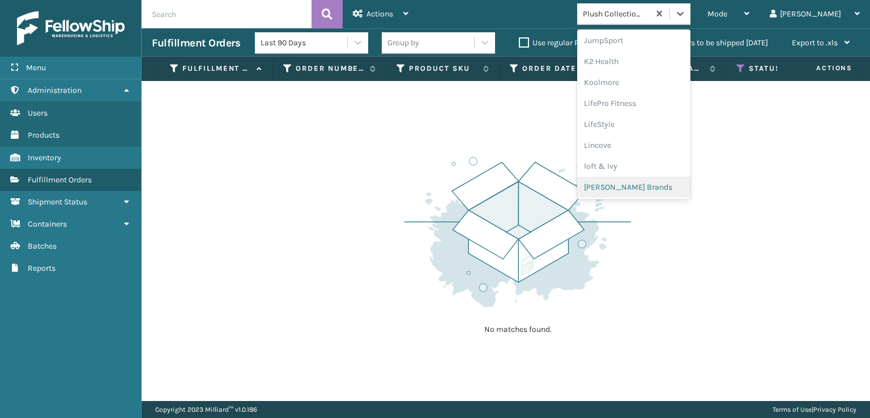
click at [656, 182] on div "[PERSON_NAME] Brands" at bounding box center [633, 187] width 113 height 21
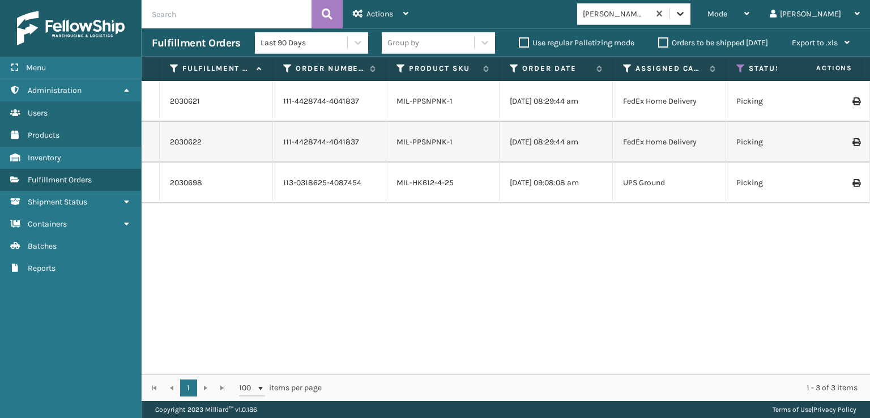
click at [686, 18] on icon at bounding box center [679, 13] width 11 height 11
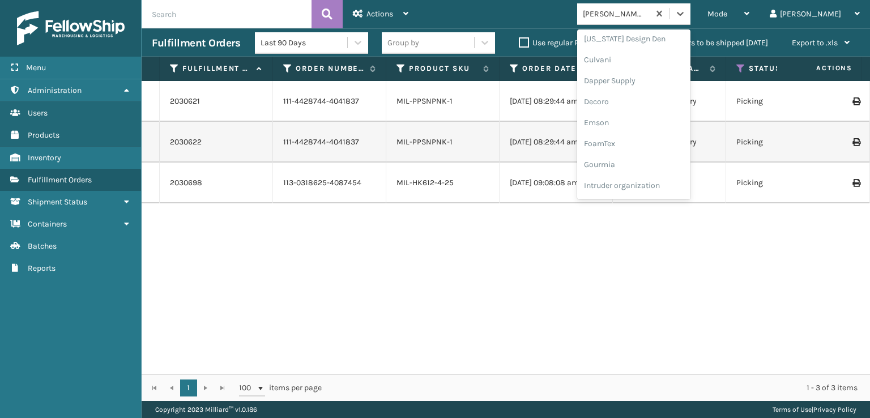
scroll to position [226, 0]
click at [654, 90] on div "FoamTex" at bounding box center [633, 88] width 113 height 21
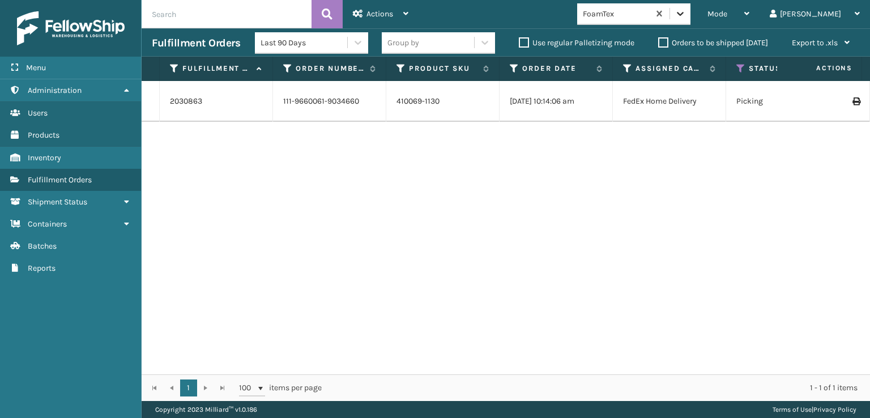
click at [686, 17] on icon at bounding box center [679, 13] width 11 height 11
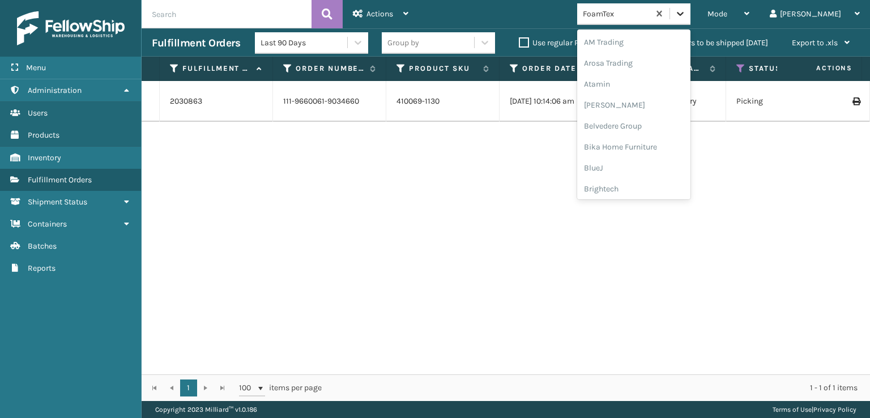
scroll to position [132, 0]
click at [653, 183] on div "FoamTex" at bounding box center [633, 182] width 113 height 21
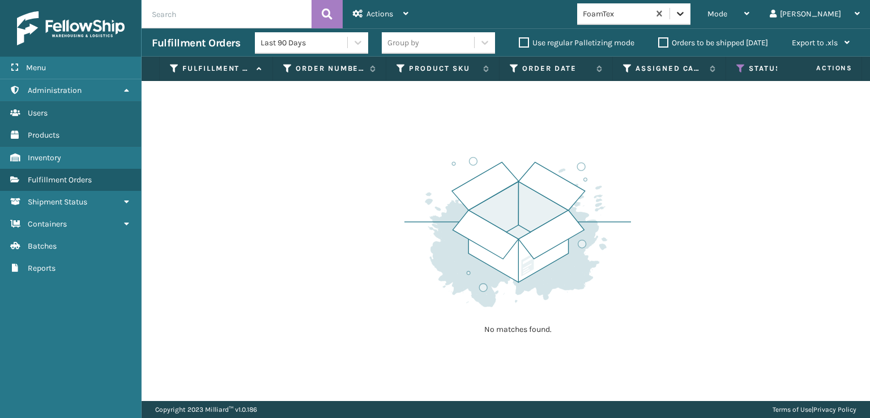
click at [690, 19] on div at bounding box center [680, 13] width 20 height 20
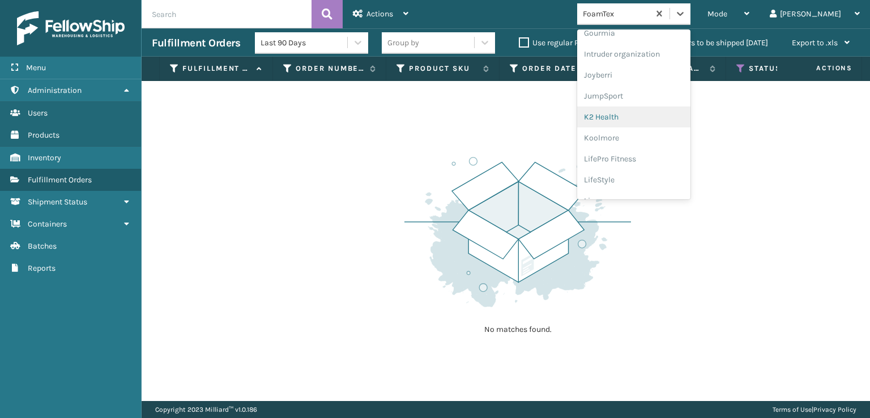
scroll to position [358, 0]
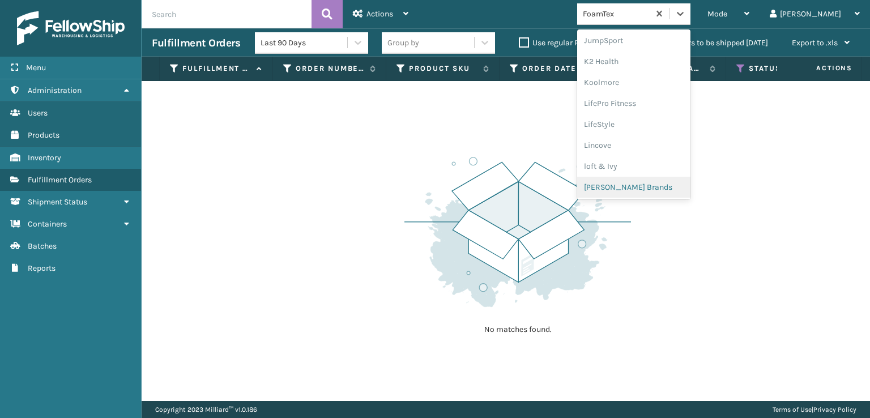
click at [660, 184] on div "[PERSON_NAME] Brands" at bounding box center [633, 187] width 113 height 21
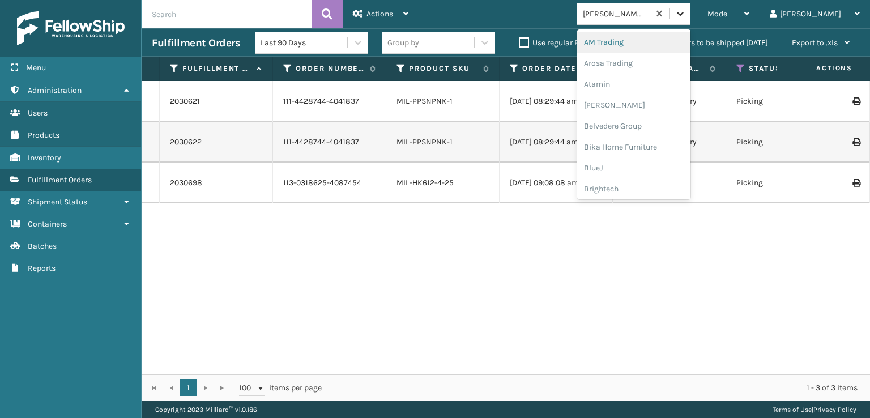
click at [686, 12] on icon at bounding box center [679, 13] width 11 height 11
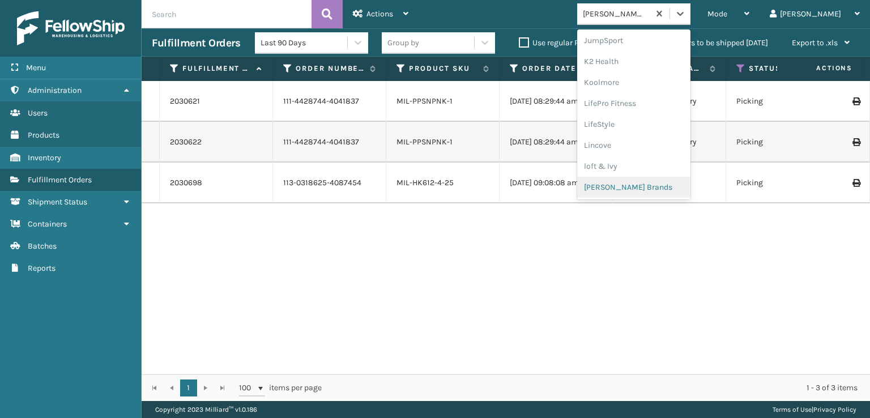
click at [643, 187] on div "[PERSON_NAME] Brands" at bounding box center [633, 187] width 113 height 21
click at [686, 12] on icon at bounding box center [679, 13] width 11 height 11
click at [655, 187] on div "[PERSON_NAME] Brands" at bounding box center [633, 187] width 113 height 21
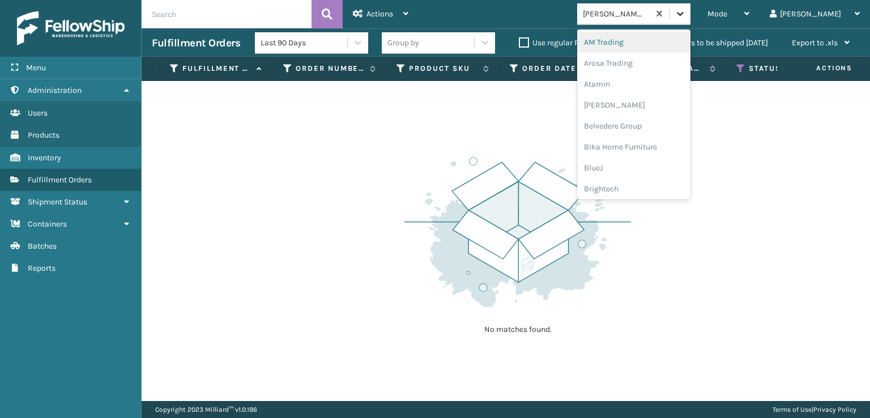
click at [683, 14] on icon at bounding box center [680, 14] width 7 height 4
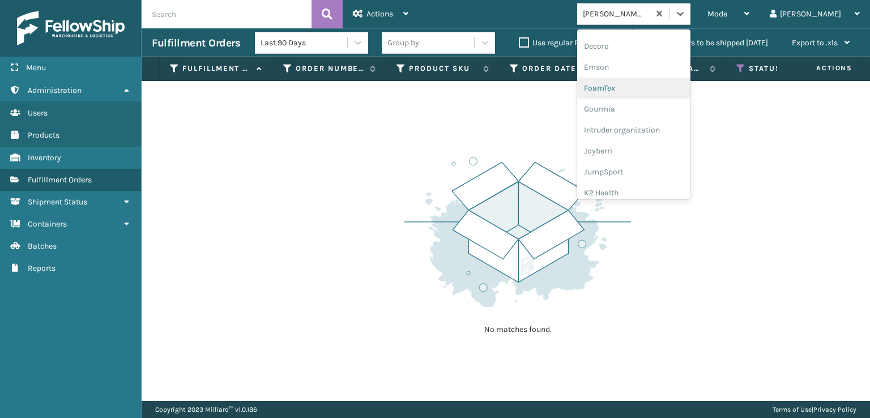
click at [650, 84] on div "FoamTex" at bounding box center [633, 88] width 113 height 21
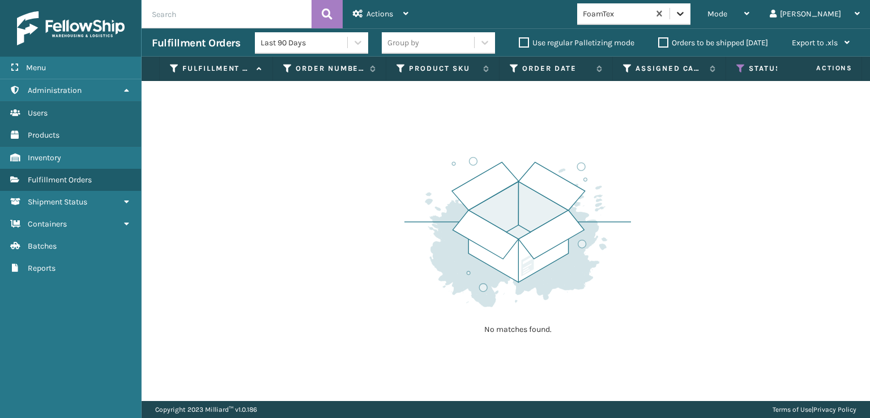
click at [686, 16] on icon at bounding box center [679, 13] width 11 height 11
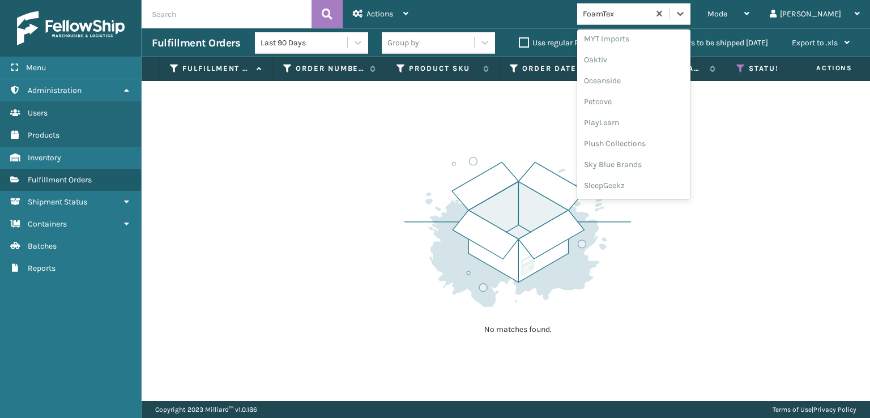
scroll to position [528, 0]
click at [650, 183] on div "SleepGeekz" at bounding box center [633, 184] width 113 height 21
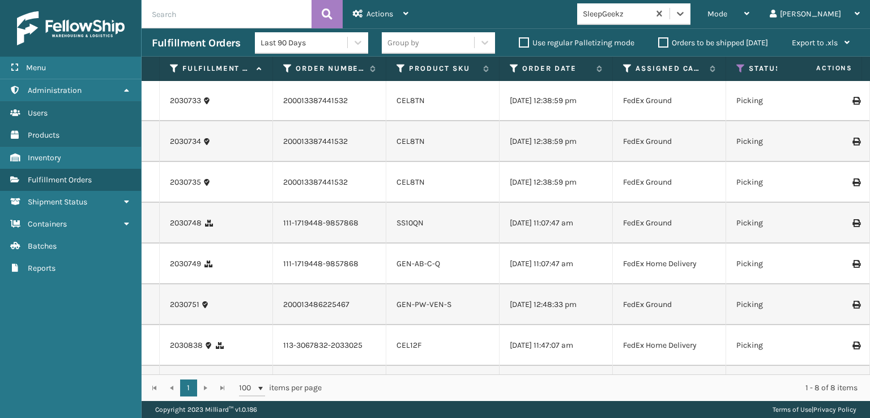
scroll to position [0, 0]
click at [690, 7] on div at bounding box center [680, 13] width 20 height 20
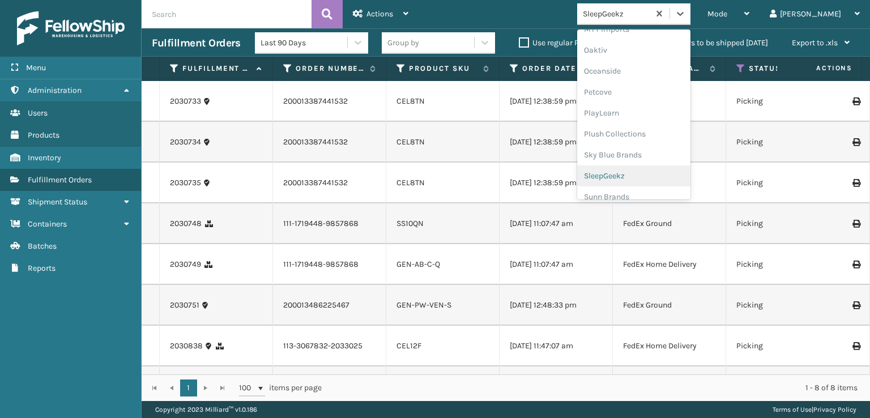
scroll to position [547, 0]
click at [657, 162] on div "SleepGeekz" at bounding box center [633, 165] width 113 height 21
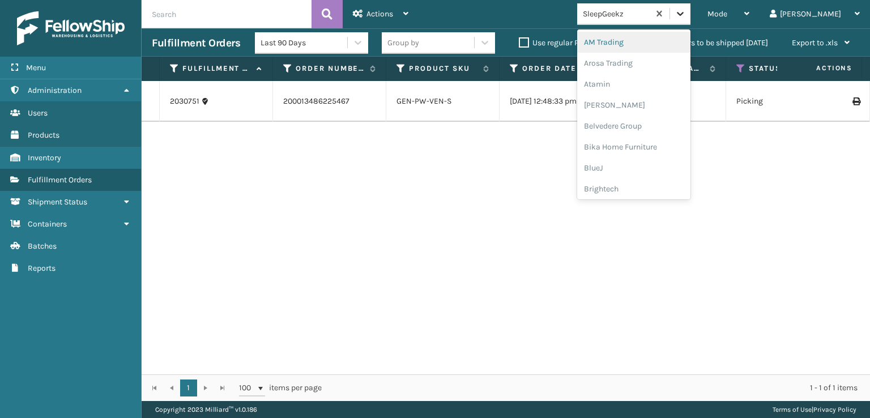
click at [686, 12] on icon at bounding box center [679, 13] width 11 height 11
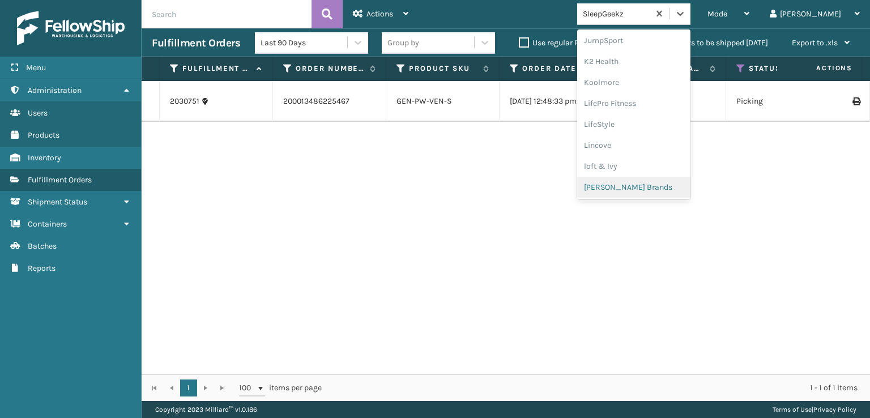
scroll to position [528, 0]
click at [654, 184] on div "SleepGeekz" at bounding box center [633, 184] width 113 height 21
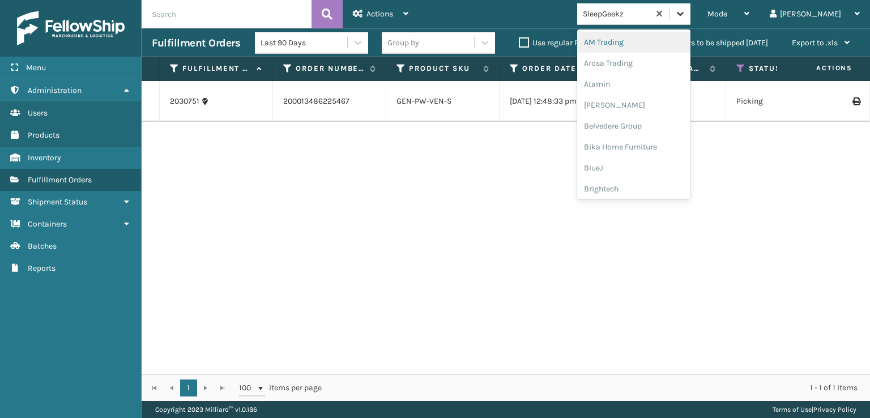
click at [683, 14] on icon at bounding box center [680, 14] width 7 height 4
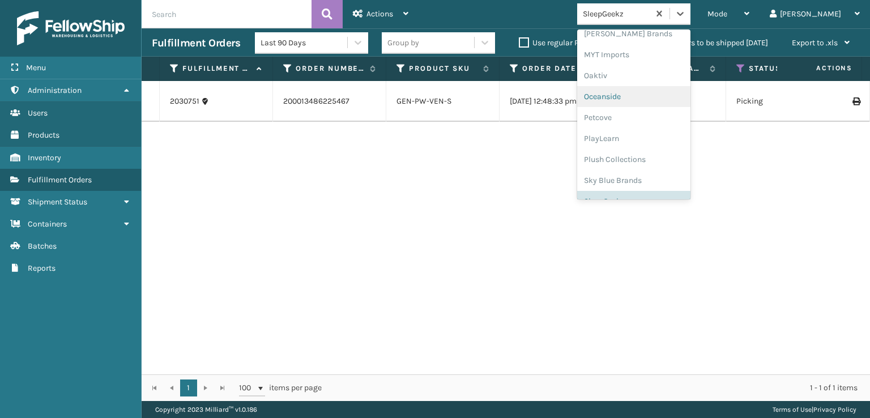
scroll to position [547, 0]
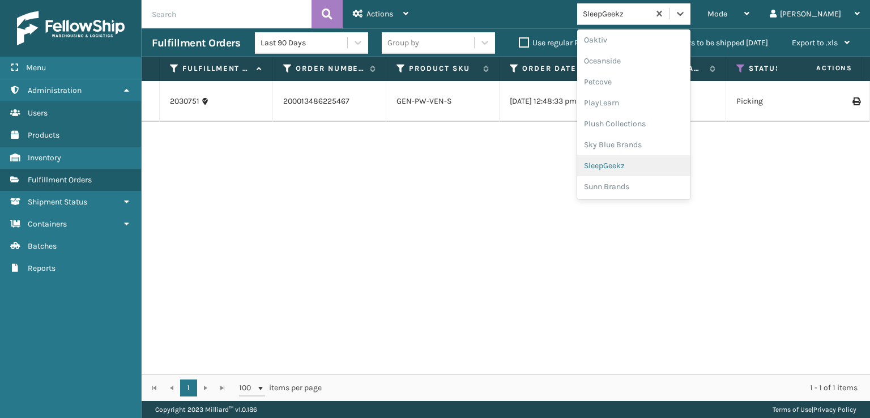
click at [648, 166] on div "SleepGeekz" at bounding box center [633, 165] width 113 height 21
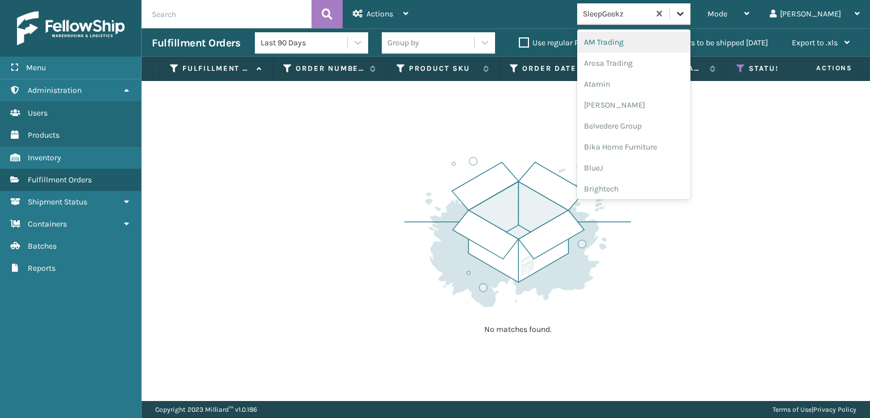
click at [690, 22] on div at bounding box center [680, 13] width 20 height 20
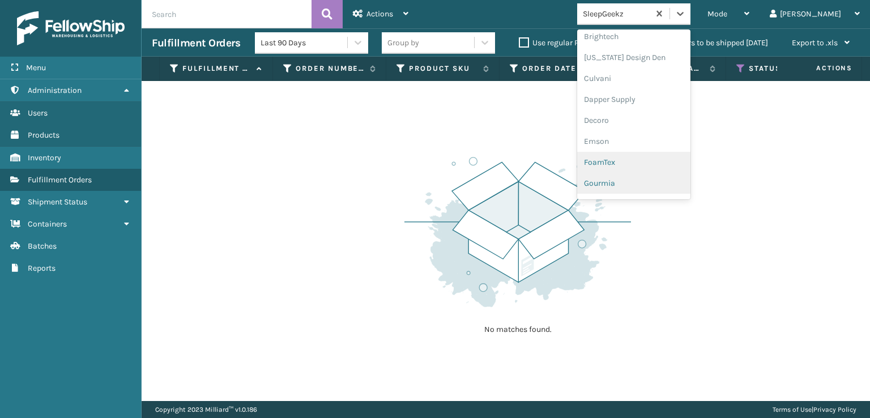
scroll to position [170, 0]
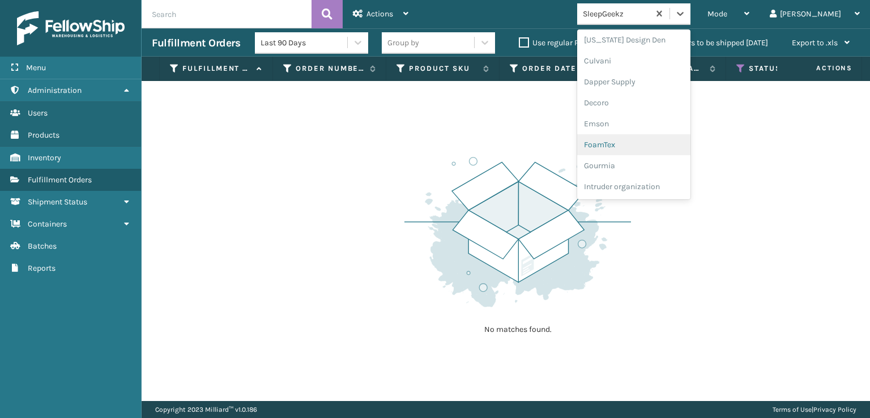
click at [645, 142] on div "FoamTex" at bounding box center [633, 144] width 113 height 21
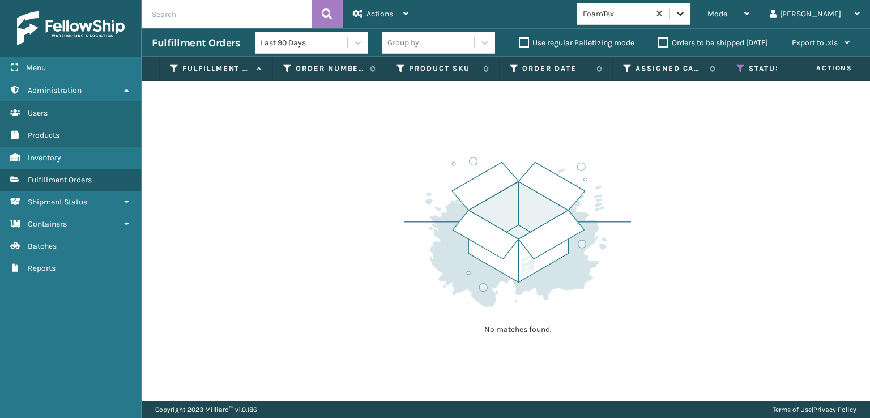
click at [686, 15] on icon at bounding box center [679, 13] width 11 height 11
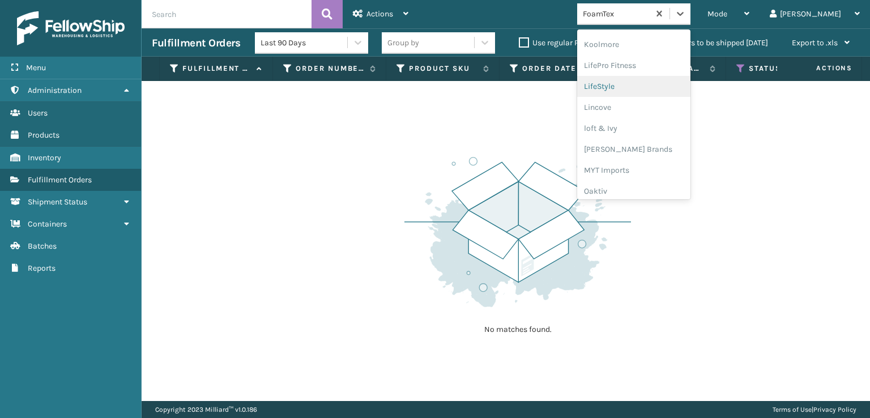
scroll to position [414, 0]
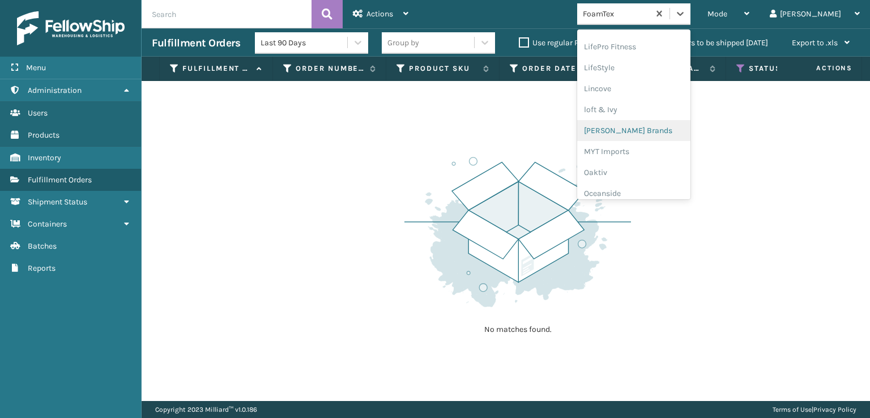
click at [665, 130] on div "[PERSON_NAME] Brands" at bounding box center [633, 130] width 113 height 21
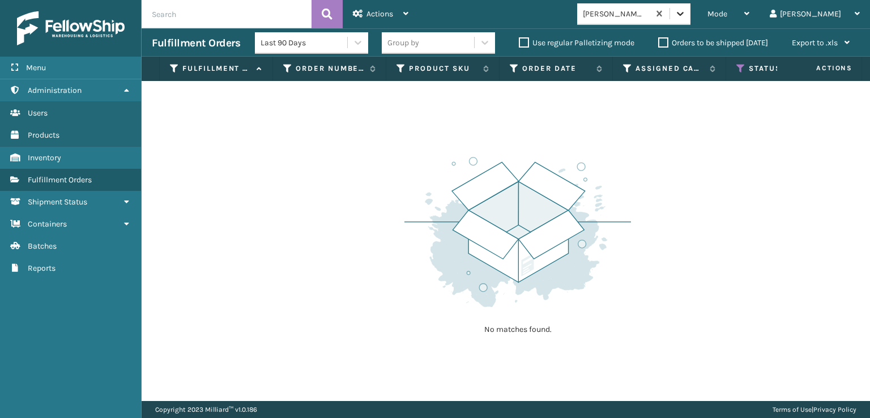
click at [690, 19] on div at bounding box center [680, 13] width 20 height 20
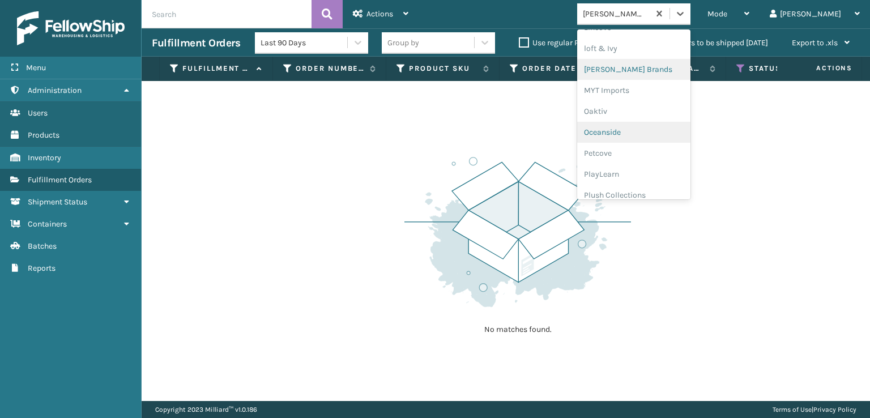
scroll to position [495, 0]
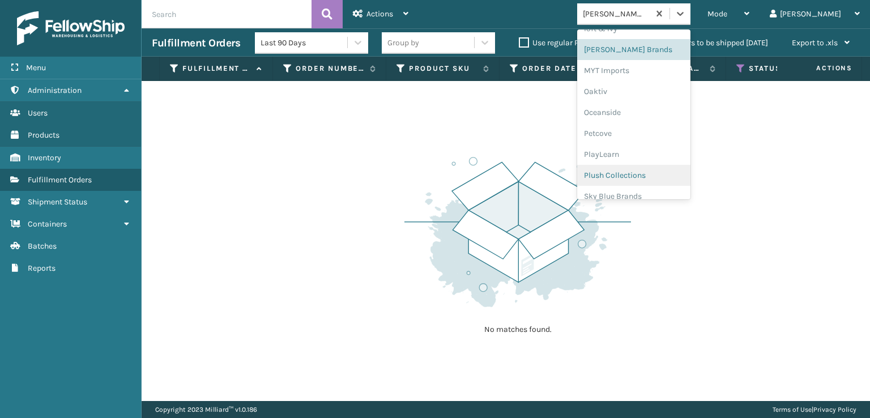
click at [652, 175] on div "Plush Collections" at bounding box center [633, 175] width 113 height 21
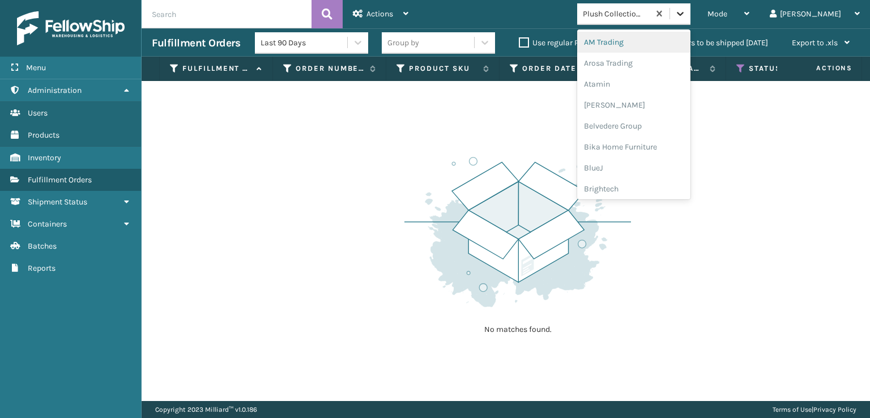
click at [686, 17] on icon at bounding box center [679, 13] width 11 height 11
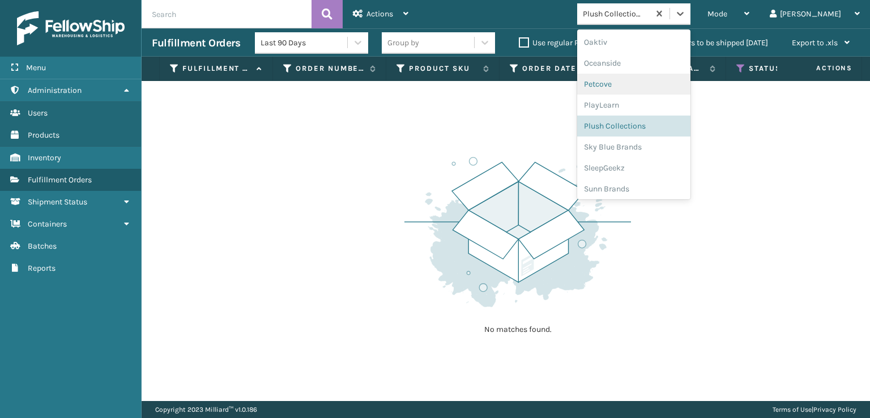
scroll to position [547, 0]
click at [659, 164] on div "SleepGeekz" at bounding box center [633, 165] width 113 height 21
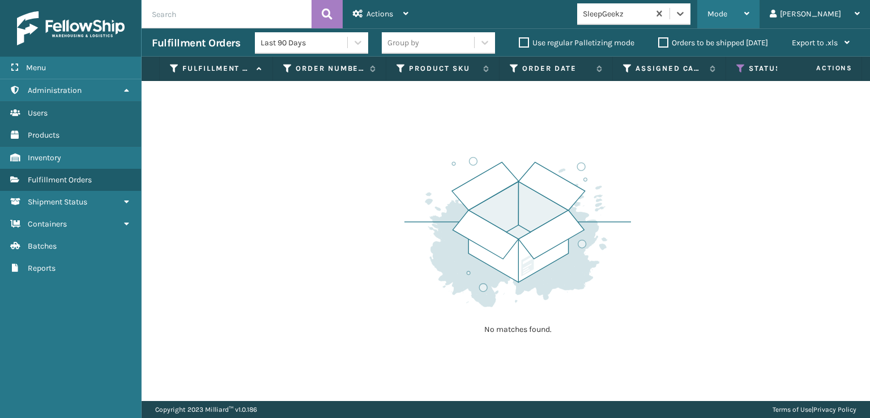
click at [727, 15] on span "Mode" at bounding box center [717, 14] width 20 height 10
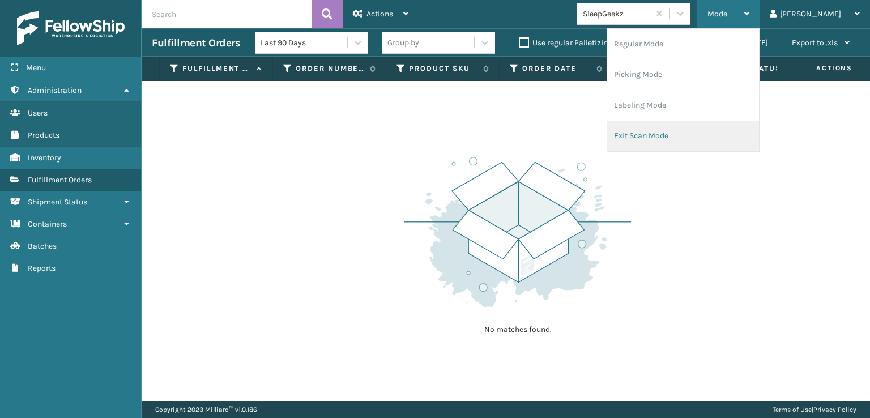
click at [680, 134] on li "Exit Scan Mode" at bounding box center [683, 136] width 152 height 31
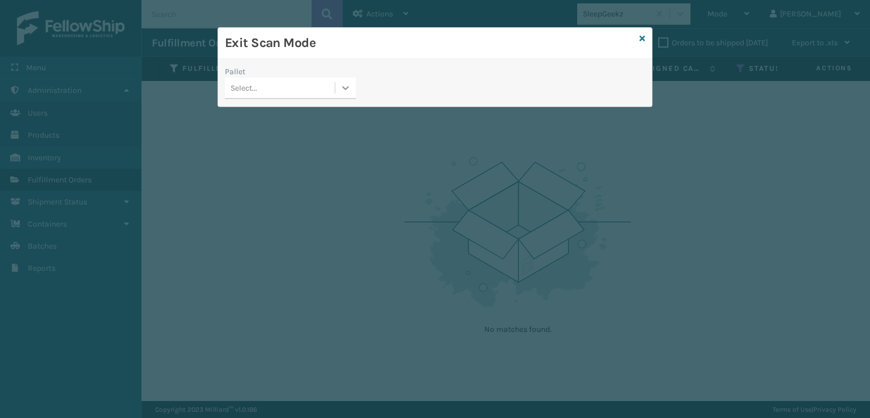
click at [346, 84] on icon at bounding box center [345, 87] width 11 height 11
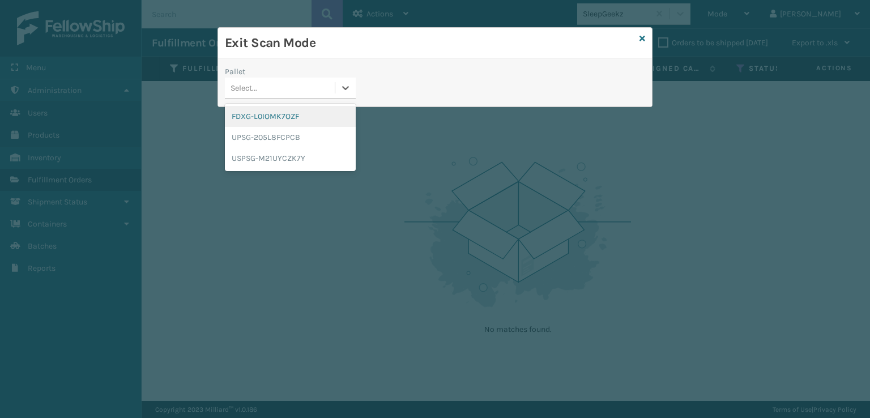
click at [277, 115] on div "FDXG-L0IOMK7OZF" at bounding box center [290, 116] width 131 height 21
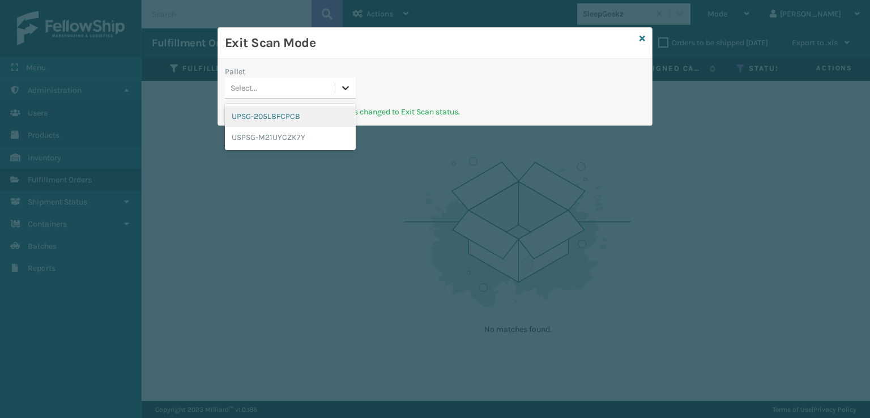
click at [344, 90] on icon at bounding box center [345, 87] width 11 height 11
click at [292, 112] on div "UPSG-205L8FCPCB" at bounding box center [290, 116] width 131 height 21
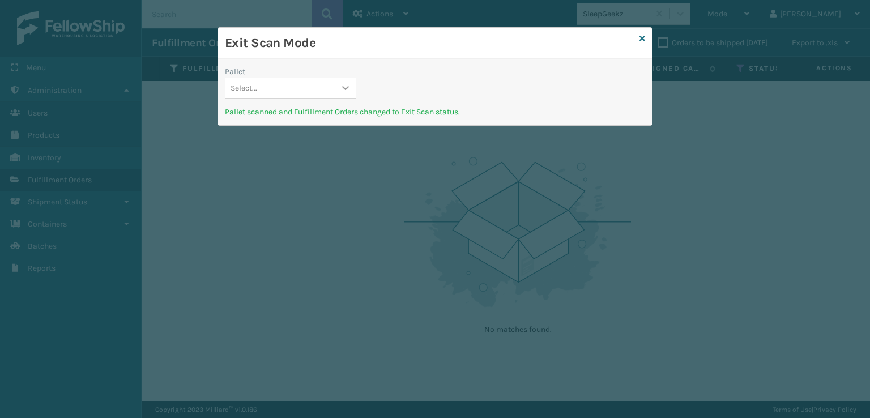
click at [344, 88] on icon at bounding box center [346, 88] width 7 height 4
click at [302, 119] on div "USPSG-M21UYCZK7Y" at bounding box center [290, 116] width 131 height 21
click at [640, 36] on icon at bounding box center [642, 39] width 6 height 8
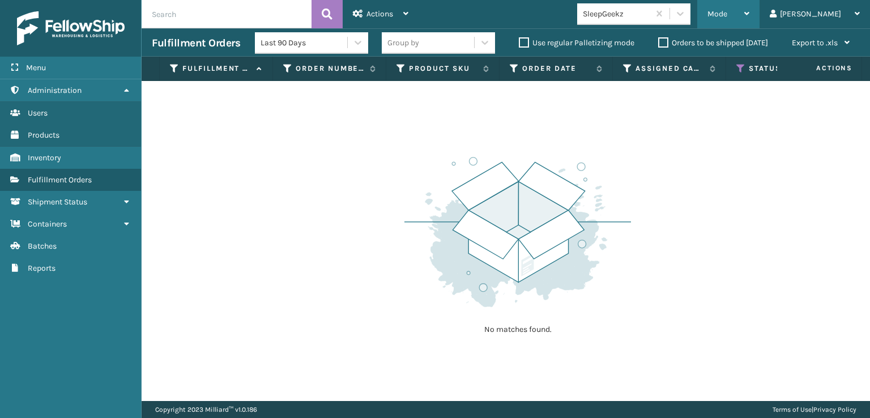
click at [752, 17] on div "Mode Regular Mode Picking Mode Labeling Mode Exit Scan Mode" at bounding box center [728, 14] width 62 height 28
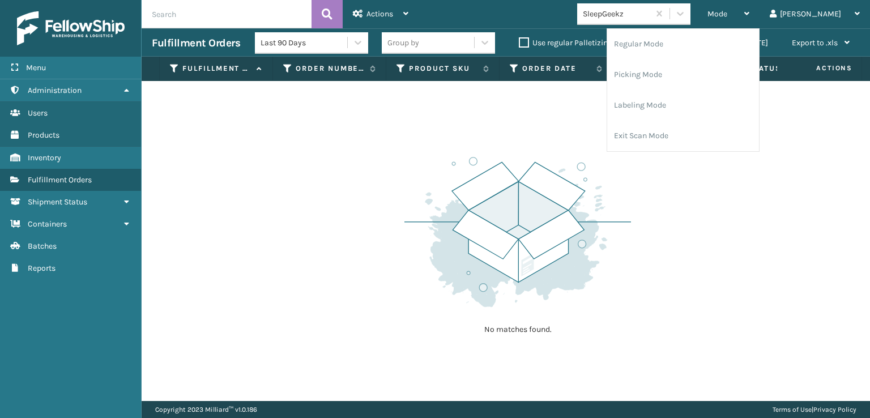
click at [683, 234] on div "No matches found." at bounding box center [506, 241] width 728 height 320
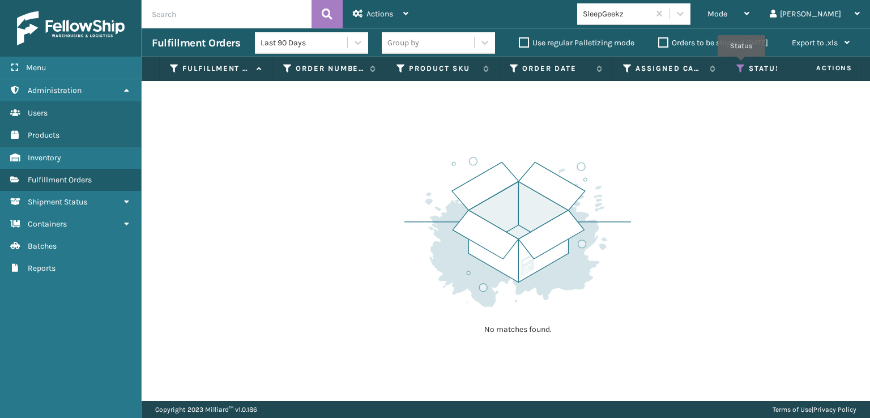
click at [741, 65] on icon at bounding box center [740, 68] width 9 height 10
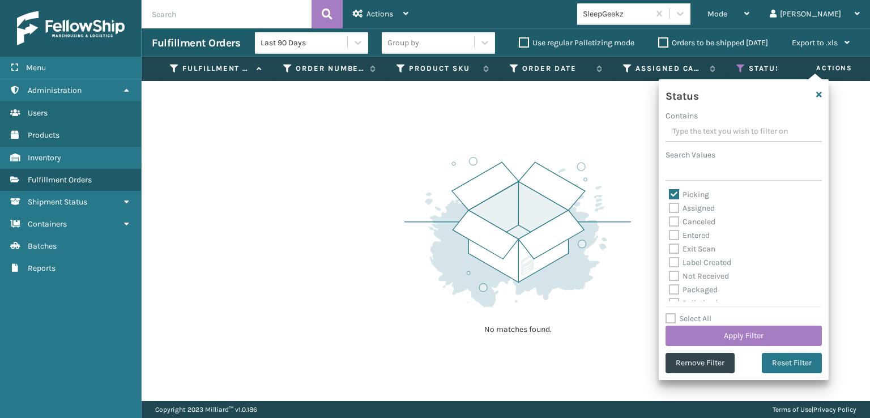
click at [676, 189] on div "Picking" at bounding box center [743, 195] width 149 height 14
click at [670, 195] on label "Picking" at bounding box center [689, 195] width 40 height 10
click at [669, 195] on input "Picking" at bounding box center [669, 191] width 1 height 7
checkbox input "false"
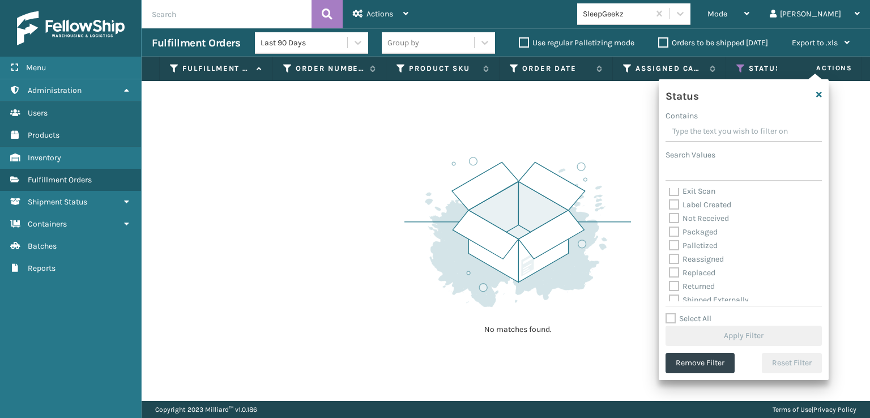
scroll to position [63, 0]
click at [674, 241] on label "Palletized" at bounding box center [693, 240] width 49 height 10
click at [669, 241] on input "Palletized" at bounding box center [669, 236] width 1 height 7
checkbox input "true"
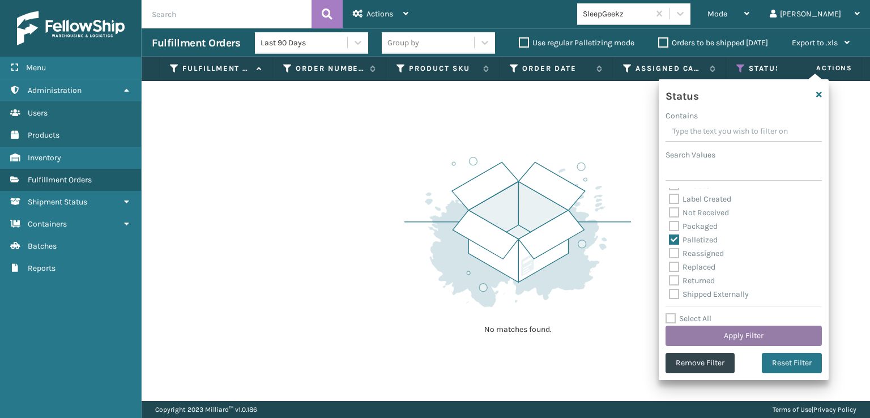
click at [729, 335] on button "Apply Filter" at bounding box center [743, 336] width 156 height 20
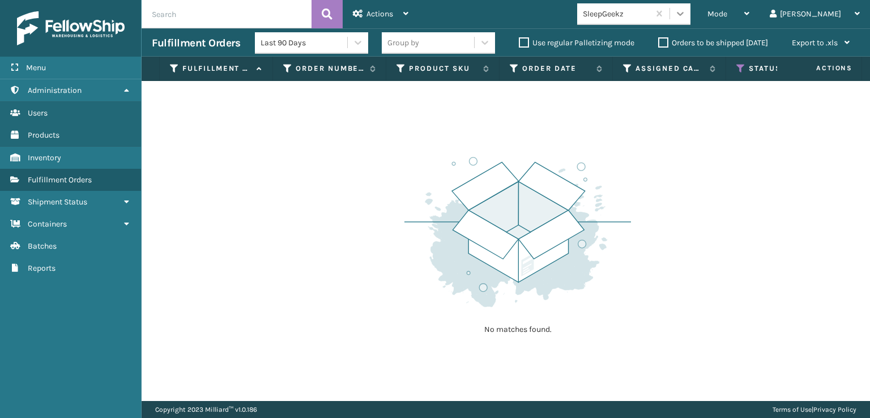
click at [686, 13] on icon at bounding box center [679, 13] width 11 height 11
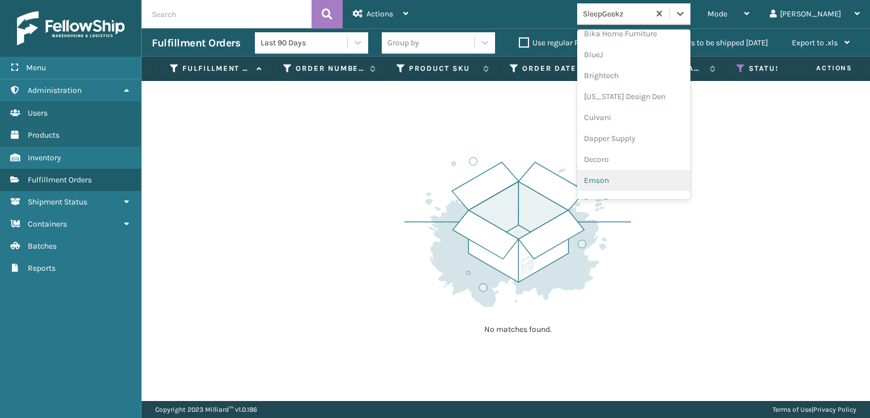
scroll to position [170, 0]
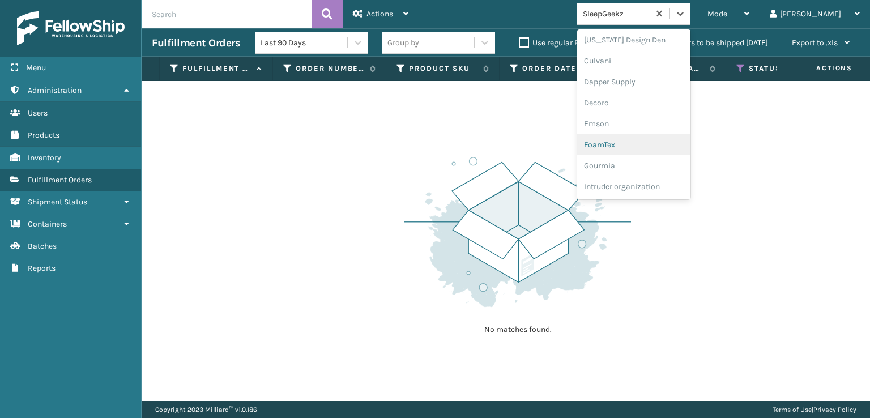
click at [646, 144] on div "FoamTex" at bounding box center [633, 144] width 113 height 21
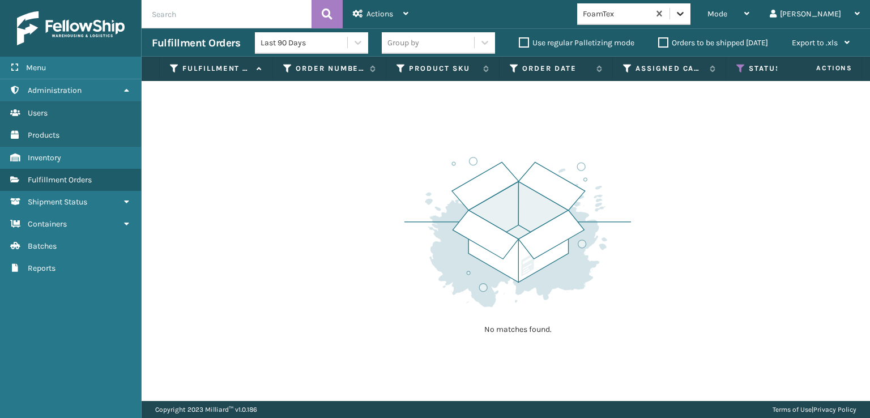
click at [686, 16] on icon at bounding box center [679, 13] width 11 height 11
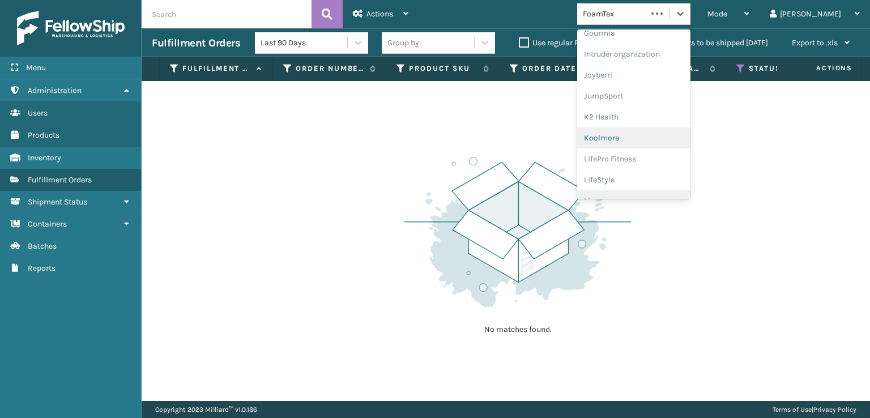
scroll to position [358, 0]
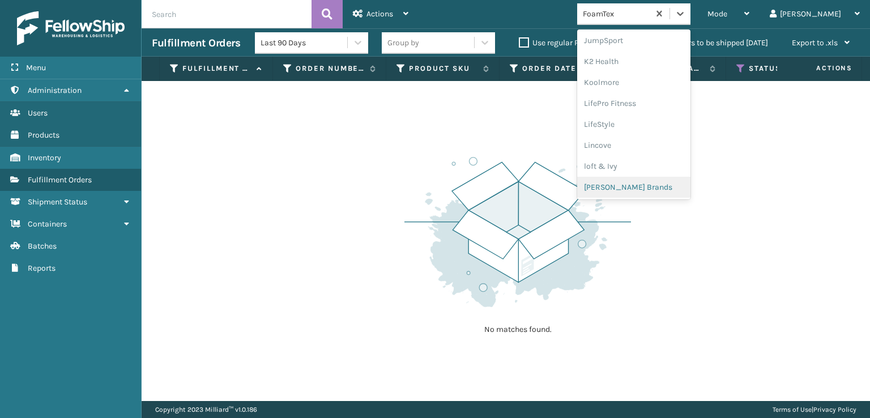
click at [651, 189] on div "[PERSON_NAME] Brands" at bounding box center [633, 187] width 113 height 21
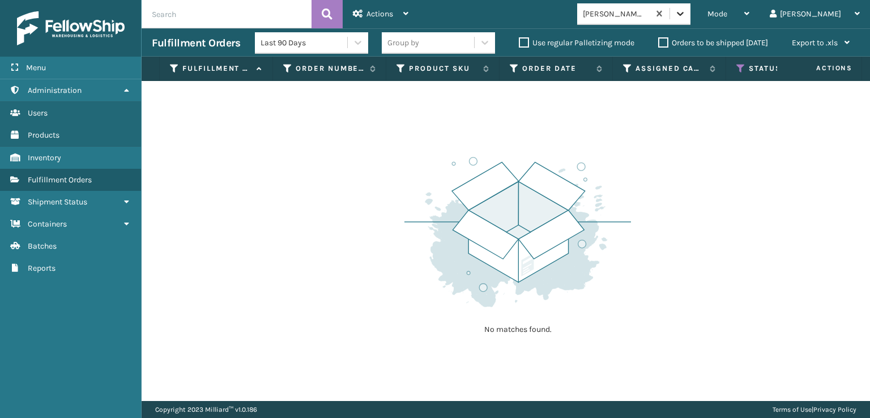
click at [690, 19] on div at bounding box center [680, 13] width 20 height 20
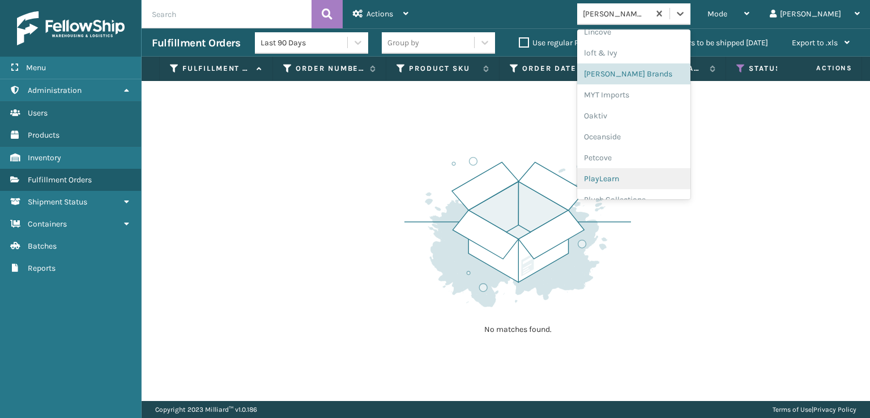
scroll to position [528, 0]
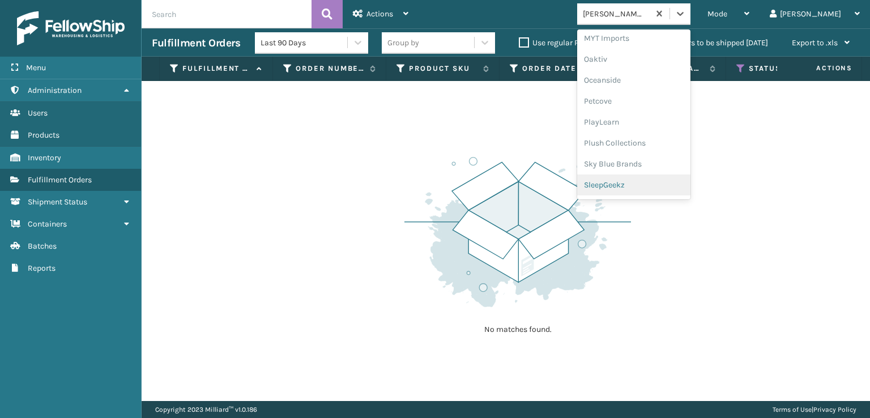
click at [648, 185] on div "SleepGeekz" at bounding box center [633, 184] width 113 height 21
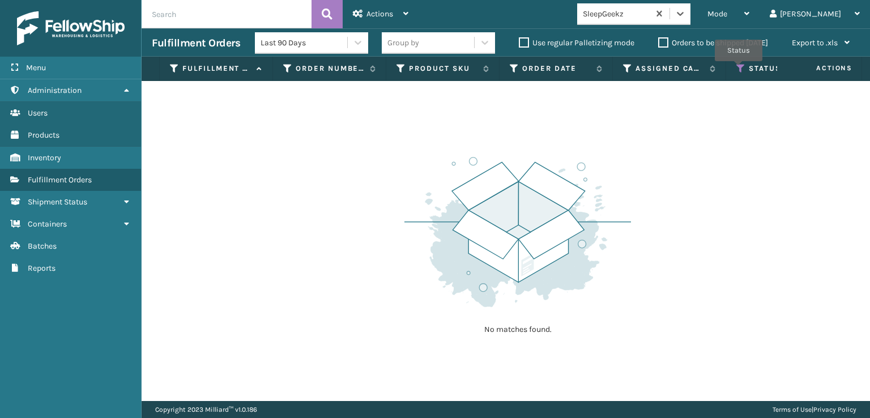
click at [738, 69] on icon at bounding box center [740, 68] width 9 height 10
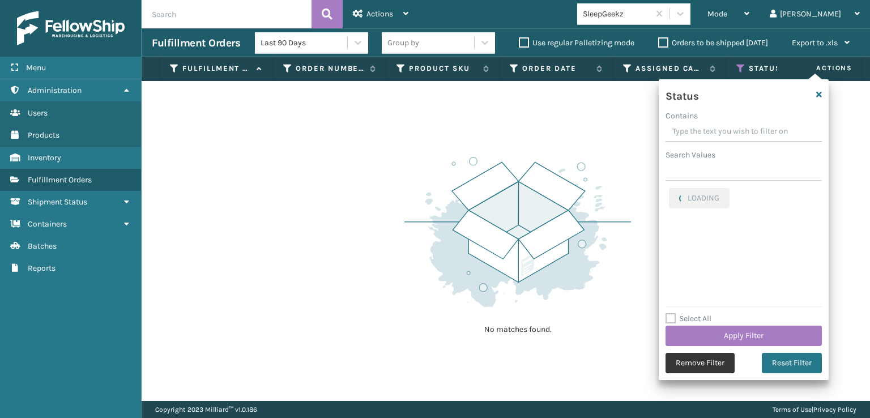
click at [676, 367] on button "Remove Filter" at bounding box center [699, 363] width 69 height 20
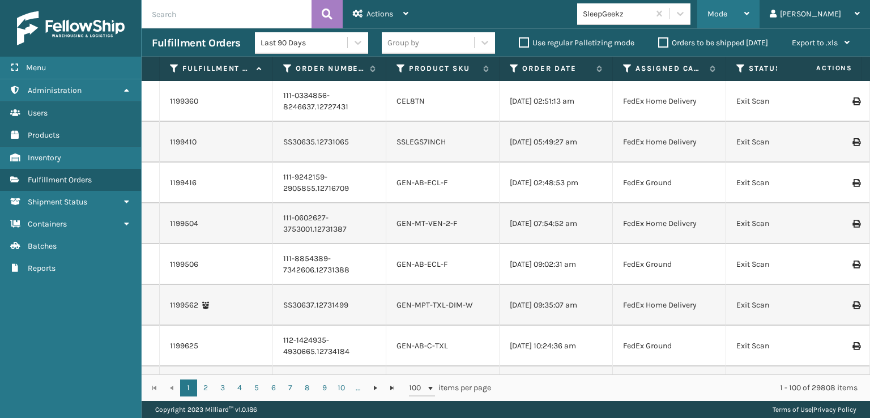
click at [727, 13] on span "Mode" at bounding box center [717, 14] width 20 height 10
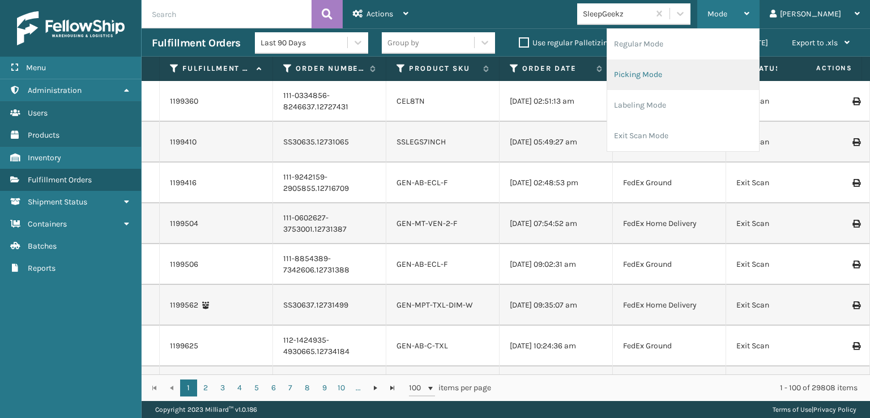
click at [686, 71] on li "Picking Mode" at bounding box center [683, 74] width 152 height 31
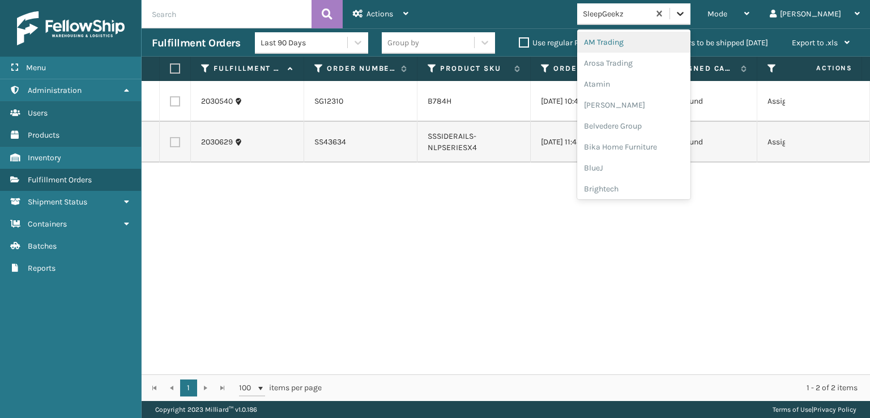
click at [686, 14] on icon at bounding box center [679, 13] width 11 height 11
click at [647, 140] on div "FoamTex" at bounding box center [633, 144] width 113 height 21
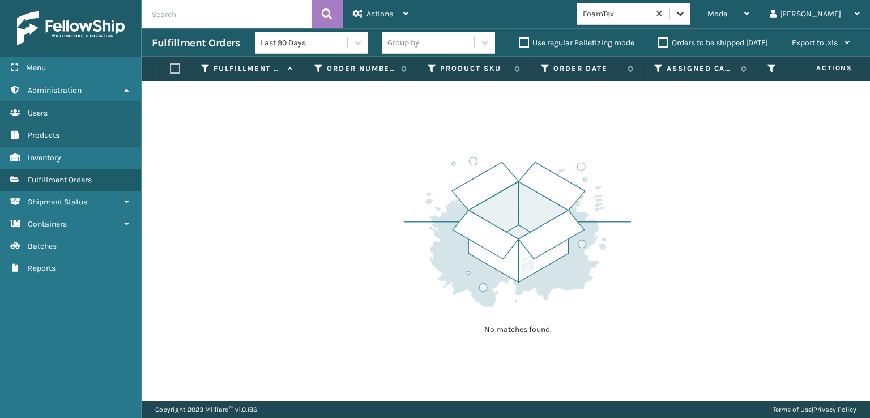
click at [686, 14] on icon at bounding box center [679, 13] width 11 height 11
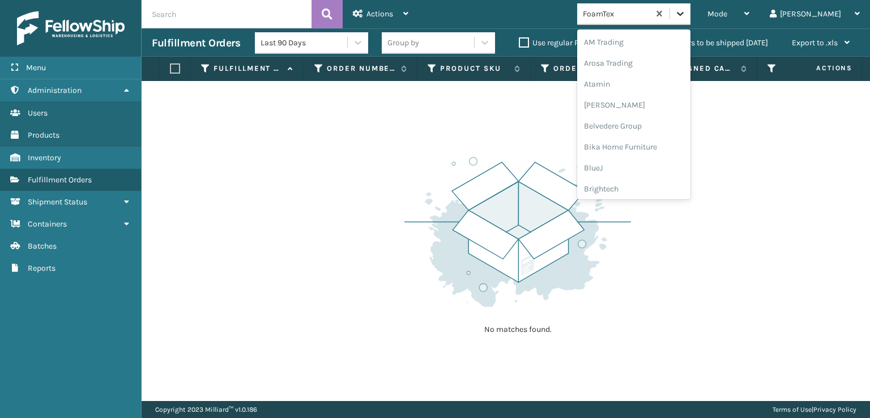
scroll to position [132, 0]
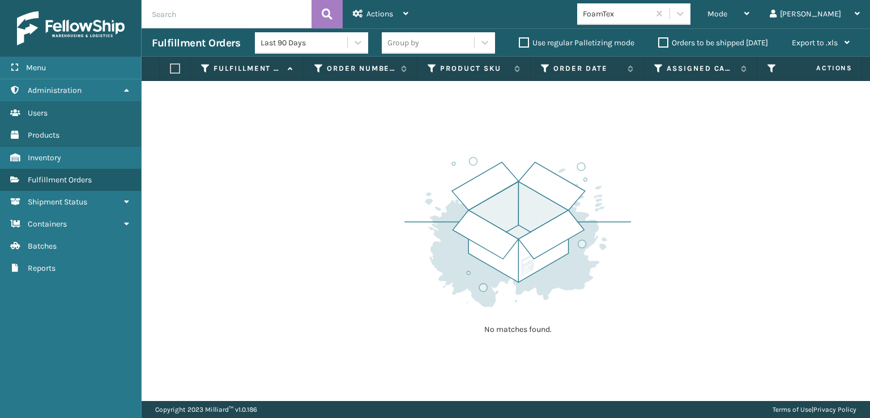
click at [401, 118] on div "No matches found." at bounding box center [506, 241] width 728 height 320
click at [683, 14] on icon at bounding box center [680, 14] width 7 height 4
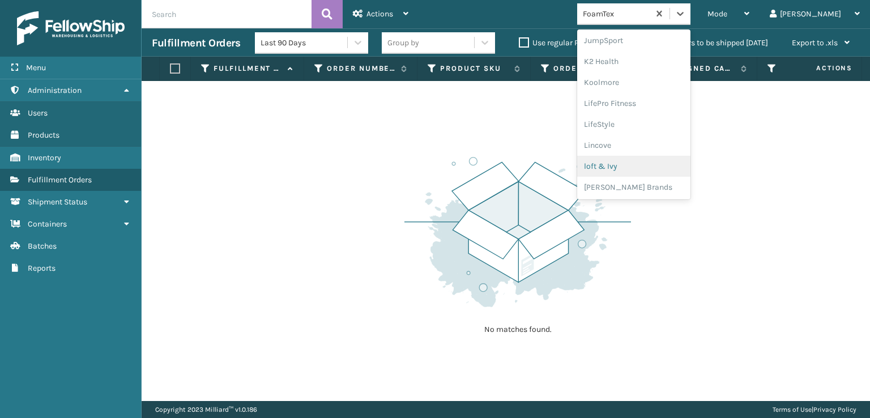
scroll to position [528, 0]
click at [650, 182] on div "SleepGeekz" at bounding box center [633, 184] width 113 height 21
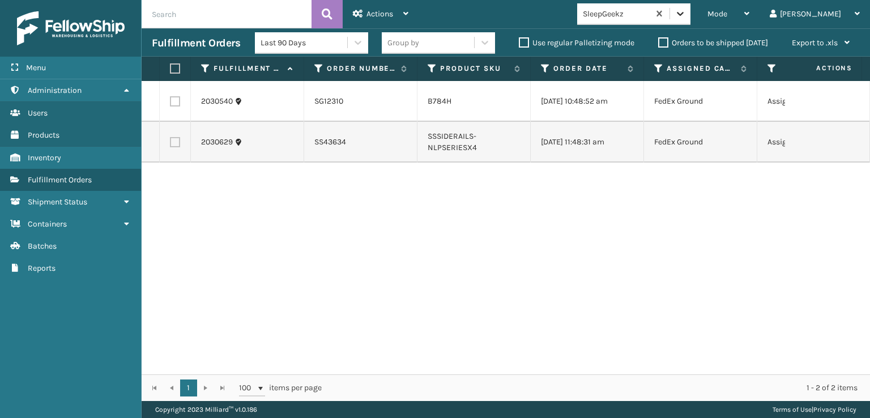
click at [686, 16] on icon at bounding box center [679, 13] width 11 height 11
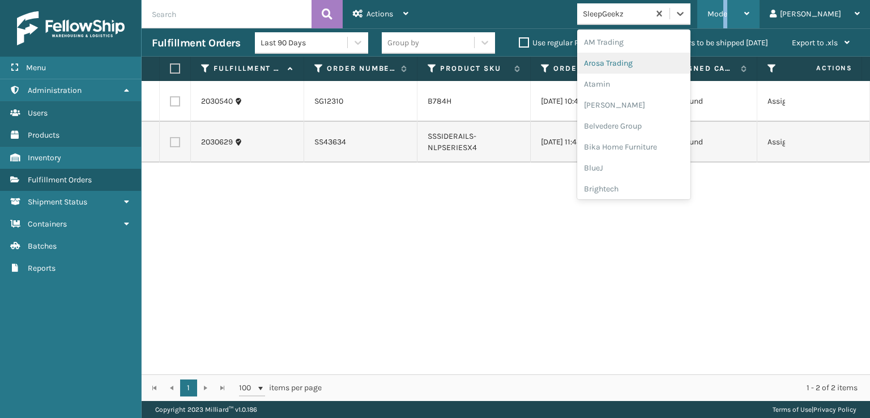
click at [749, 8] on div "Mode" at bounding box center [728, 14] width 42 height 28
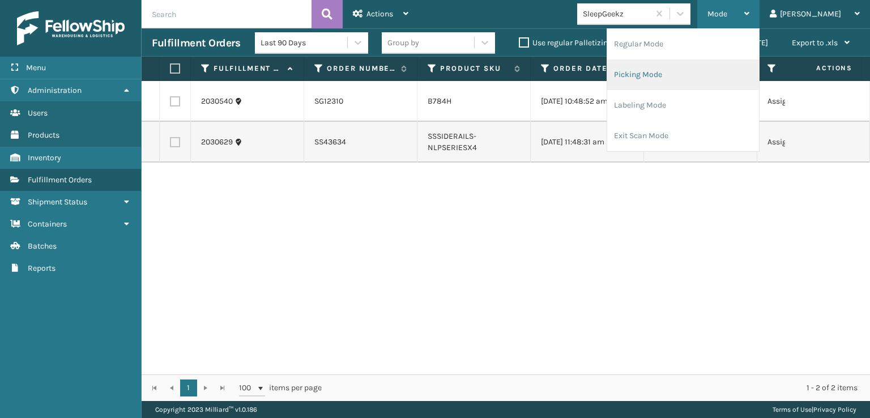
click at [680, 74] on li "Picking Mode" at bounding box center [683, 74] width 152 height 31
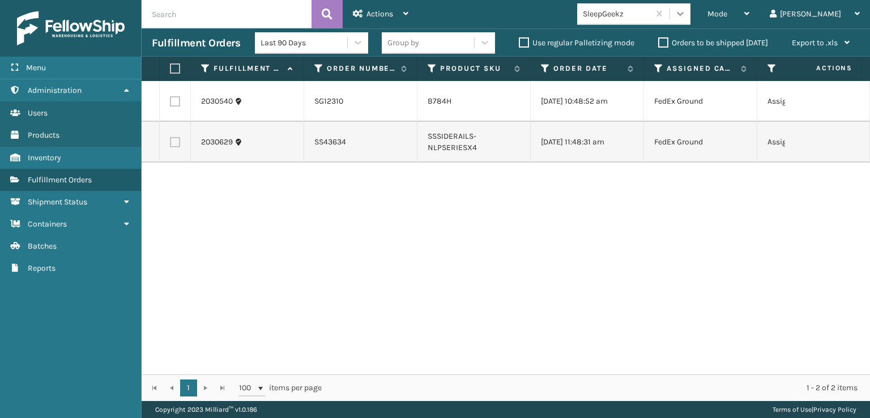
click at [690, 19] on div at bounding box center [680, 13] width 20 height 20
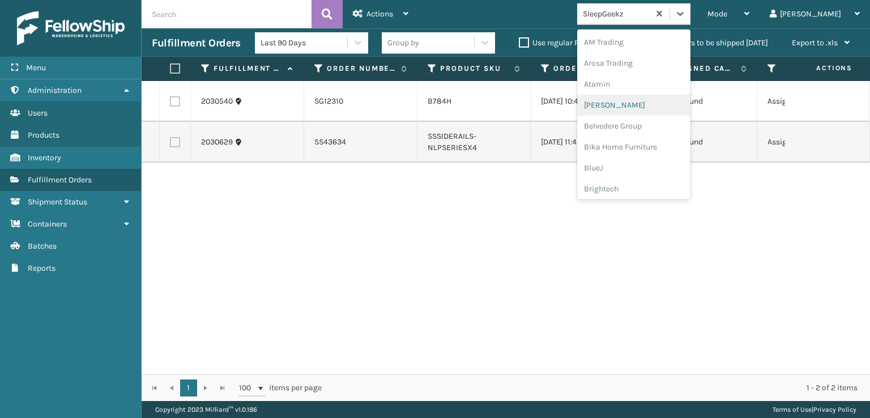
scroll to position [226, 0]
click at [646, 87] on div "FoamTex" at bounding box center [633, 88] width 113 height 21
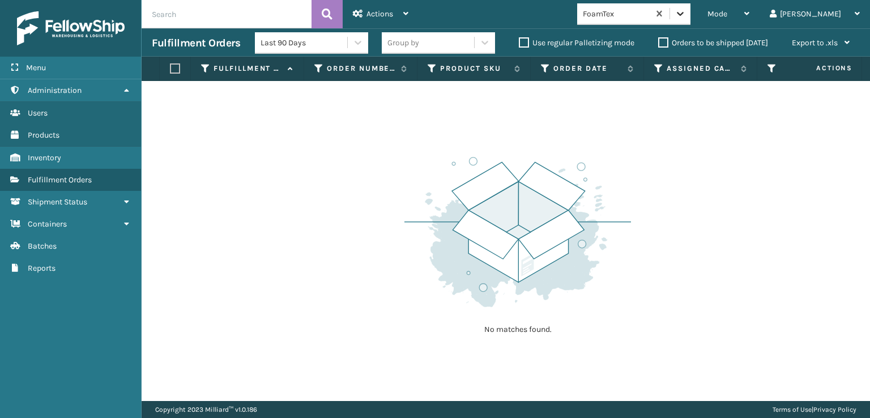
click at [686, 17] on icon at bounding box center [679, 13] width 11 height 11
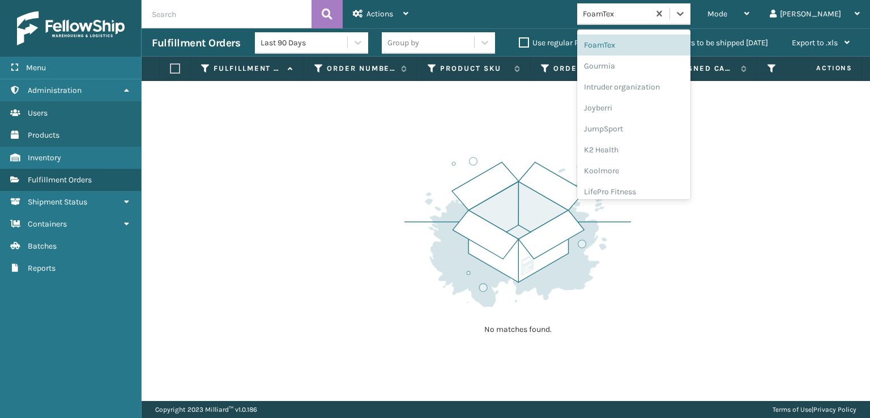
scroll to position [358, 0]
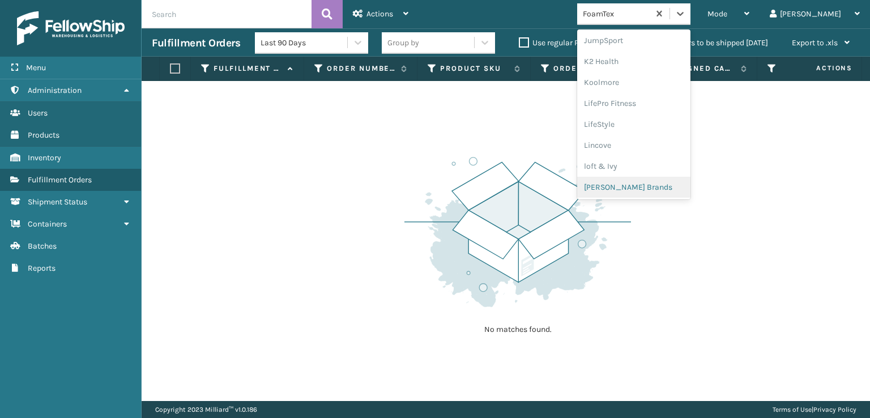
click at [654, 181] on div "[PERSON_NAME] Brands" at bounding box center [633, 187] width 113 height 21
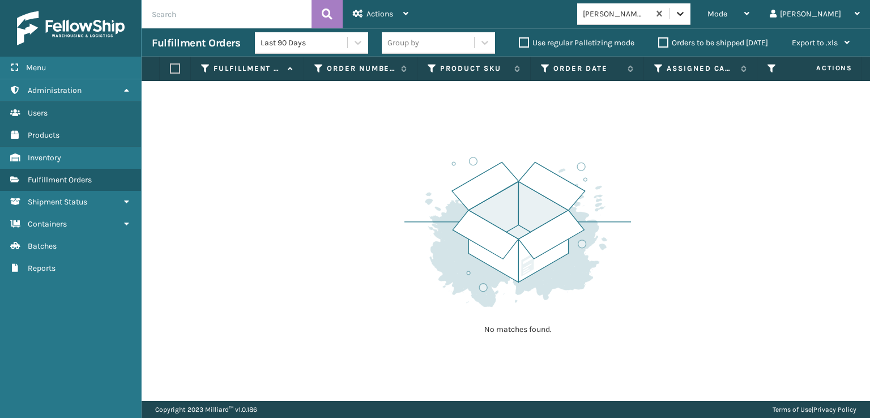
click at [690, 22] on div at bounding box center [680, 13] width 20 height 20
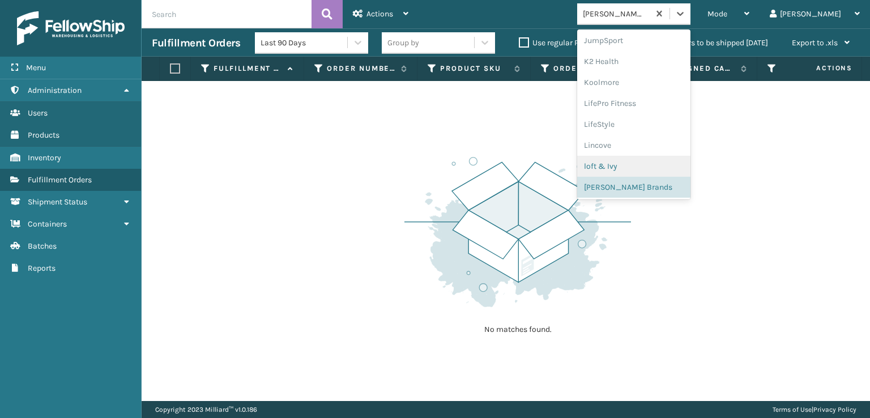
scroll to position [547, 0]
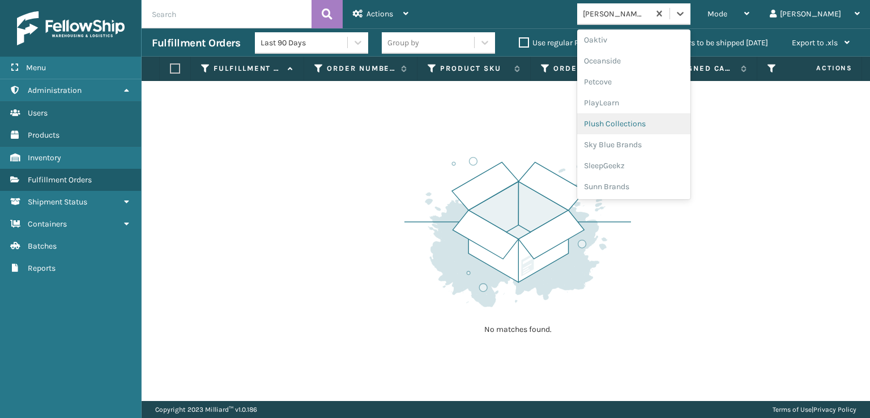
click at [645, 126] on div "Plush Collections" at bounding box center [633, 123] width 113 height 21
click at [686, 16] on icon at bounding box center [679, 13] width 11 height 11
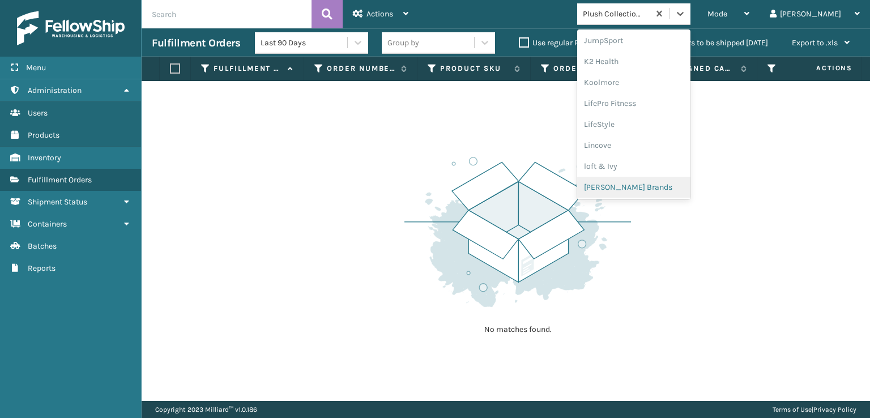
click at [658, 183] on div "[PERSON_NAME] Brands" at bounding box center [633, 187] width 113 height 21
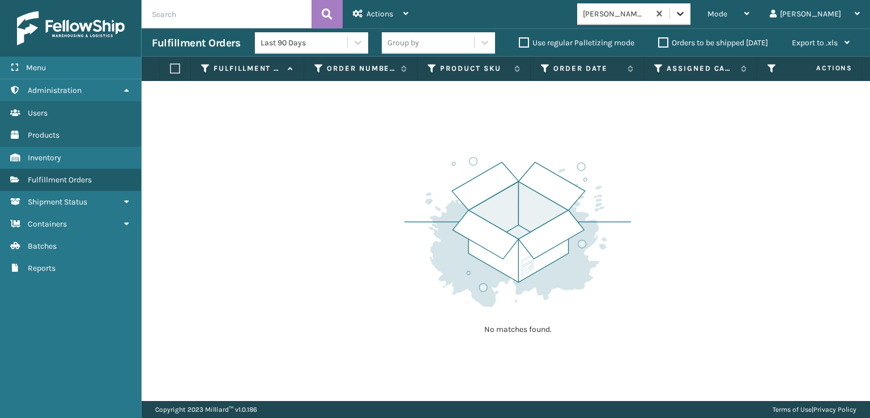
click at [683, 14] on icon at bounding box center [680, 14] width 7 height 4
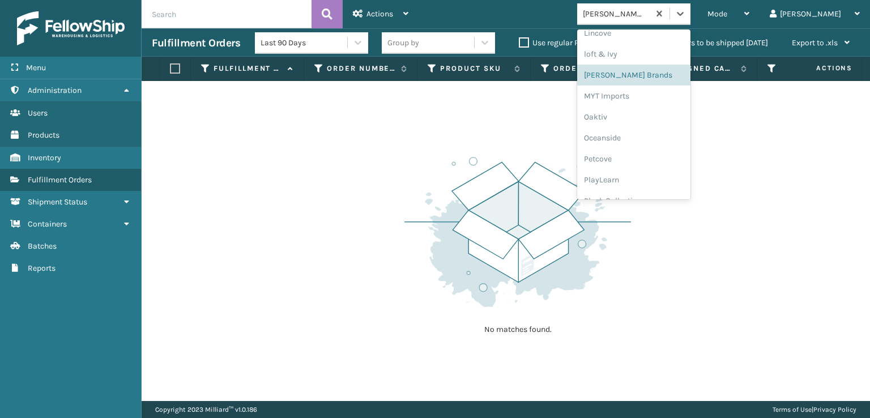
scroll to position [547, 0]
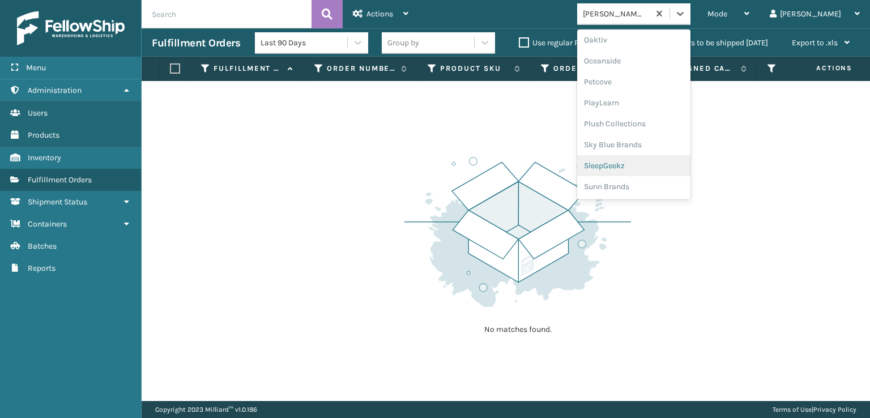
click at [655, 170] on div "SleepGeekz" at bounding box center [633, 165] width 113 height 21
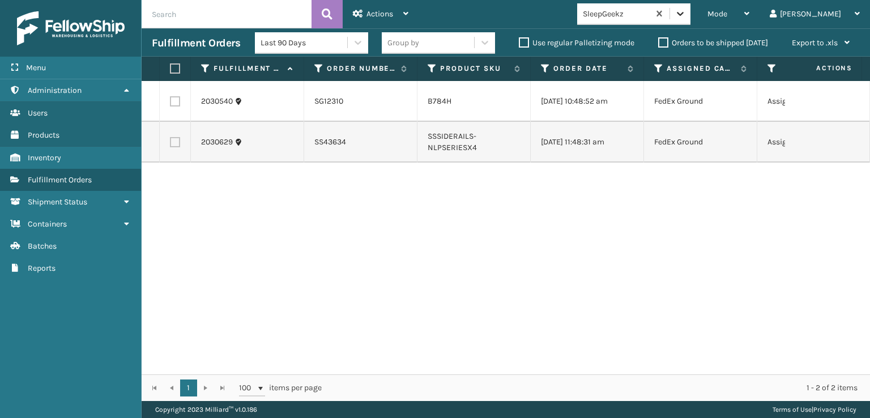
click at [690, 20] on div at bounding box center [680, 13] width 20 height 20
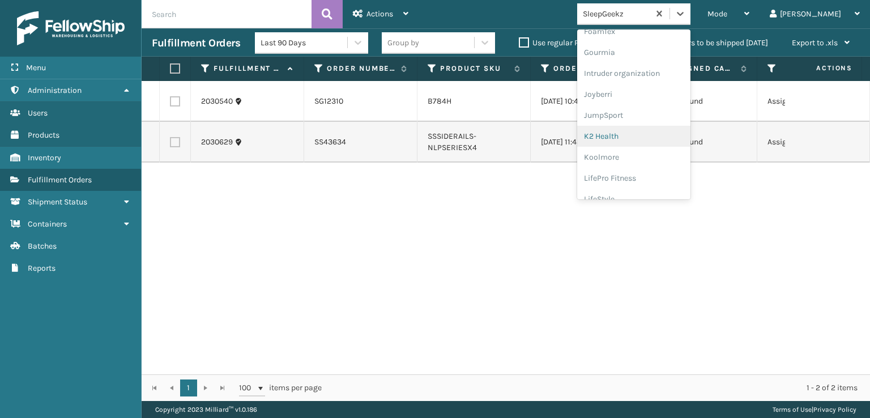
scroll to position [358, 0]
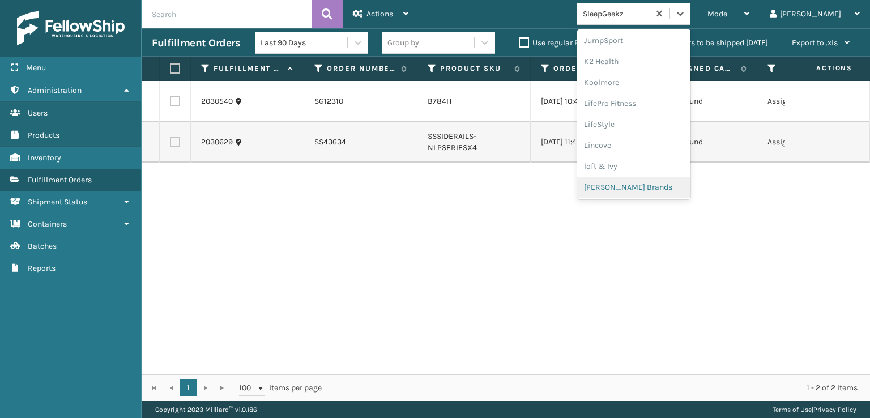
click at [653, 191] on div "[PERSON_NAME] Brands" at bounding box center [633, 187] width 113 height 21
